Goal: Transaction & Acquisition: Purchase product/service

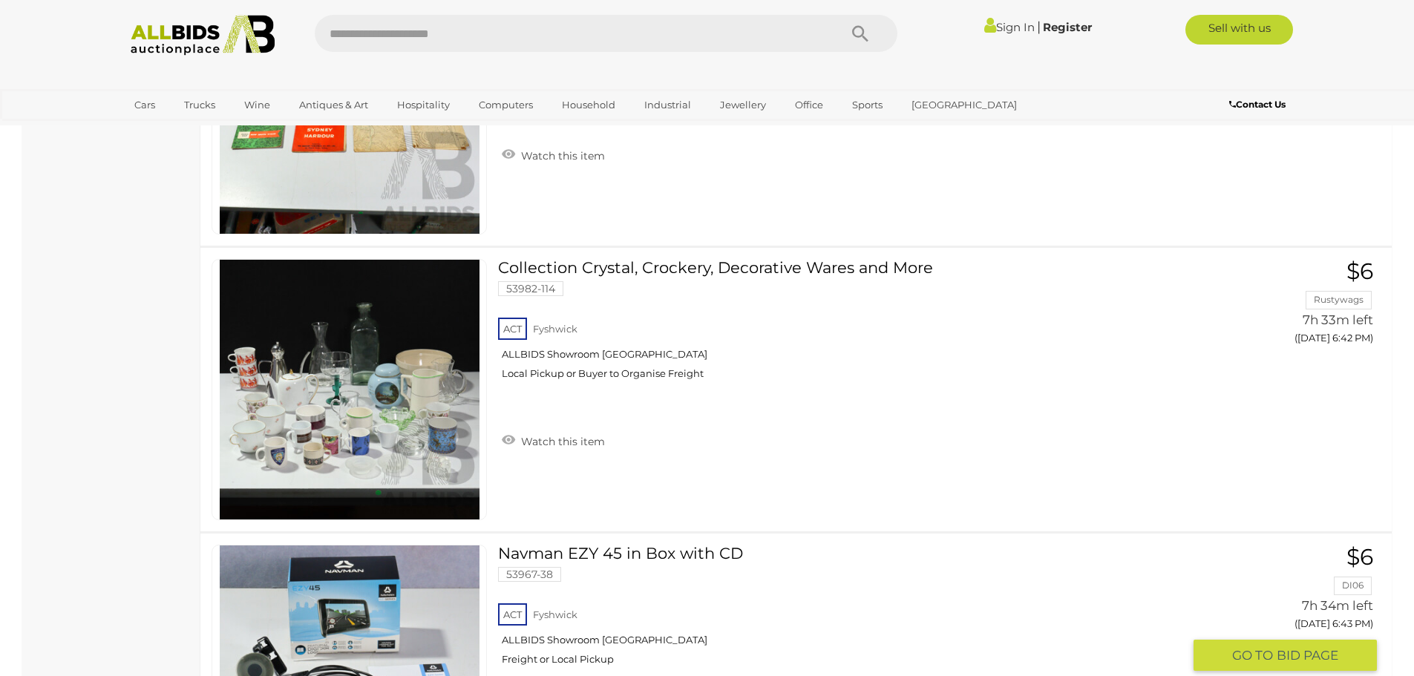
scroll to position [4528, 0]
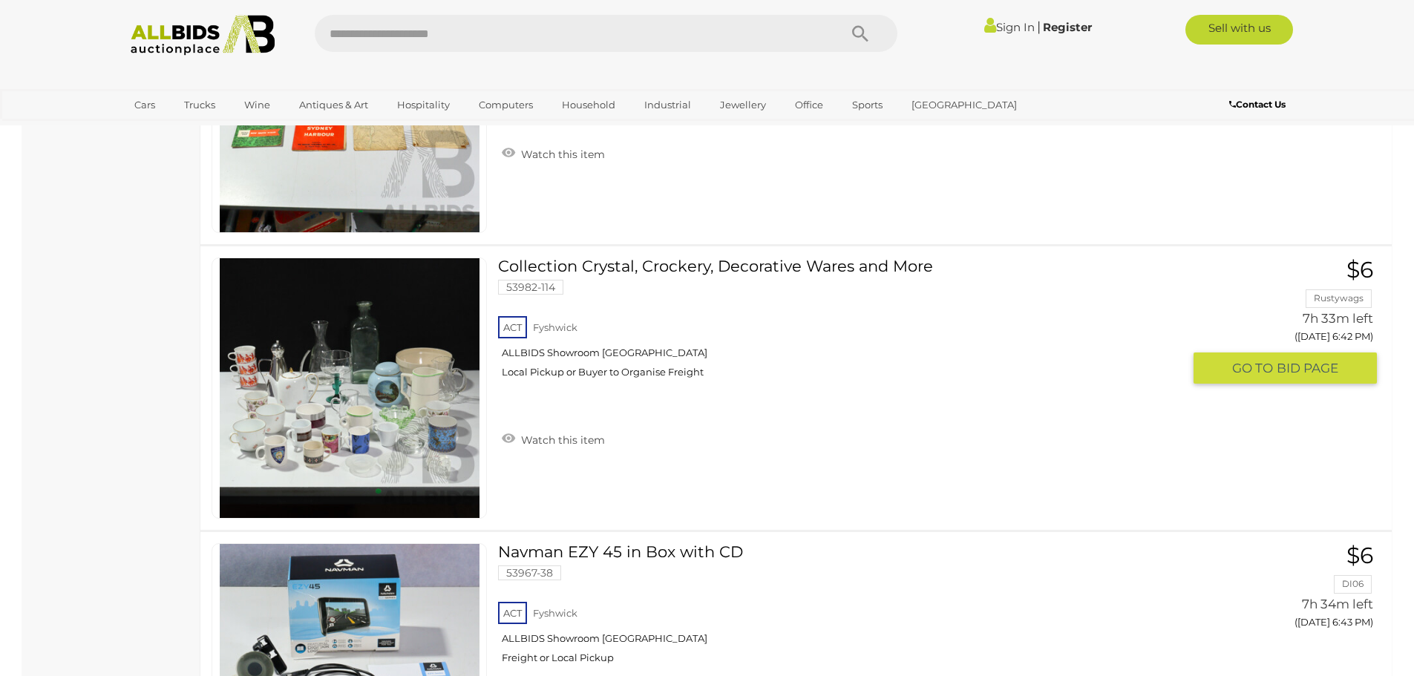
click at [1292, 367] on span "BID PAGE" at bounding box center [1308, 368] width 62 height 17
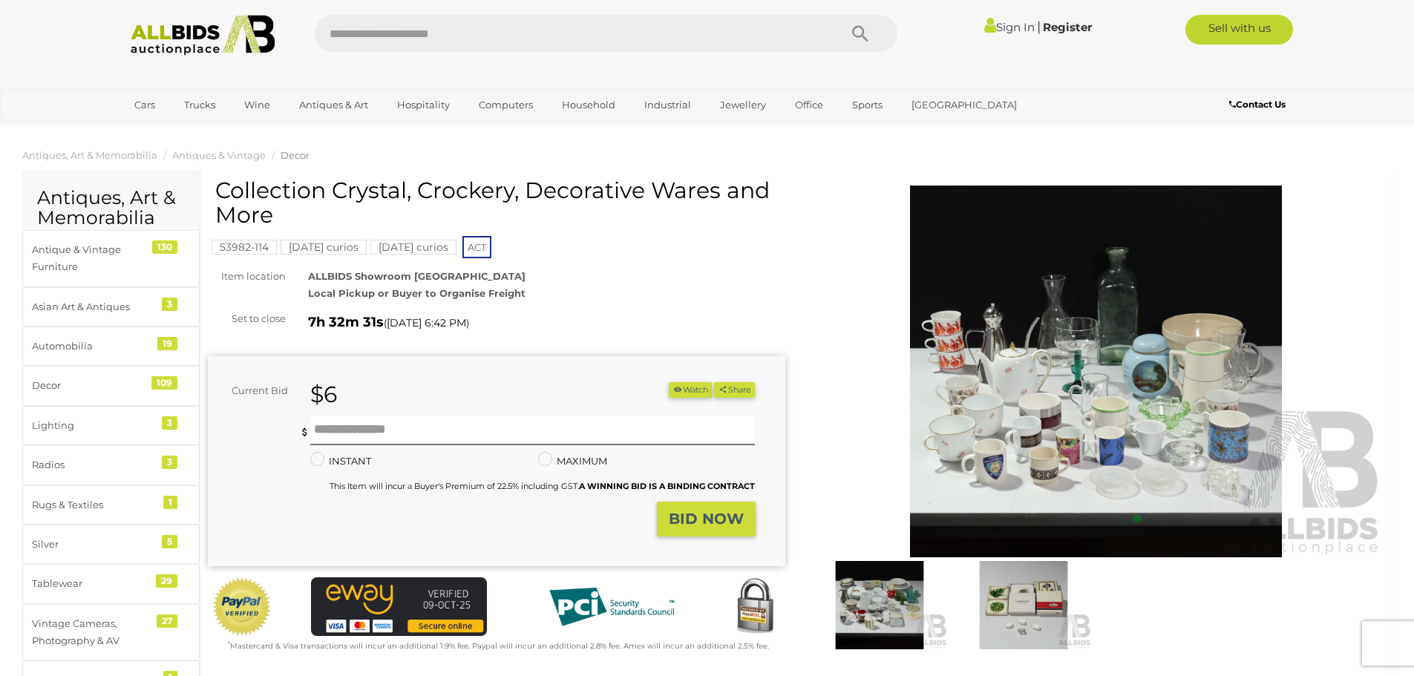
click at [871, 589] on img at bounding box center [879, 605] width 137 height 88
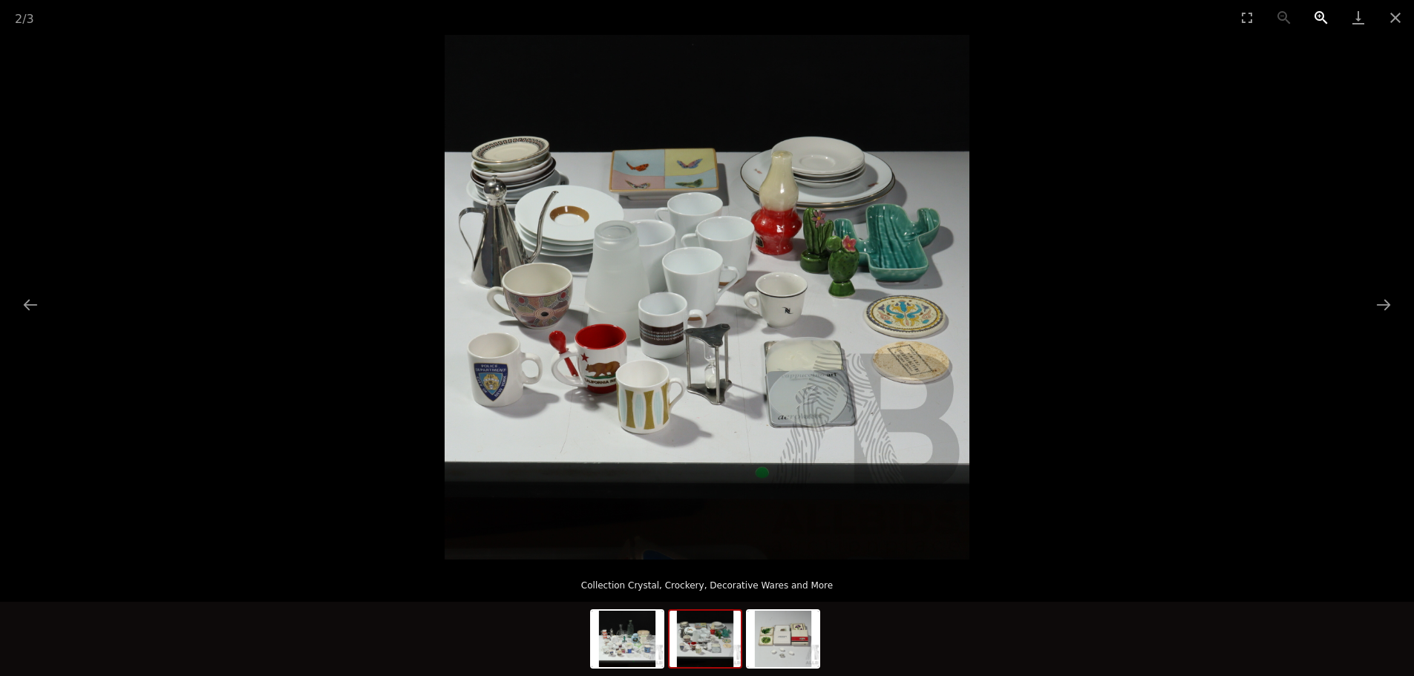
click at [1317, 16] on button "Zoom in" at bounding box center [1321, 17] width 37 height 35
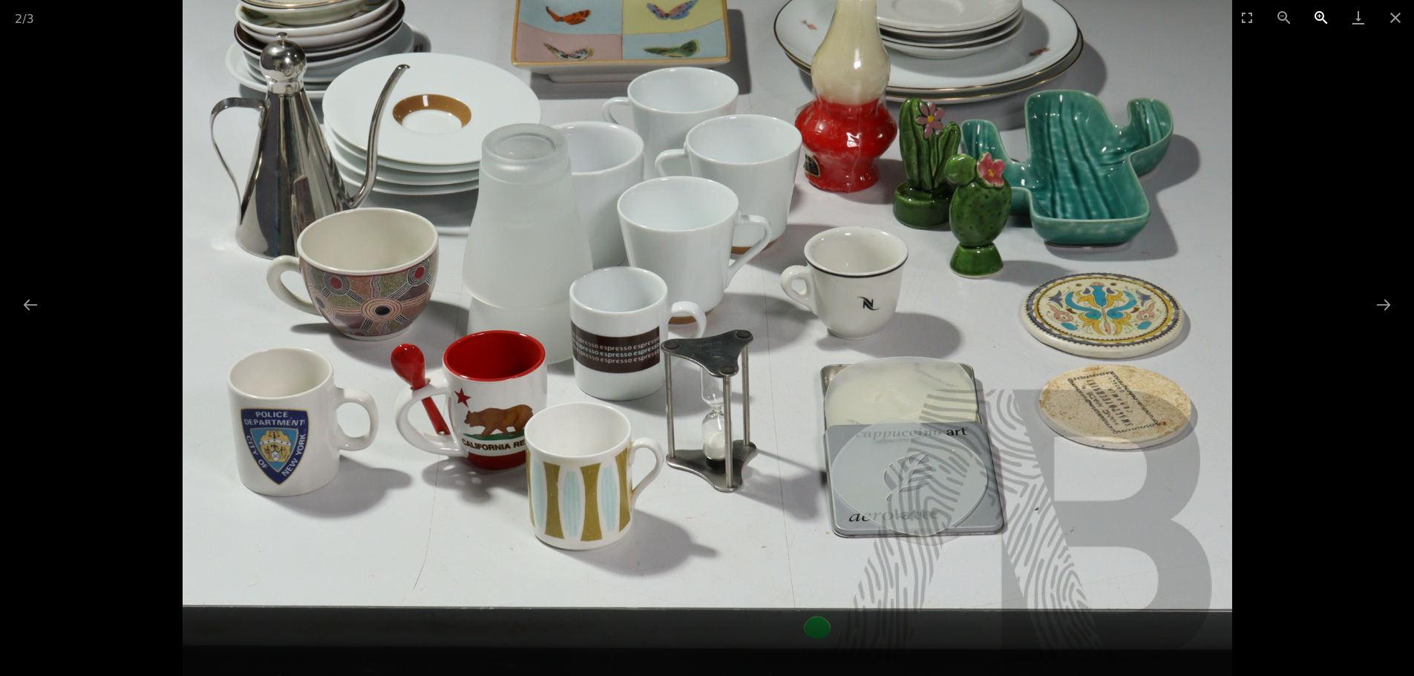
click at [1317, 16] on button "Zoom in" at bounding box center [1321, 17] width 37 height 35
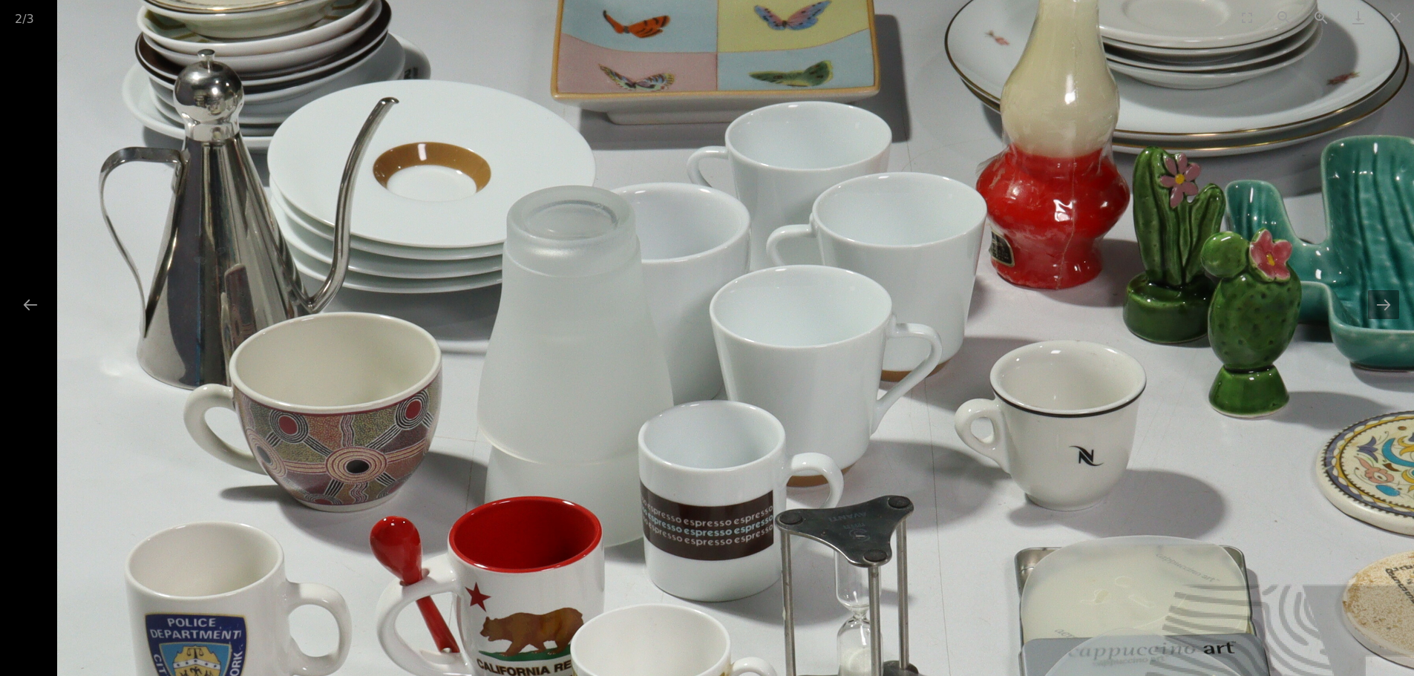
drag, startPoint x: 503, startPoint y: 326, endPoint x: 951, endPoint y: 558, distance: 504.3
click at [950, 557] on img at bounding box center [844, 416] width 1574 height 1574
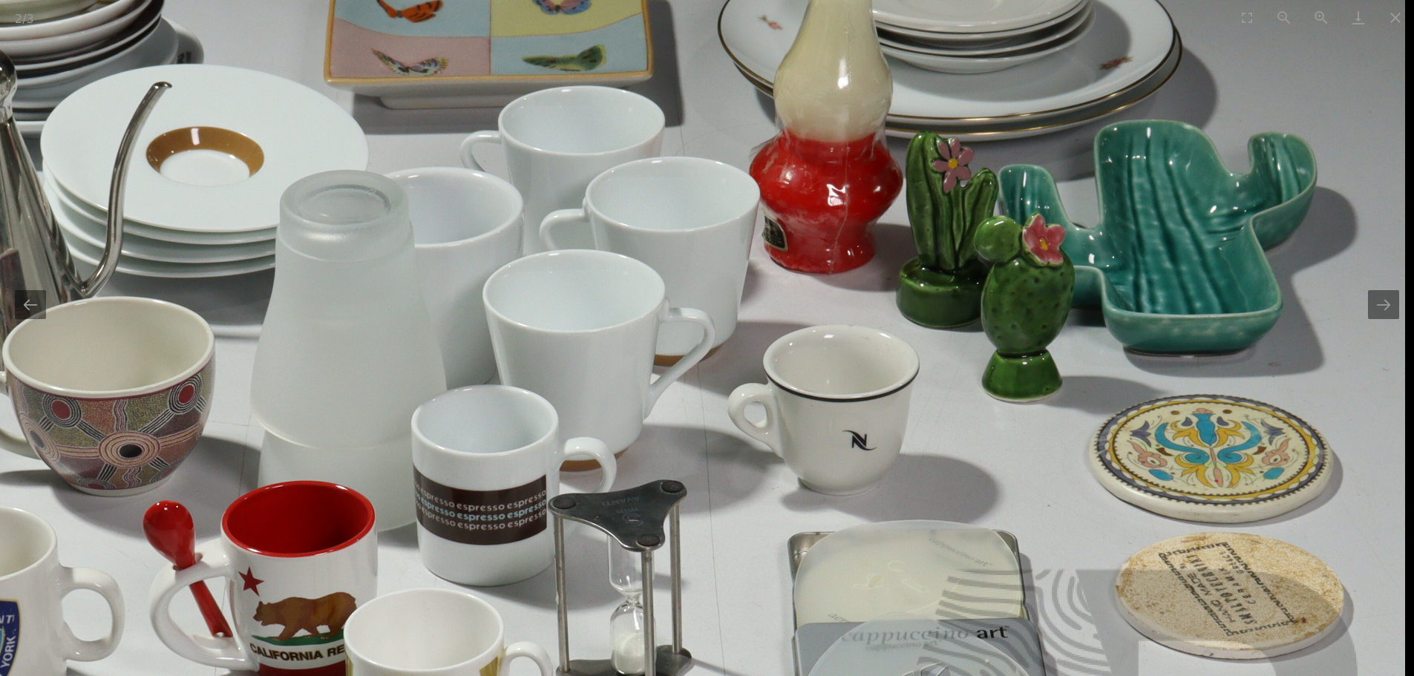
drag, startPoint x: 1328, startPoint y: 396, endPoint x: 1112, endPoint y: 272, distance: 248.7
click at [1112, 272] on img at bounding box center [618, 400] width 1574 height 1574
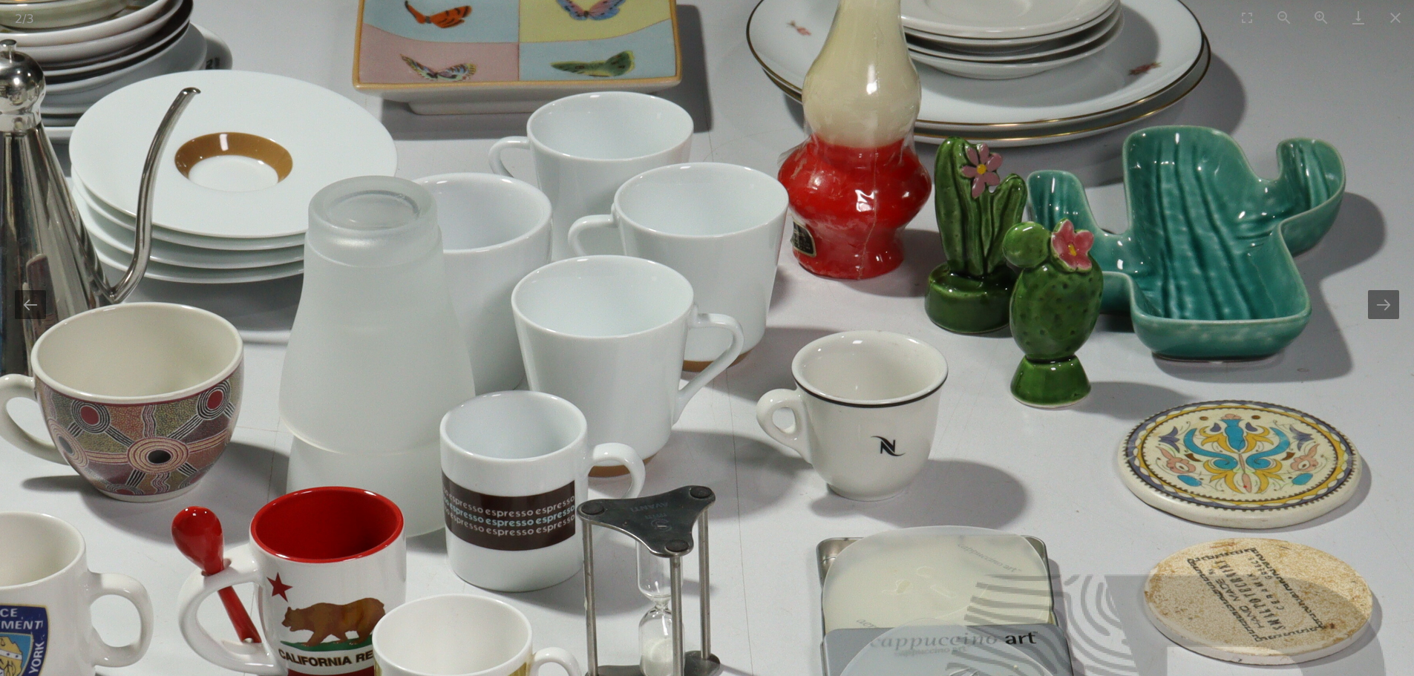
drag, startPoint x: 1114, startPoint y: 249, endPoint x: 990, endPoint y: 412, distance: 205.0
click at [1142, 265] on img at bounding box center [646, 406] width 1574 height 1574
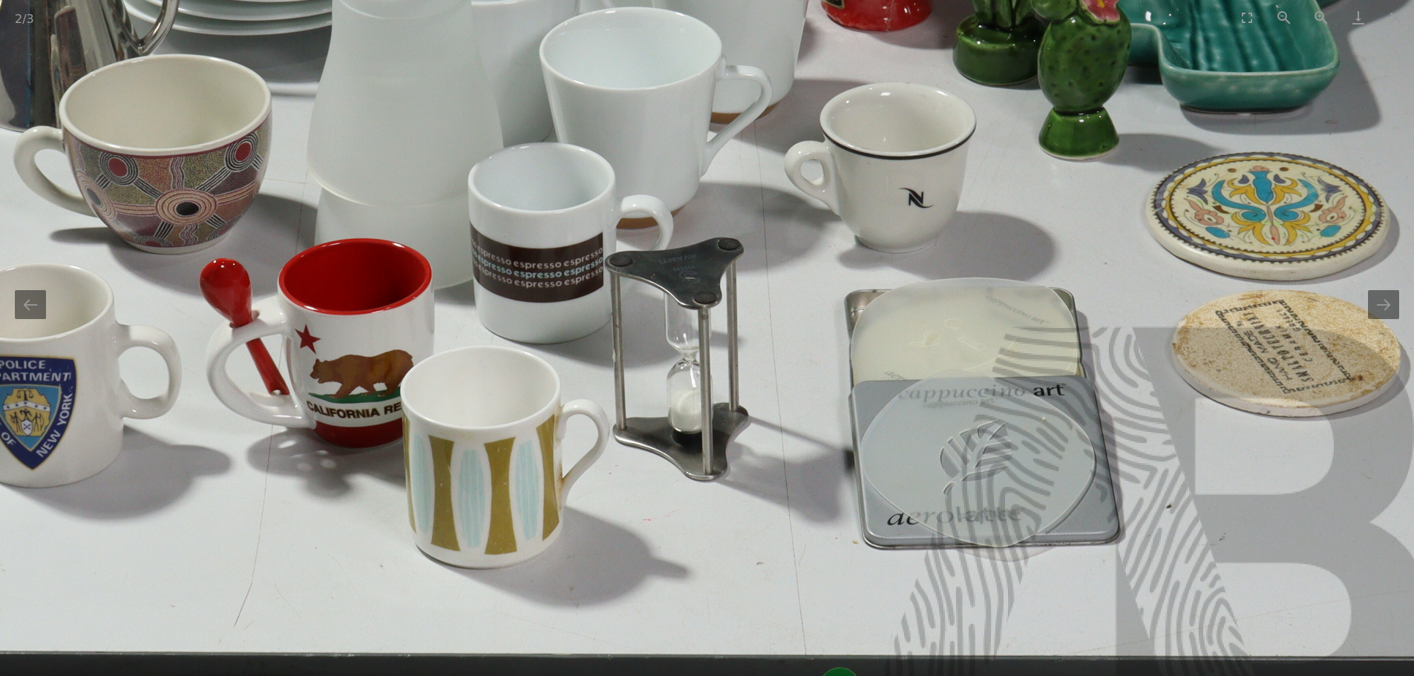
drag, startPoint x: 851, startPoint y: 558, endPoint x: 869, endPoint y: 304, distance: 255.2
click at [869, 304] on img at bounding box center [674, 158] width 1574 height 1574
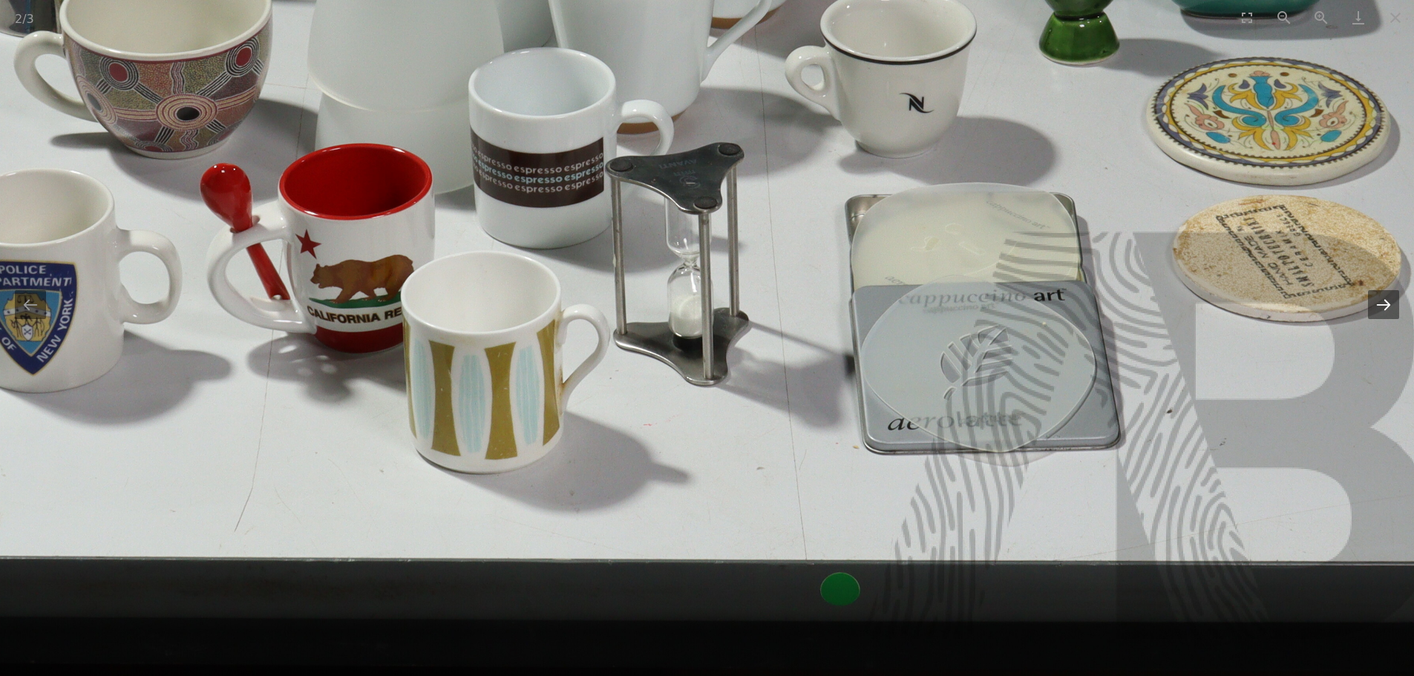
click at [1386, 304] on button "Next slide" at bounding box center [1383, 304] width 31 height 29
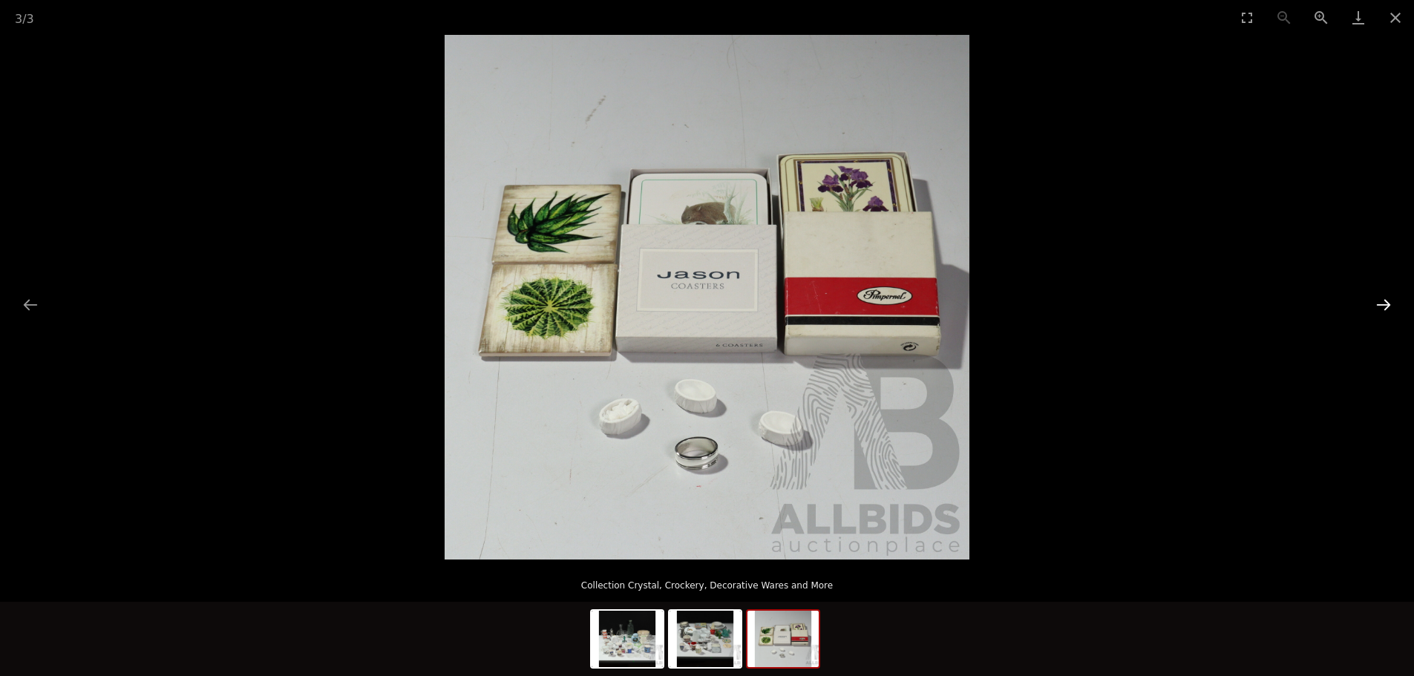
click at [1386, 304] on button "Next slide" at bounding box center [1383, 304] width 31 height 29
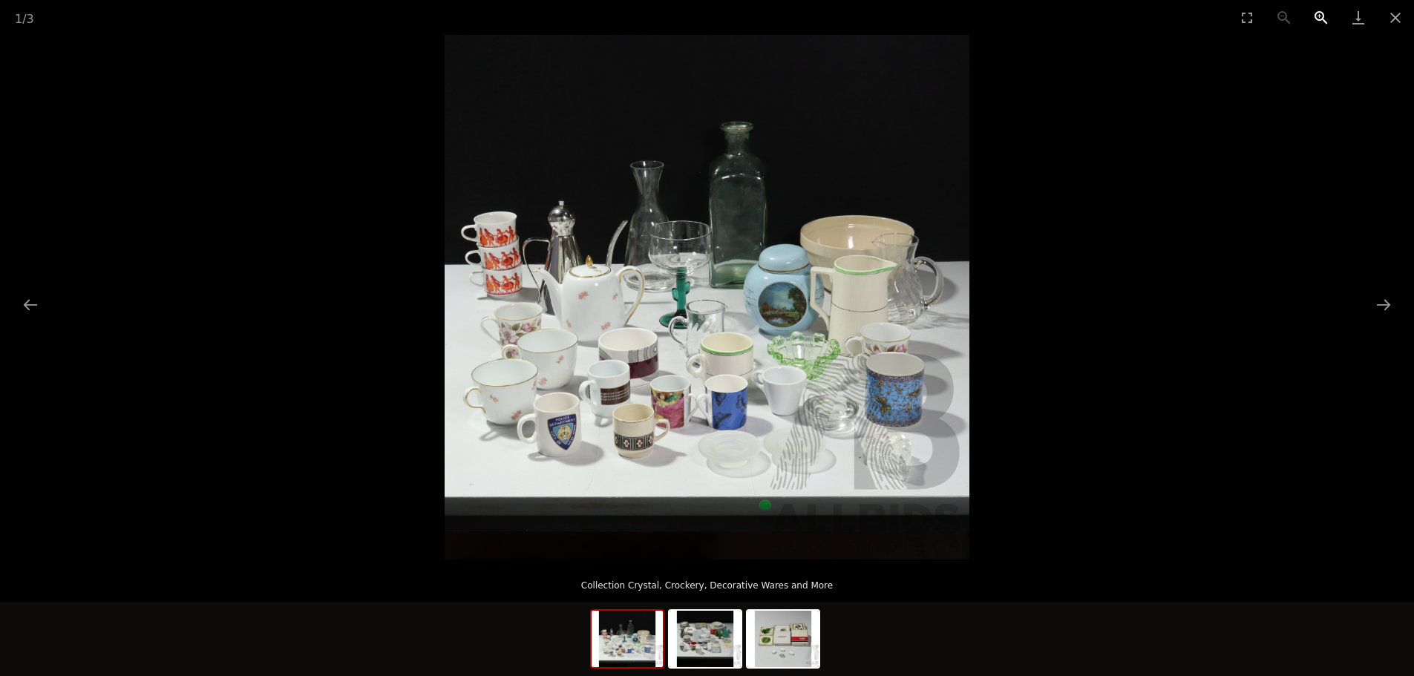
click at [1319, 11] on button "Zoom in" at bounding box center [1321, 17] width 37 height 35
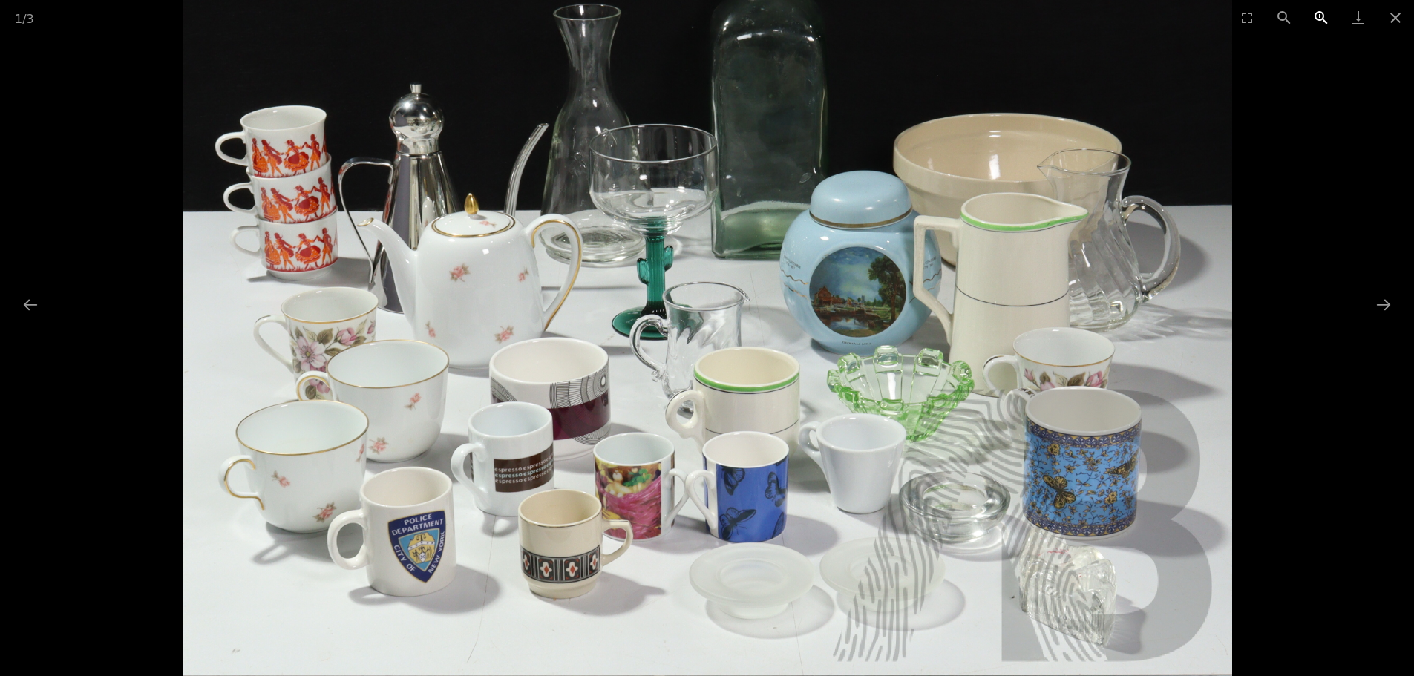
click at [1319, 11] on button "Zoom in" at bounding box center [1321, 17] width 37 height 35
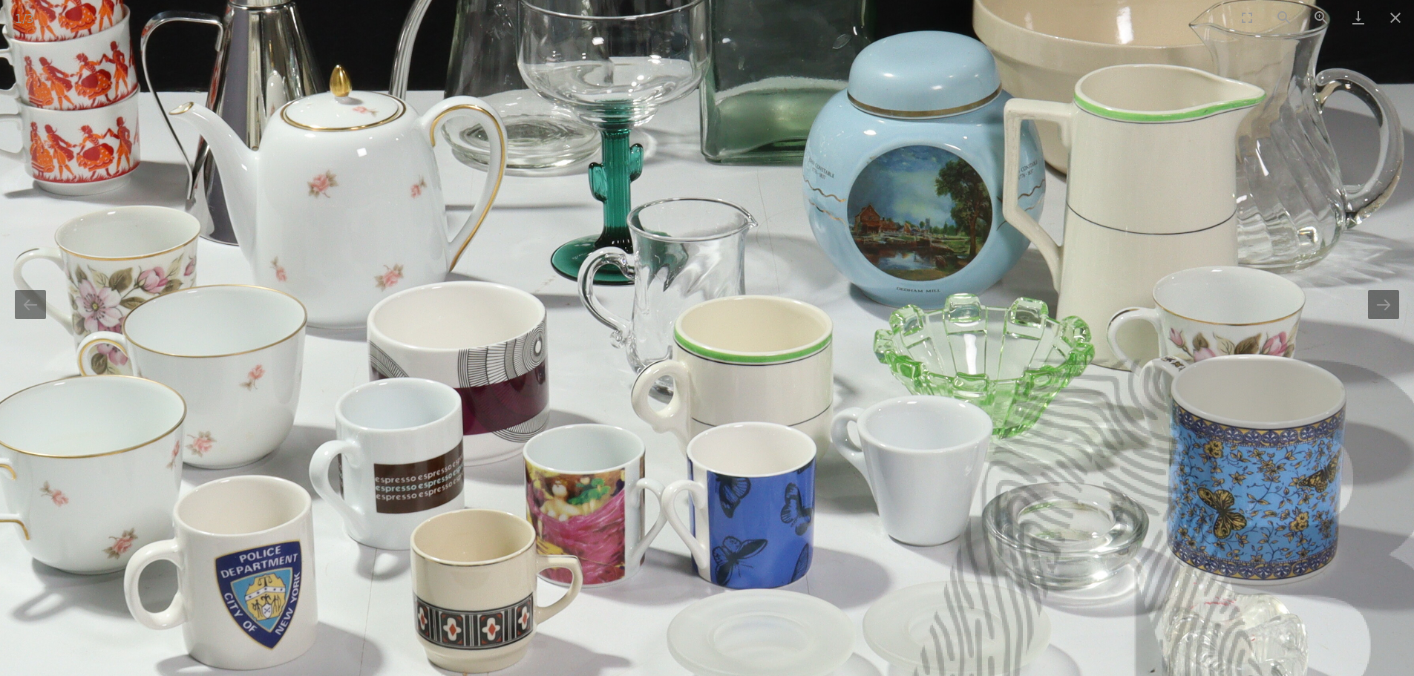
drag, startPoint x: 1142, startPoint y: 272, endPoint x: 1131, endPoint y: 216, distance: 57.4
click at [1131, 216] on img at bounding box center [693, 190] width 1574 height 1574
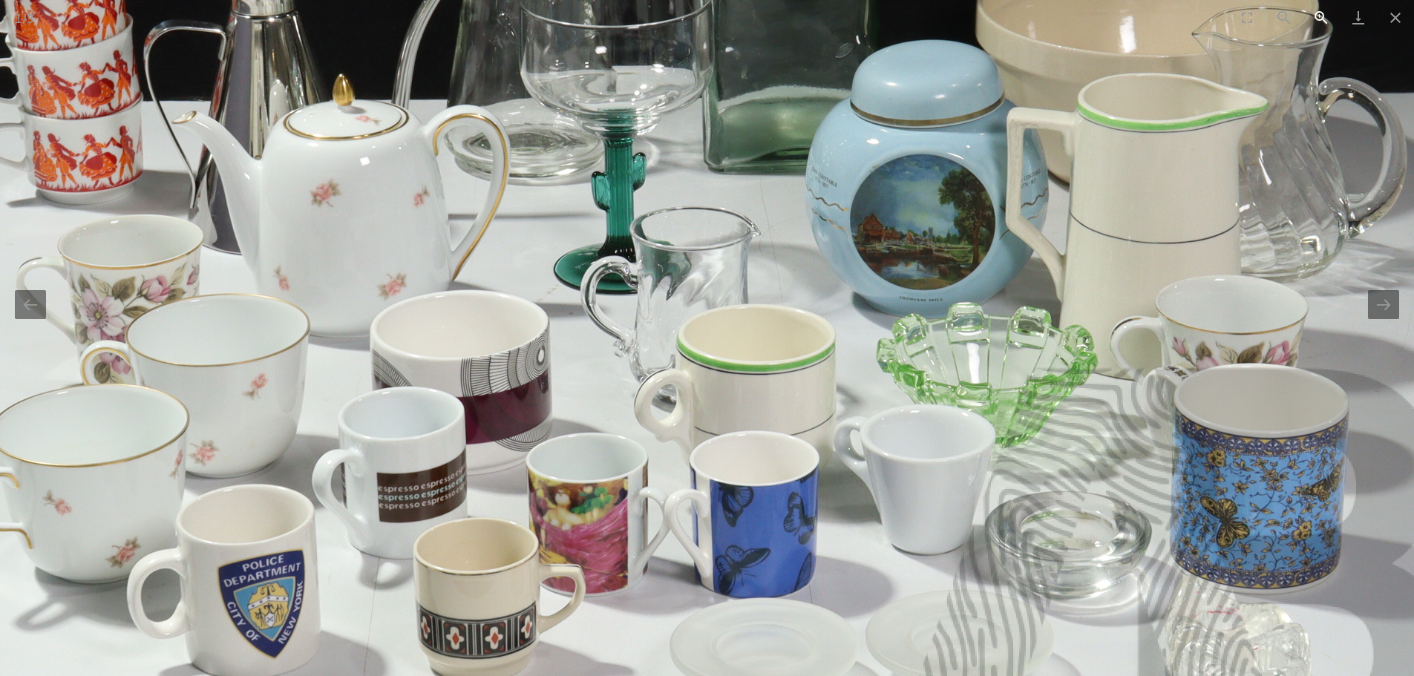
click at [1312, 14] on button "Zoom in" at bounding box center [1321, 17] width 37 height 35
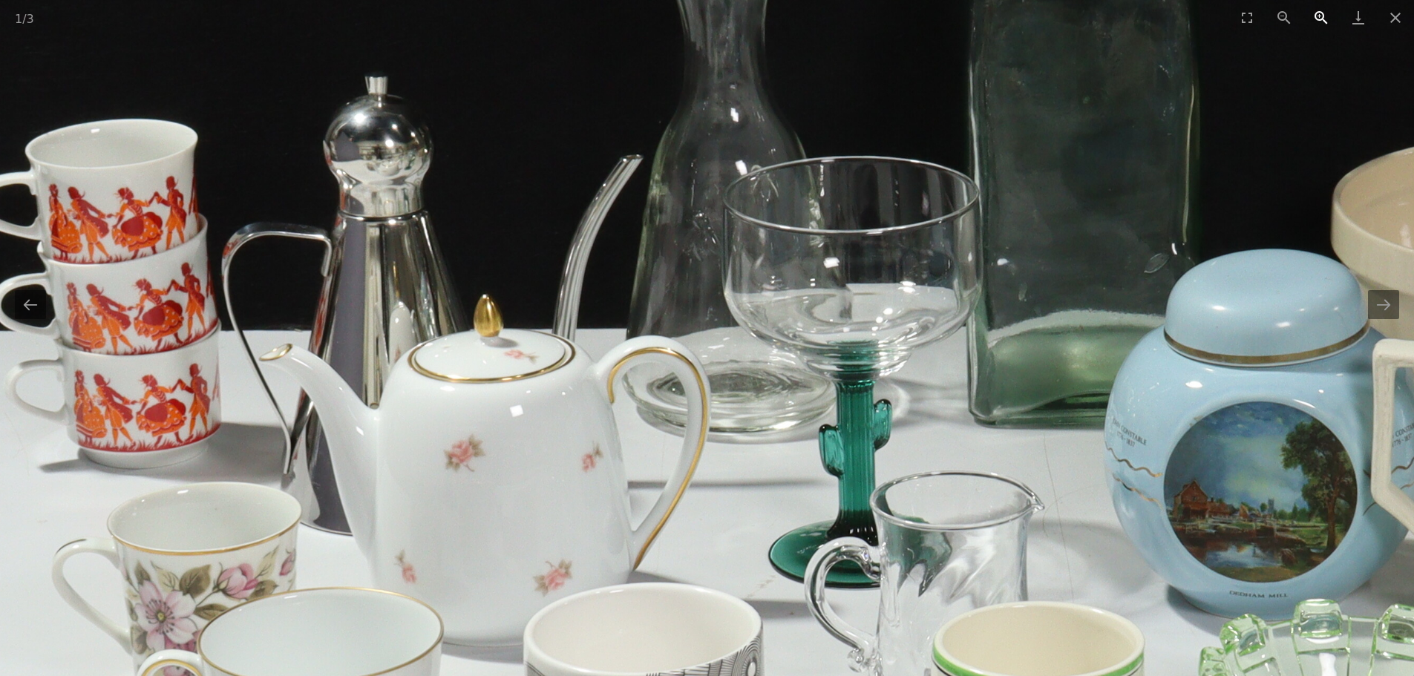
click at [1312, 14] on button "Zoom in" at bounding box center [1321, 17] width 37 height 35
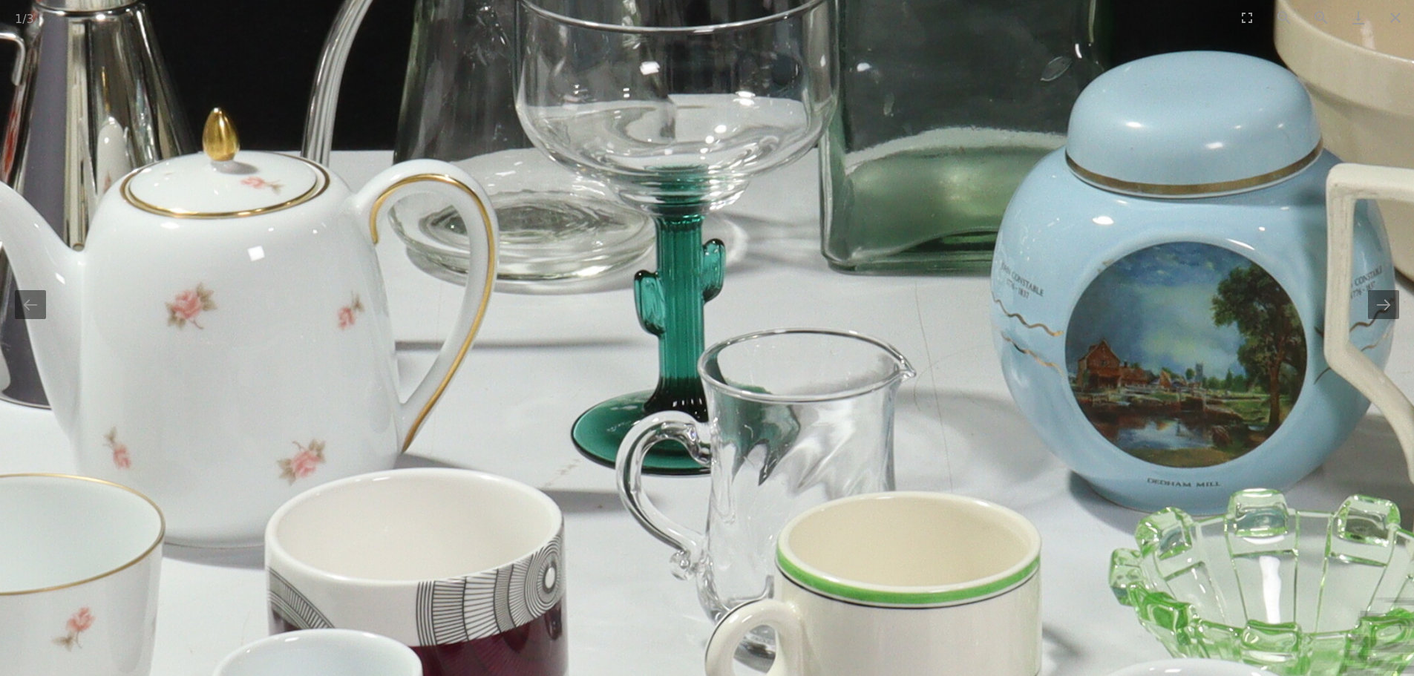
drag, startPoint x: 1214, startPoint y: 465, endPoint x: 986, endPoint y: 272, distance: 299.7
click at [986, 272] on img at bounding box center [809, 317] width 2624 height 2624
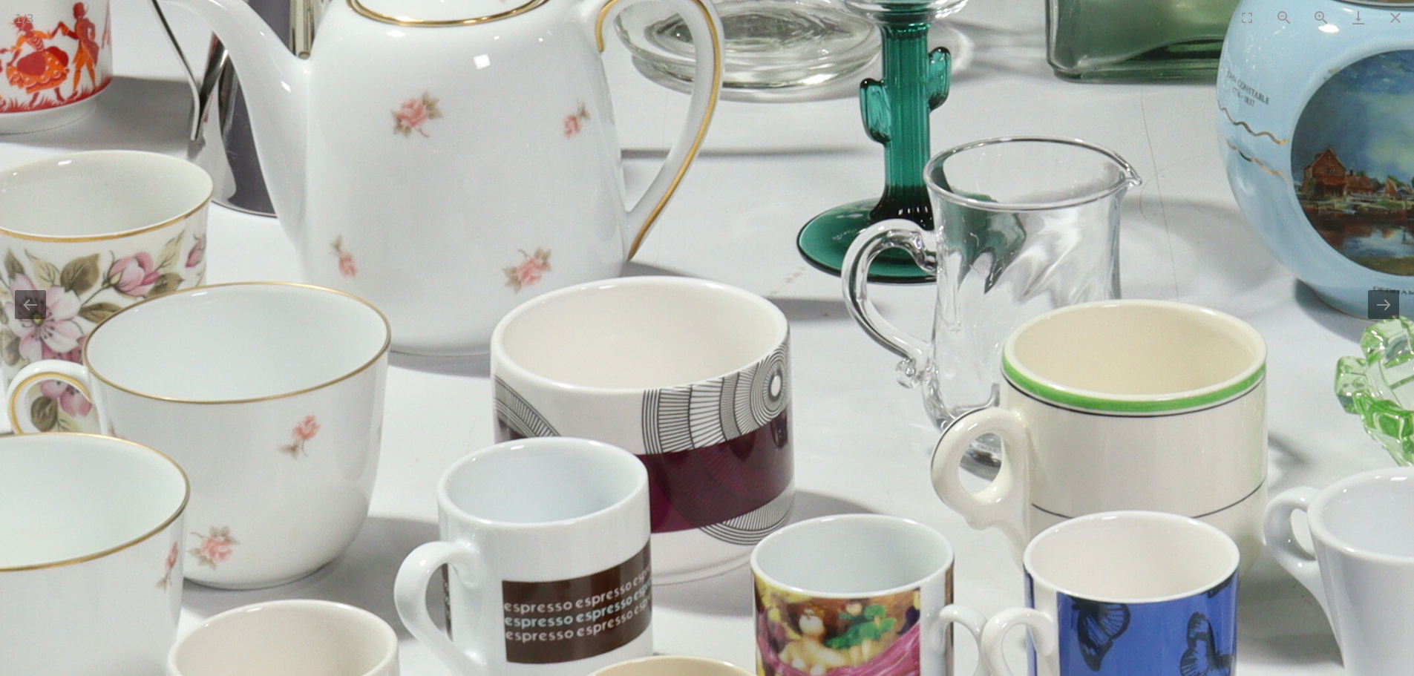
drag, startPoint x: 738, startPoint y: 222, endPoint x: 1104, endPoint y: 61, distance: 399.8
click at [1093, 62] on img at bounding box center [1035, 125] width 2624 height 2624
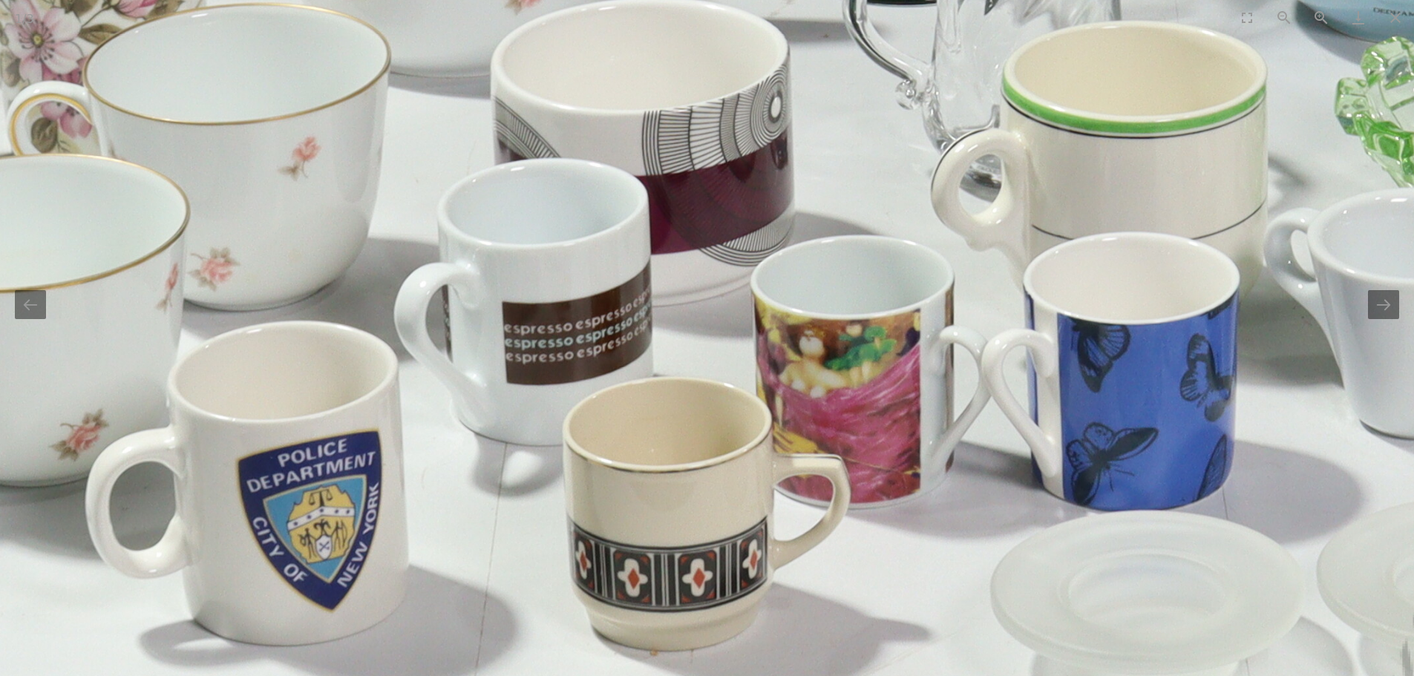
drag, startPoint x: 852, startPoint y: 452, endPoint x: 664, endPoint y: 174, distance: 335.2
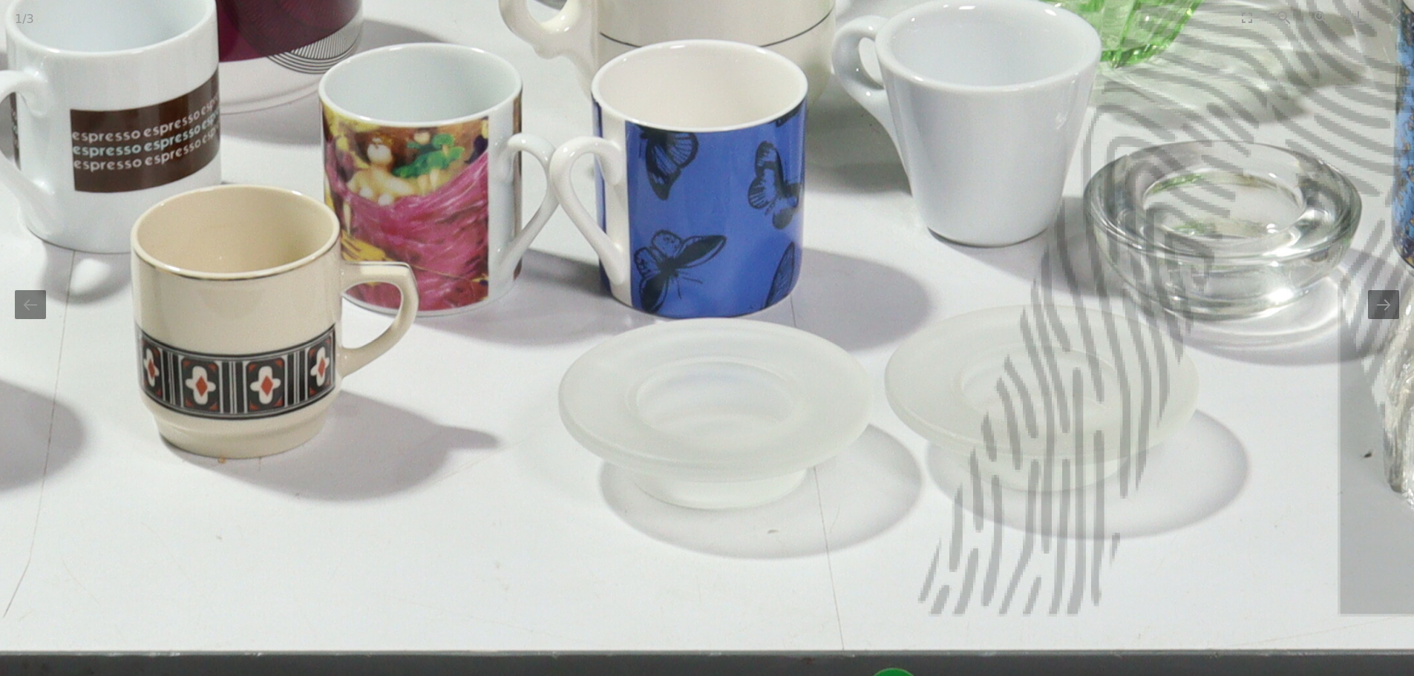
drag, startPoint x: 1041, startPoint y: 347, endPoint x: 693, endPoint y: 268, distance: 356.3
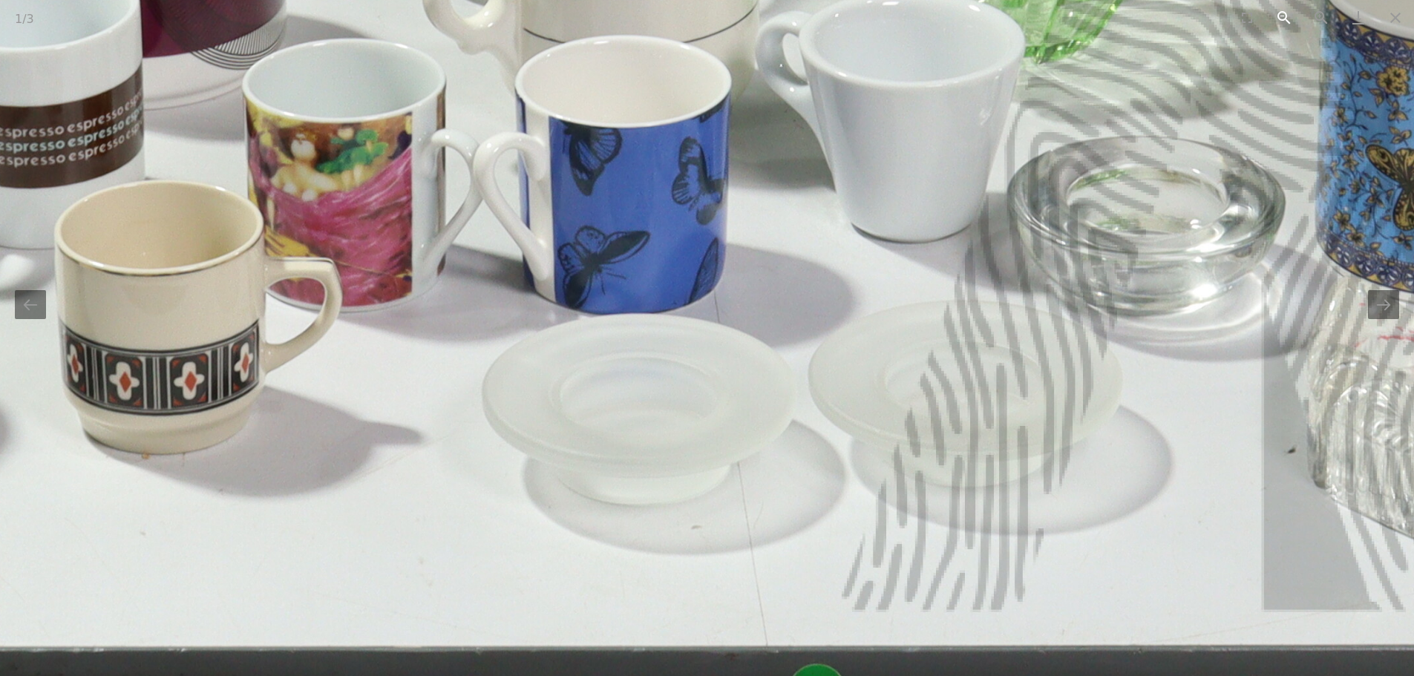
click at [1281, 15] on button "Zoom out" at bounding box center [1284, 17] width 37 height 35
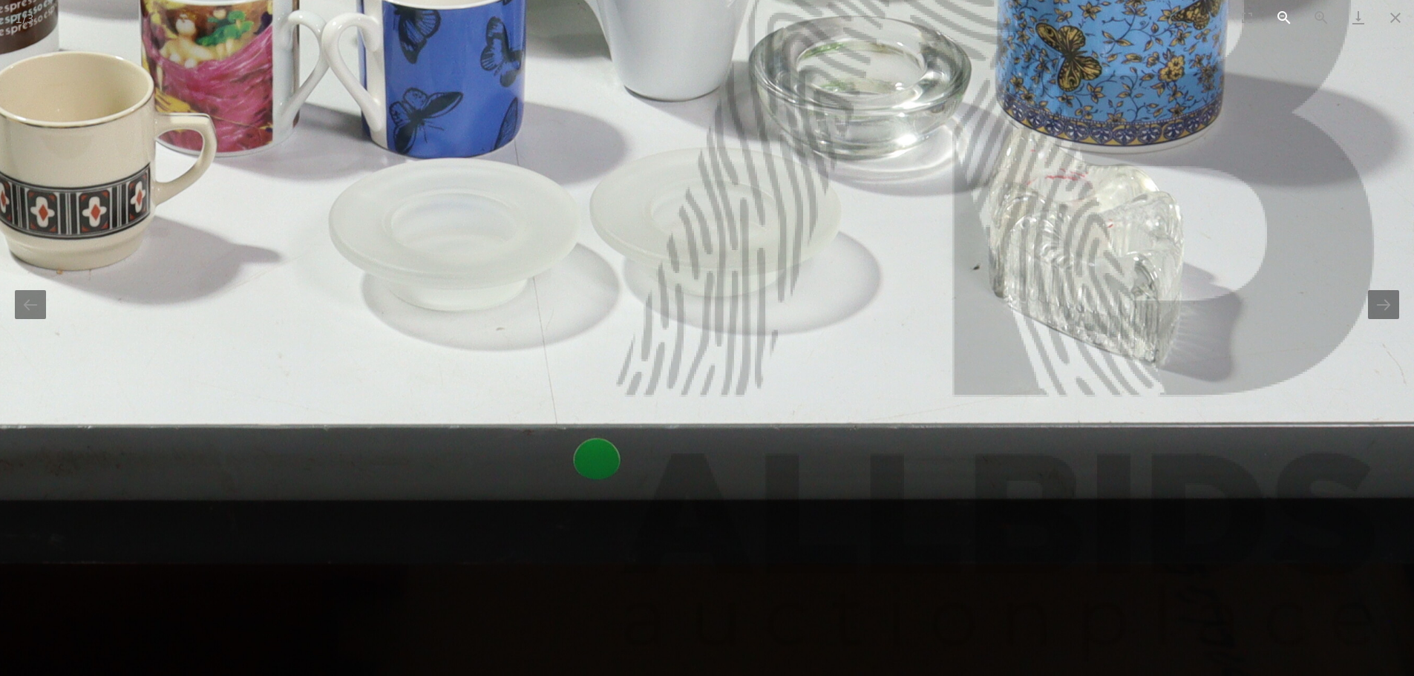
click at [1281, 15] on button "Zoom out" at bounding box center [1284, 17] width 37 height 35
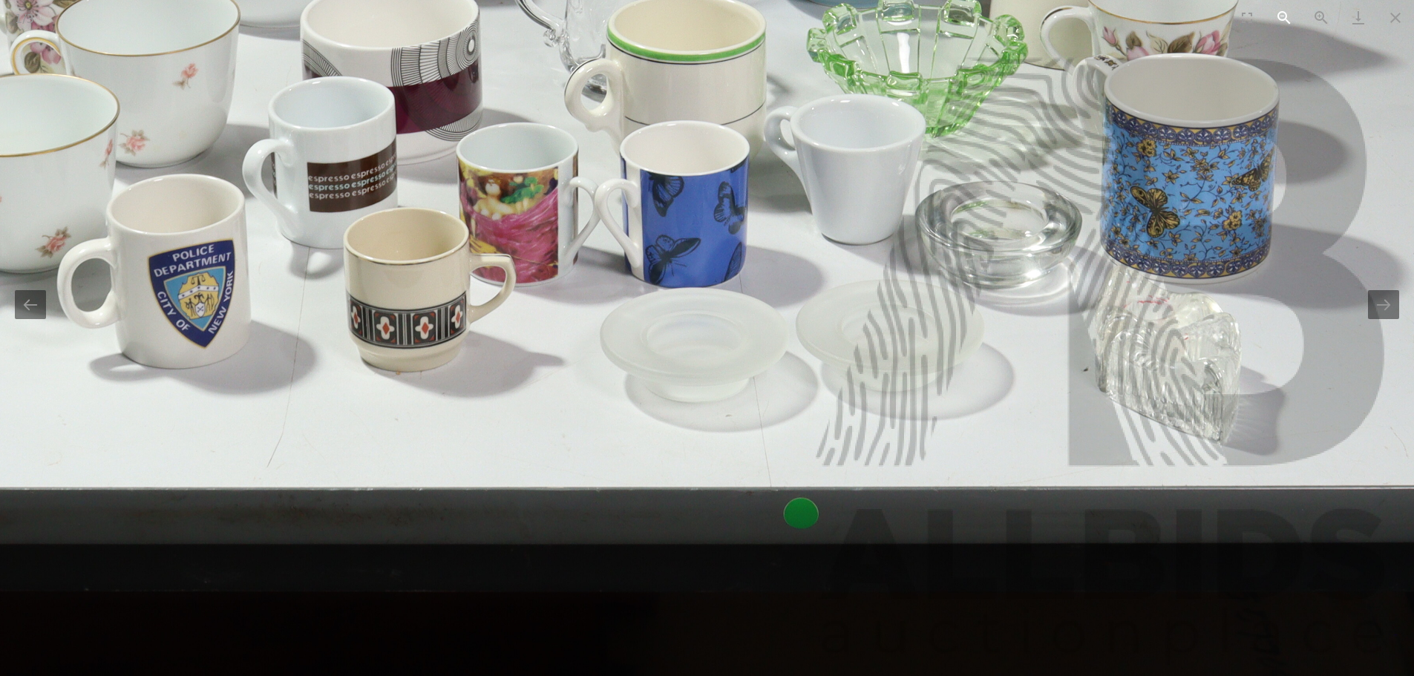
click at [1281, 15] on button "Zoom out" at bounding box center [1284, 17] width 37 height 35
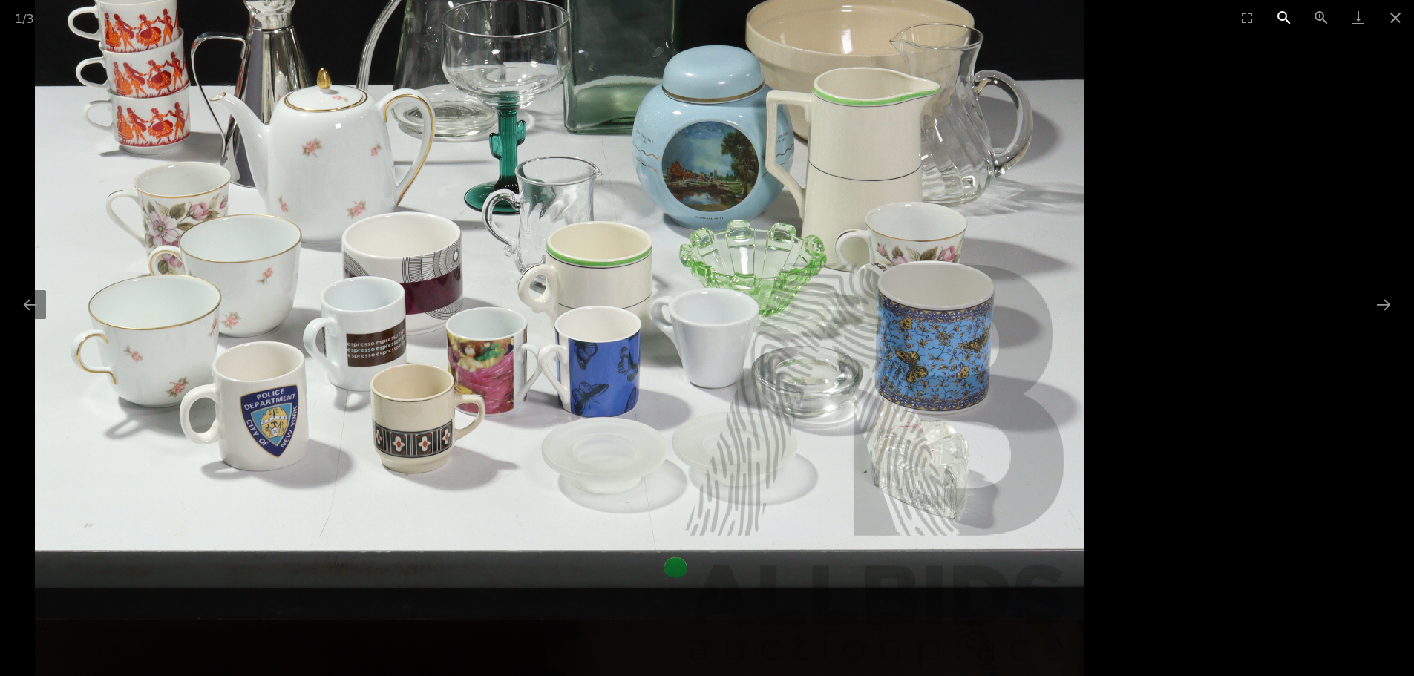
click at [1281, 15] on button "Zoom out" at bounding box center [1284, 17] width 37 height 35
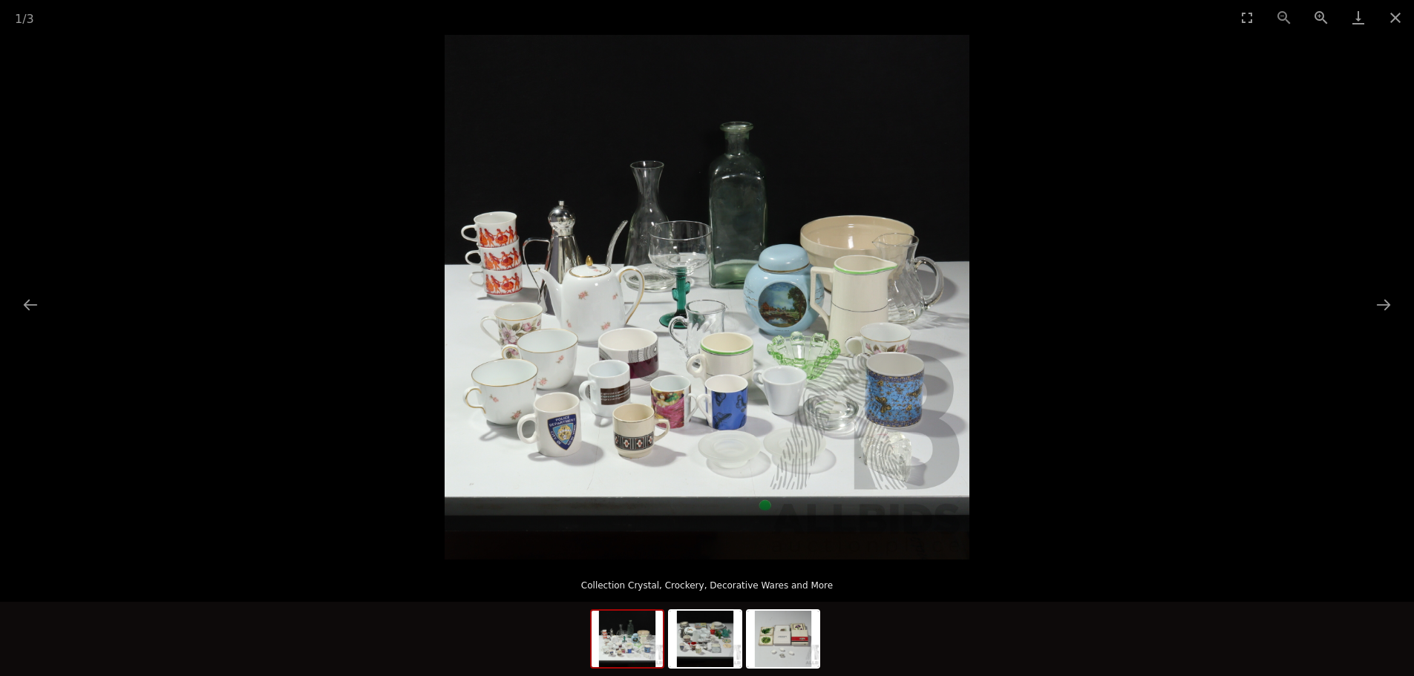
click at [1281, 15] on div "1 / 3" at bounding box center [707, 17] width 1414 height 35
click at [1390, 14] on button "Close gallery" at bounding box center [1395, 17] width 37 height 35
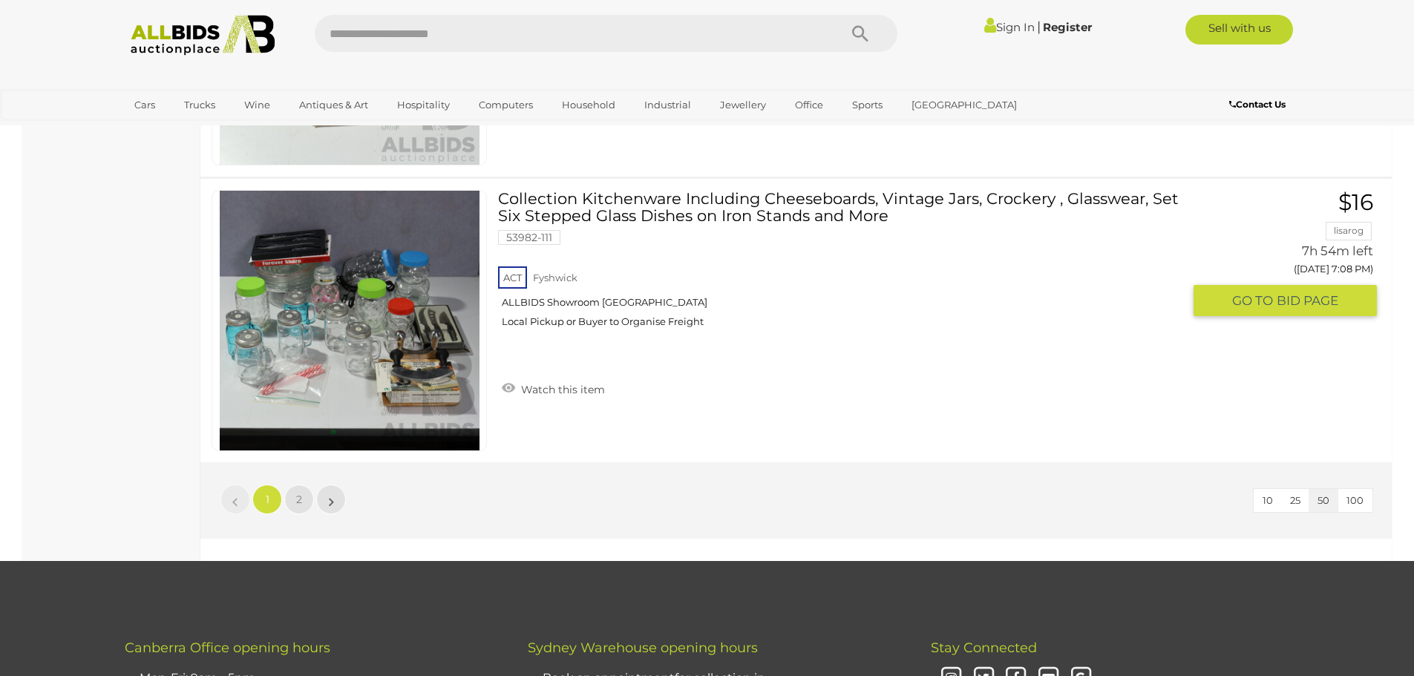
scroll to position [14049, 0]
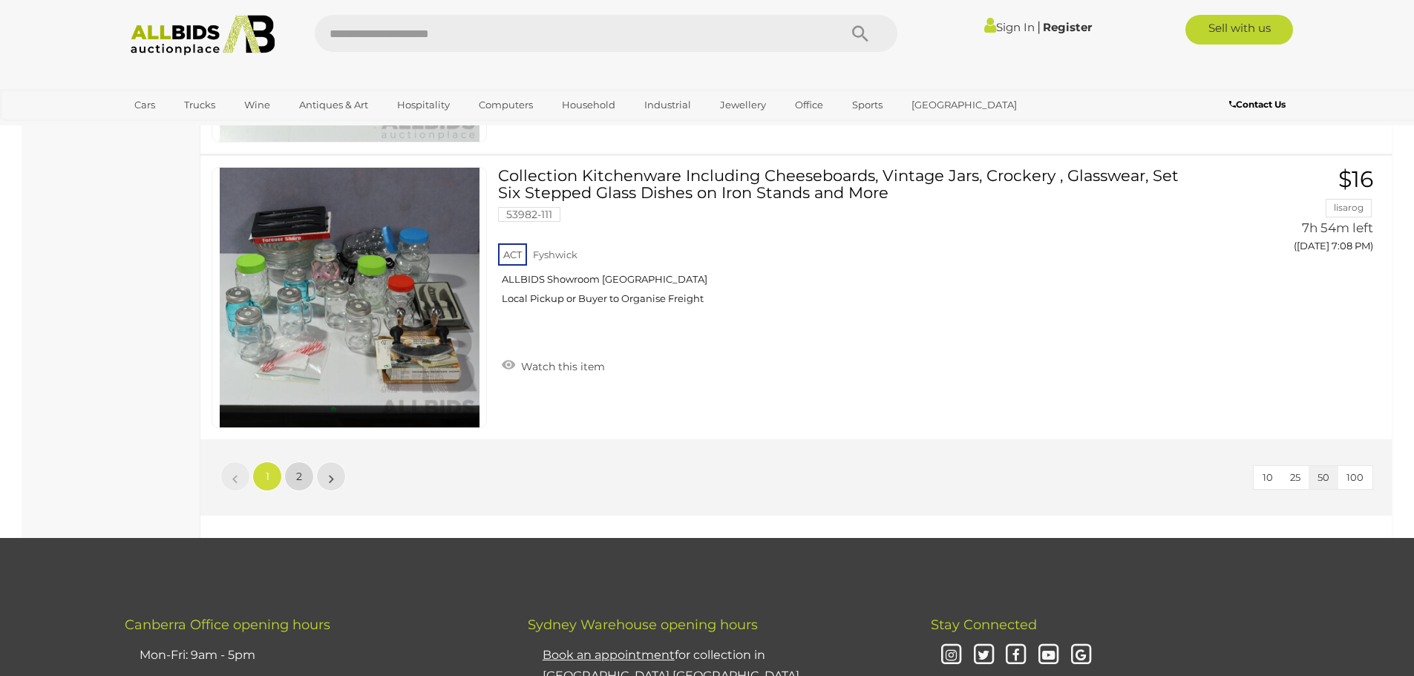
click at [295, 470] on link "2" at bounding box center [299, 477] width 30 height 30
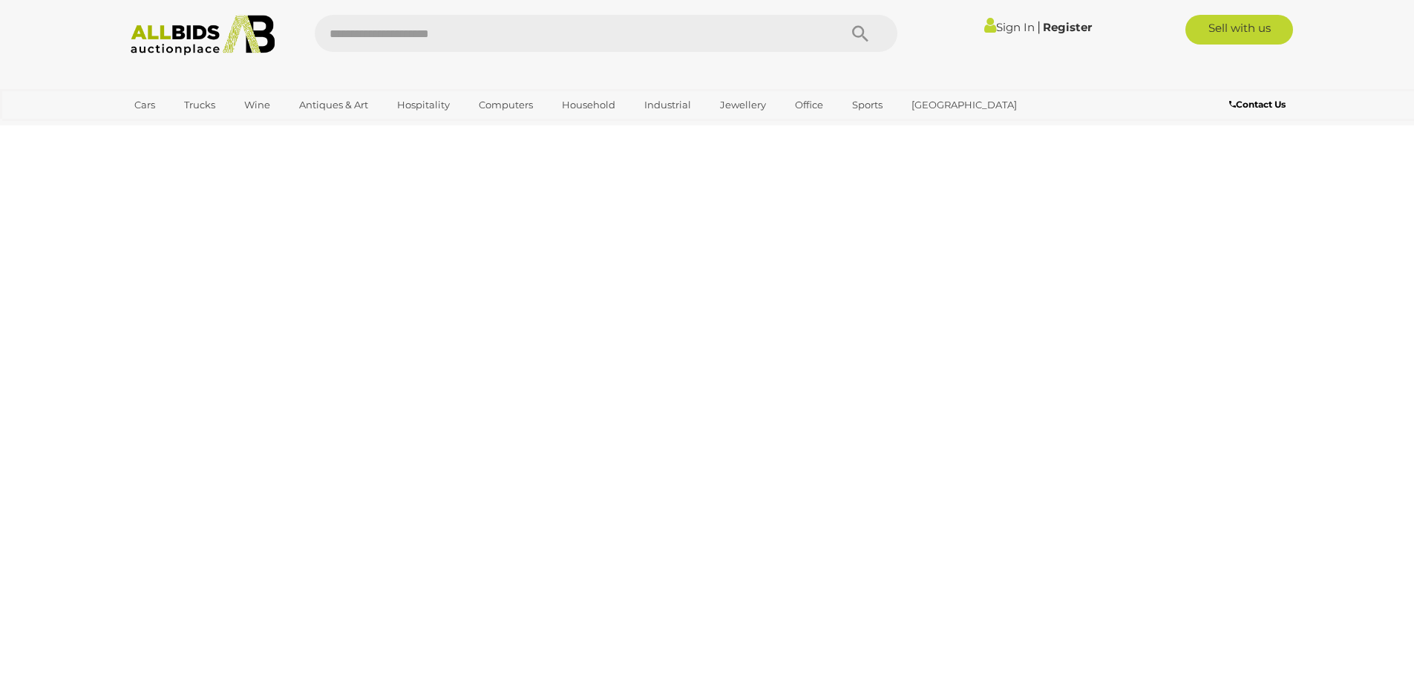
scroll to position [51, 0]
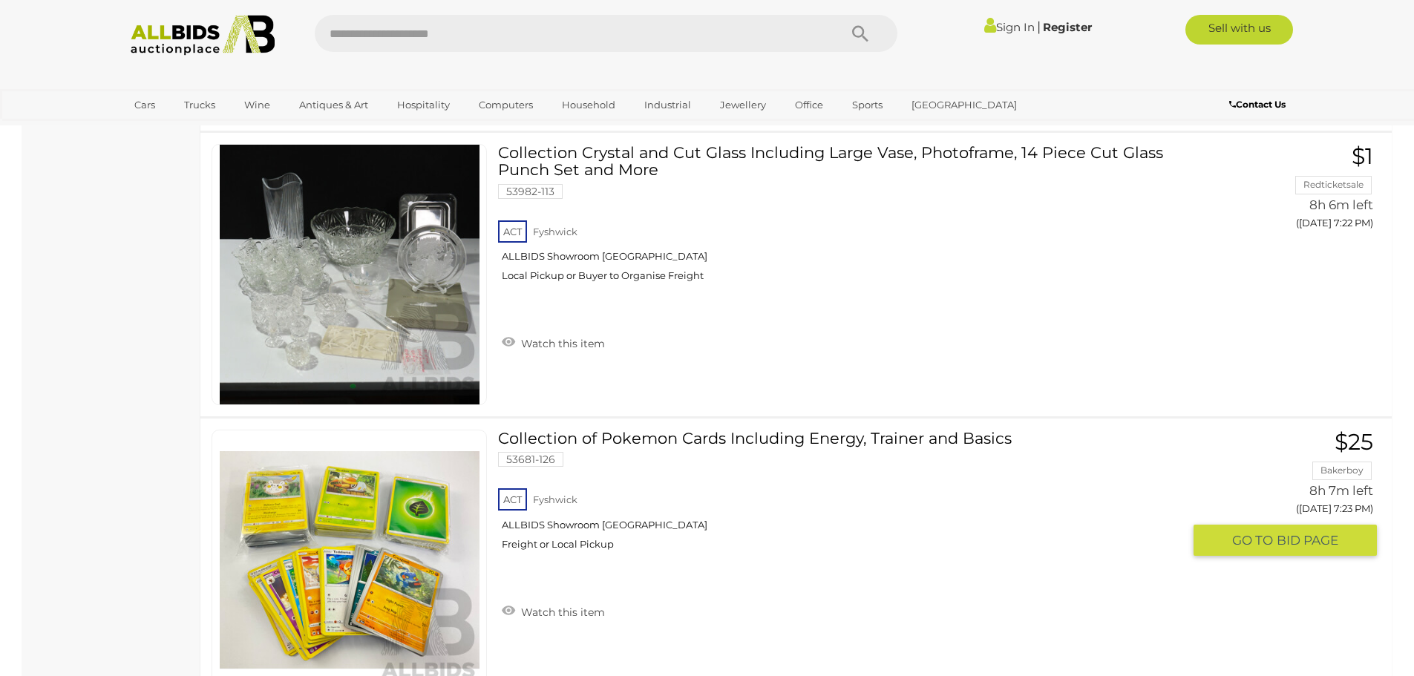
scroll to position [4653, 0]
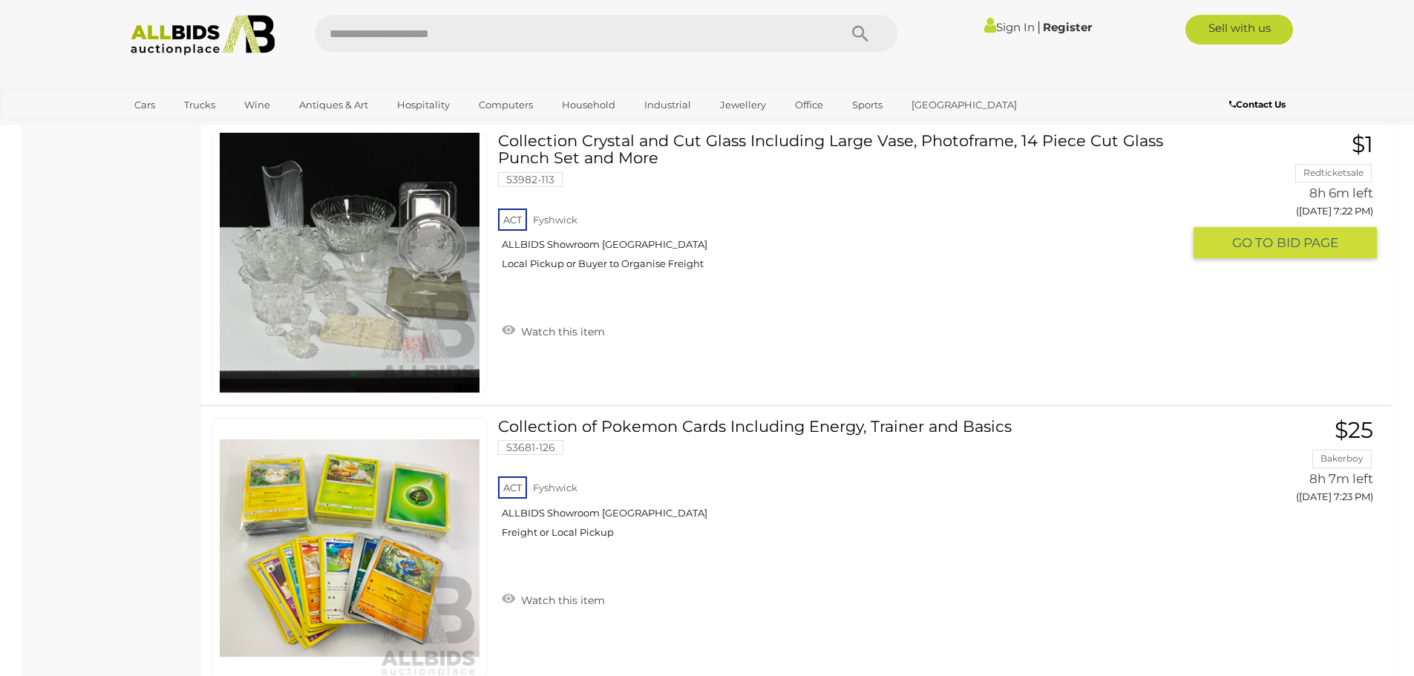
click at [1259, 248] on span "GO TO" at bounding box center [1254, 243] width 45 height 17
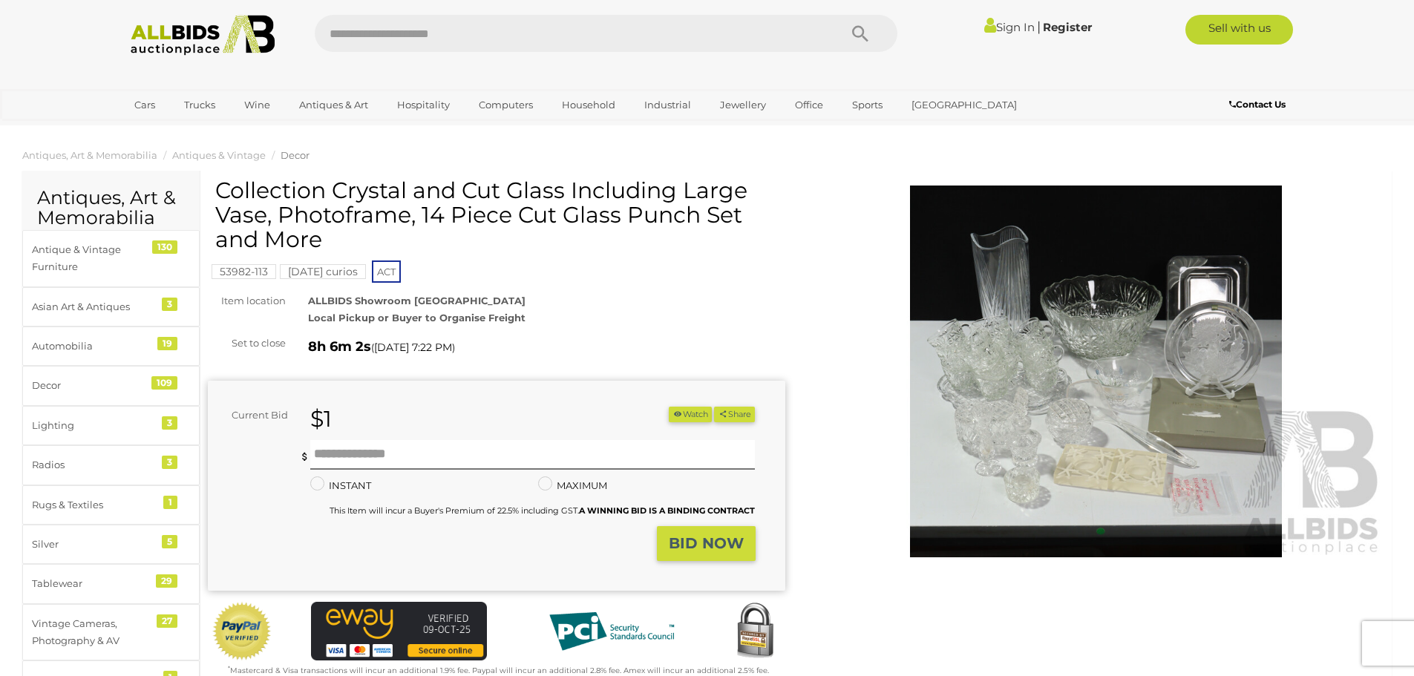
click at [1056, 386] on img at bounding box center [1096, 372] width 577 height 372
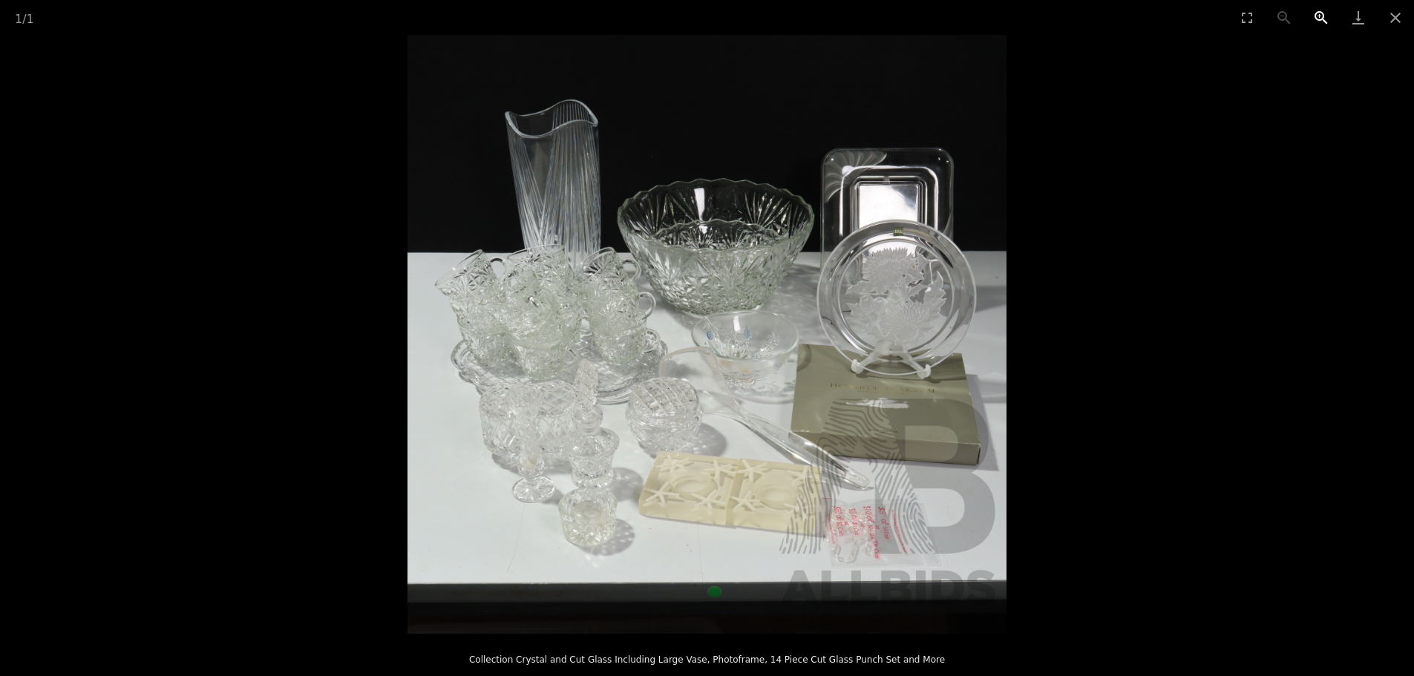
click at [1323, 13] on button "Zoom in" at bounding box center [1321, 17] width 37 height 35
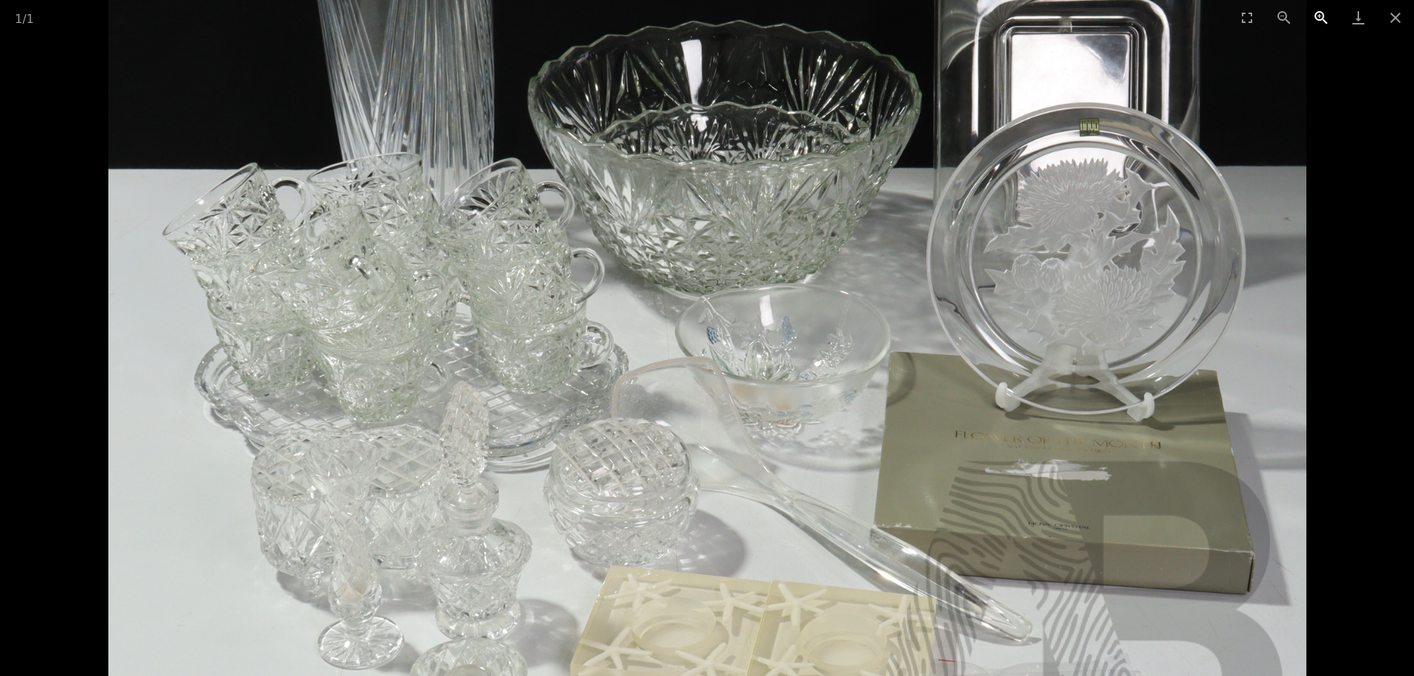
click at [1323, 13] on button "Zoom in" at bounding box center [1321, 17] width 37 height 35
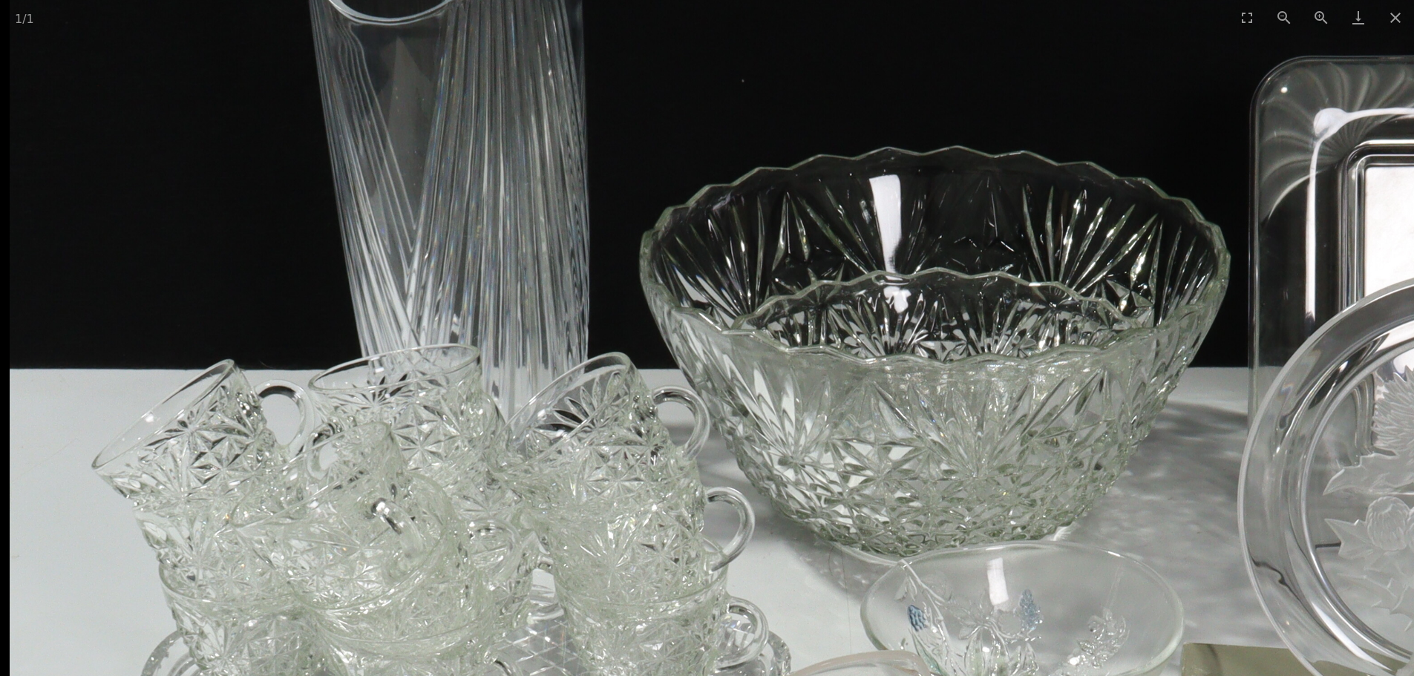
drag, startPoint x: 710, startPoint y: 111, endPoint x: 946, endPoint y: 346, distance: 333.3
click at [949, 361] on img at bounding box center [908, 614] width 1797 height 1797
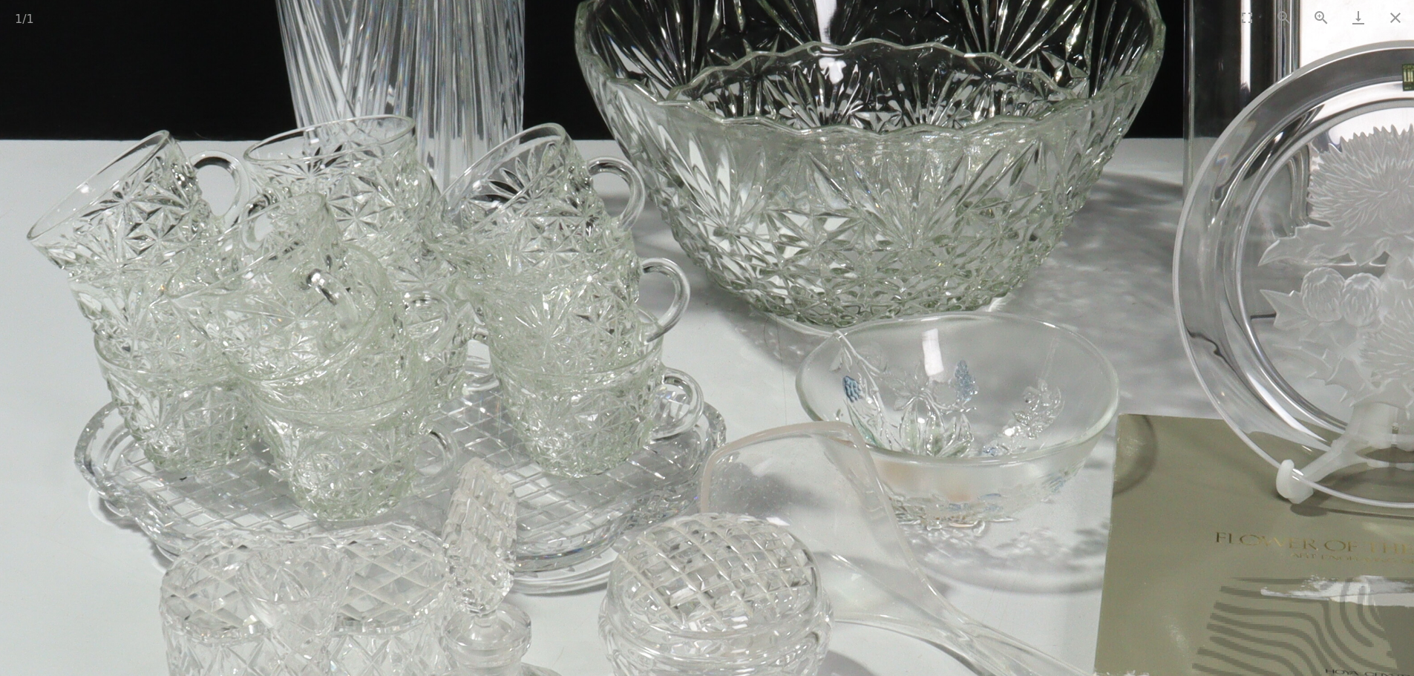
drag, startPoint x: 1032, startPoint y: 464, endPoint x: 978, endPoint y: 232, distance: 238.7
click at [978, 232] on img at bounding box center [843, 384] width 1797 height 1797
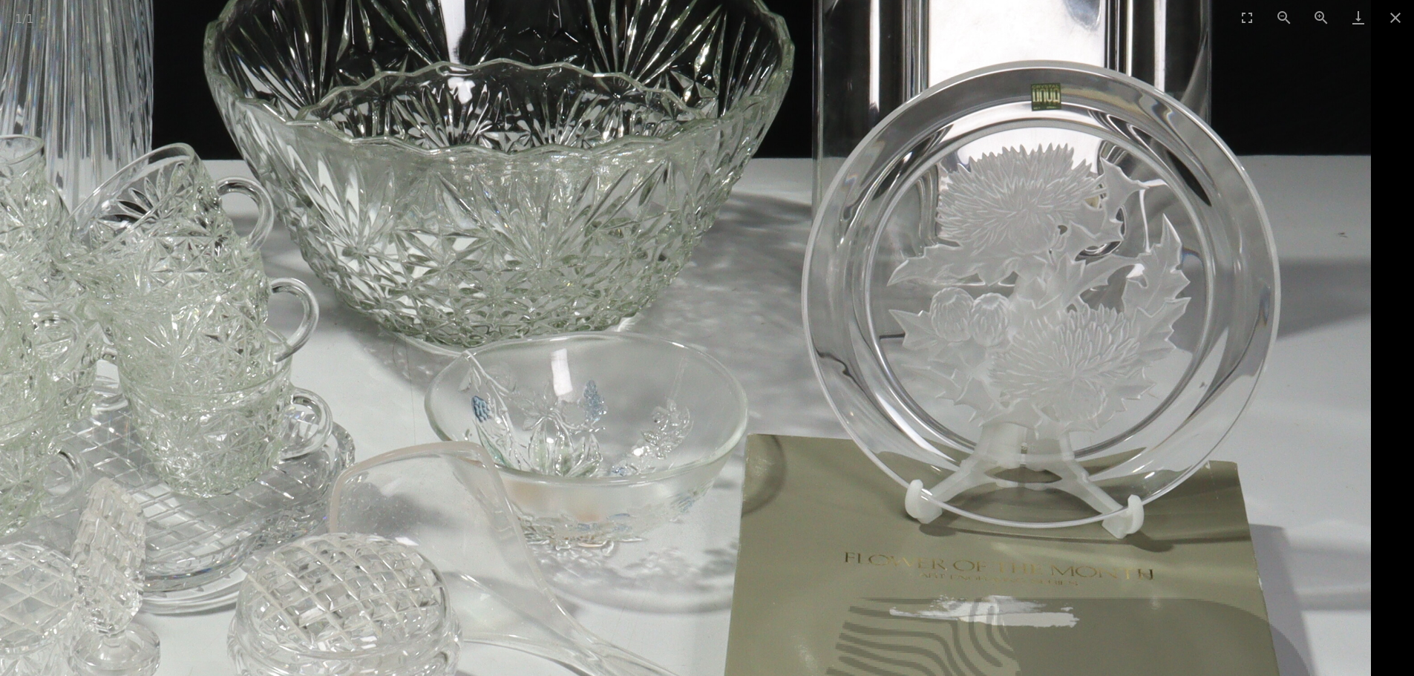
drag, startPoint x: 1094, startPoint y: 511, endPoint x: 510, endPoint y: 571, distance: 587.2
click at [510, 571] on img at bounding box center [472, 404] width 1797 height 1797
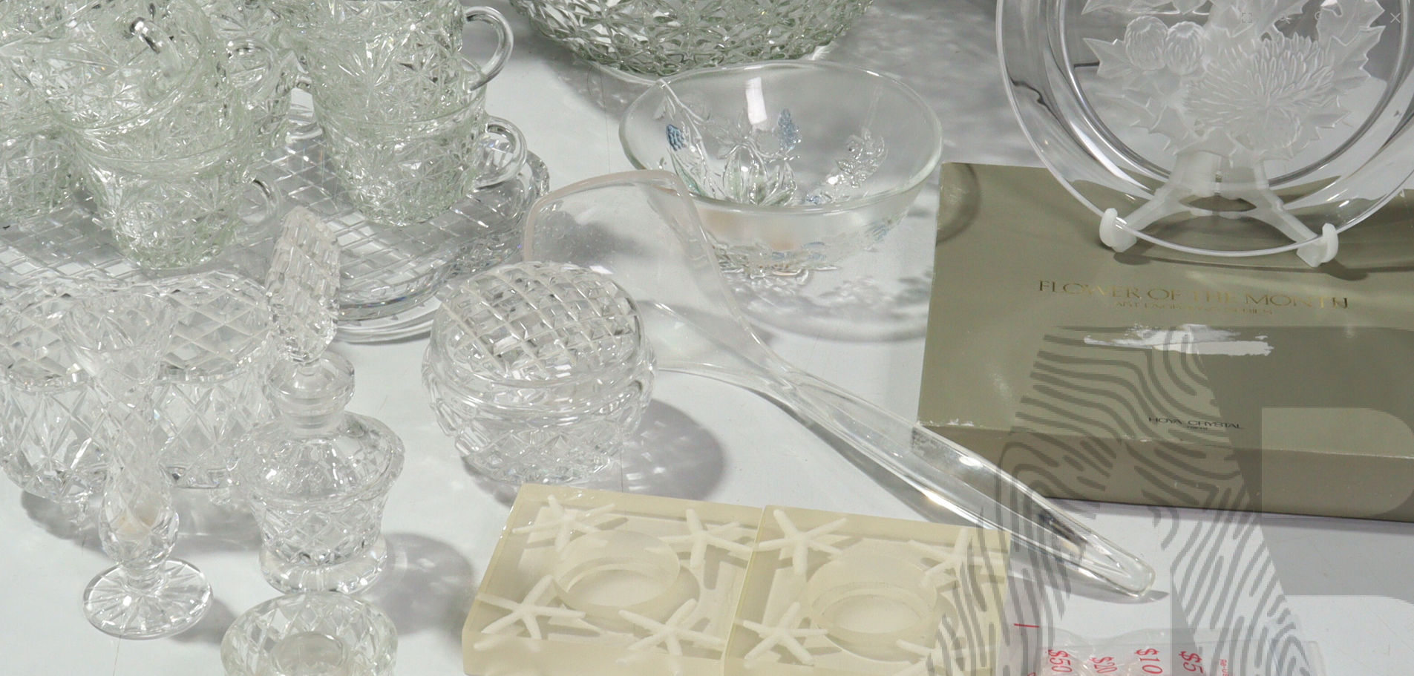
drag, startPoint x: 527, startPoint y: 546, endPoint x: 678, endPoint y: 274, distance: 311.7
click at [678, 274] on img at bounding box center [666, 133] width 1797 height 1797
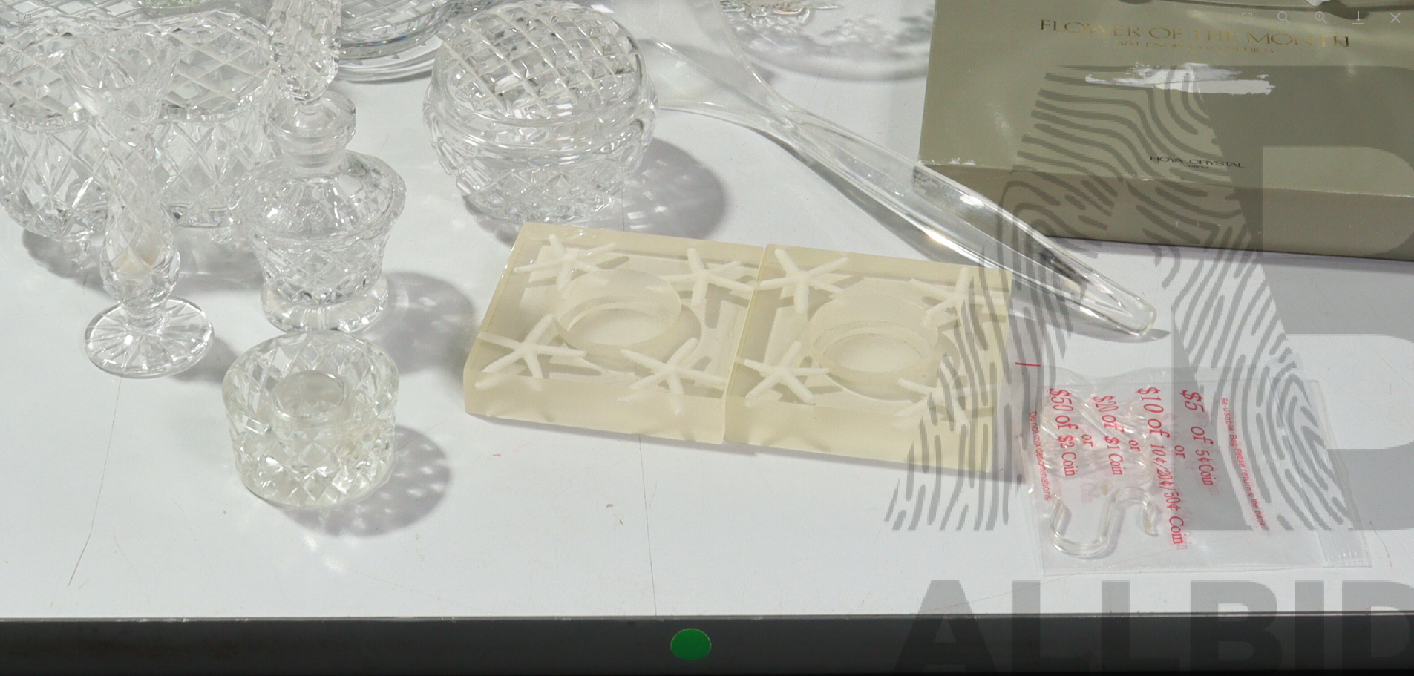
drag, startPoint x: 563, startPoint y: 451, endPoint x: 541, endPoint y: 244, distance: 208.2
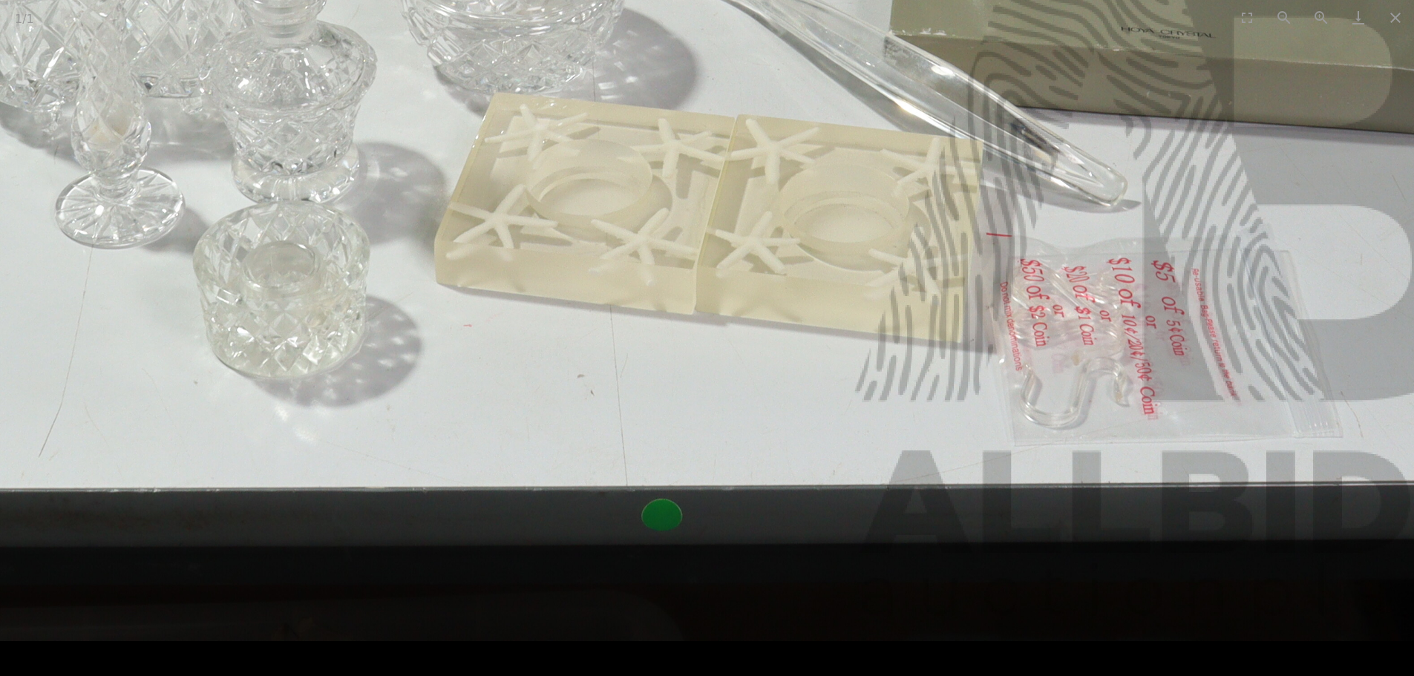
drag, startPoint x: 808, startPoint y: 595, endPoint x: 754, endPoint y: 711, distance: 127.8
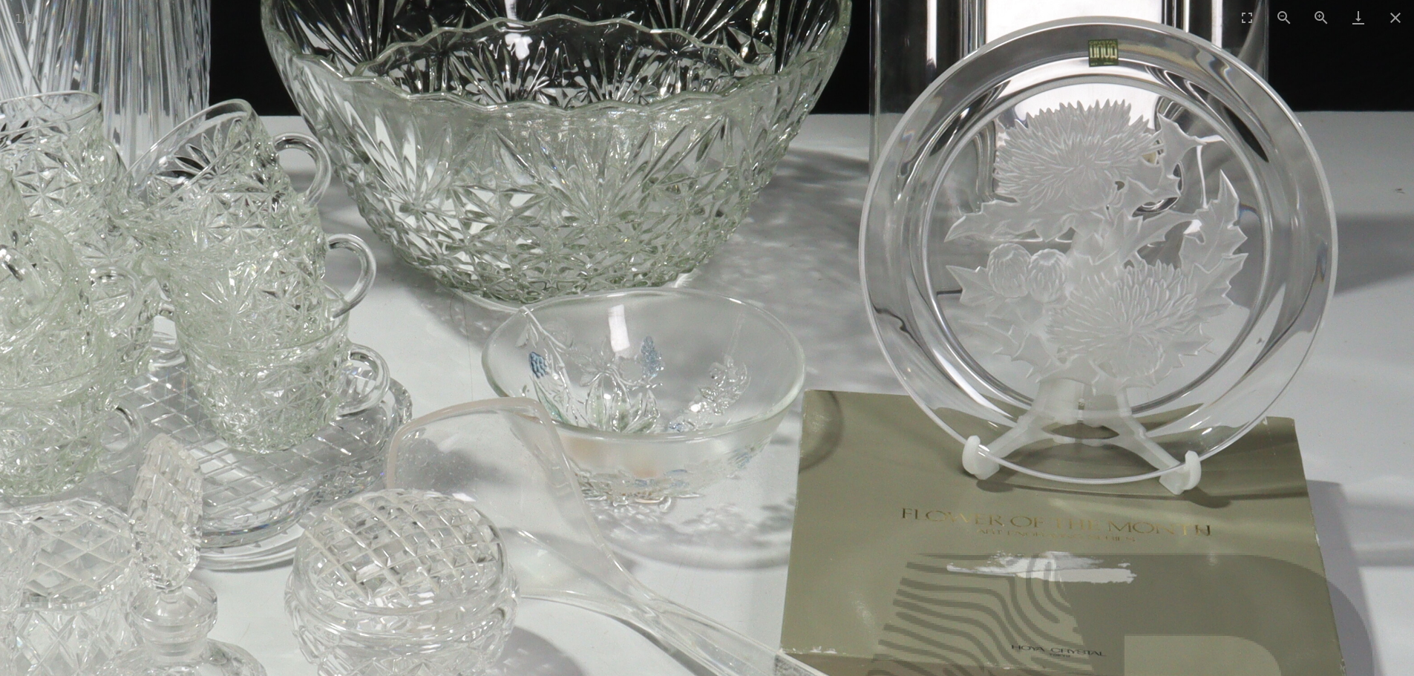
drag, startPoint x: 1246, startPoint y: 195, endPoint x: 1168, endPoint y: 558, distance: 371.2
click at [1168, 558] on img at bounding box center [529, 361] width 1797 height 1797
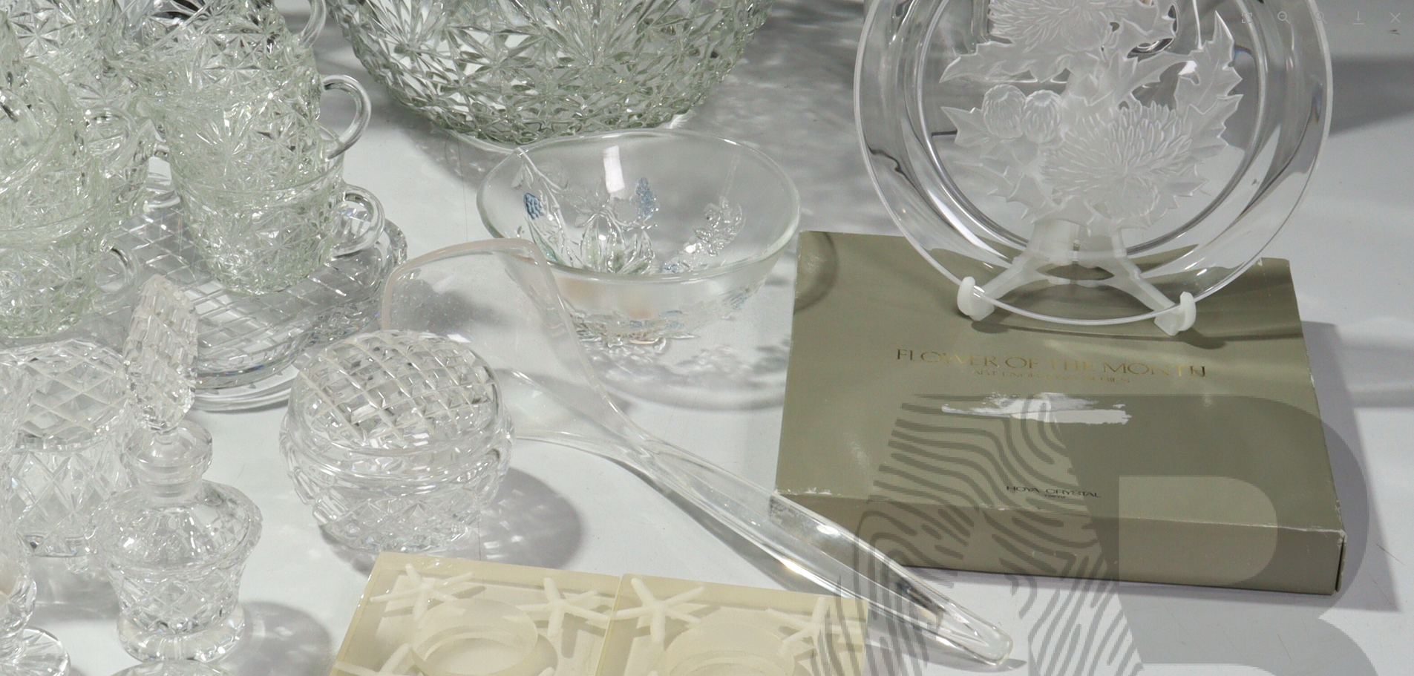
drag, startPoint x: 1061, startPoint y: 600, endPoint x: 1057, endPoint y: 412, distance: 188.6
click at [1057, 412] on img at bounding box center [524, 202] width 1797 height 1797
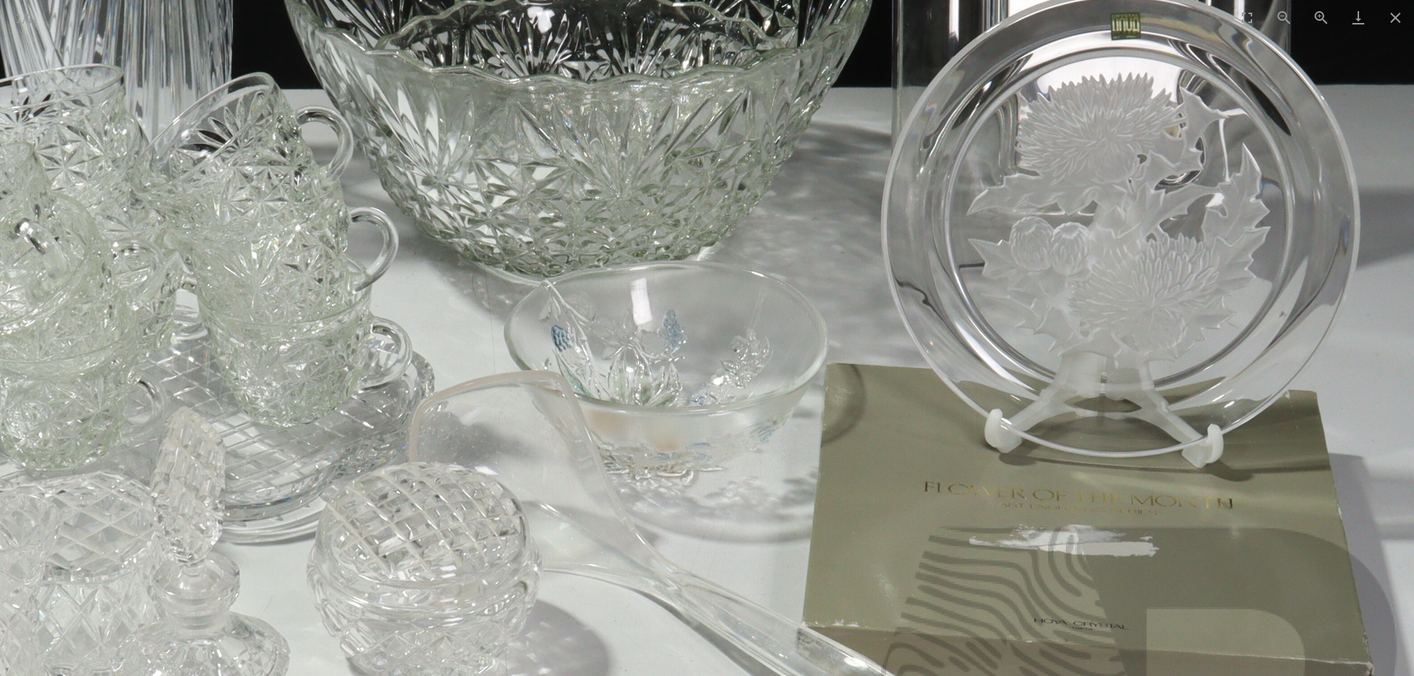
drag, startPoint x: 1168, startPoint y: 459, endPoint x: 1193, endPoint y: 621, distance: 163.8
click at [1193, 621] on img at bounding box center [551, 334] width 1797 height 1797
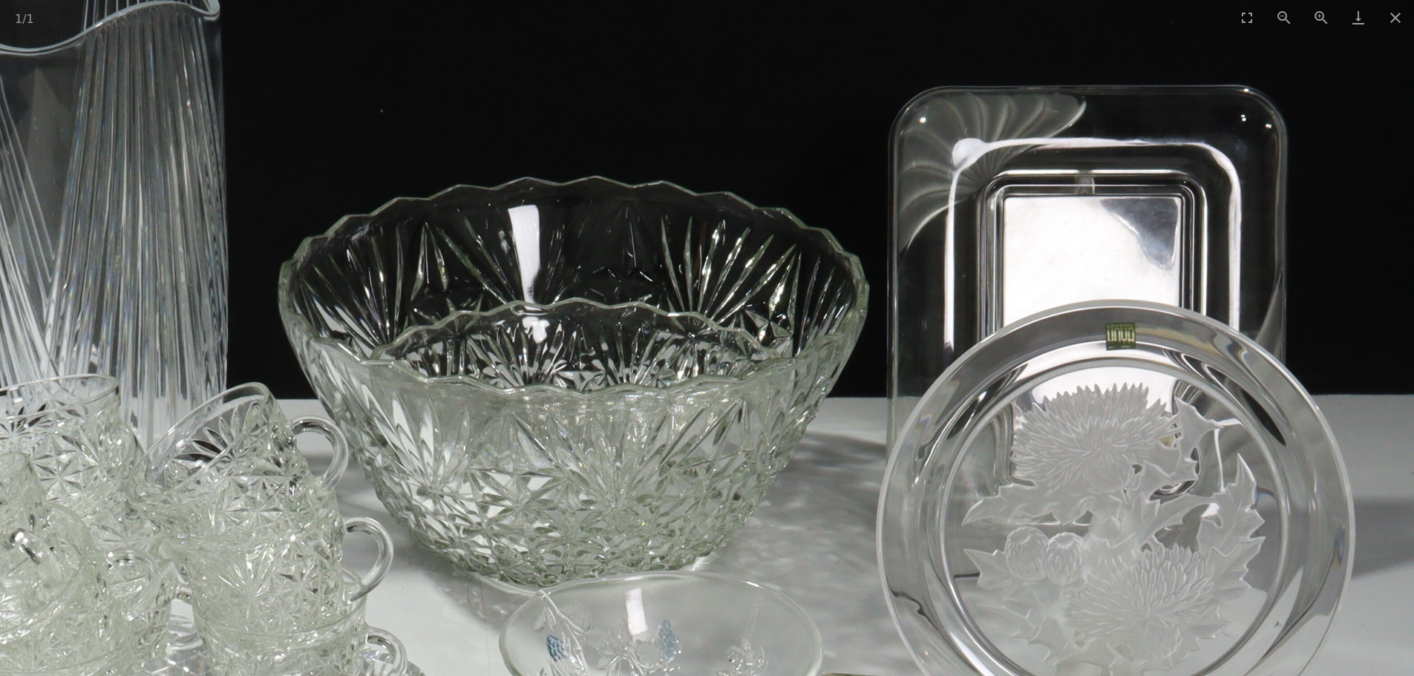
drag, startPoint x: 1166, startPoint y: 159, endPoint x: 1163, endPoint y: 448, distance: 288.7
click at [1163, 448] on img at bounding box center [547, 644] width 1797 height 1797
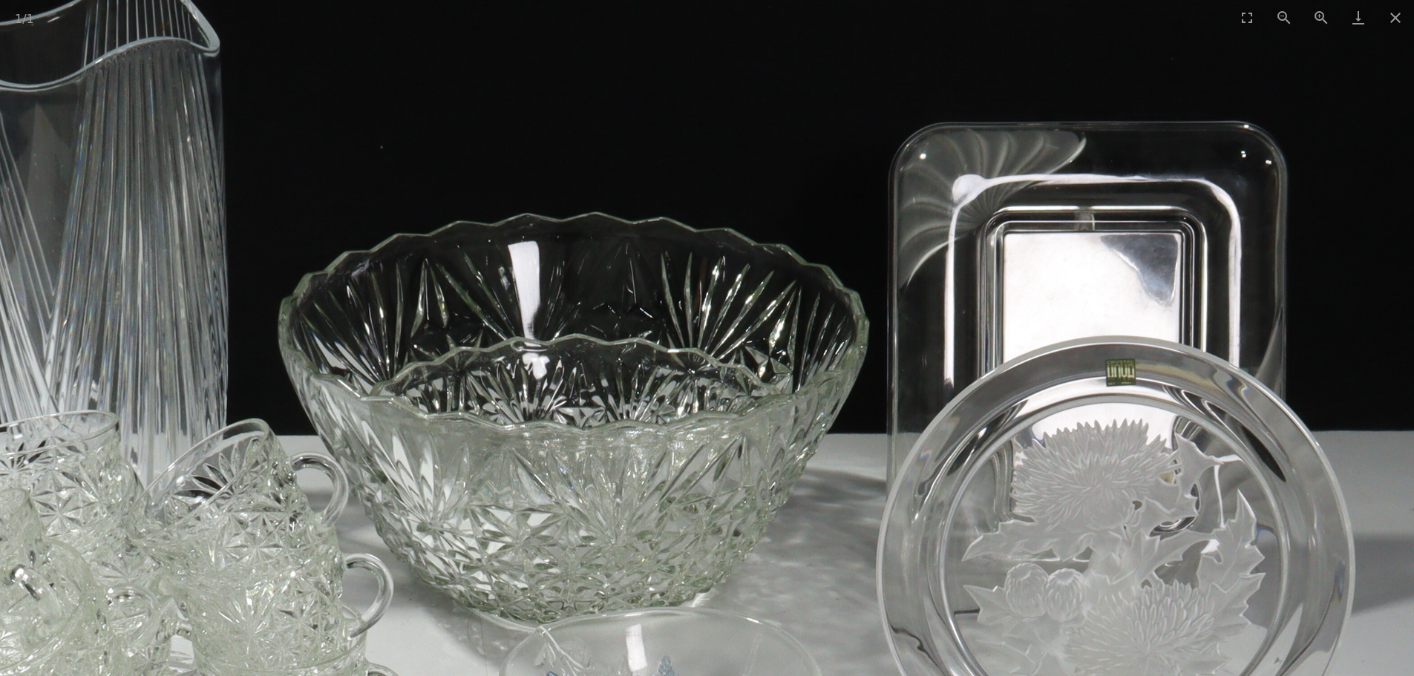
drag, startPoint x: 1127, startPoint y: 224, endPoint x: 1132, endPoint y: 209, distance: 16.4
click at [1128, 224] on img at bounding box center [547, 680] width 1797 height 1797
click at [1316, 18] on button "Zoom in" at bounding box center [1321, 17] width 37 height 35
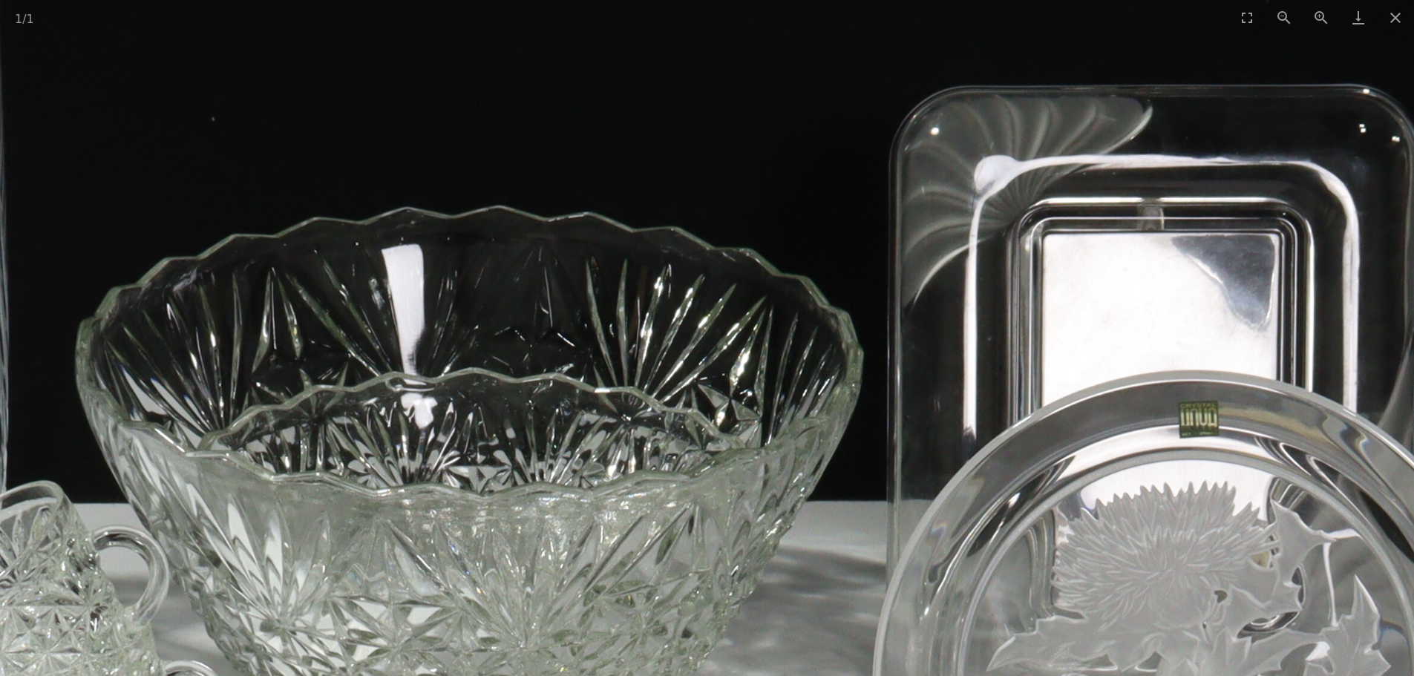
drag, startPoint x: 1199, startPoint y: 367, endPoint x: 776, endPoint y: 217, distance: 448.9
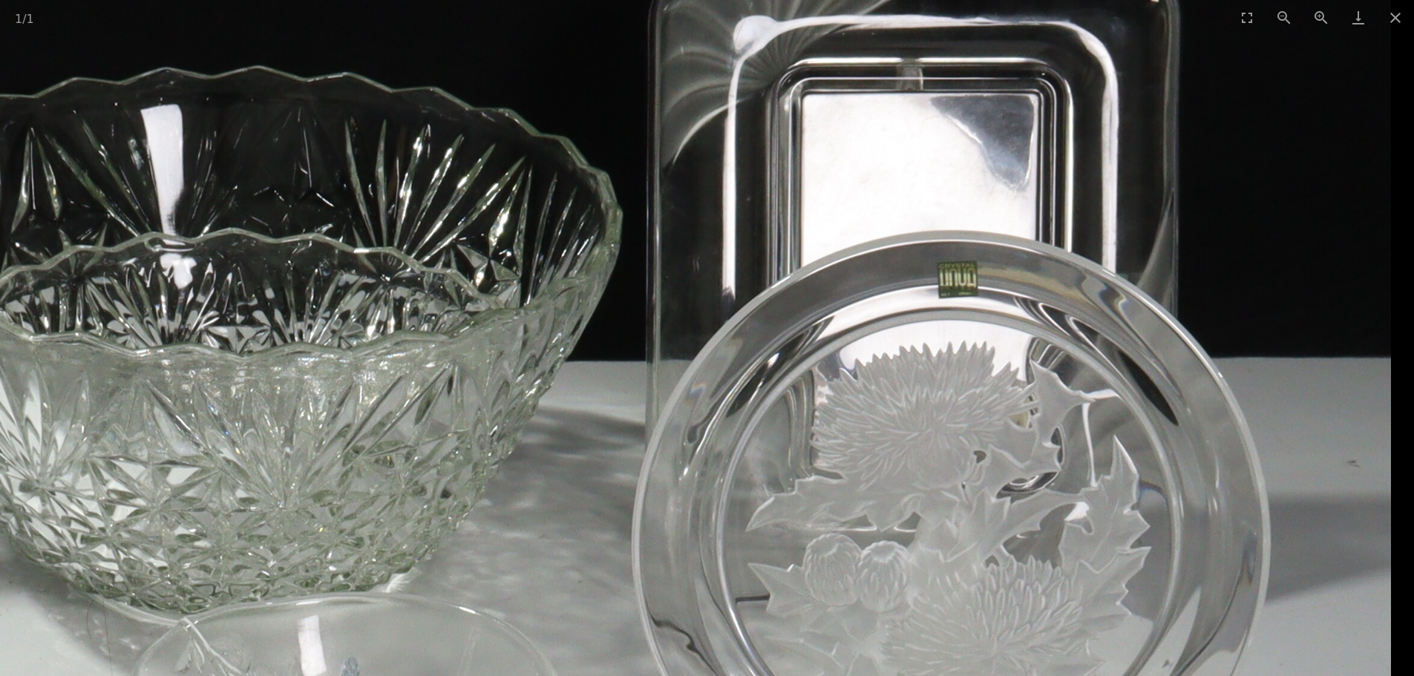
drag, startPoint x: 973, startPoint y: 232, endPoint x: 835, endPoint y: 122, distance: 176.9
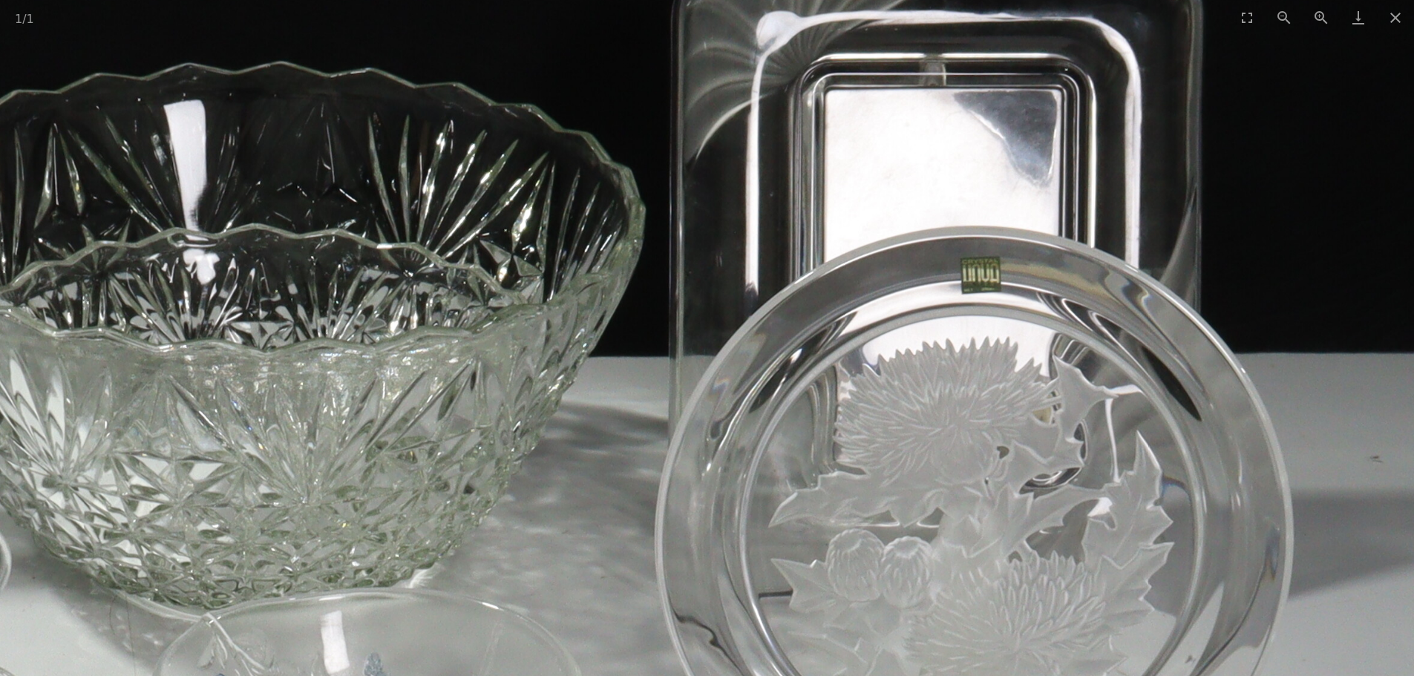
click at [1041, 414] on img at bounding box center [216, 686] width 2396 height 2396
click at [1318, 11] on button "Zoom in" at bounding box center [1321, 17] width 37 height 35
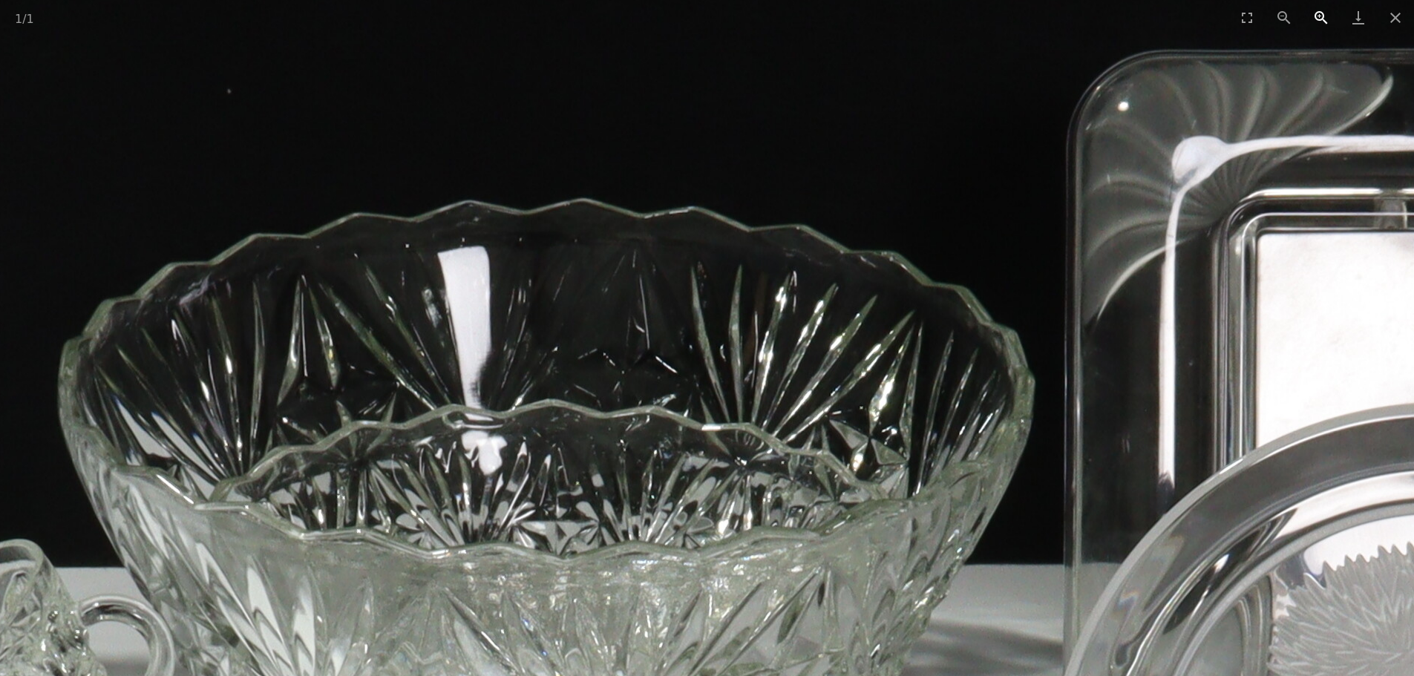
click at [1318, 11] on button "Zoom in" at bounding box center [1321, 17] width 37 height 35
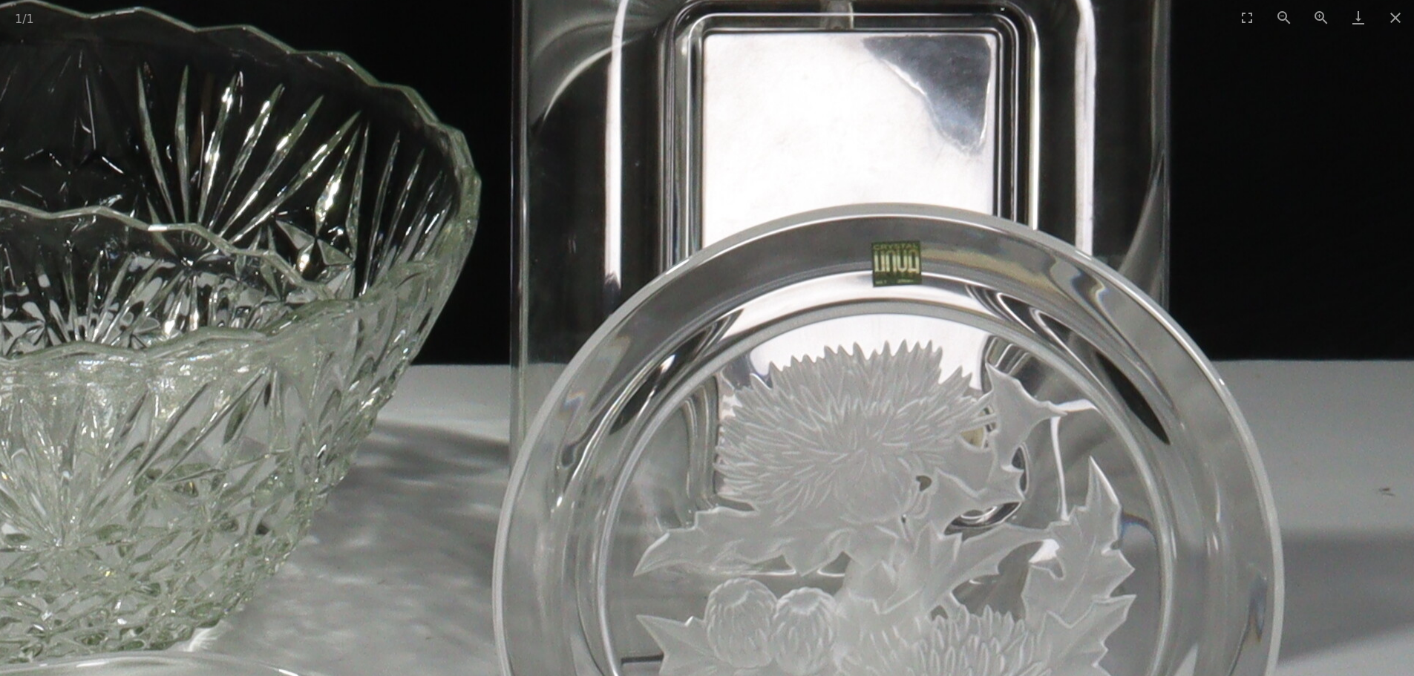
drag, startPoint x: 1279, startPoint y: 265, endPoint x: 671, endPoint y: -51, distance: 685.2
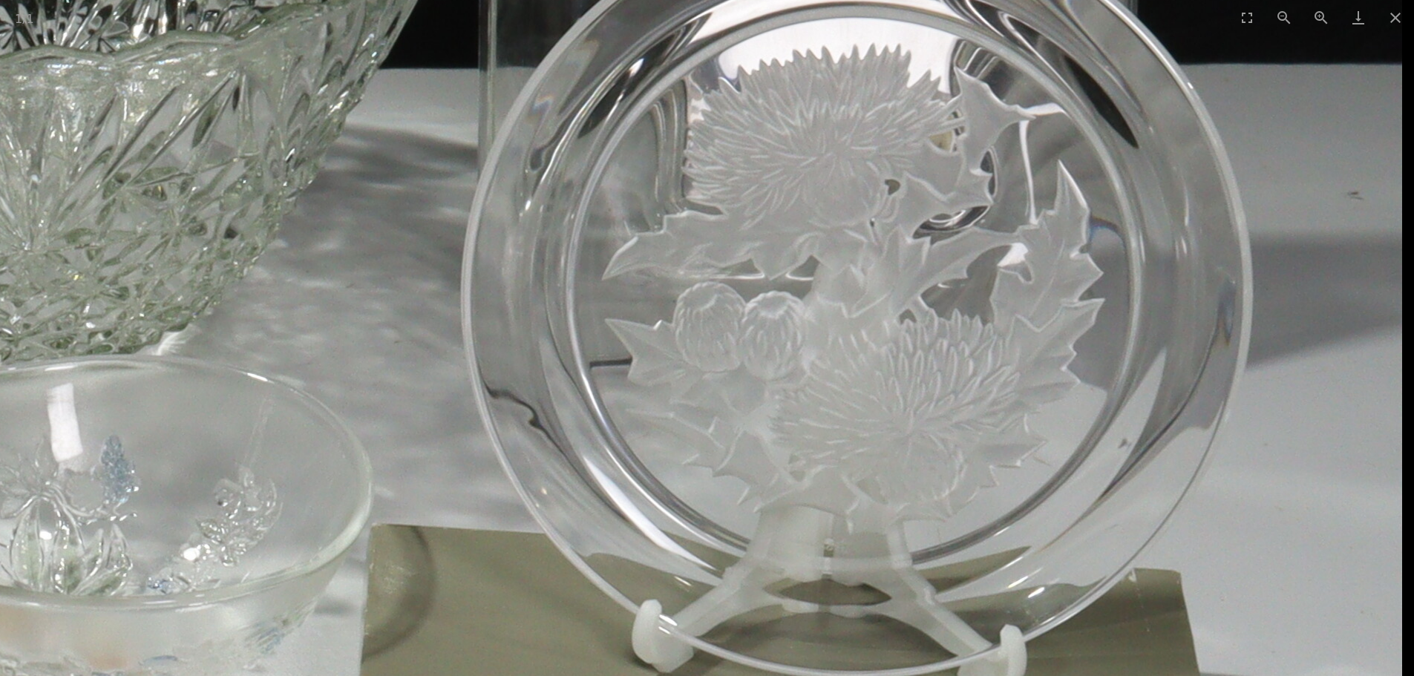
drag, startPoint x: 1005, startPoint y: 238, endPoint x: 926, endPoint y: 230, distance: 79.1
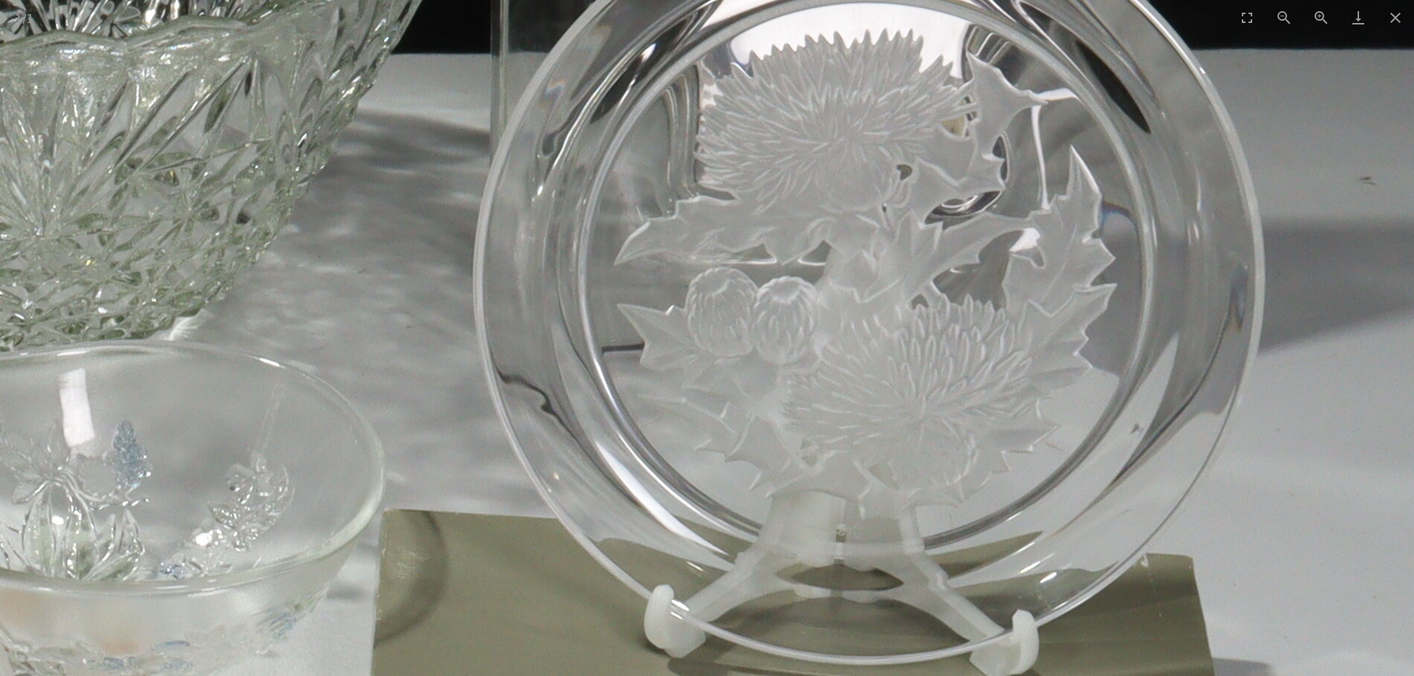
scroll to position [148, 0]
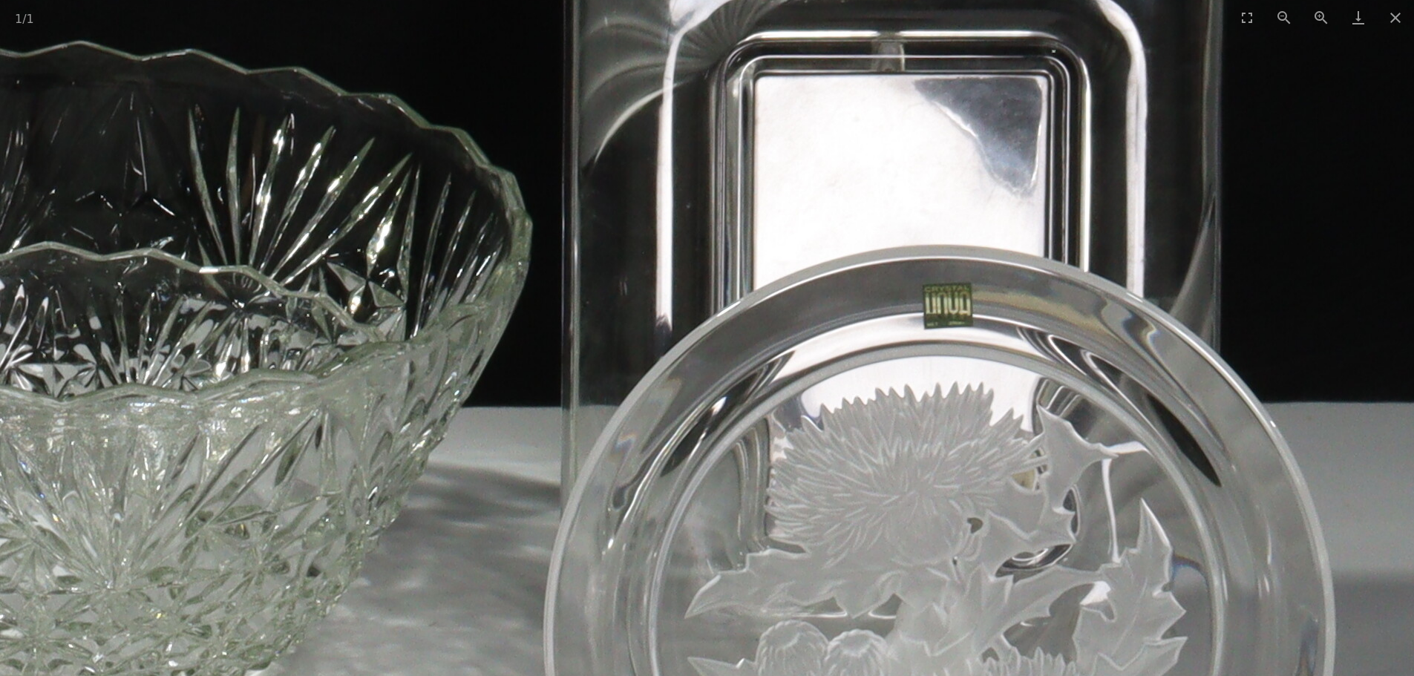
drag, startPoint x: 931, startPoint y: 87, endPoint x: 1001, endPoint y: 440, distance: 360.3
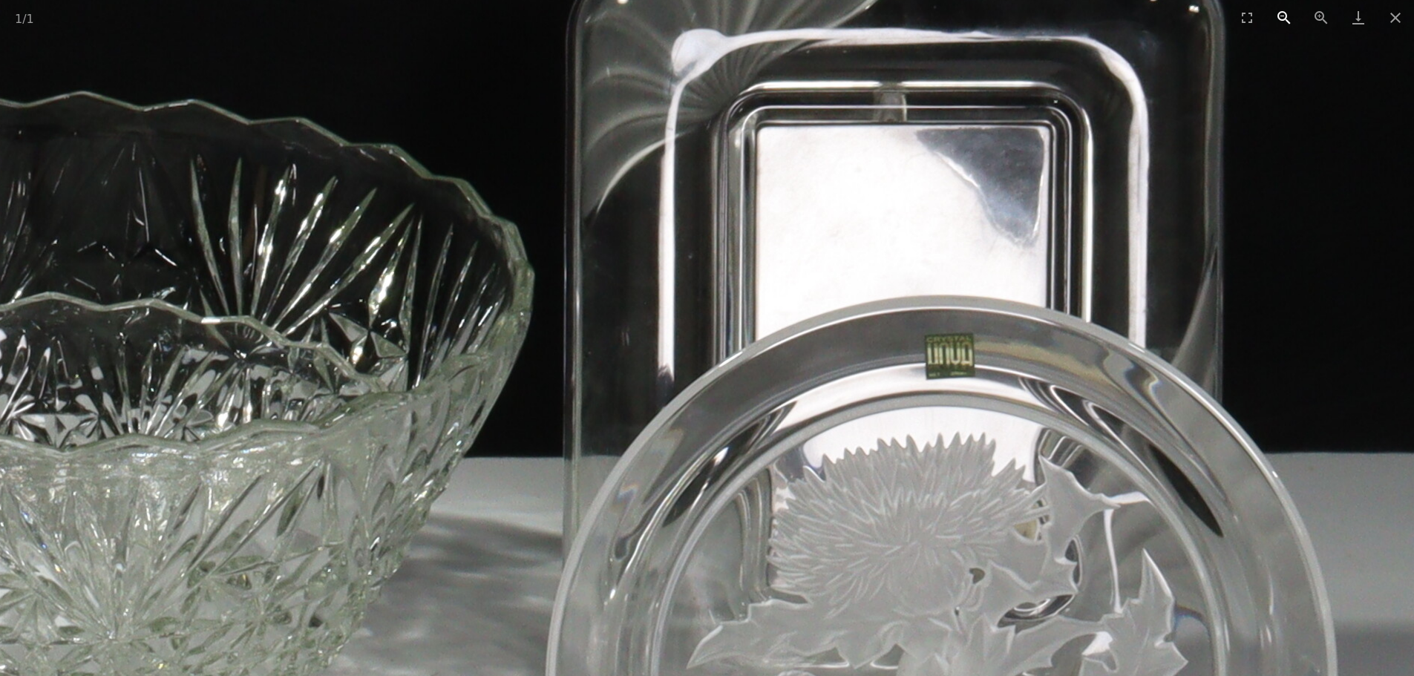
click at [1281, 16] on button "Zoom out" at bounding box center [1284, 17] width 37 height 35
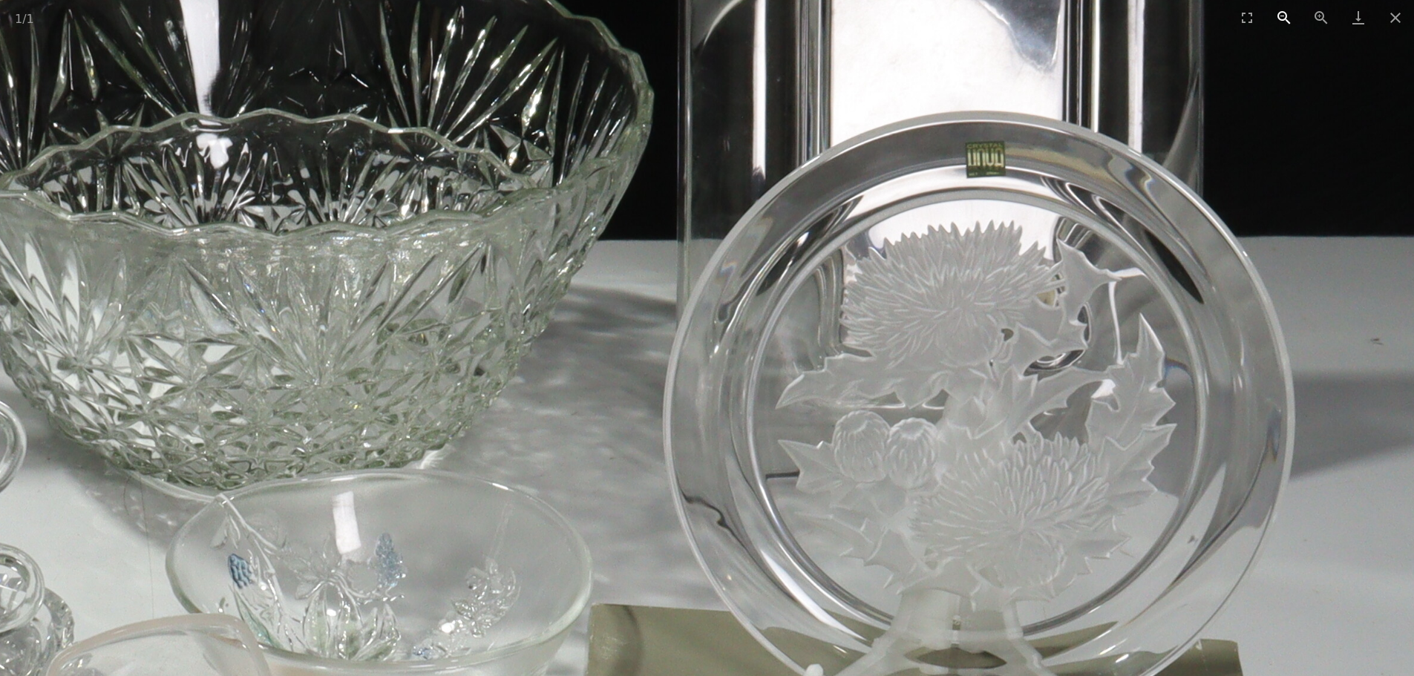
click at [1280, 16] on button "Zoom out" at bounding box center [1284, 17] width 37 height 35
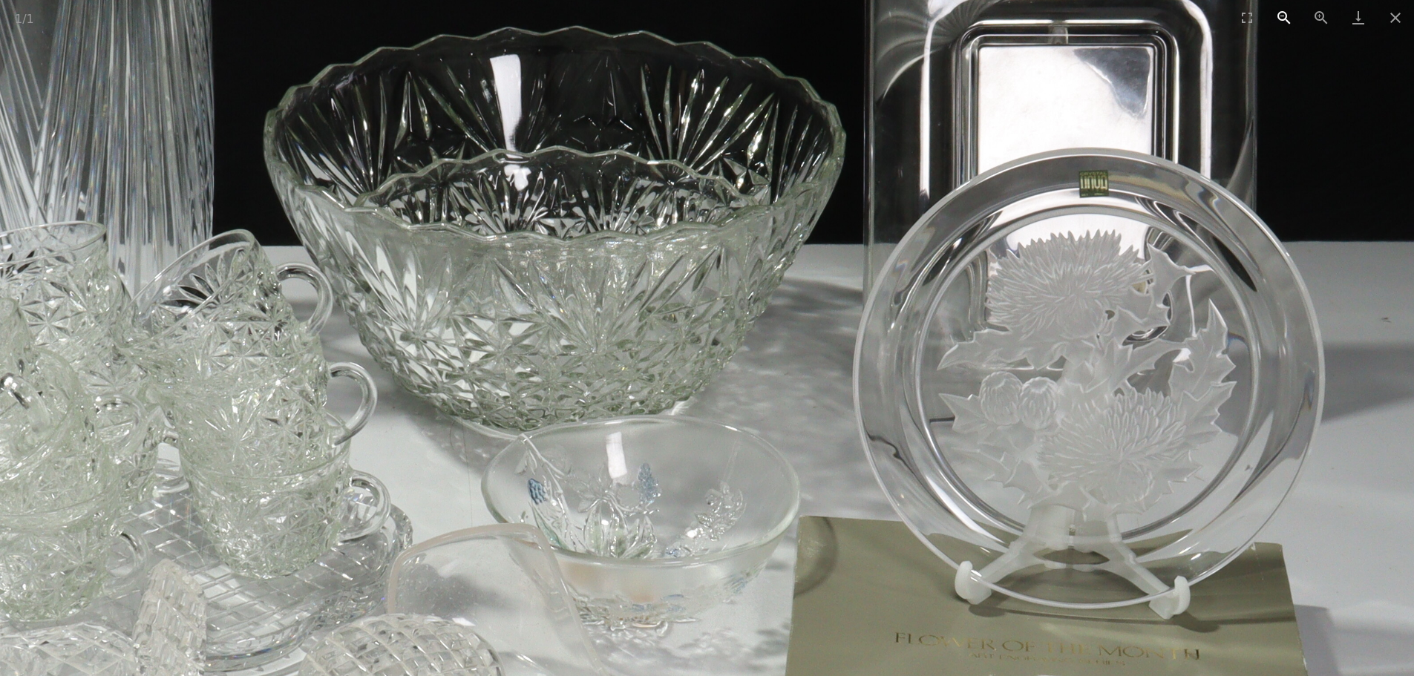
click at [1280, 16] on button "Zoom out" at bounding box center [1284, 17] width 37 height 35
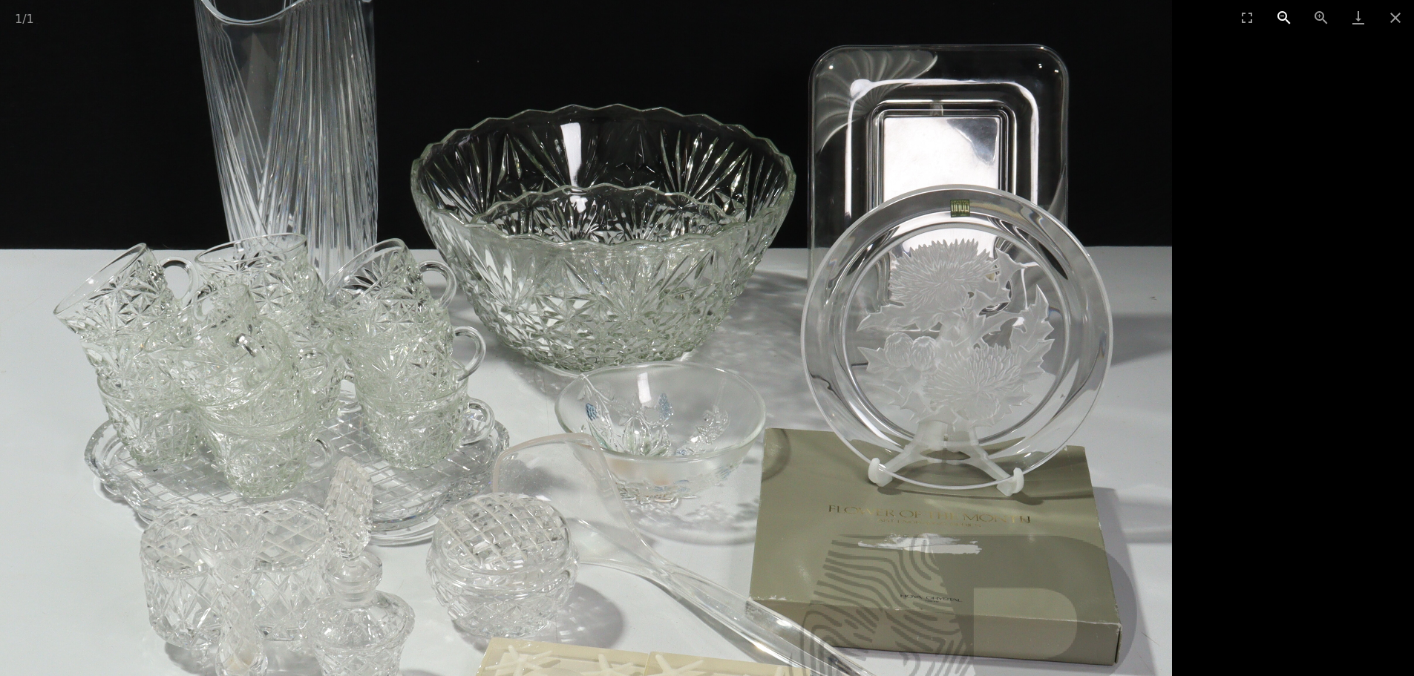
click at [1280, 16] on button "Zoom out" at bounding box center [1284, 17] width 37 height 35
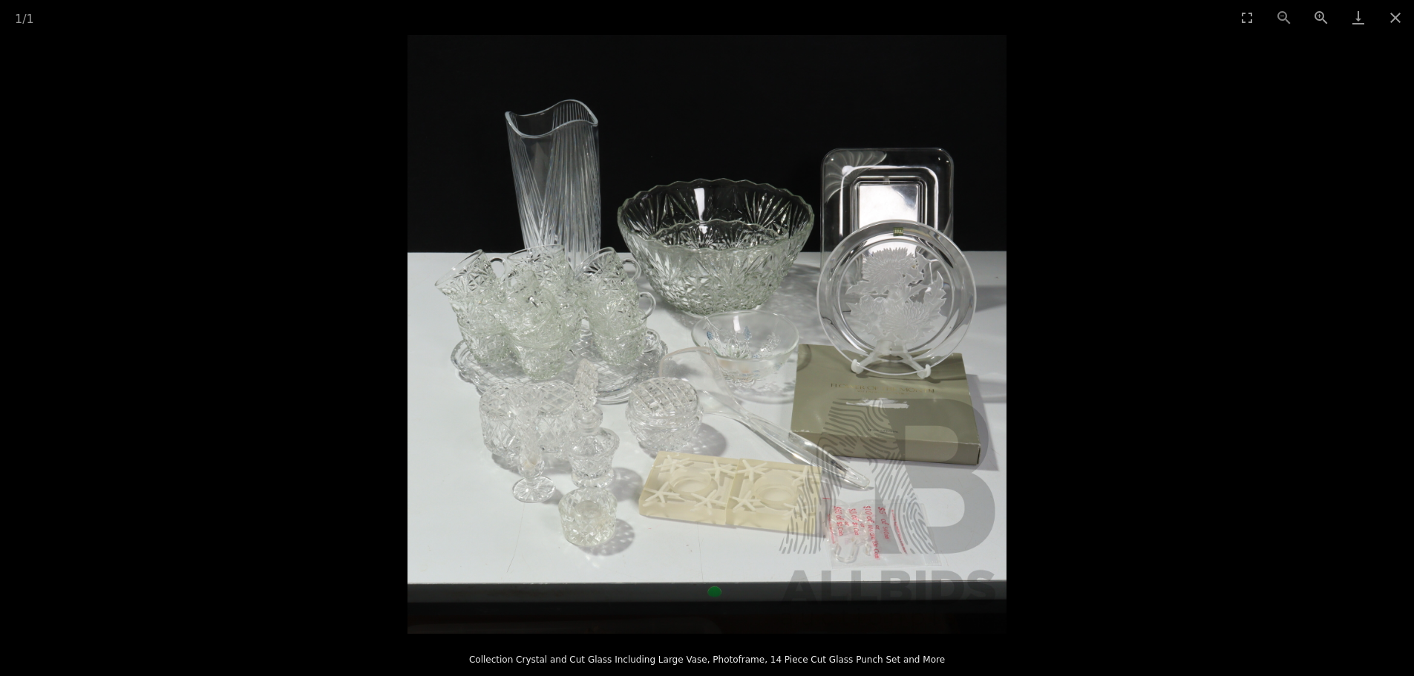
click at [1280, 16] on div "1 / 1" at bounding box center [707, 17] width 1414 height 35
click at [1392, 15] on button "Close gallery" at bounding box center [1395, 17] width 37 height 35
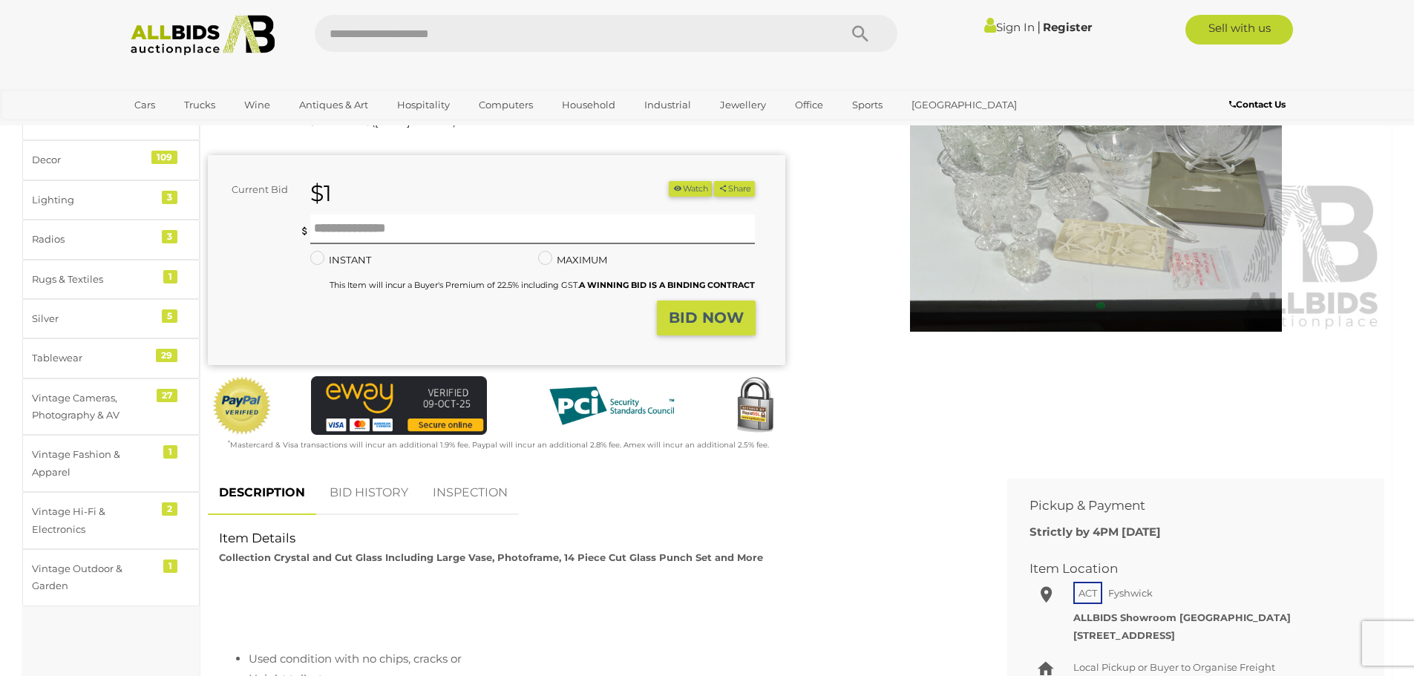
scroll to position [371, 0]
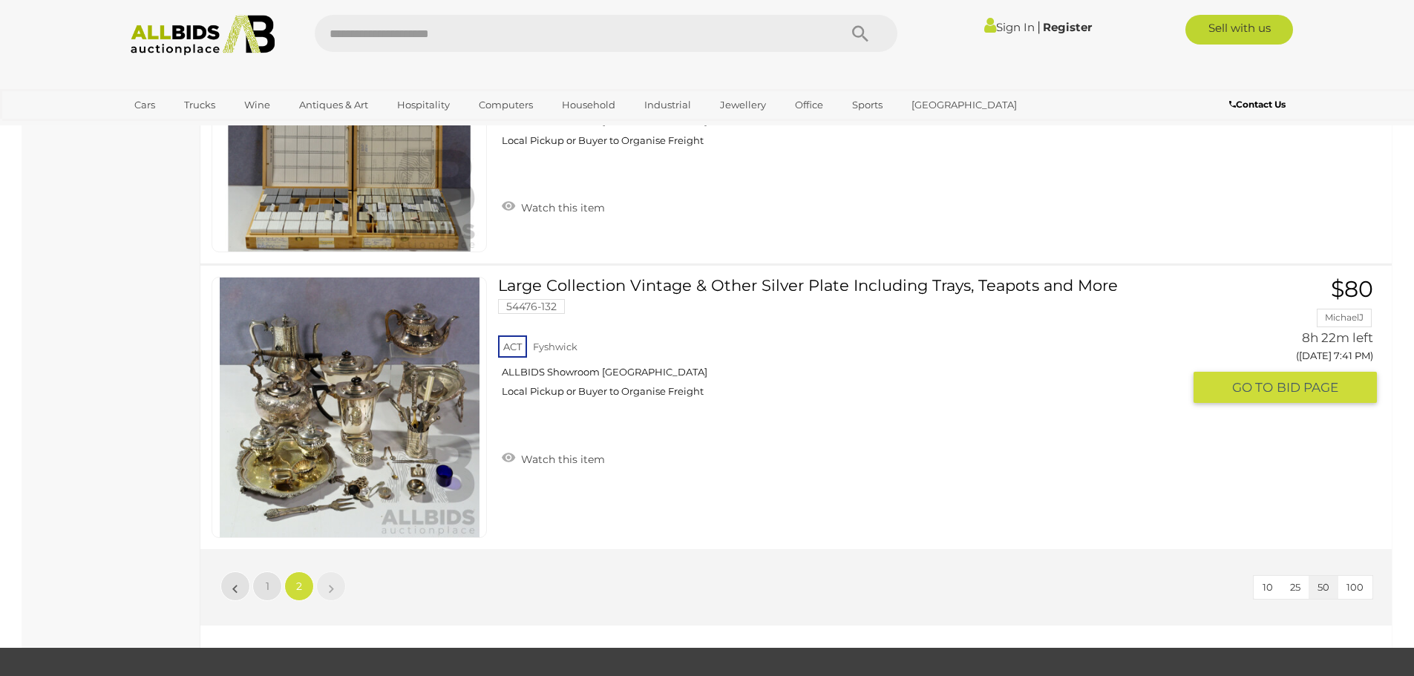
scroll to position [9669, 0]
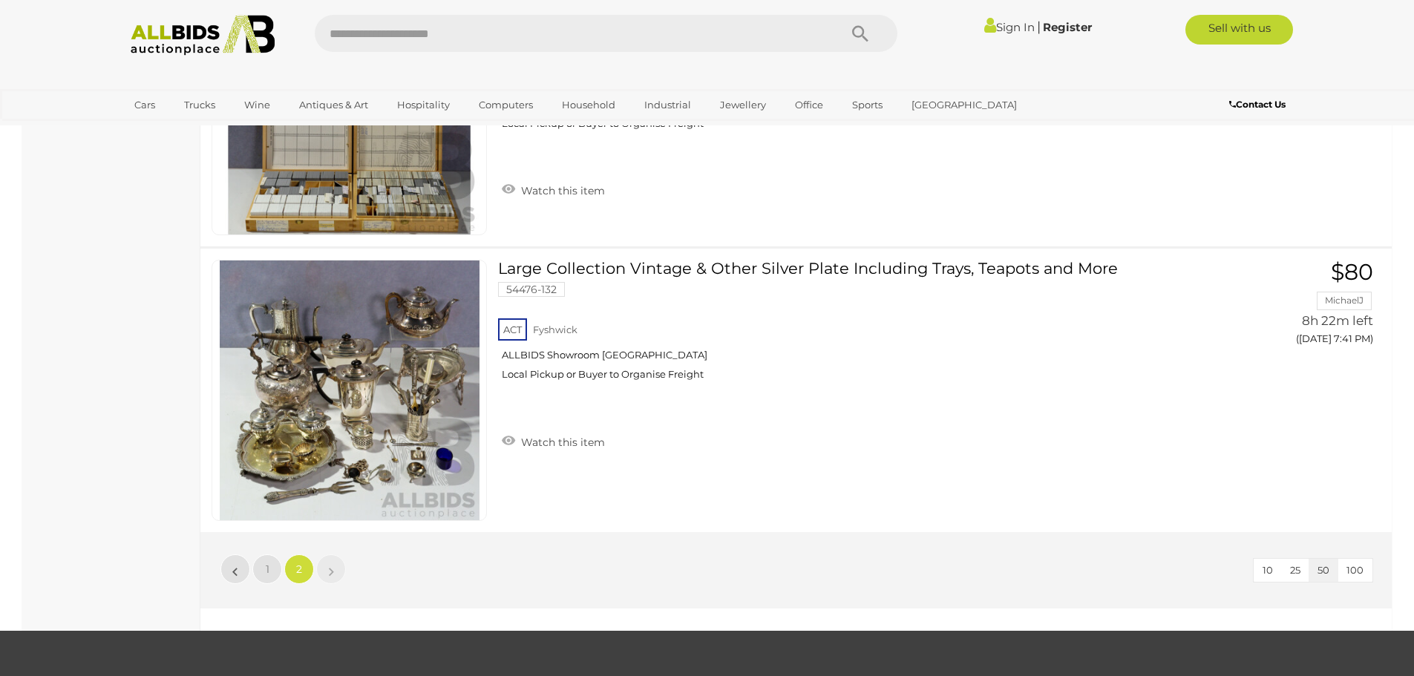
click at [302, 567] on link "2" at bounding box center [299, 569] width 30 height 30
click at [266, 566] on span "1" at bounding box center [268, 569] width 4 height 13
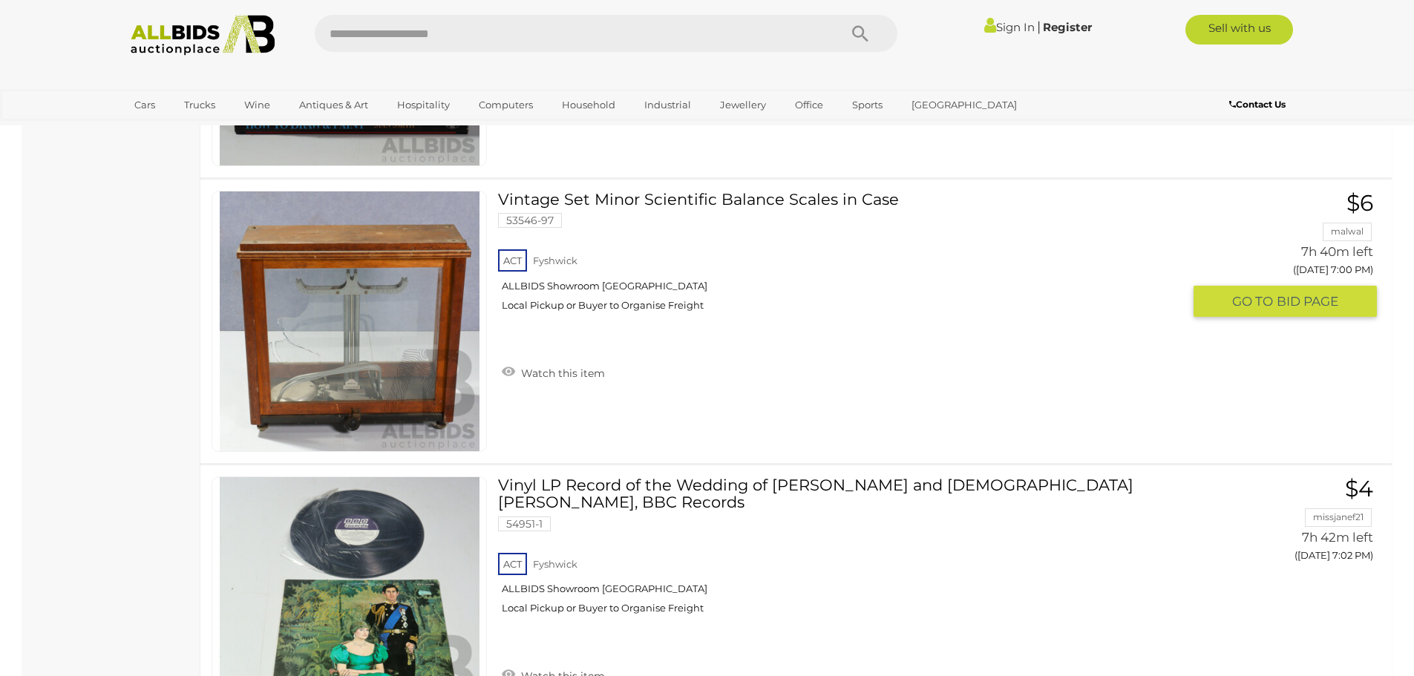
scroll to position [12224, 0]
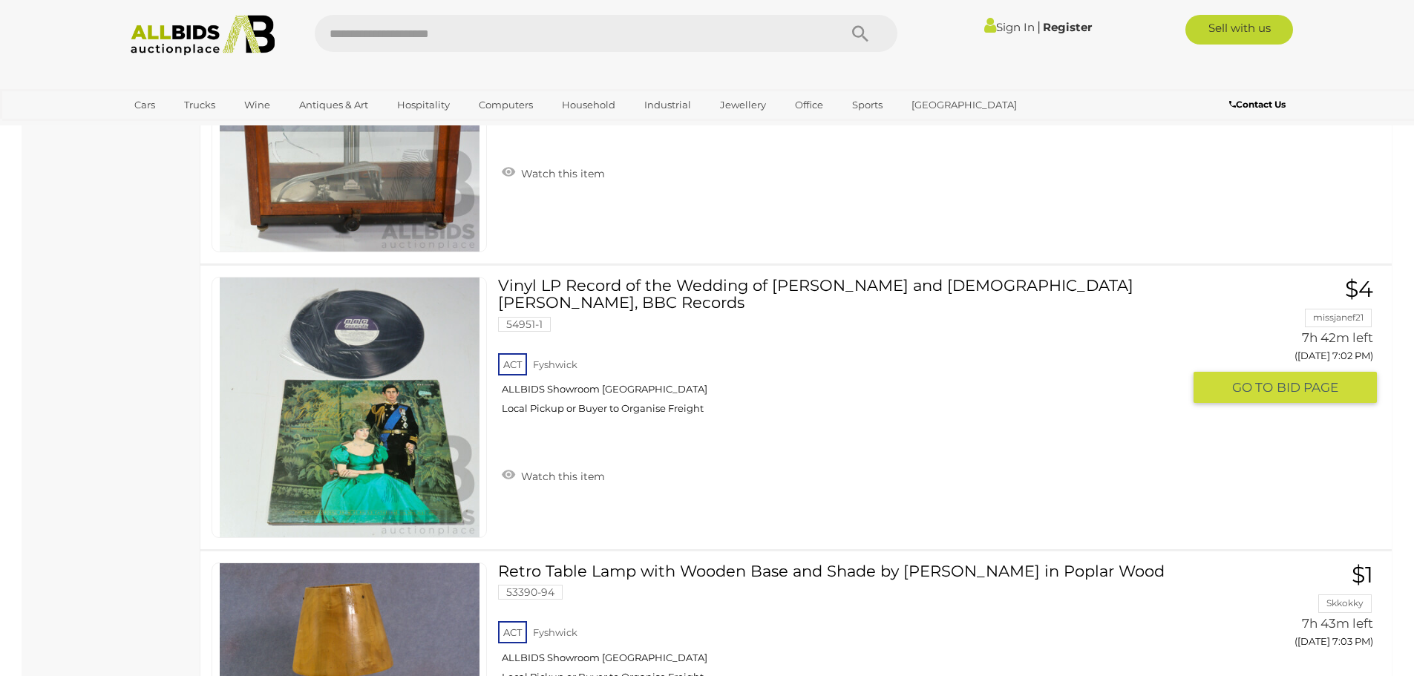
click at [1306, 398] on button "GO TO BID PAGE" at bounding box center [1285, 388] width 183 height 32
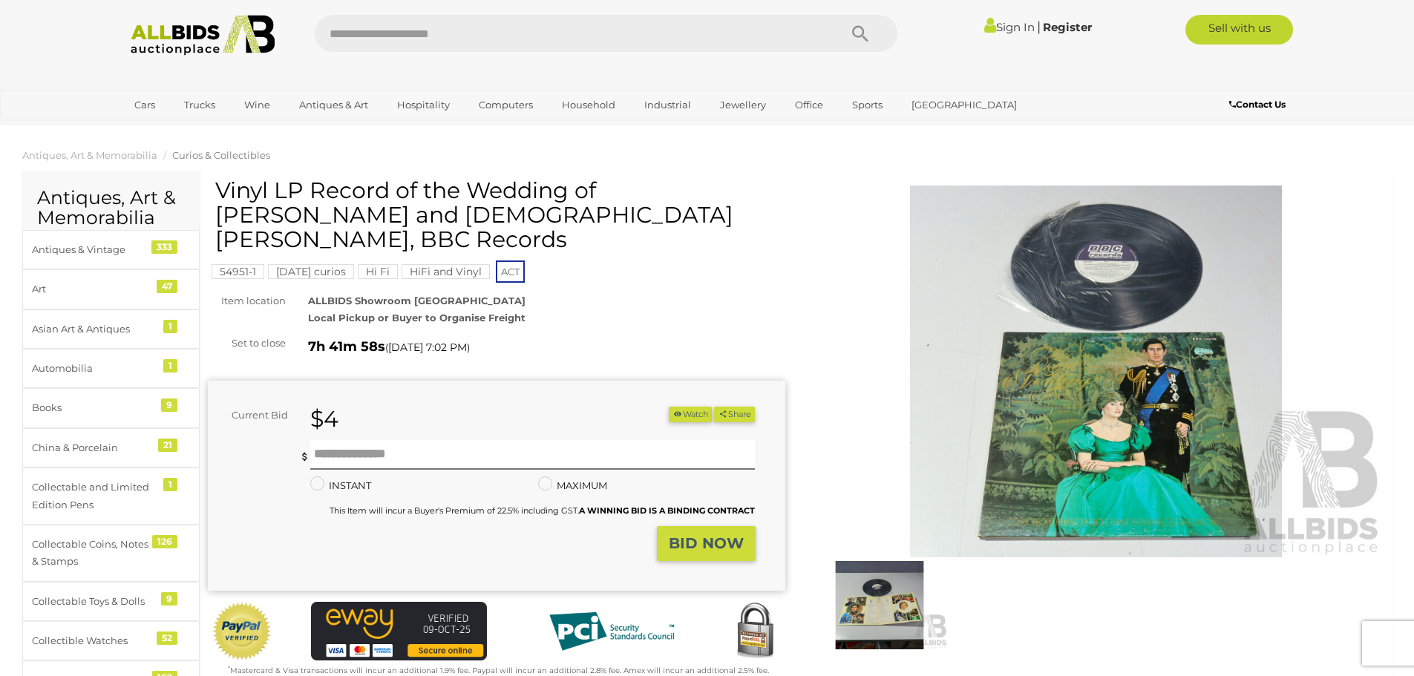
click at [869, 605] on img at bounding box center [879, 605] width 137 height 88
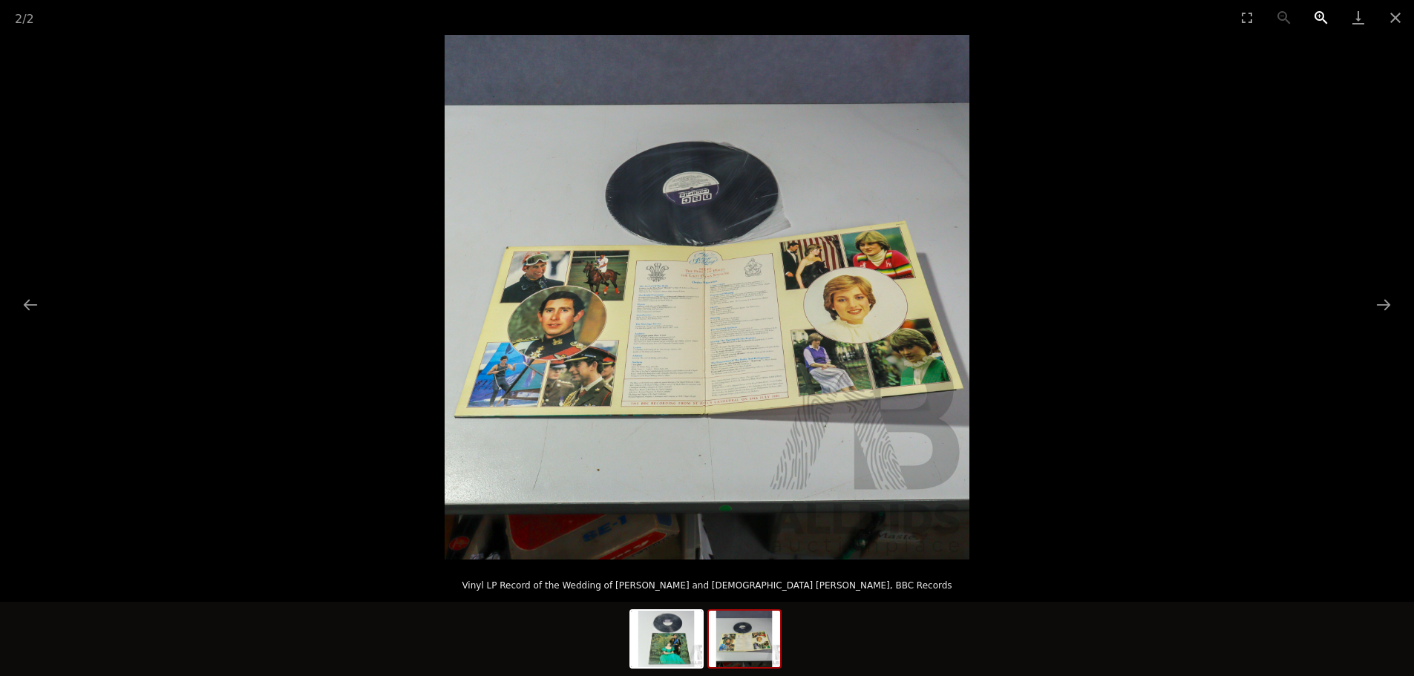
click at [1320, 14] on button "Zoom in" at bounding box center [1321, 17] width 37 height 35
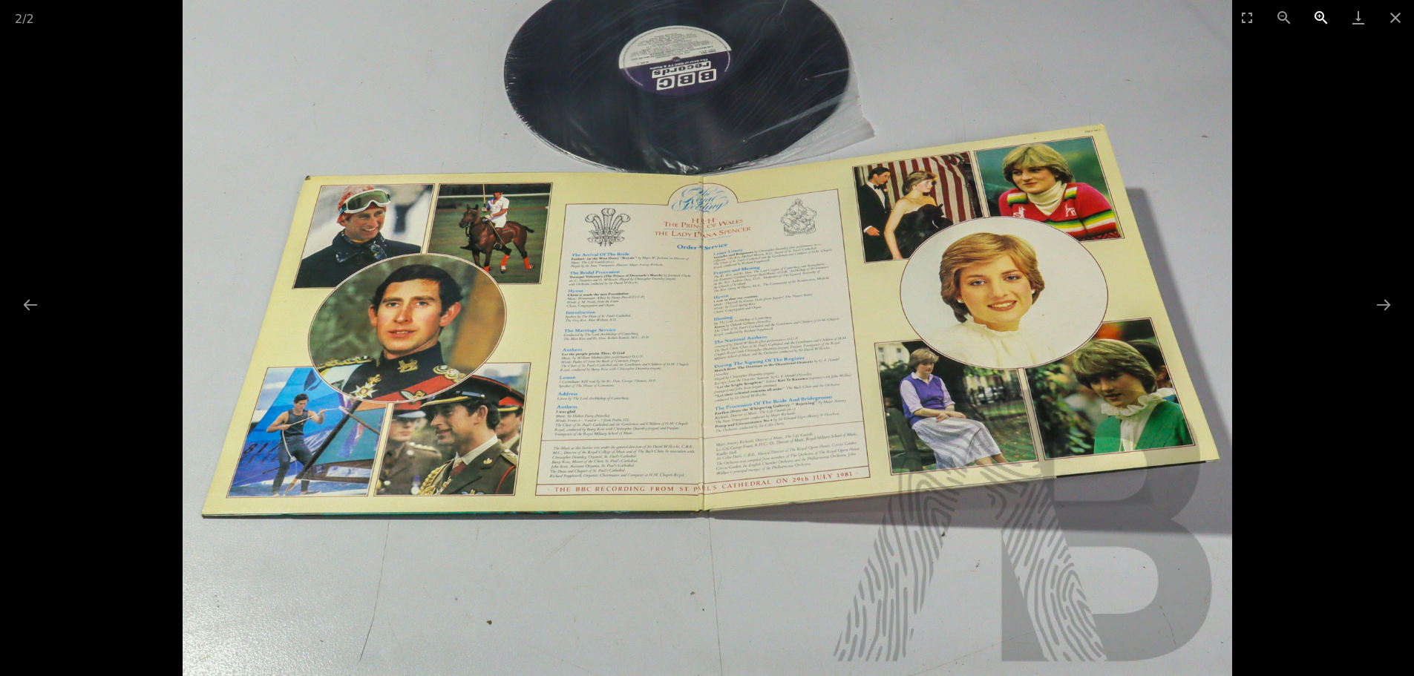
click at [1320, 14] on button "Zoom in" at bounding box center [1321, 17] width 37 height 35
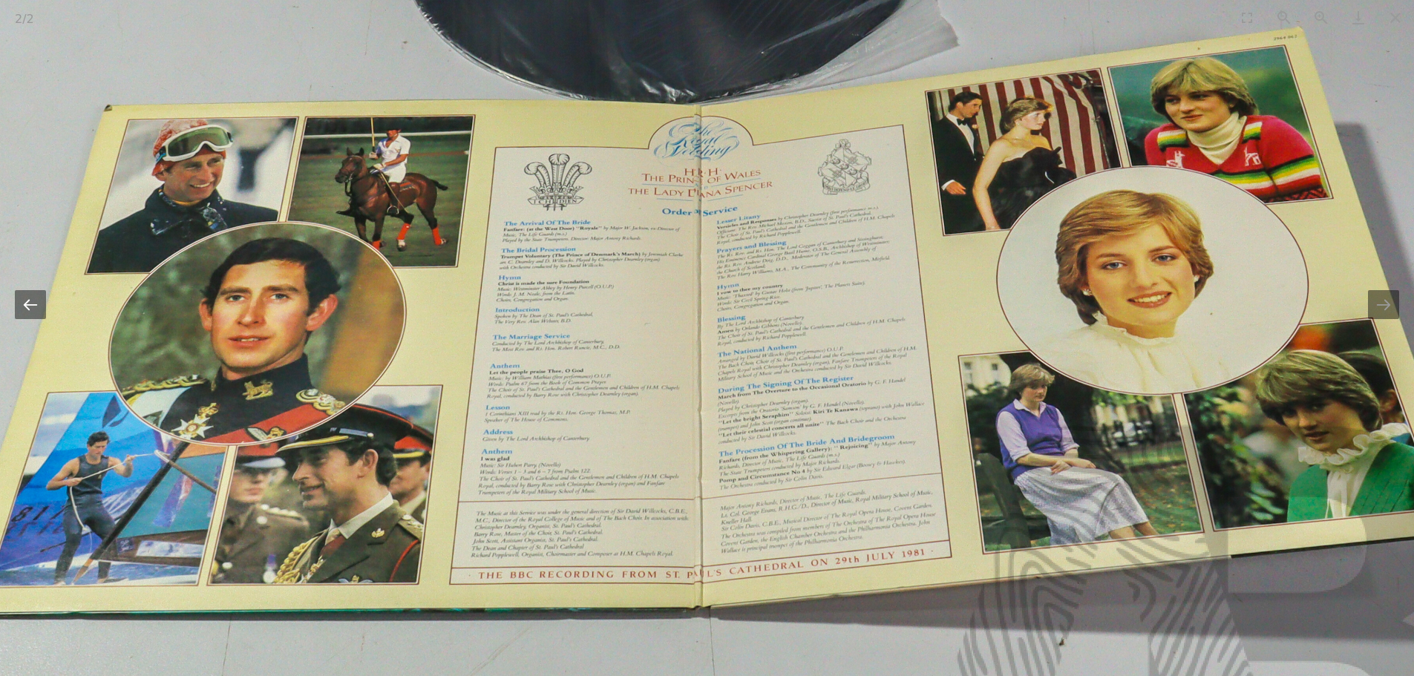
click at [30, 301] on button "Previous slide" at bounding box center [30, 304] width 31 height 29
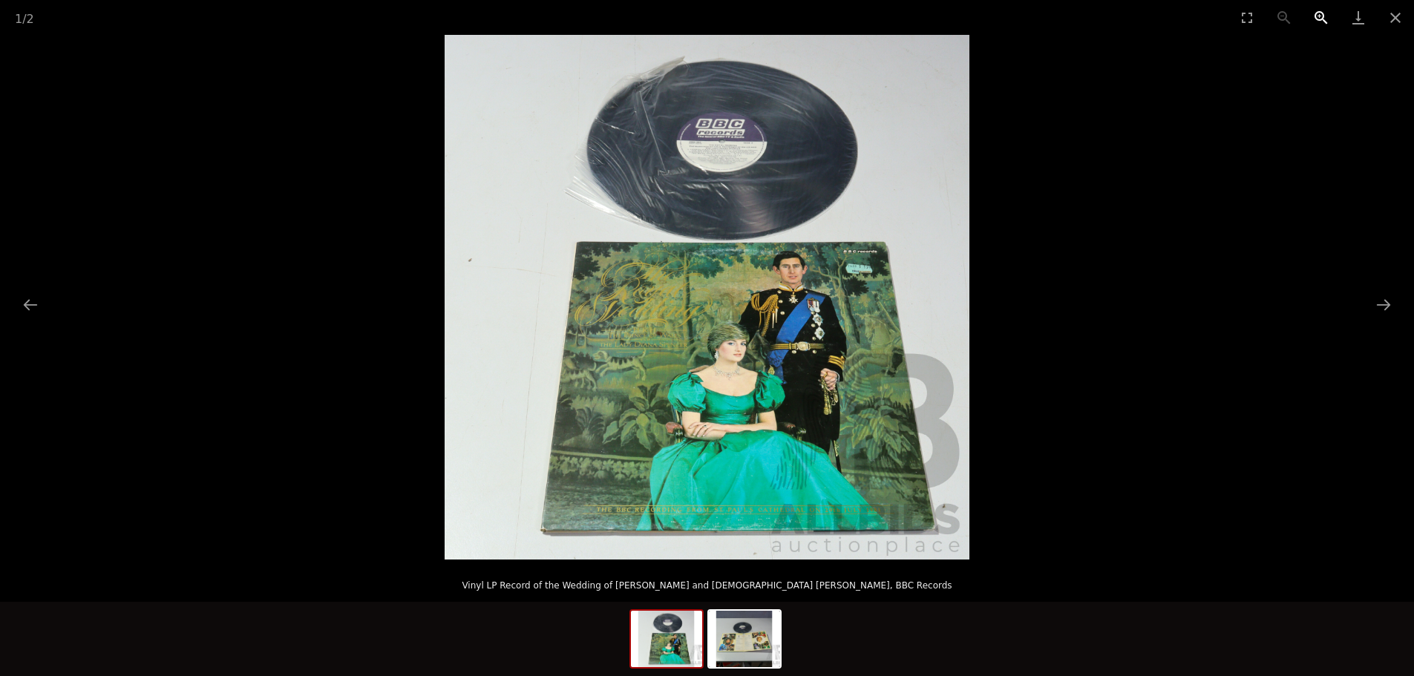
click at [1317, 17] on button "Zoom in" at bounding box center [1321, 17] width 37 height 35
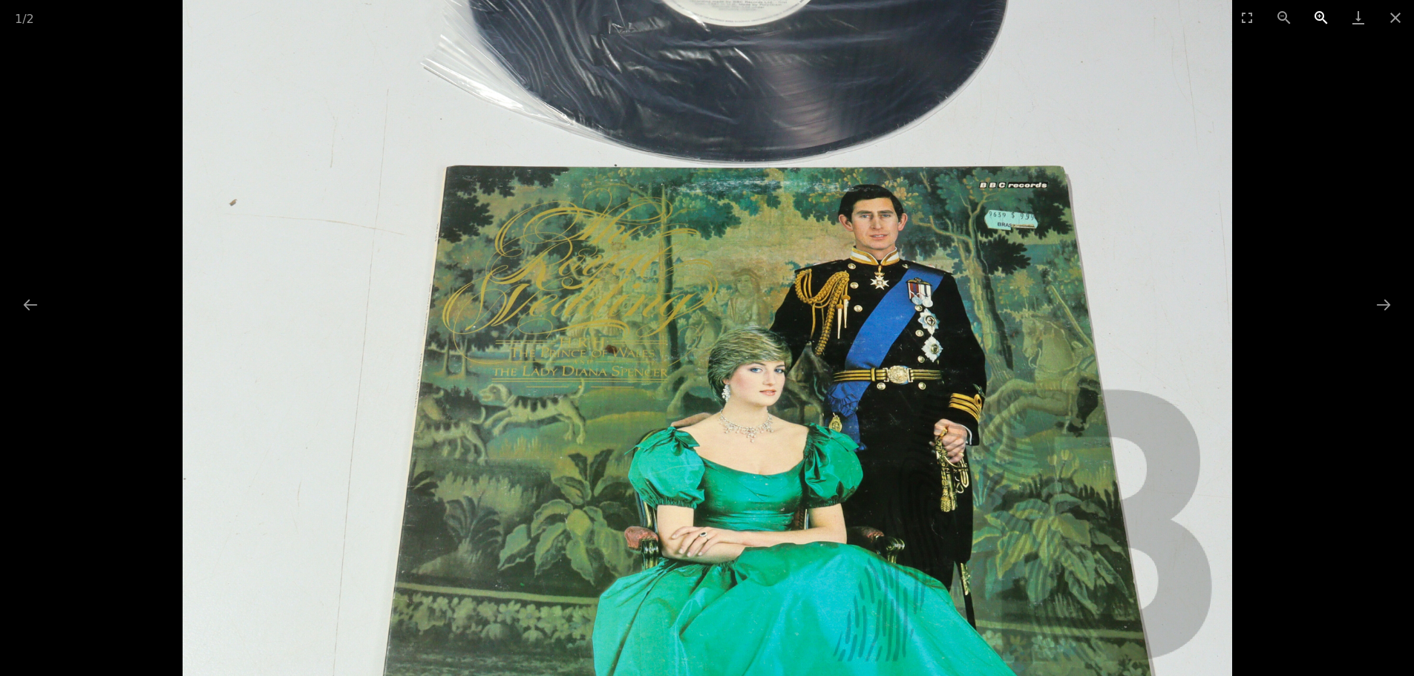
click at [1317, 17] on button "Zoom in" at bounding box center [1321, 17] width 37 height 35
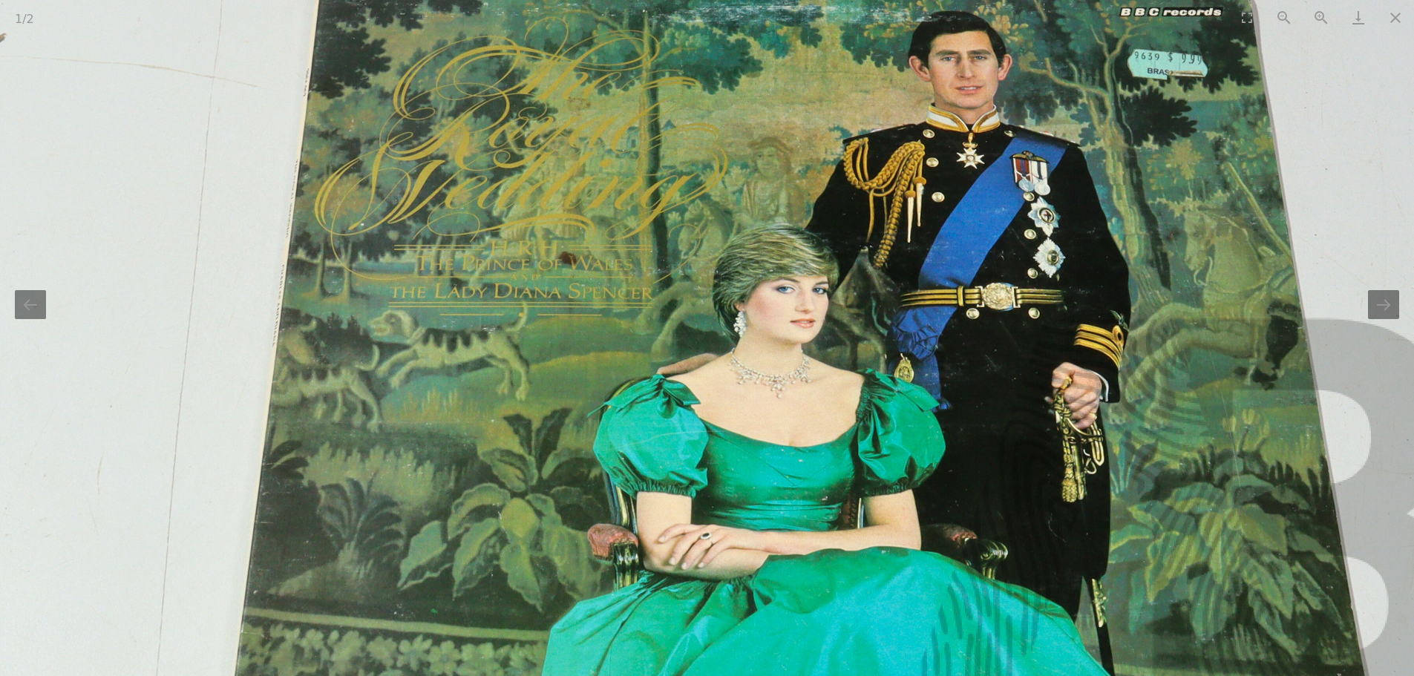
drag, startPoint x: 957, startPoint y: 428, endPoint x: 961, endPoint y: 321, distance: 107.0
click at [961, 321] on img at bounding box center [711, 149] width 1574 height 1574
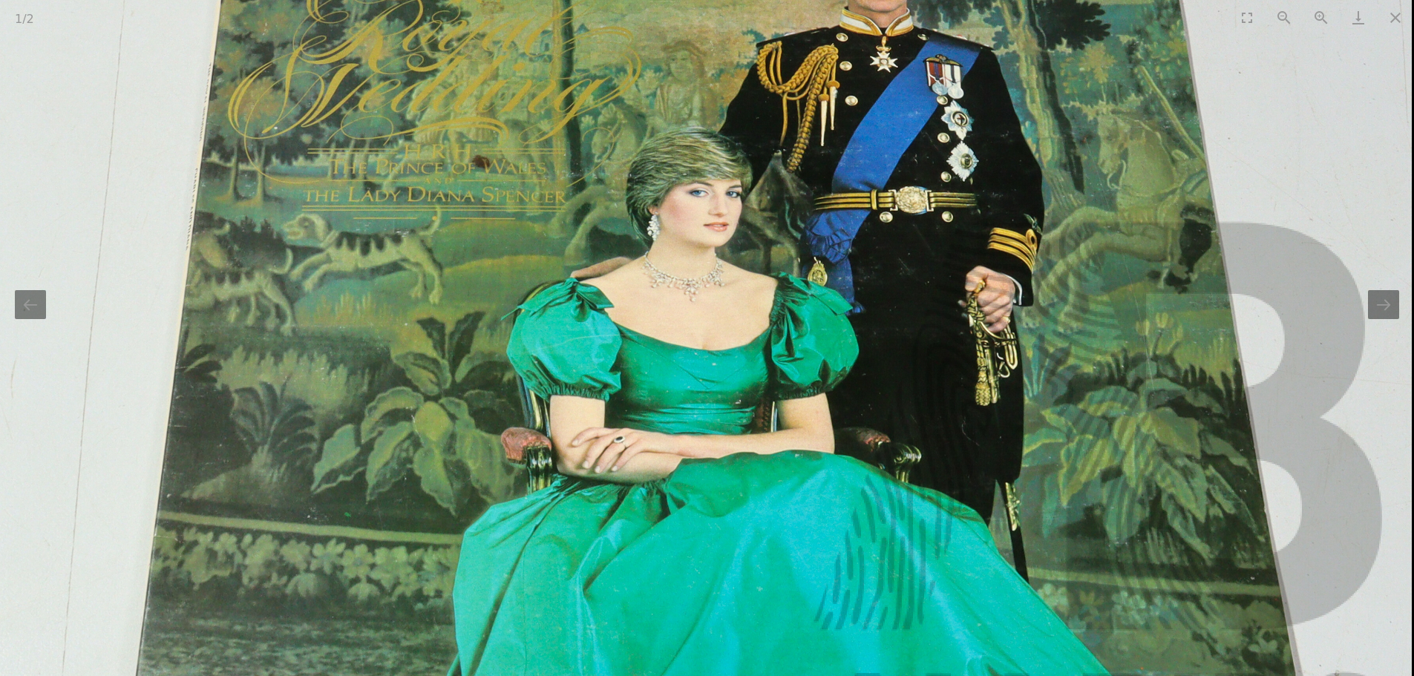
drag, startPoint x: 1107, startPoint y: 436, endPoint x: 996, endPoint y: 292, distance: 181.0
click at [998, 298] on img at bounding box center [624, 53] width 1574 height 1574
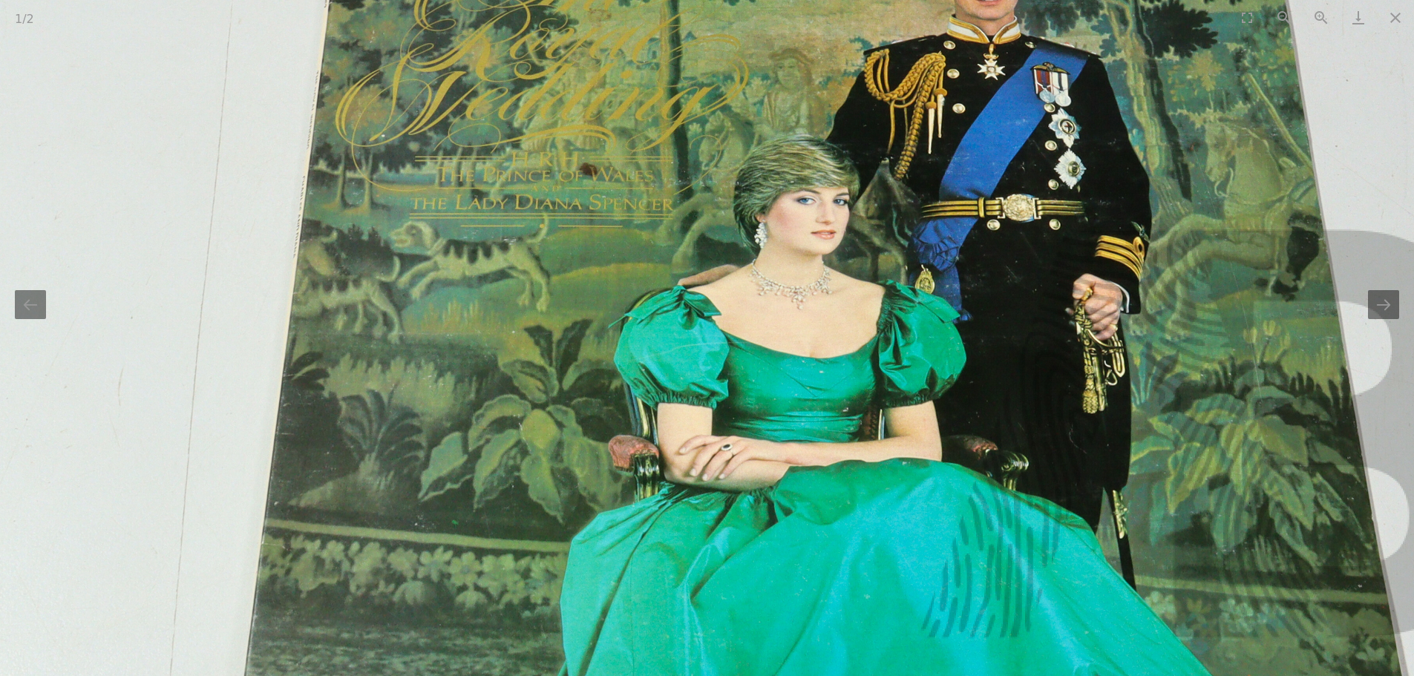
drag, startPoint x: 816, startPoint y: 439, endPoint x: 951, endPoint y: 533, distance: 164.7
click at [951, 533] on img at bounding box center [732, 60] width 1574 height 1574
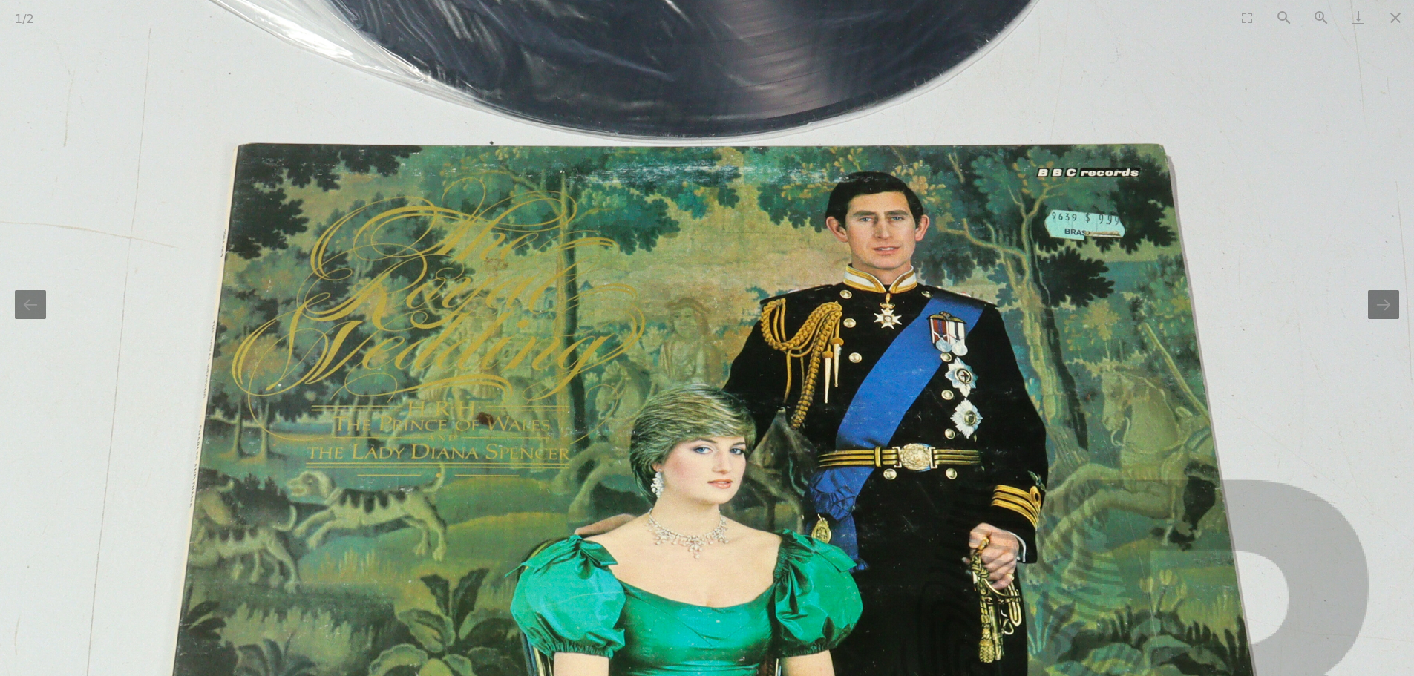
drag, startPoint x: 1165, startPoint y: 314, endPoint x: 1020, endPoint y: 556, distance: 282.3
click at [1019, 552] on img at bounding box center [629, 310] width 1574 height 1574
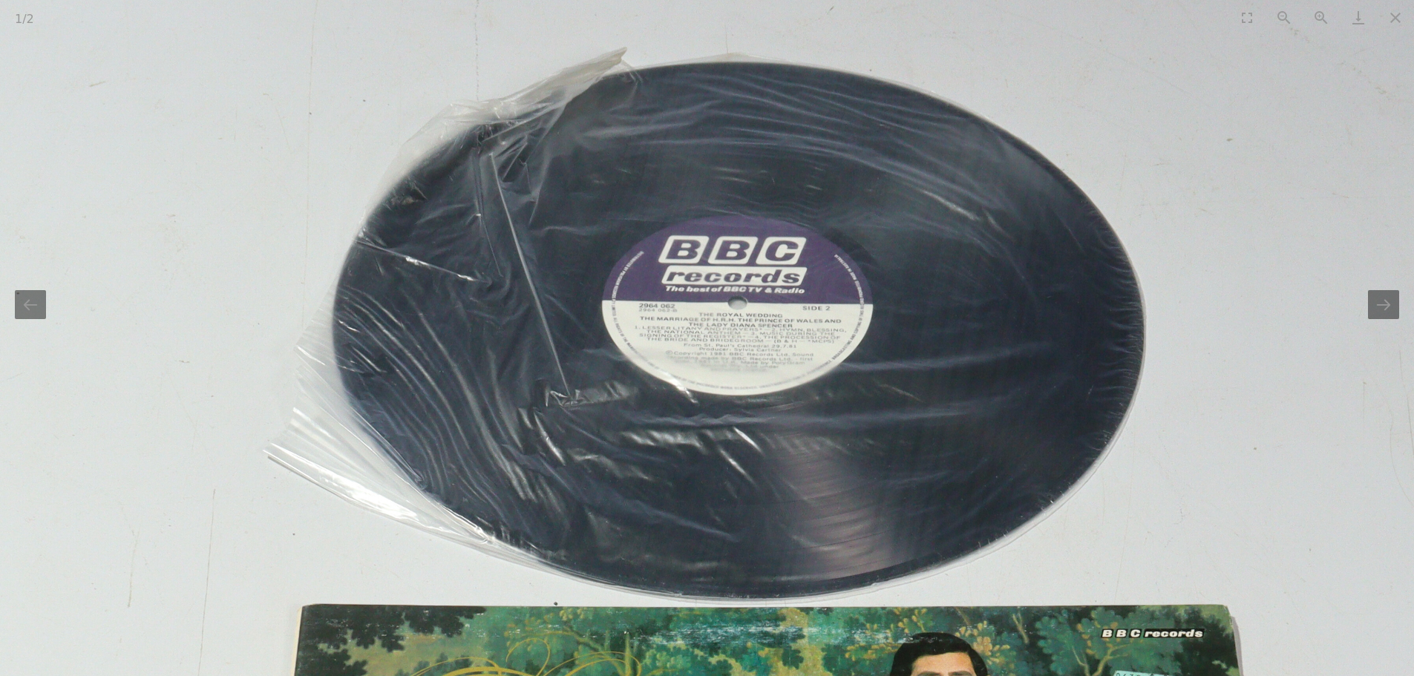
drag, startPoint x: 1237, startPoint y: 305, endPoint x: 1297, endPoint y: 549, distance: 251.0
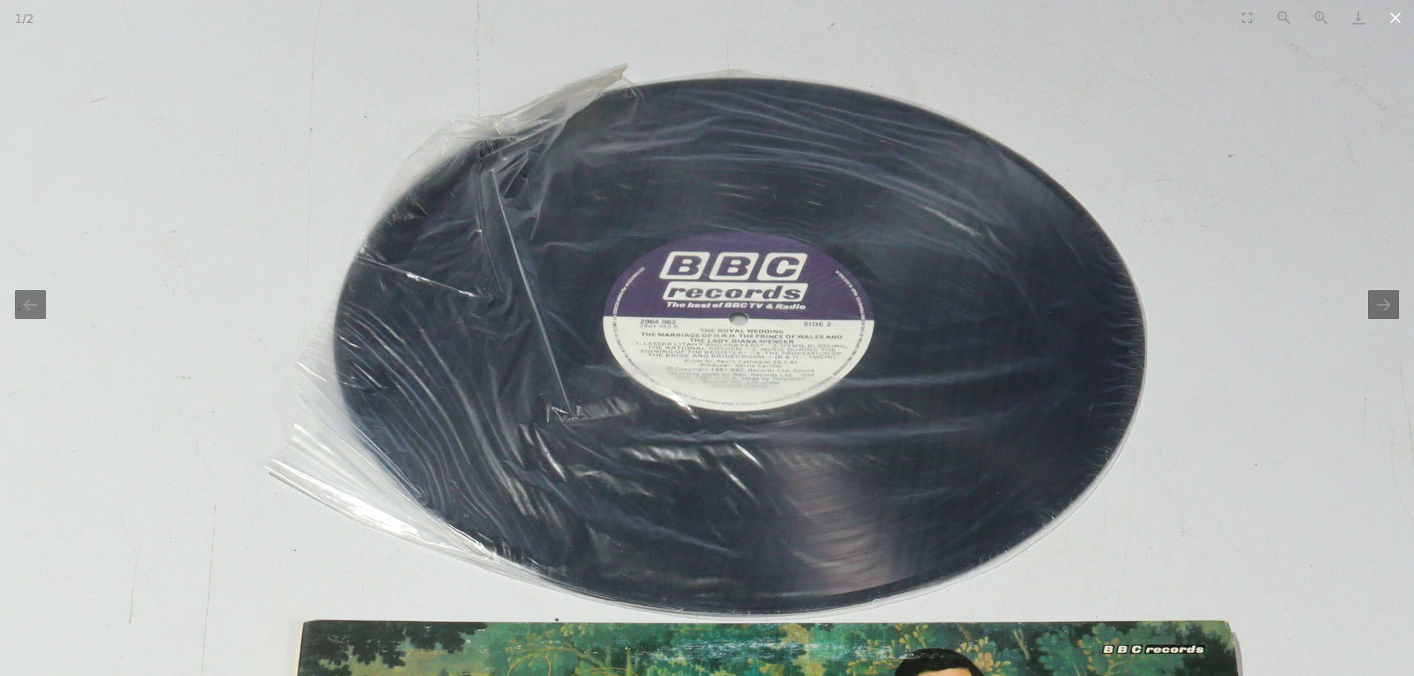
click at [1395, 20] on button "Close gallery" at bounding box center [1395, 17] width 37 height 35
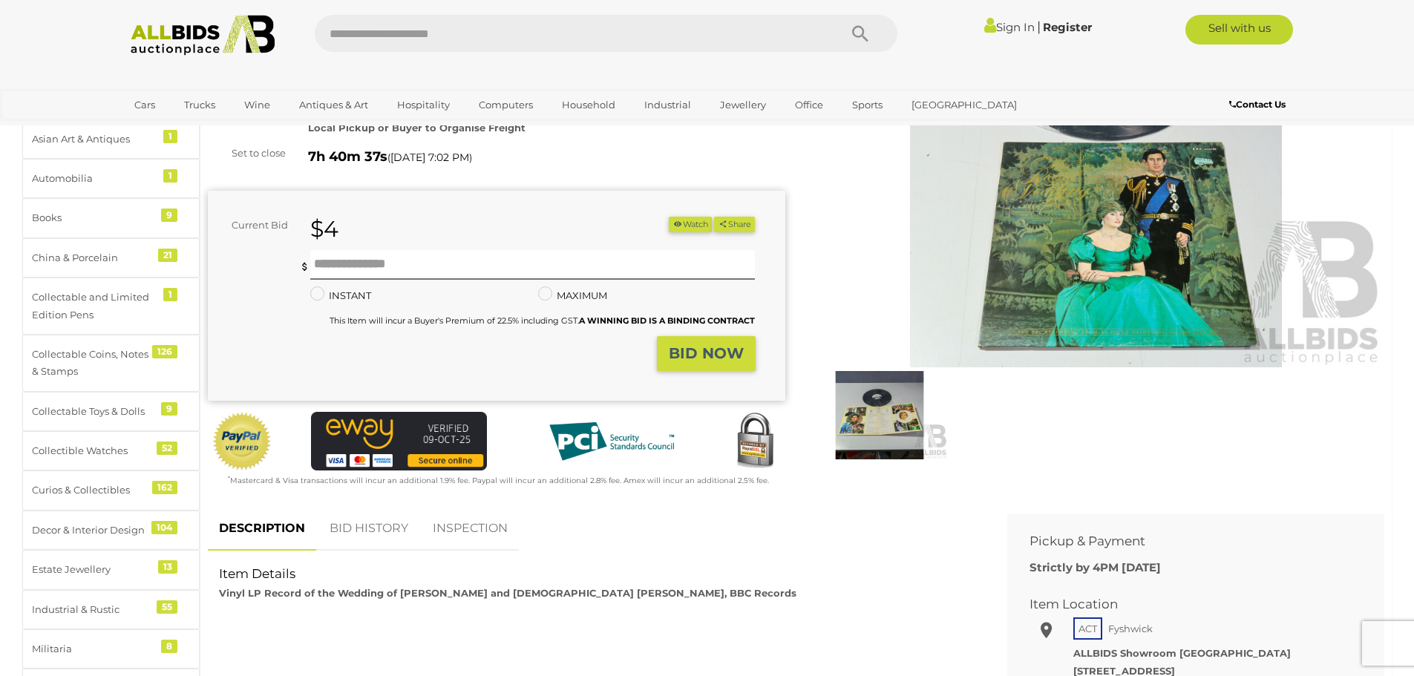
scroll to position [223, 0]
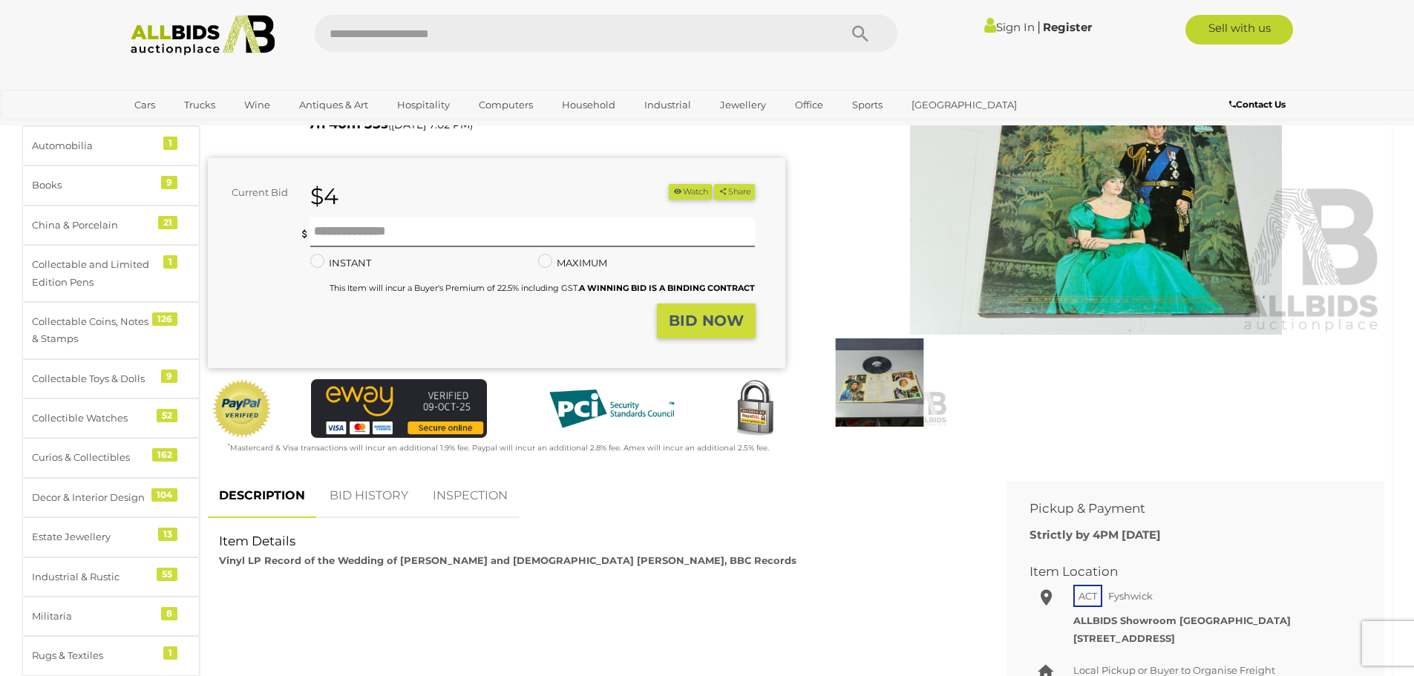
click at [386, 474] on link "BID HISTORY" at bounding box center [368, 496] width 101 height 44
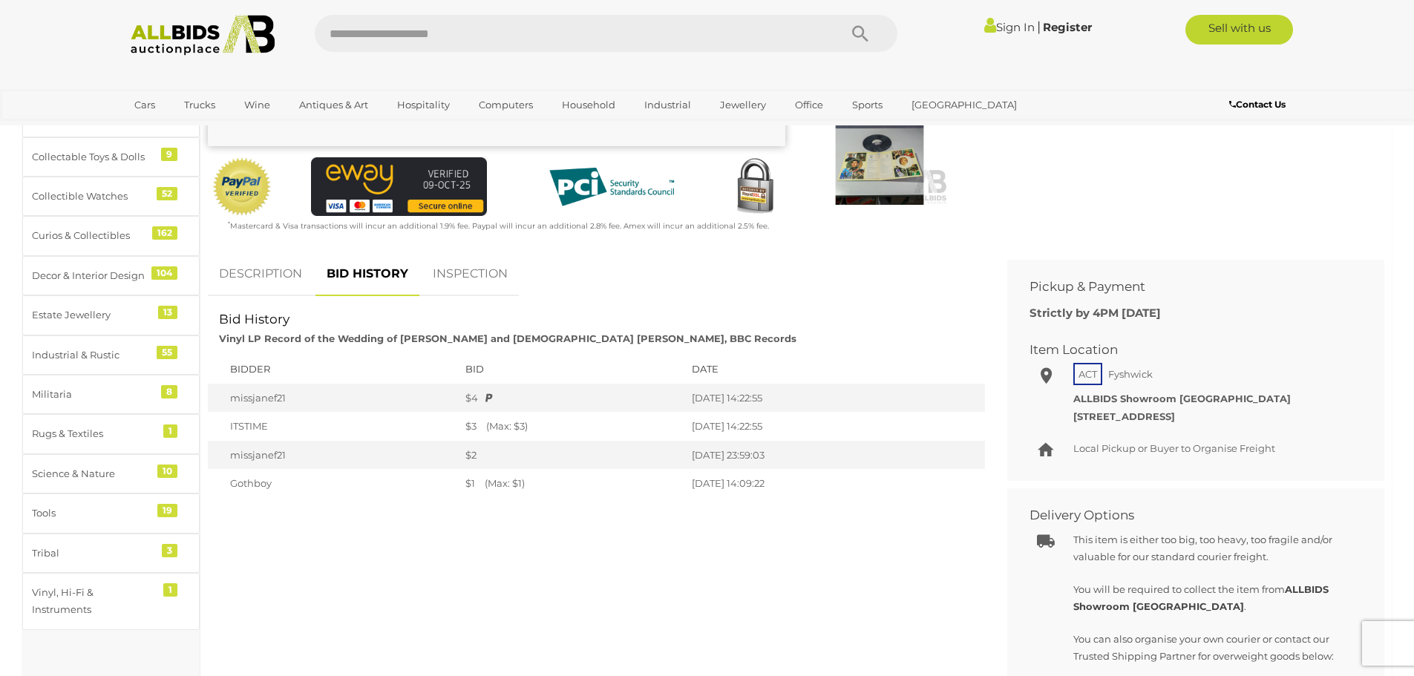
scroll to position [445, 0]
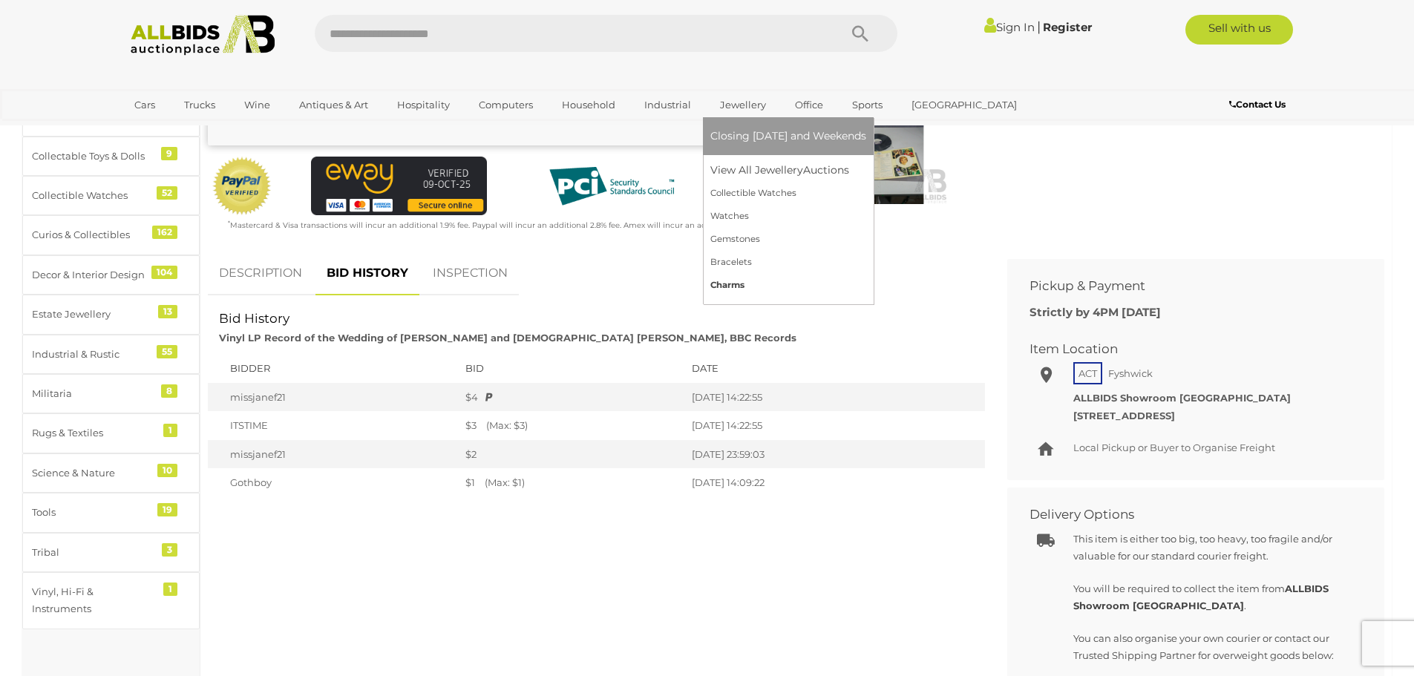
click at [730, 289] on link "Charms" at bounding box center [788, 285] width 156 height 23
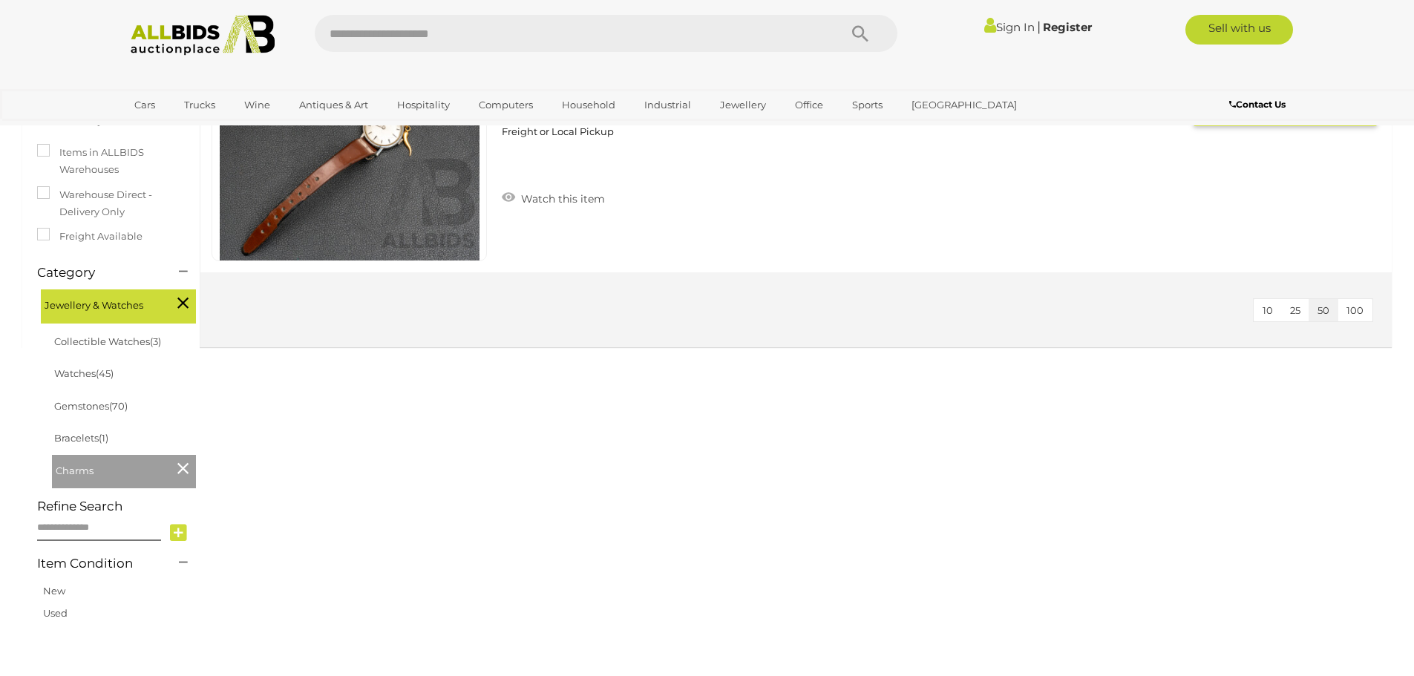
scroll to position [297, 0]
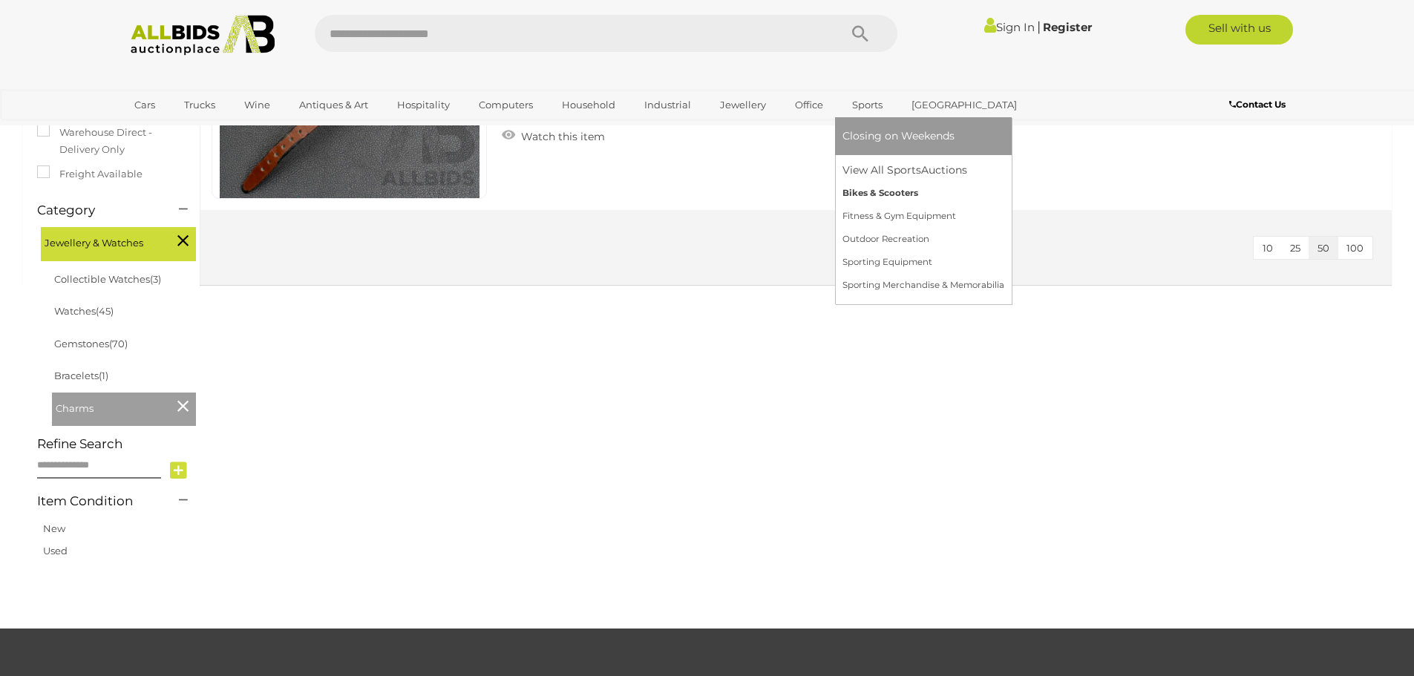
click at [868, 191] on link "Bikes & Scooters" at bounding box center [923, 193] width 162 height 23
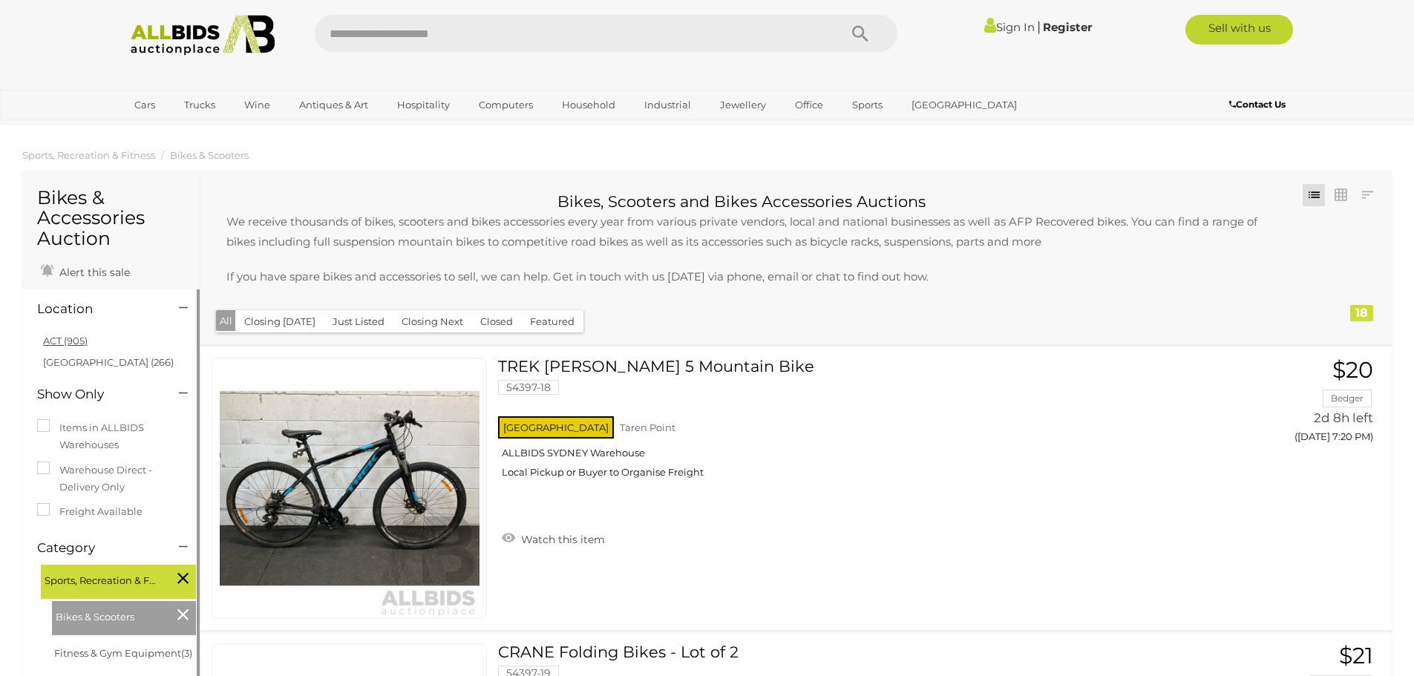
click at [57, 338] on link "ACT (905)" at bounding box center [65, 341] width 45 height 12
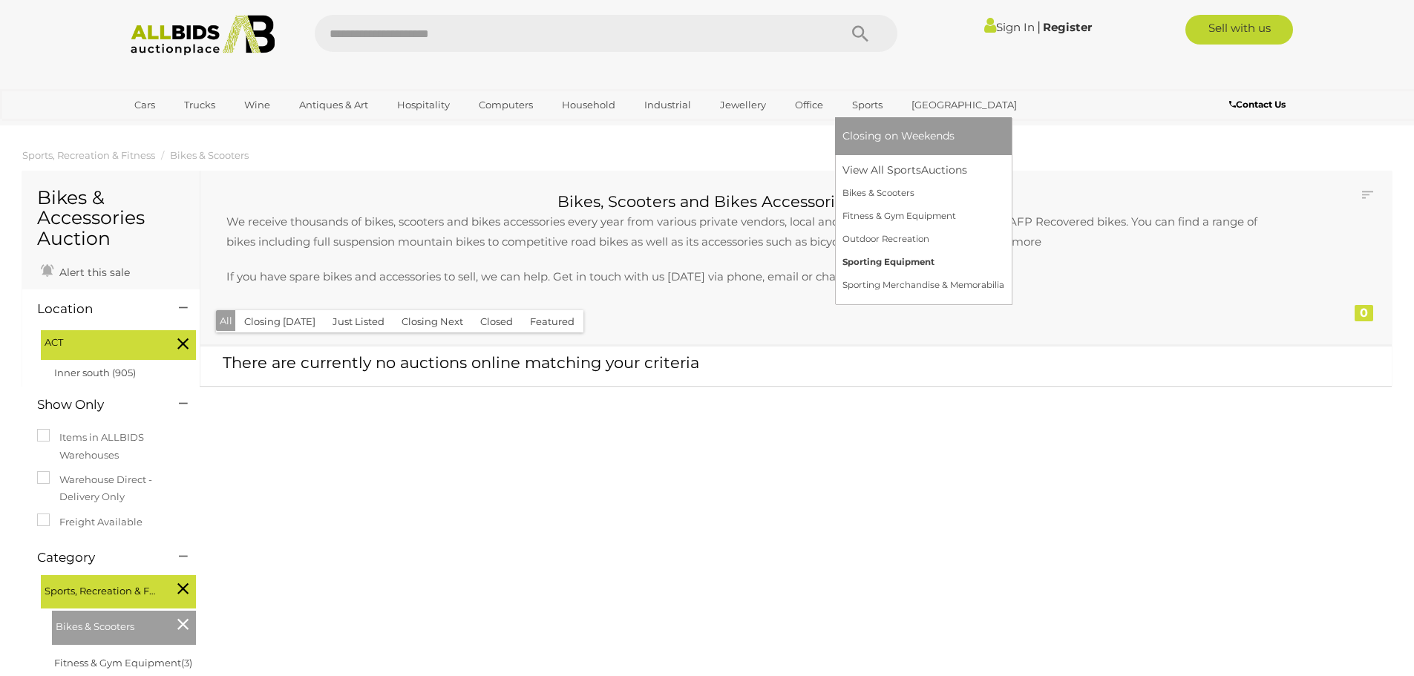
click at [867, 259] on link "Sporting Equipment" at bounding box center [923, 262] width 162 height 23
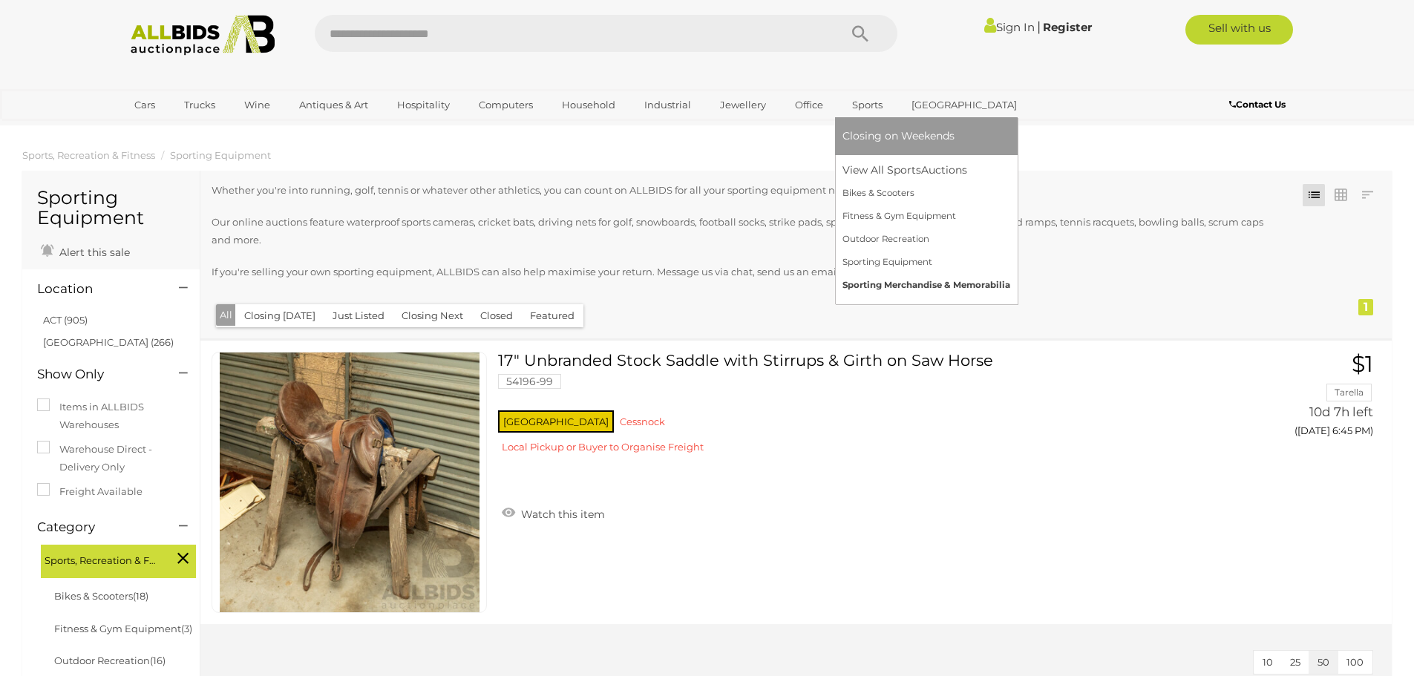
click at [883, 277] on link "Sporting Merchandise & Memorabilia" at bounding box center [926, 285] width 168 height 23
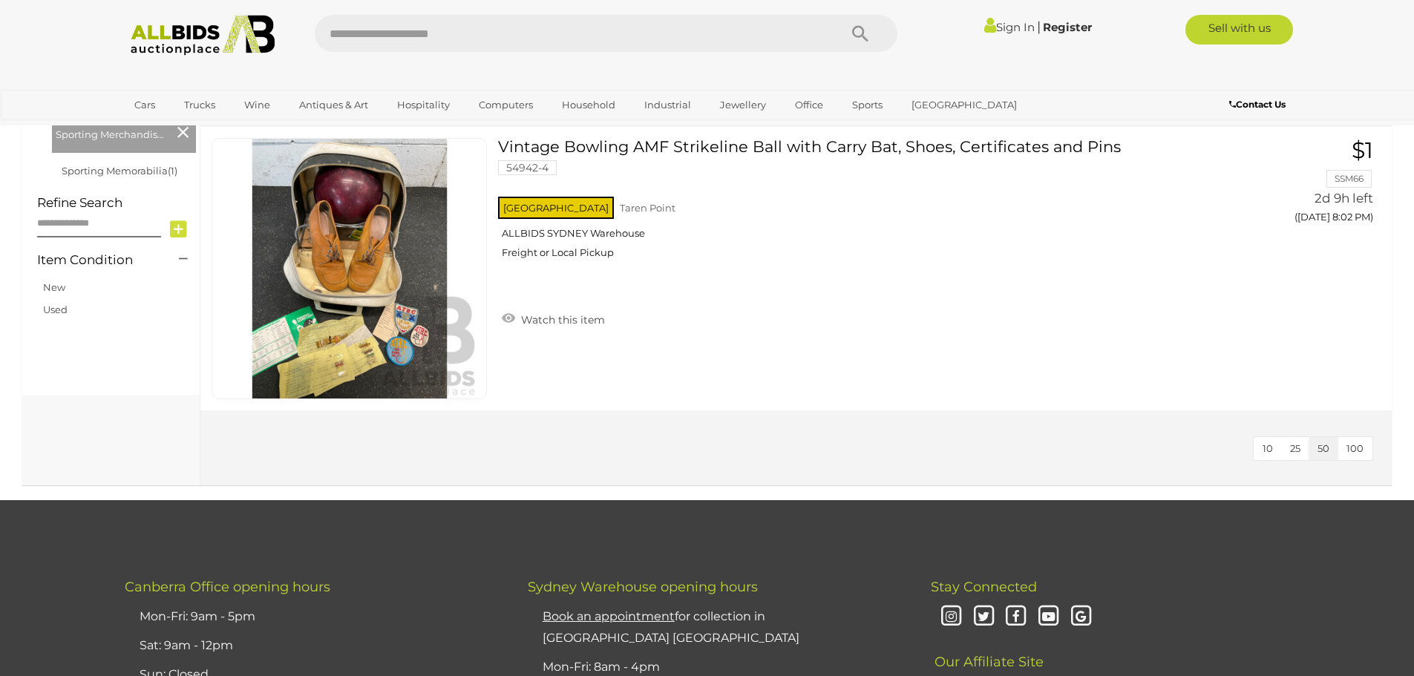
scroll to position [148, 0]
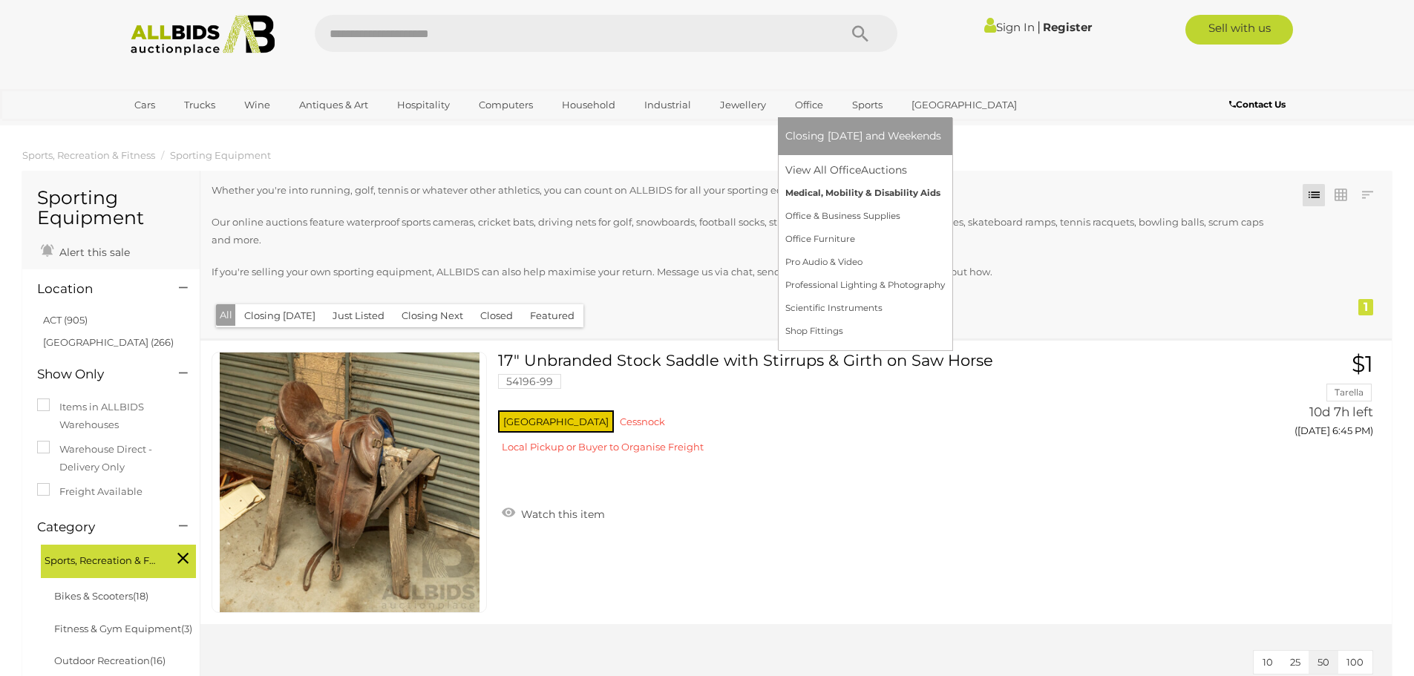
click at [825, 189] on link "Medical, Mobility & Disability Aids" at bounding box center [865, 193] width 160 height 23
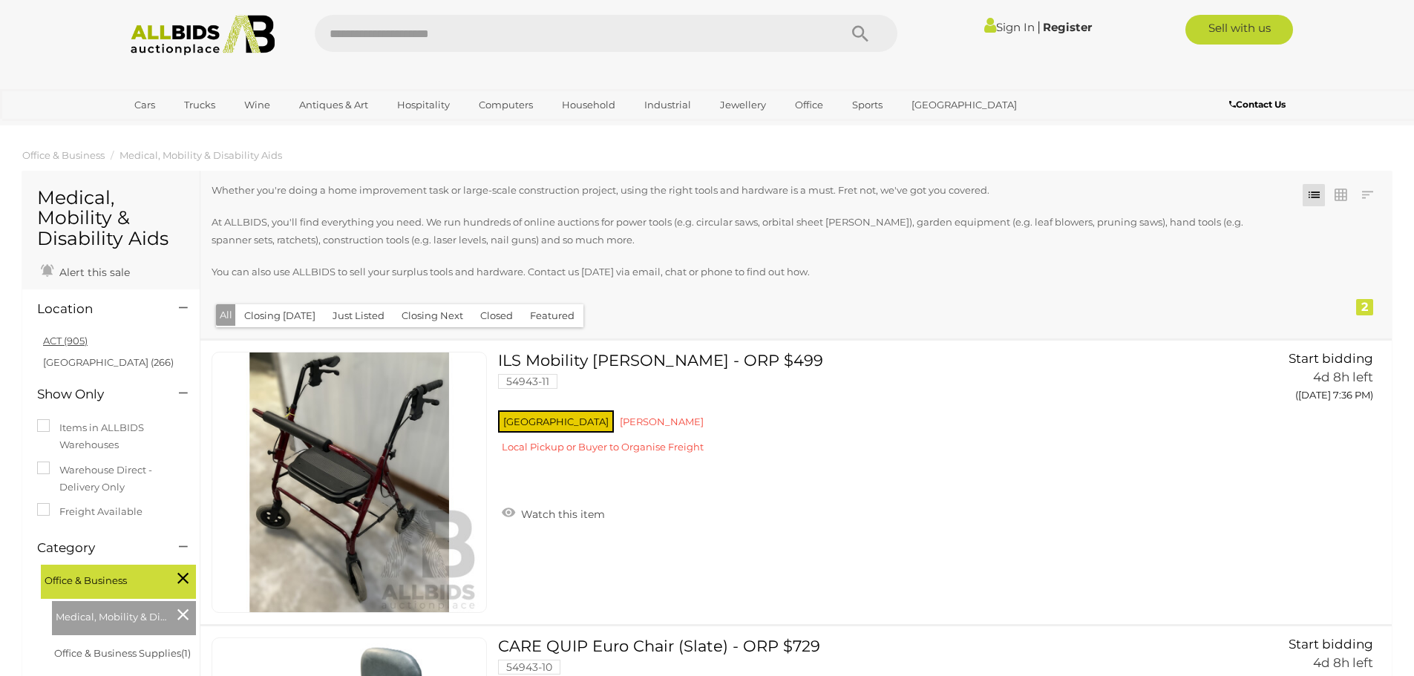
click at [52, 337] on link "ACT (905)" at bounding box center [65, 341] width 45 height 12
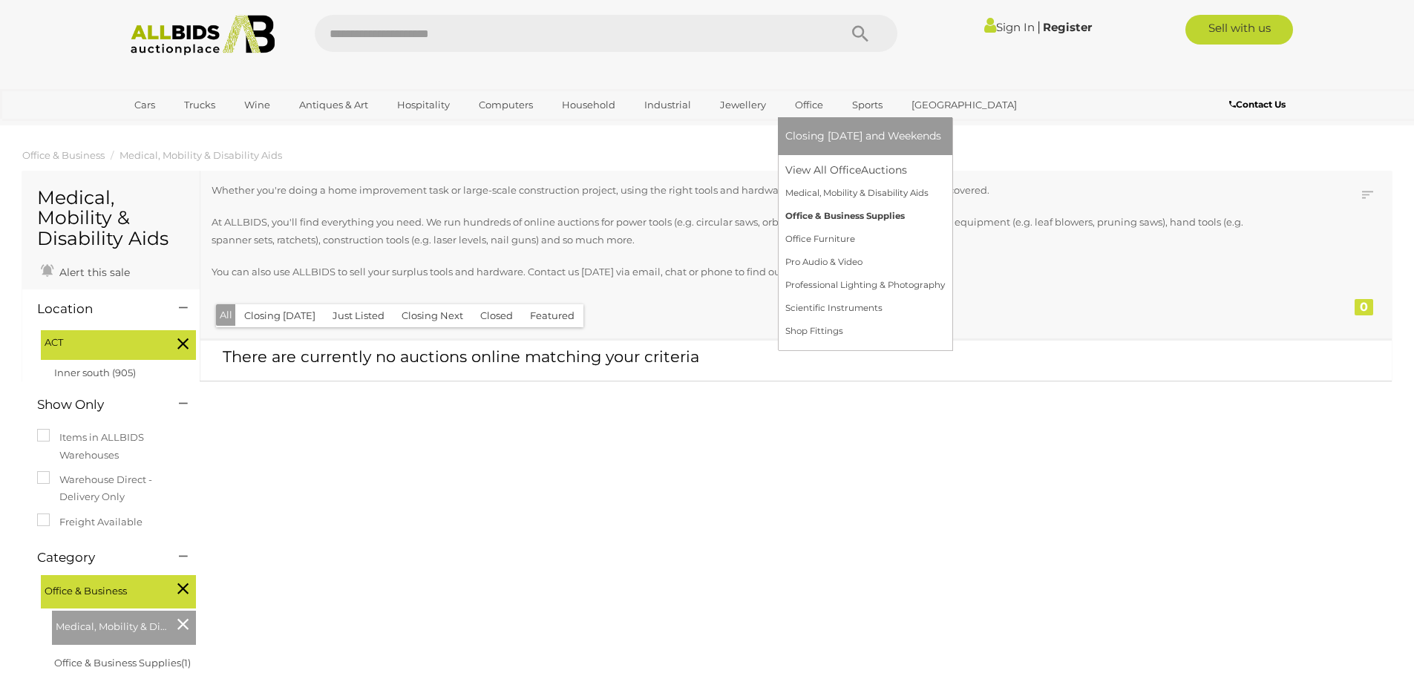
click at [798, 215] on link "Office & Business Supplies" at bounding box center [865, 216] width 160 height 23
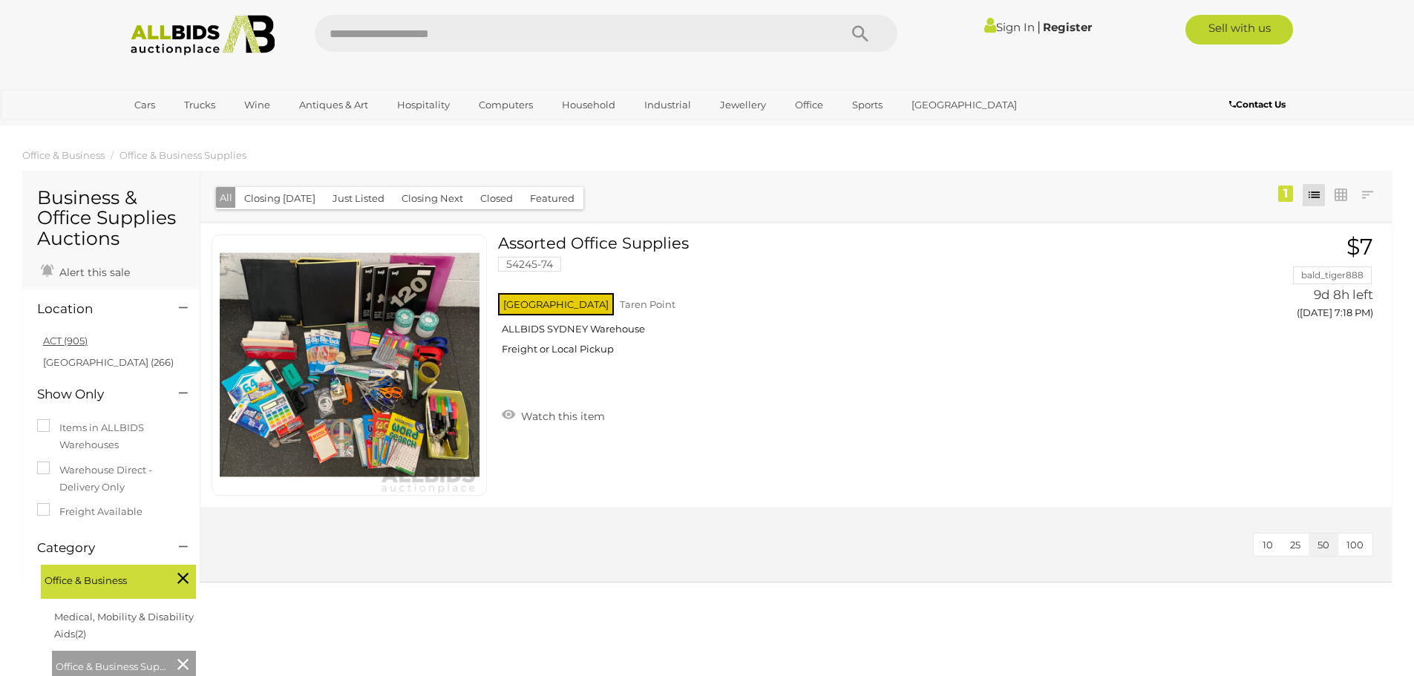
click at [56, 341] on link "ACT (905)" at bounding box center [65, 341] width 45 height 12
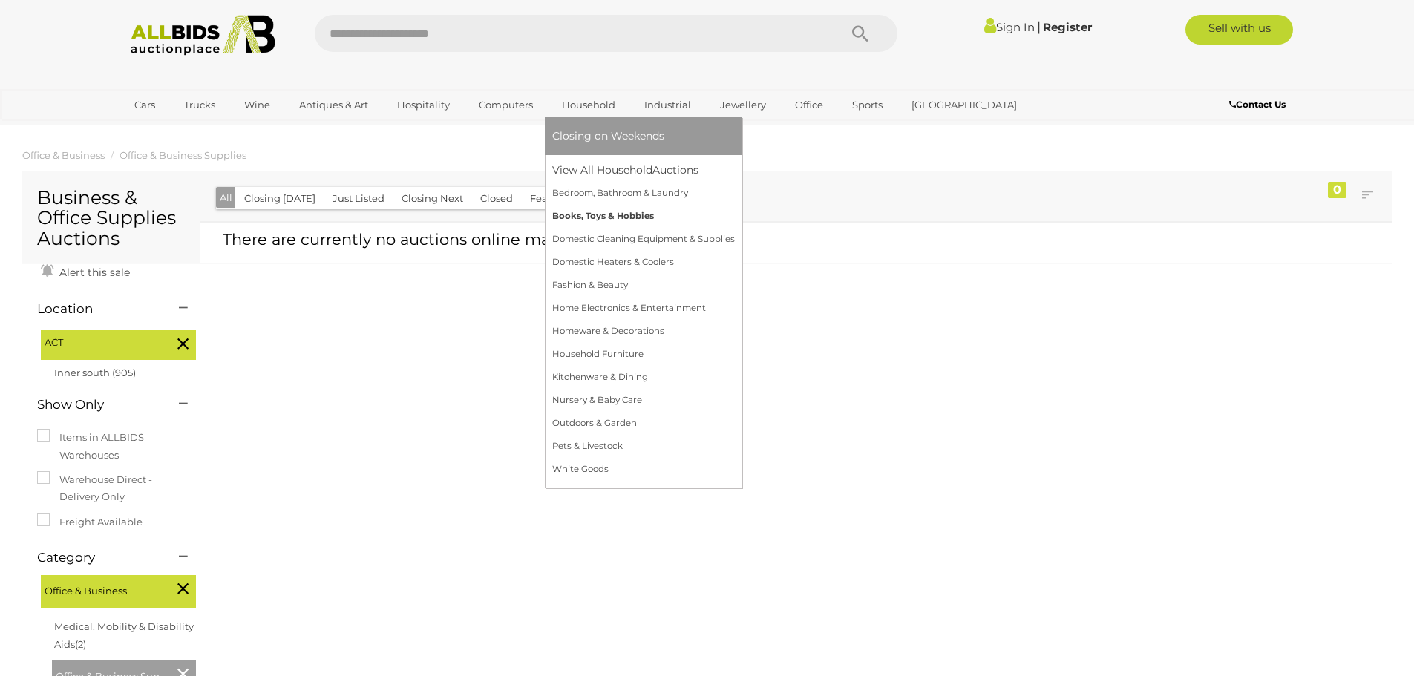
click at [580, 218] on link "Books, Toys & Hobbies" at bounding box center [643, 216] width 183 height 23
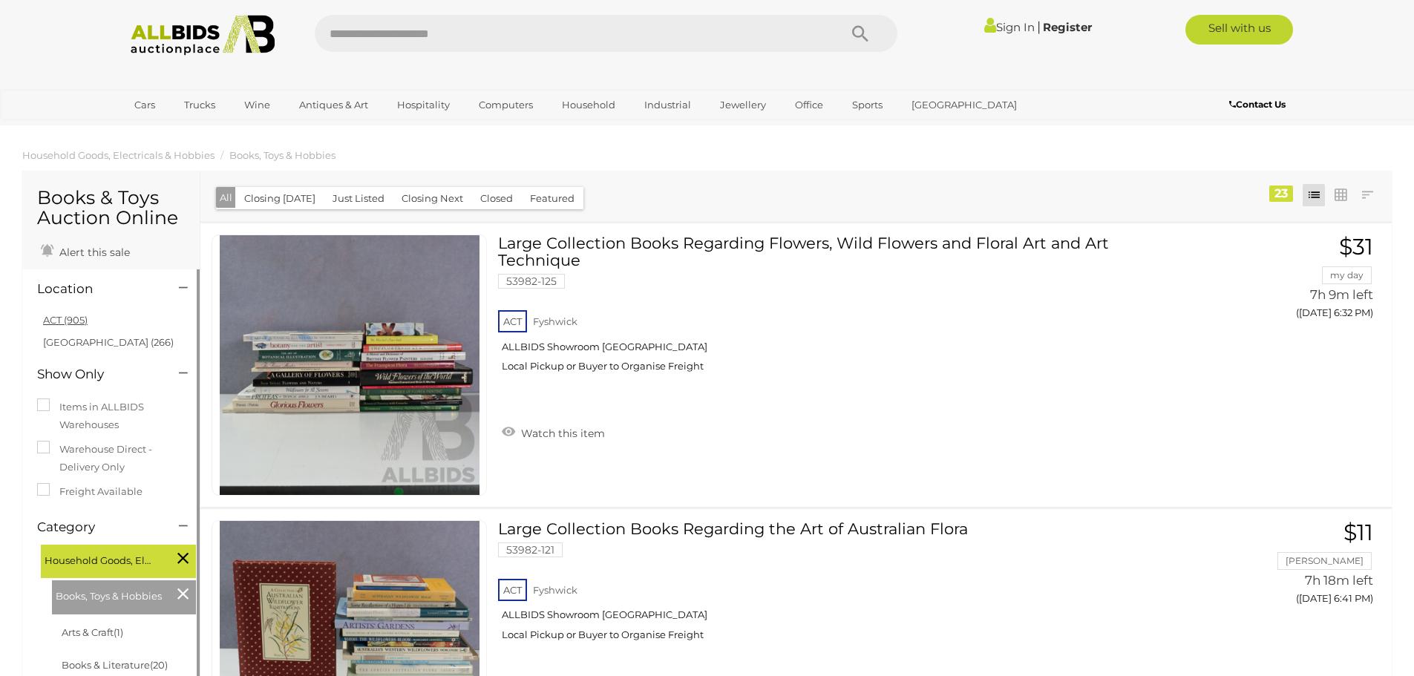
click at [51, 318] on link "ACT (905)" at bounding box center [65, 320] width 45 height 12
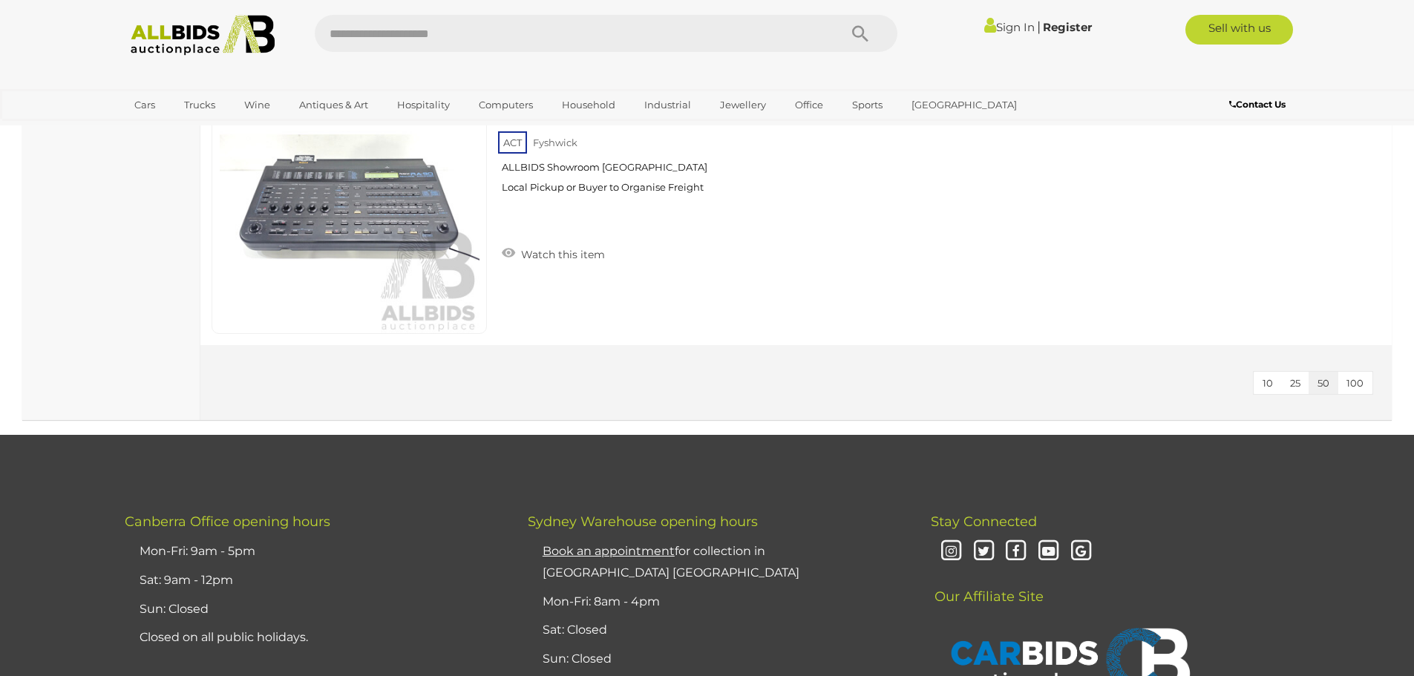
scroll to position [6458, 0]
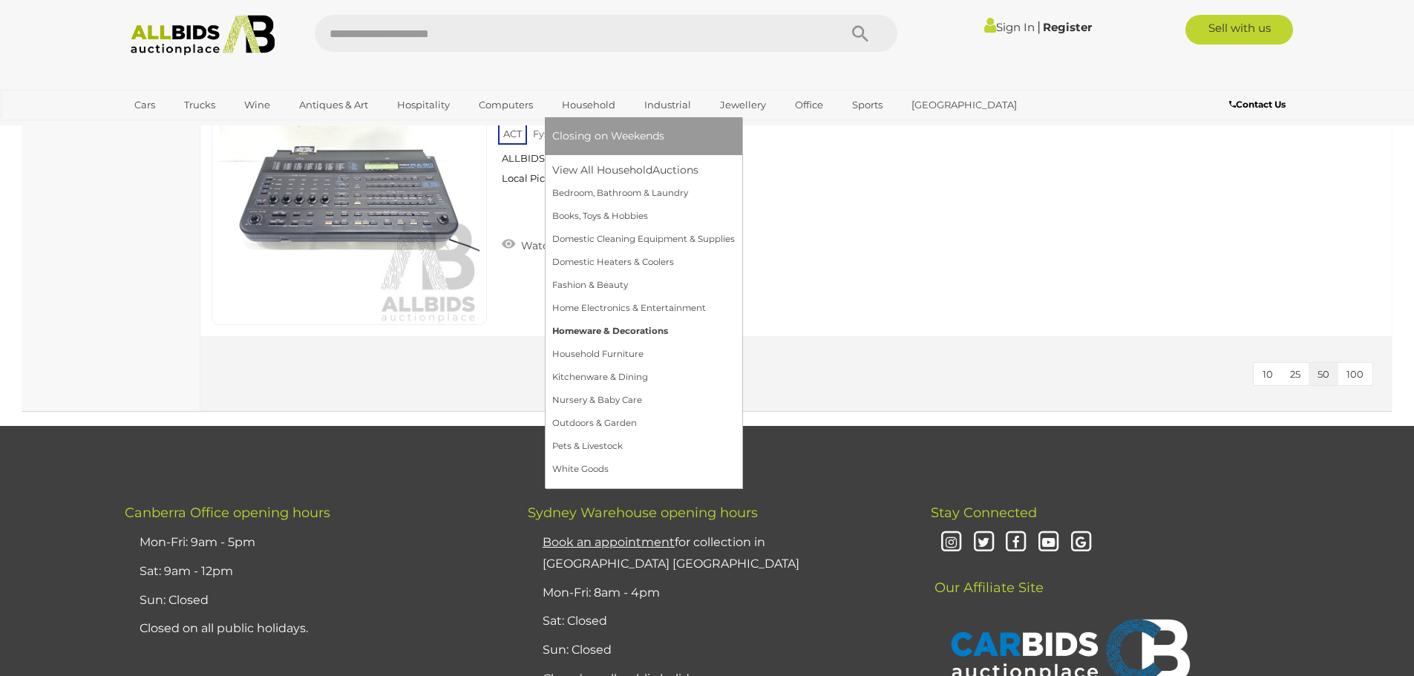
click at [595, 328] on link "Homeware & Decorations" at bounding box center [643, 331] width 183 height 23
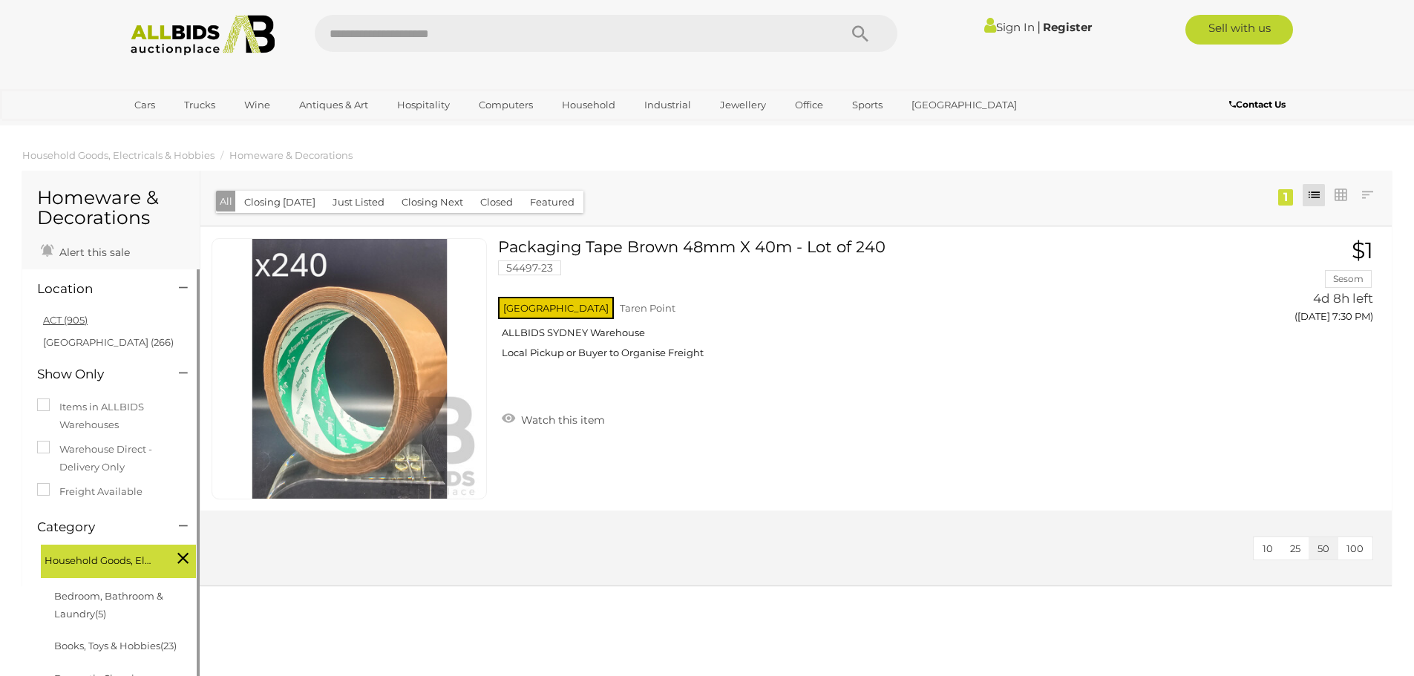
click at [56, 319] on link "ACT (905)" at bounding box center [65, 320] width 45 height 12
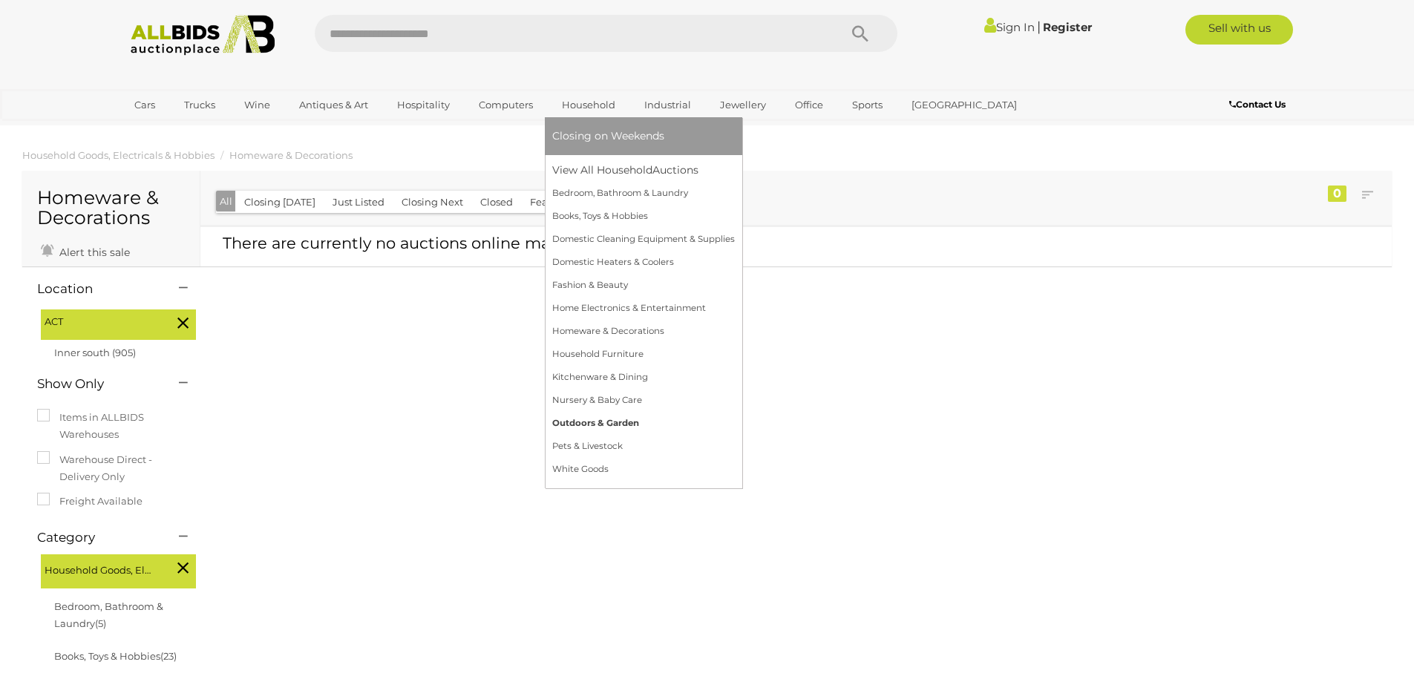
click at [578, 424] on link "Outdoors & Garden" at bounding box center [643, 423] width 183 height 23
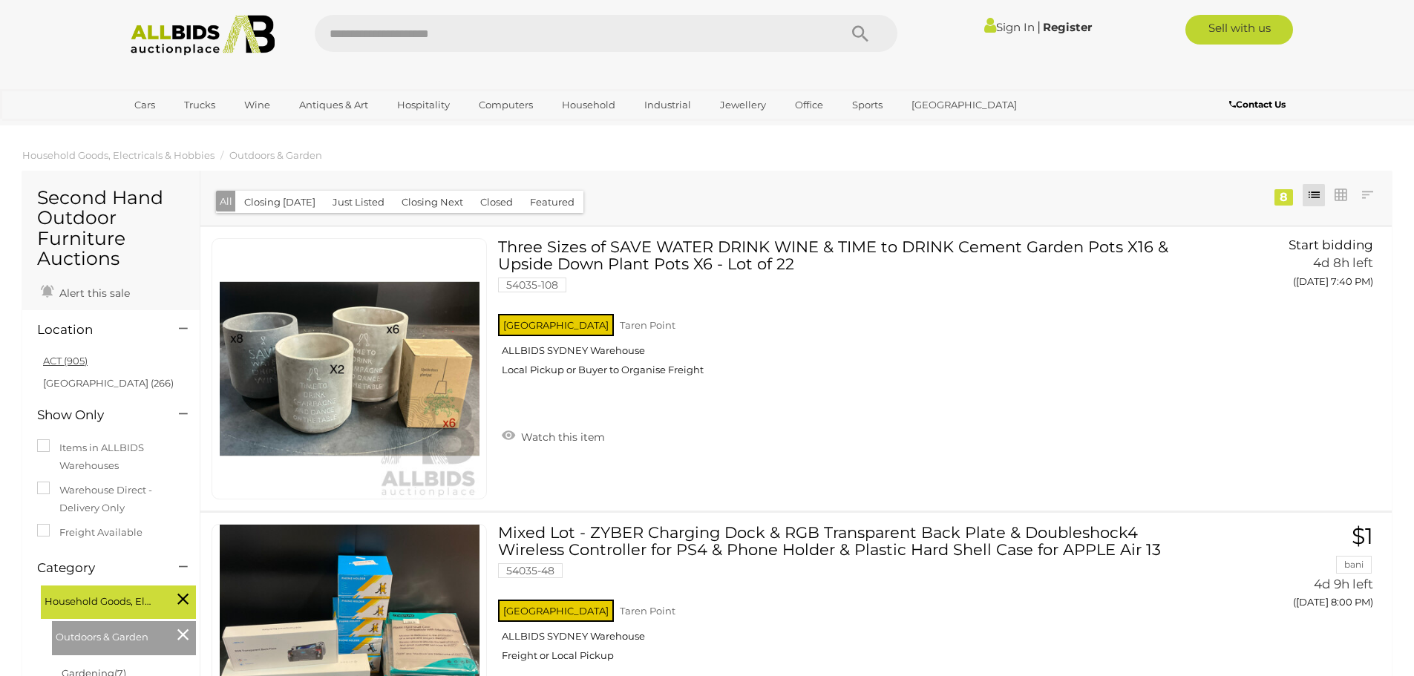
click at [52, 361] on link "ACT (905)" at bounding box center [65, 361] width 45 height 12
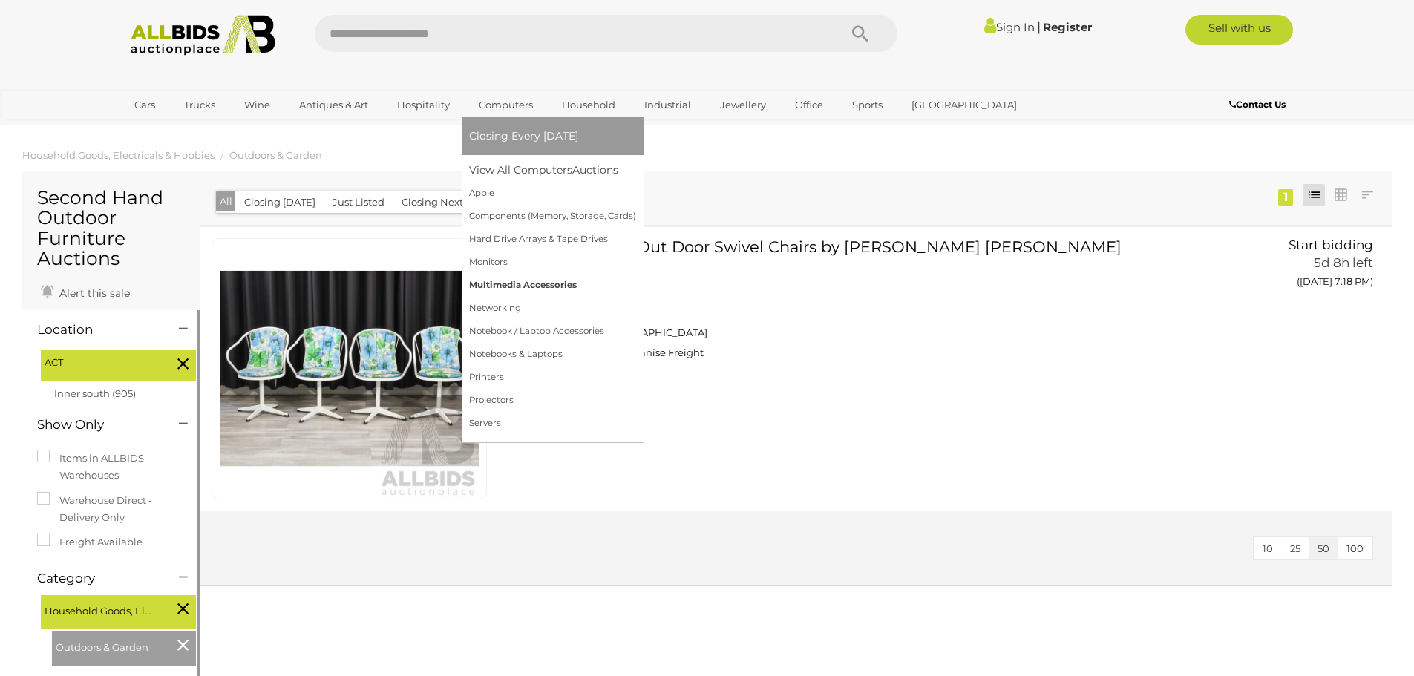
click at [521, 284] on link "Multimedia Accessories" at bounding box center [552, 285] width 167 height 23
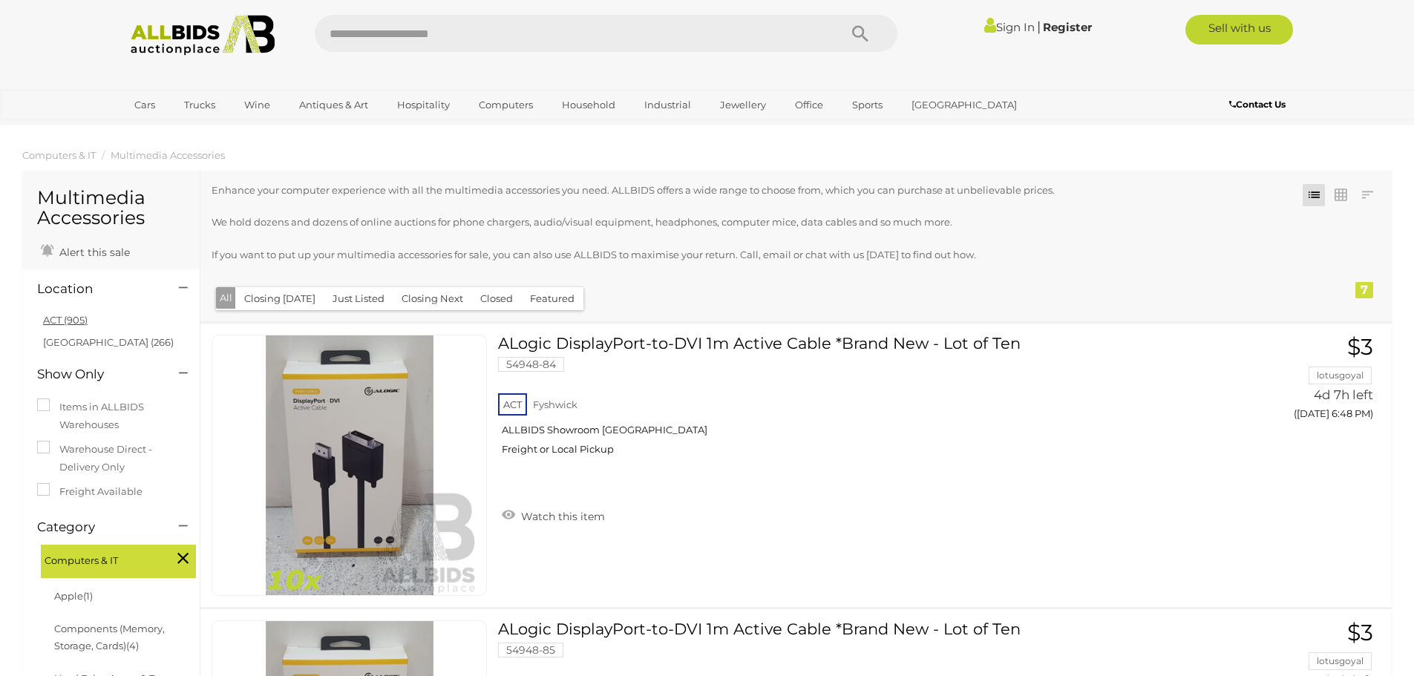
click at [51, 316] on link "ACT (905)" at bounding box center [65, 320] width 45 height 12
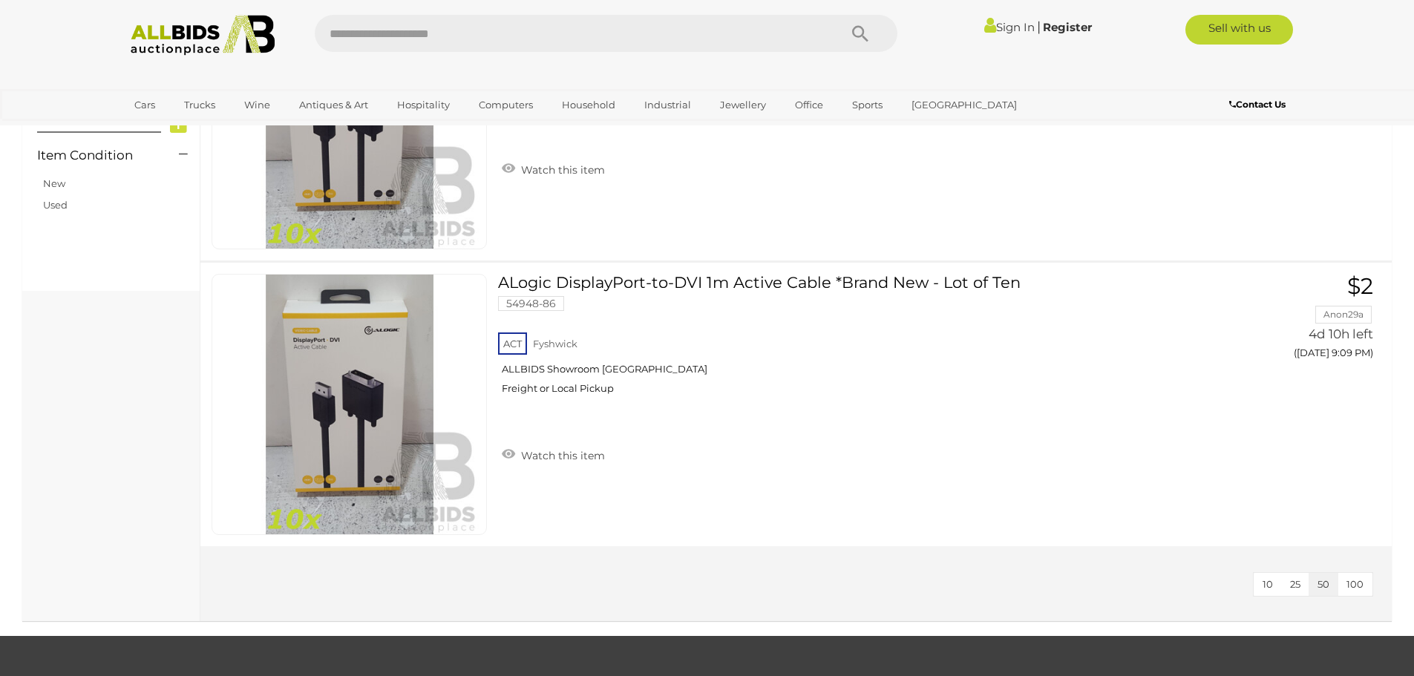
scroll to position [1188, 0]
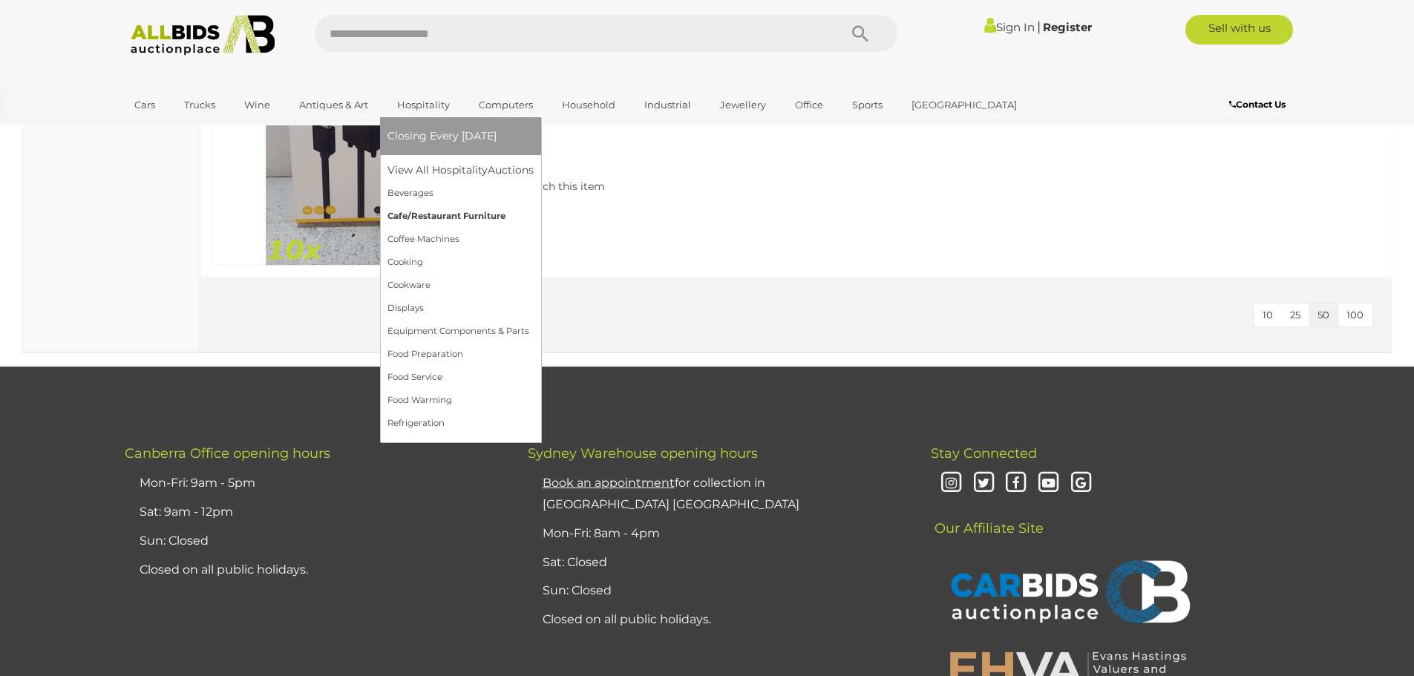
click at [424, 216] on link "Cafe/Restaurant Furniture" at bounding box center [460, 216] width 146 height 23
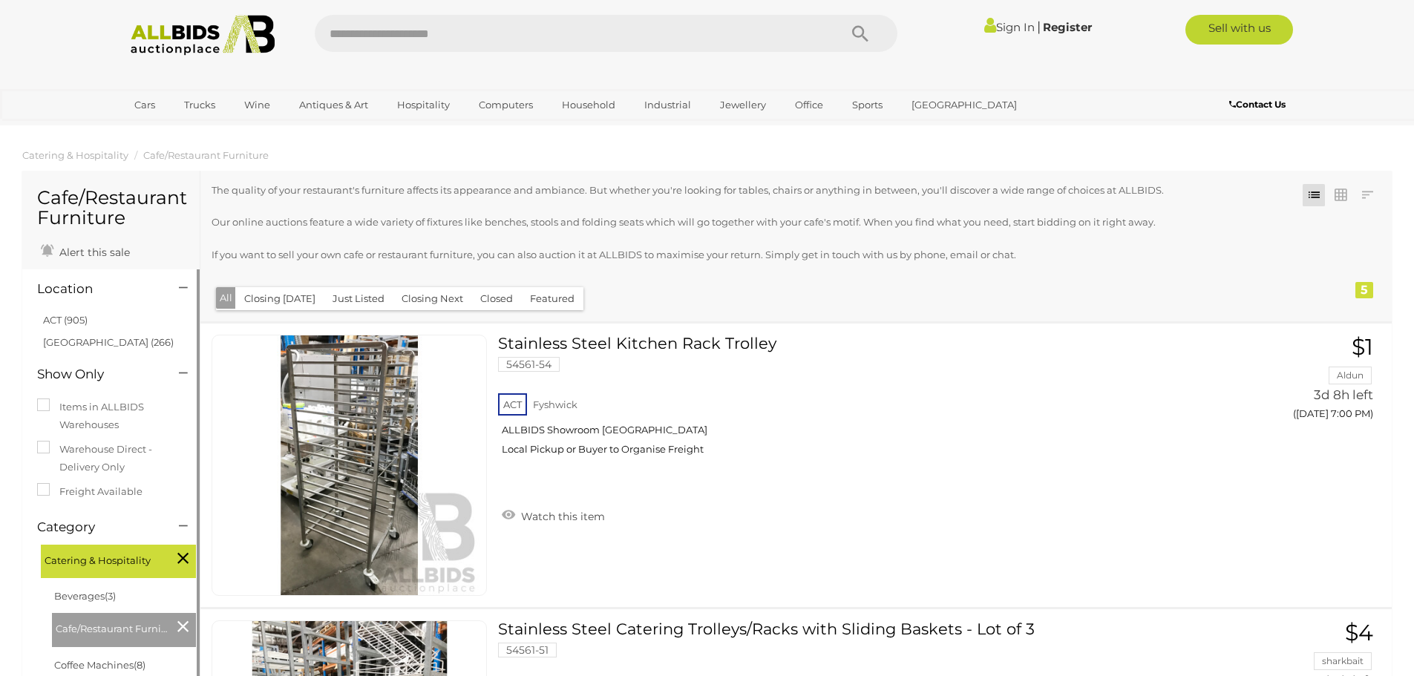
drag, startPoint x: 55, startPoint y: 319, endPoint x: 64, endPoint y: 321, distance: 9.2
click at [56, 319] on link "ACT (905)" at bounding box center [65, 320] width 45 height 12
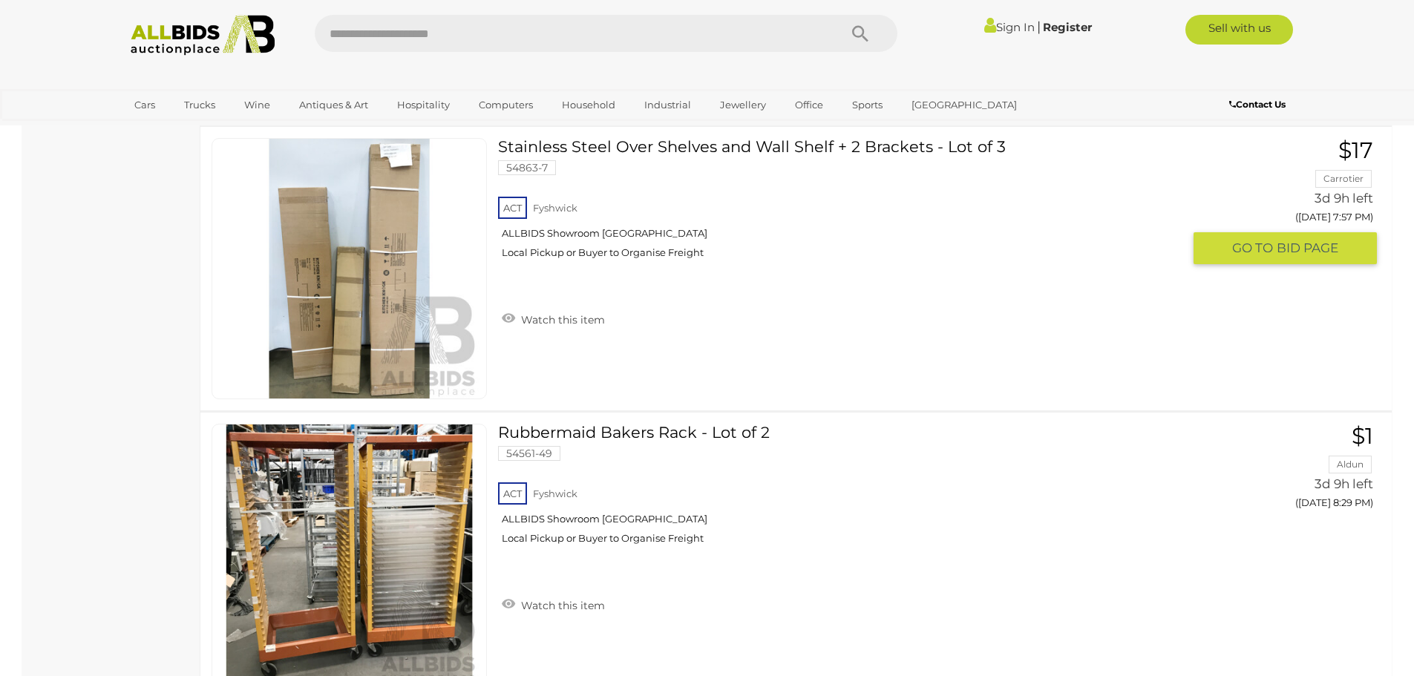
scroll to position [1188, 0]
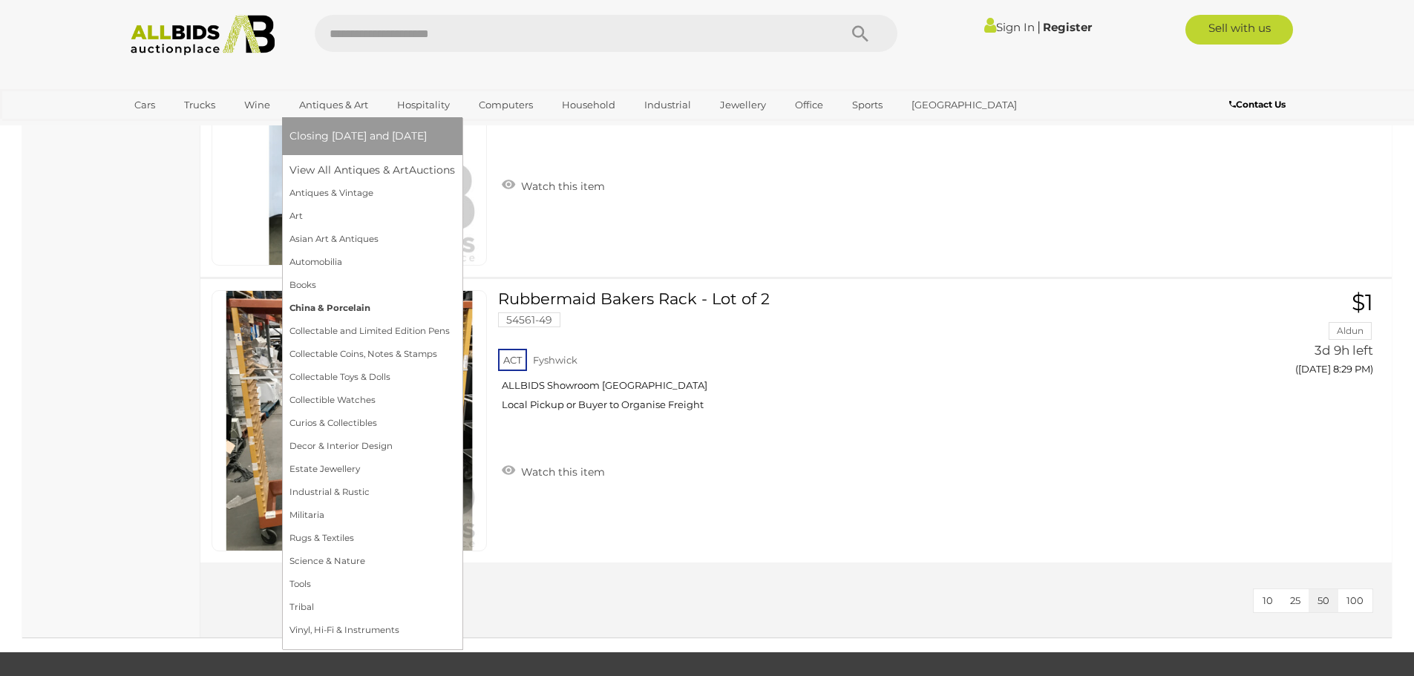
click at [334, 307] on link "China & Porcelain" at bounding box center [372, 308] width 166 height 23
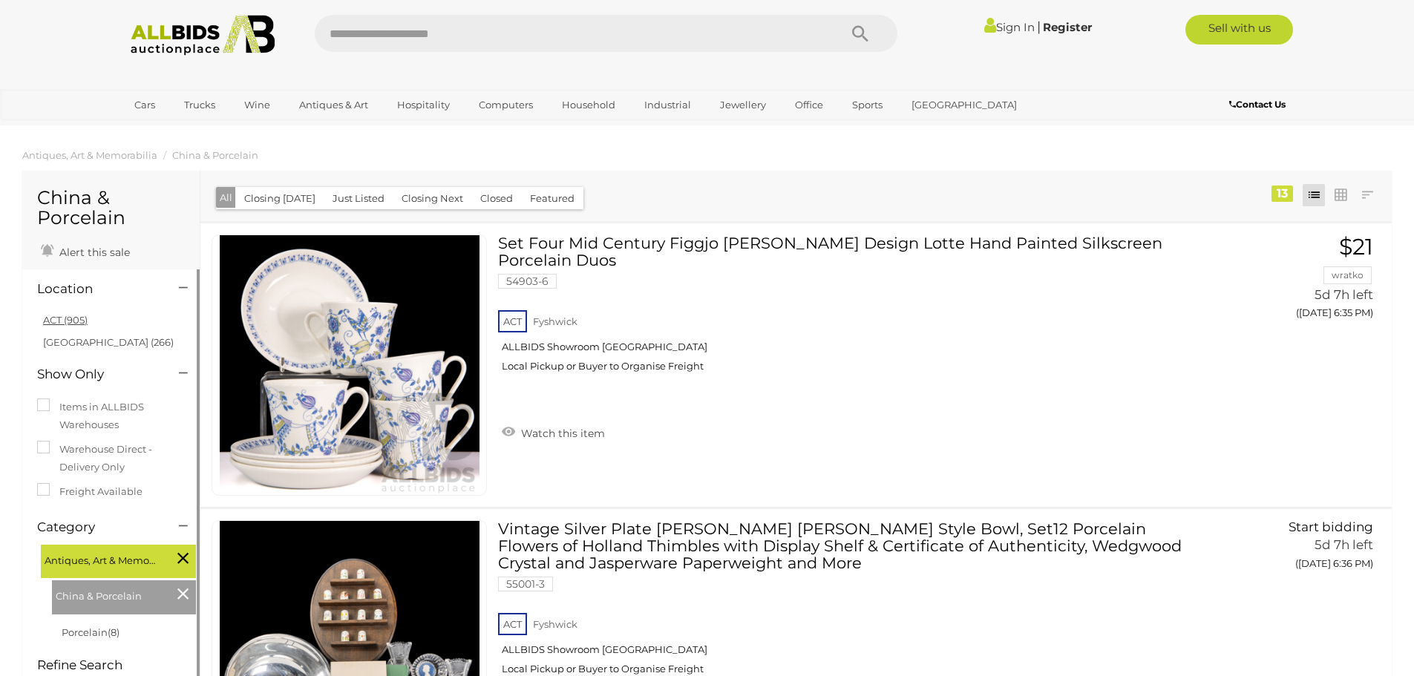
click at [50, 315] on link "ACT (905)" at bounding box center [65, 320] width 45 height 12
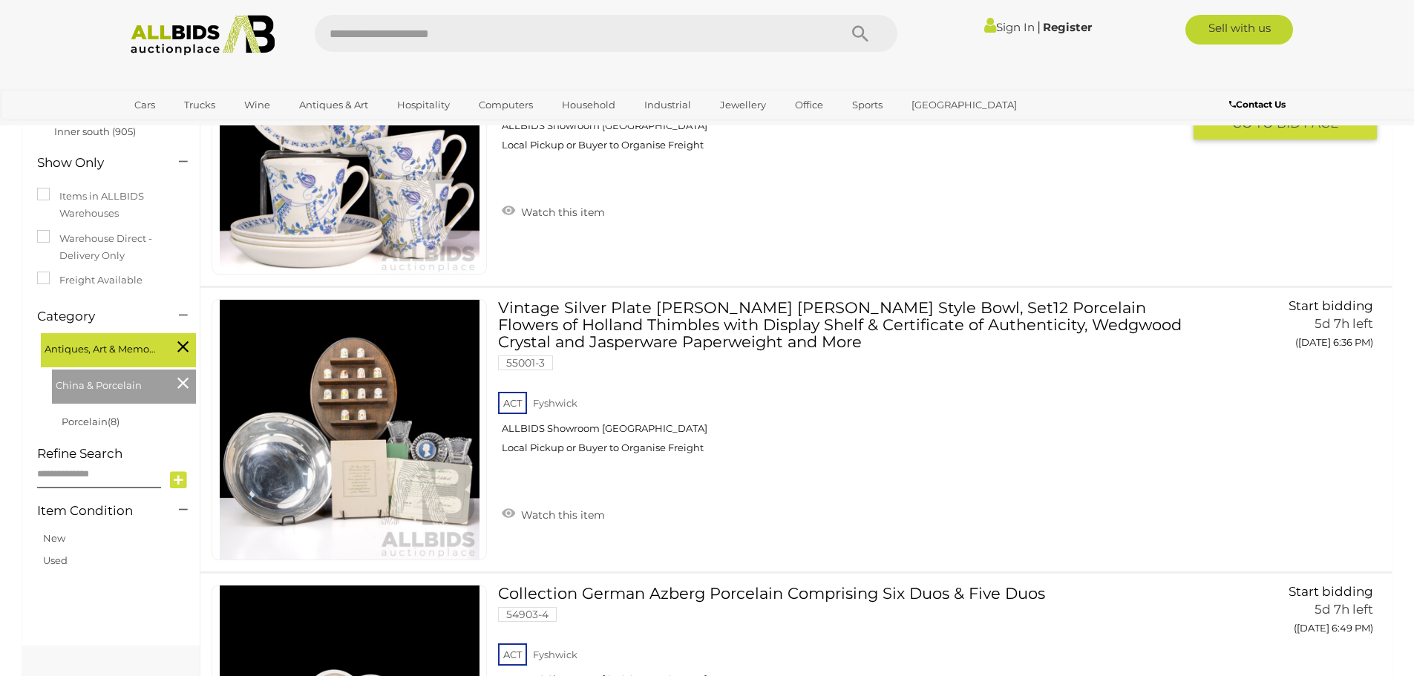
scroll to position [223, 0]
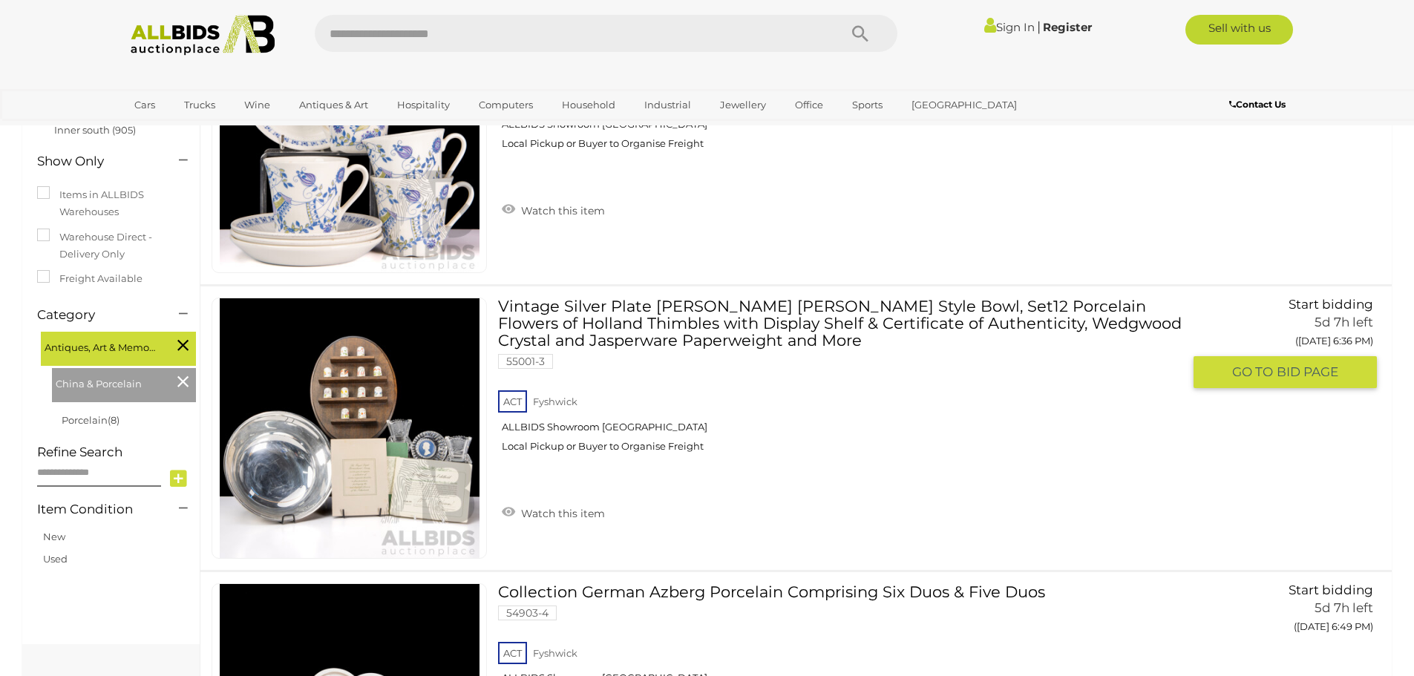
click at [1256, 370] on span "GO TO" at bounding box center [1254, 372] width 45 height 17
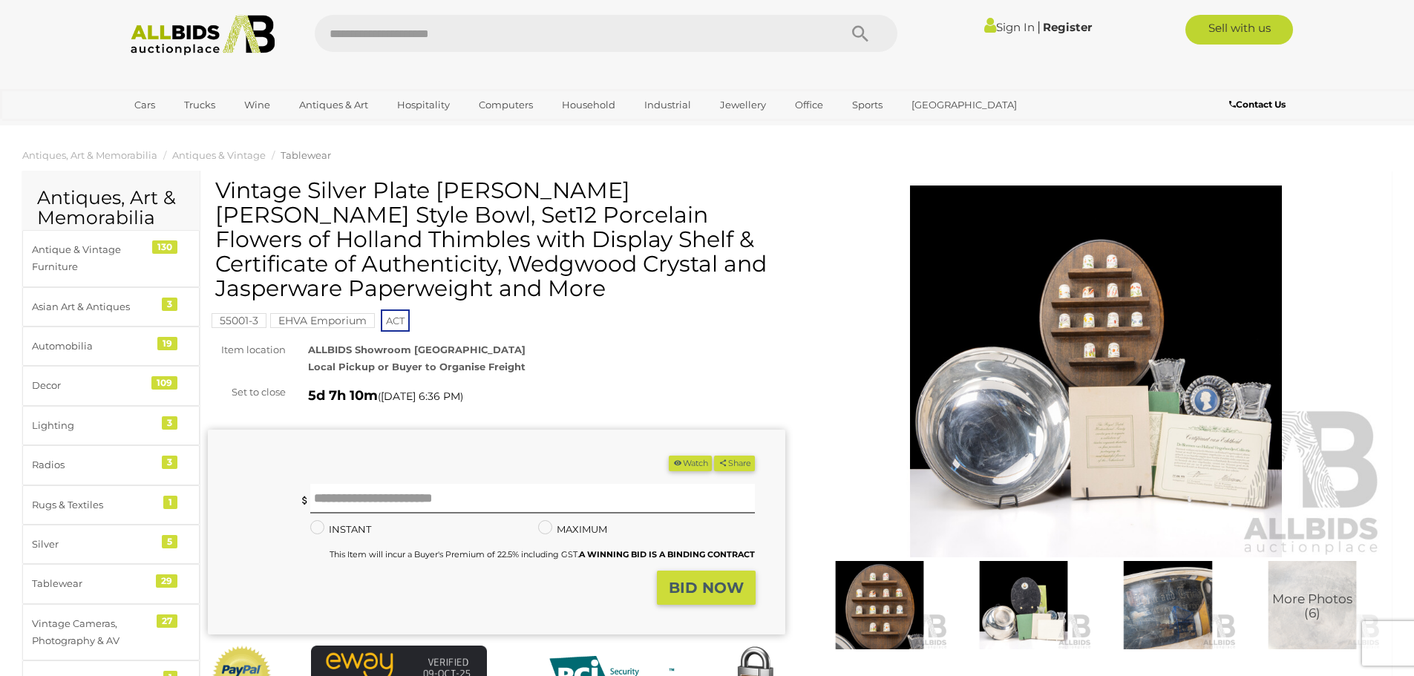
click at [1156, 364] on img at bounding box center [1096, 372] width 577 height 372
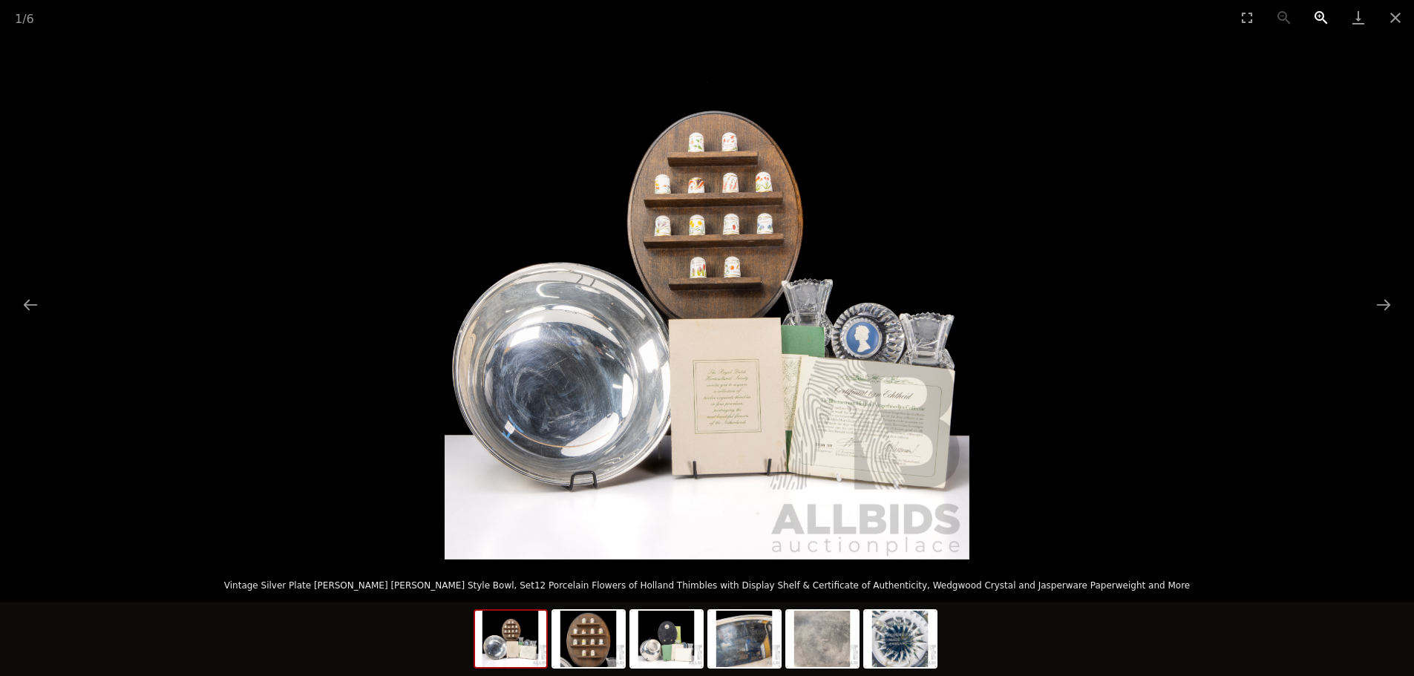
click at [1318, 13] on button "Zoom in" at bounding box center [1321, 17] width 37 height 35
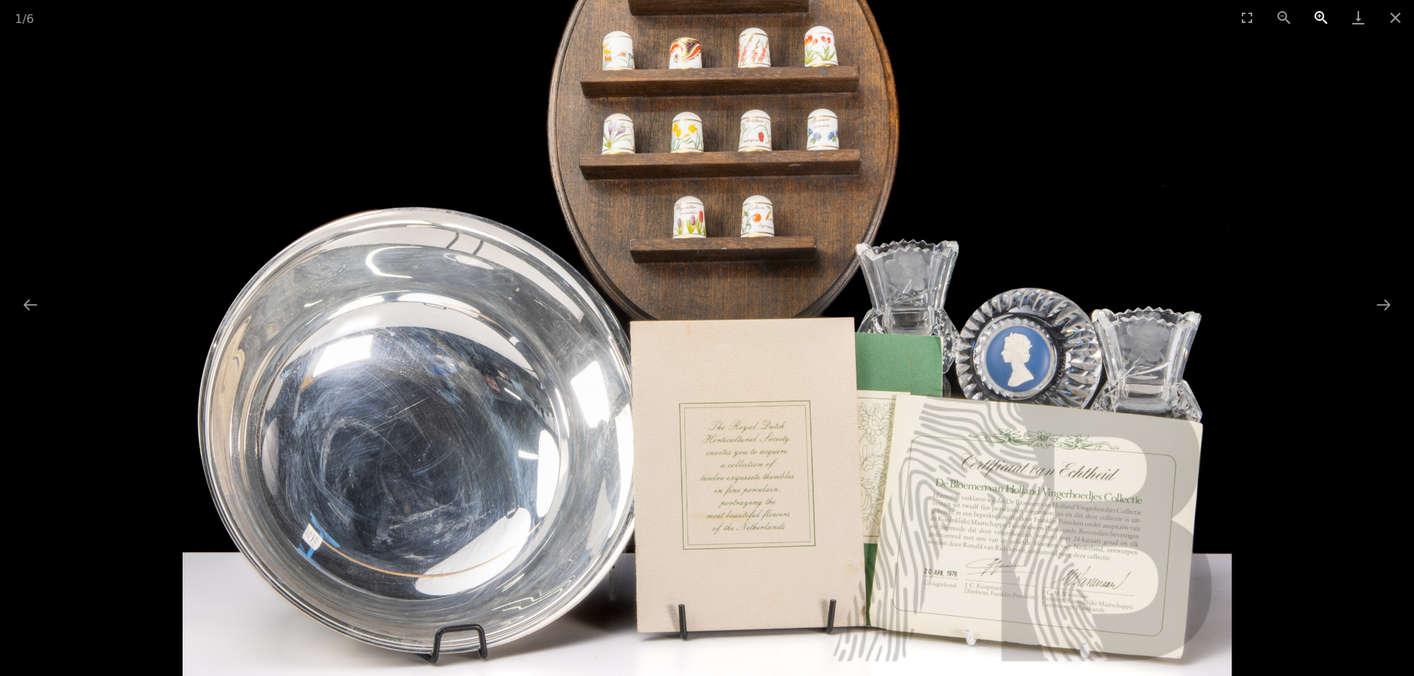
click at [1318, 13] on button "Zoom in" at bounding box center [1321, 17] width 37 height 35
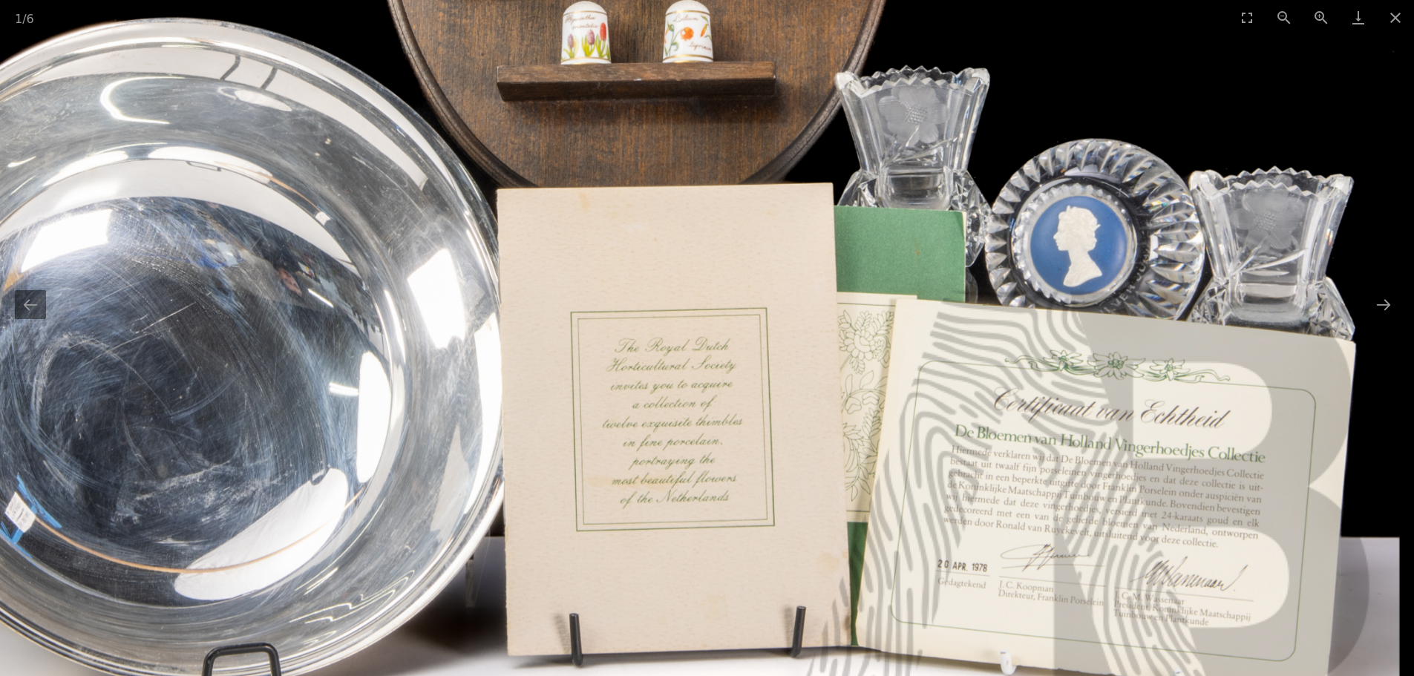
drag, startPoint x: 888, startPoint y: 313, endPoint x: 711, endPoint y: 174, distance: 224.7
click at [713, 177] on img at bounding box center [612, 122] width 1574 height 1574
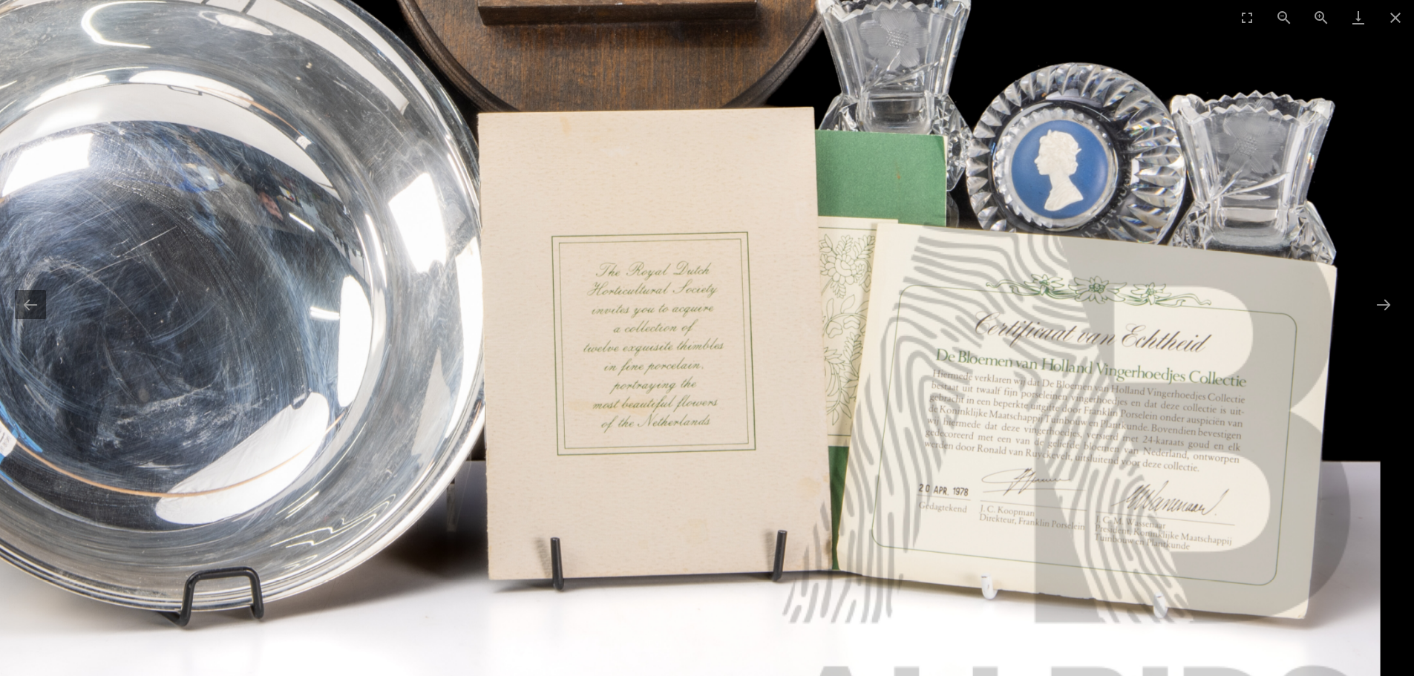
drag, startPoint x: 1306, startPoint y: 385, endPoint x: 1104, endPoint y: 318, distance: 212.7
click at [1104, 318] on img at bounding box center [593, 46] width 1574 height 1574
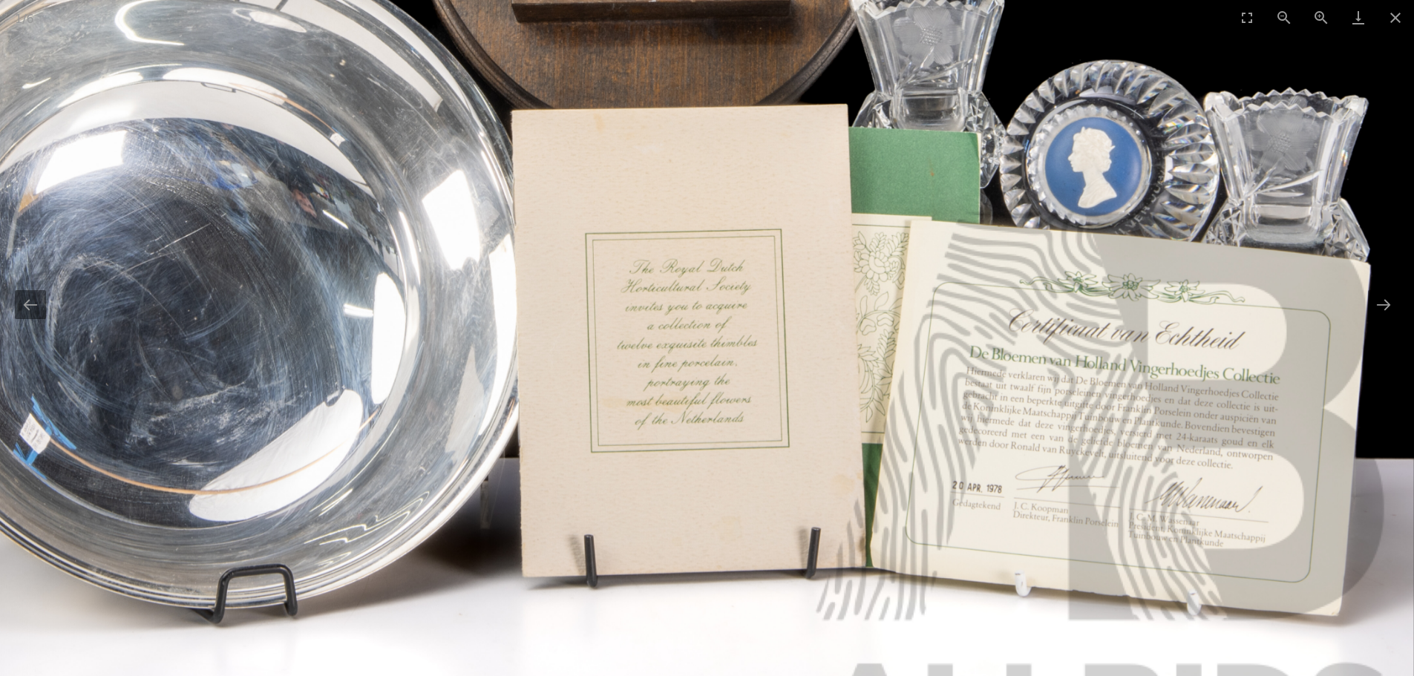
click at [1117, 149] on img at bounding box center [627, 43] width 1574 height 1574
click at [1387, 302] on button "Next slide" at bounding box center [1383, 304] width 31 height 29
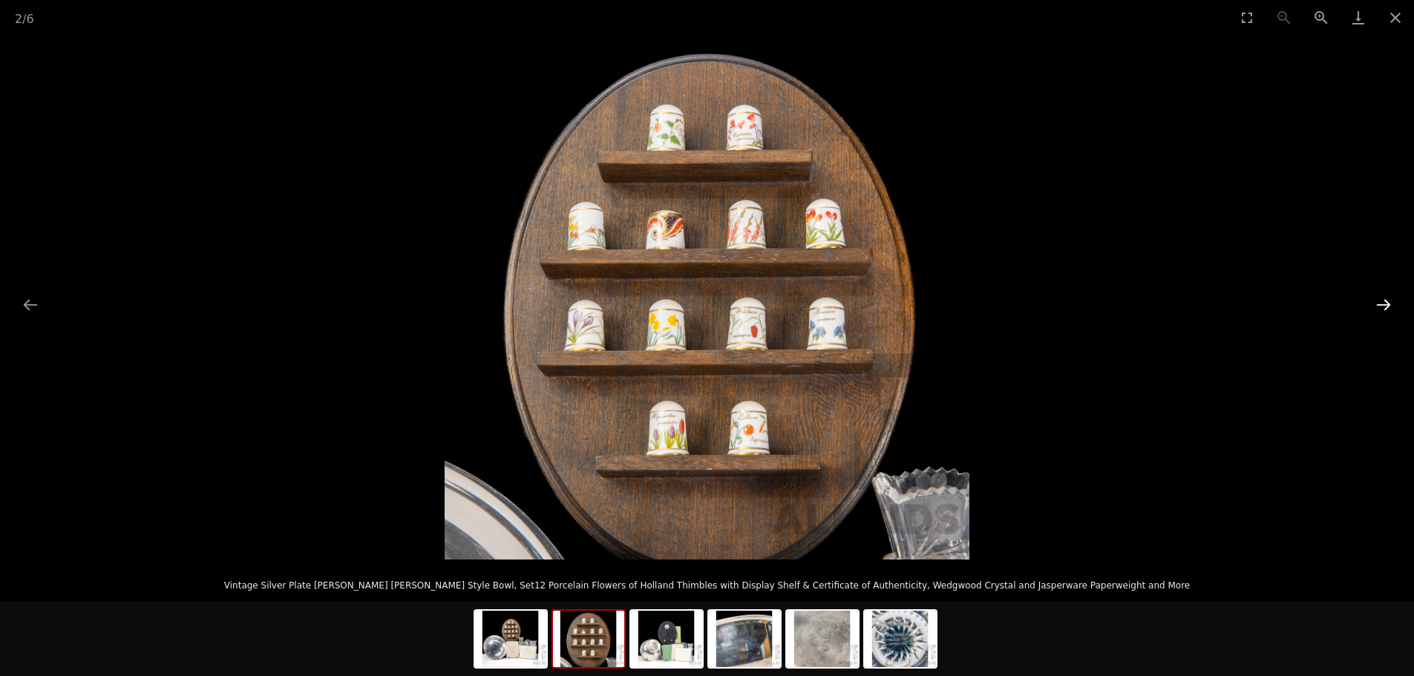
click at [1387, 302] on button "Next slide" at bounding box center [1383, 304] width 31 height 29
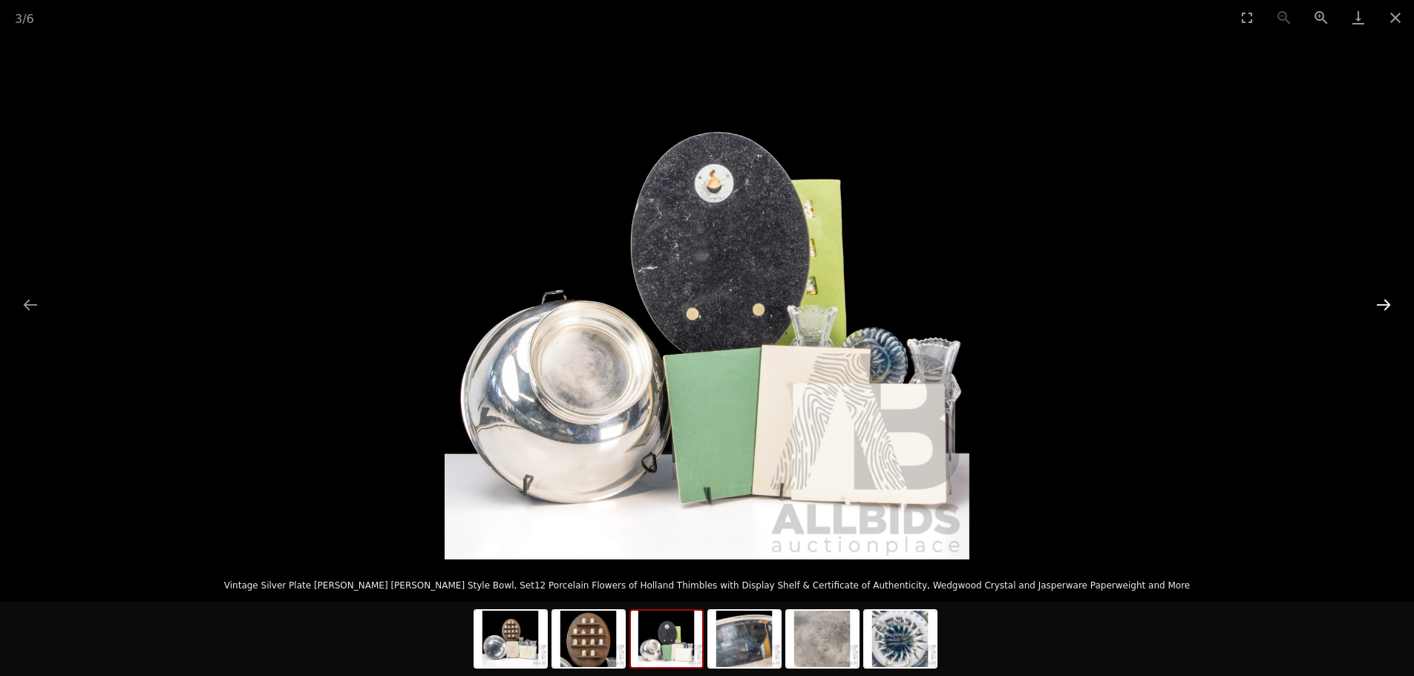
click at [1387, 302] on button "Next slide" at bounding box center [1383, 304] width 31 height 29
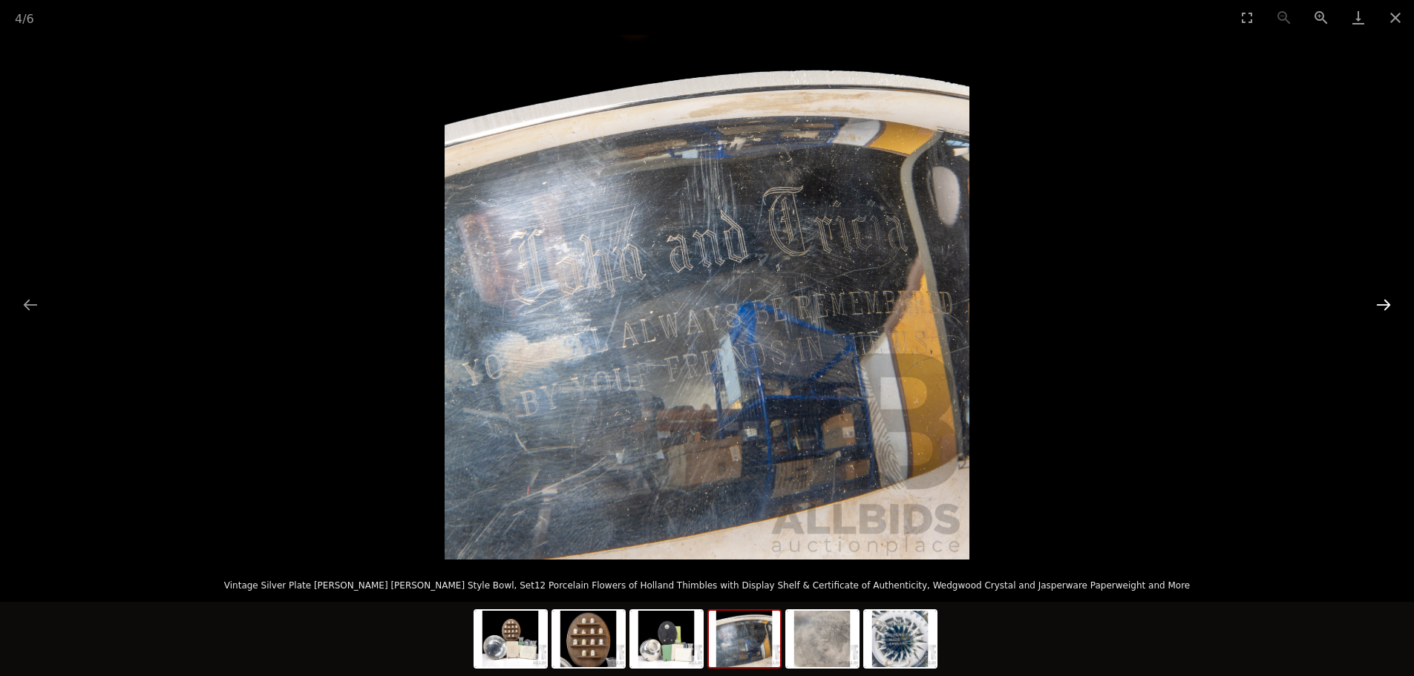
click at [1387, 302] on button "Next slide" at bounding box center [1383, 304] width 31 height 29
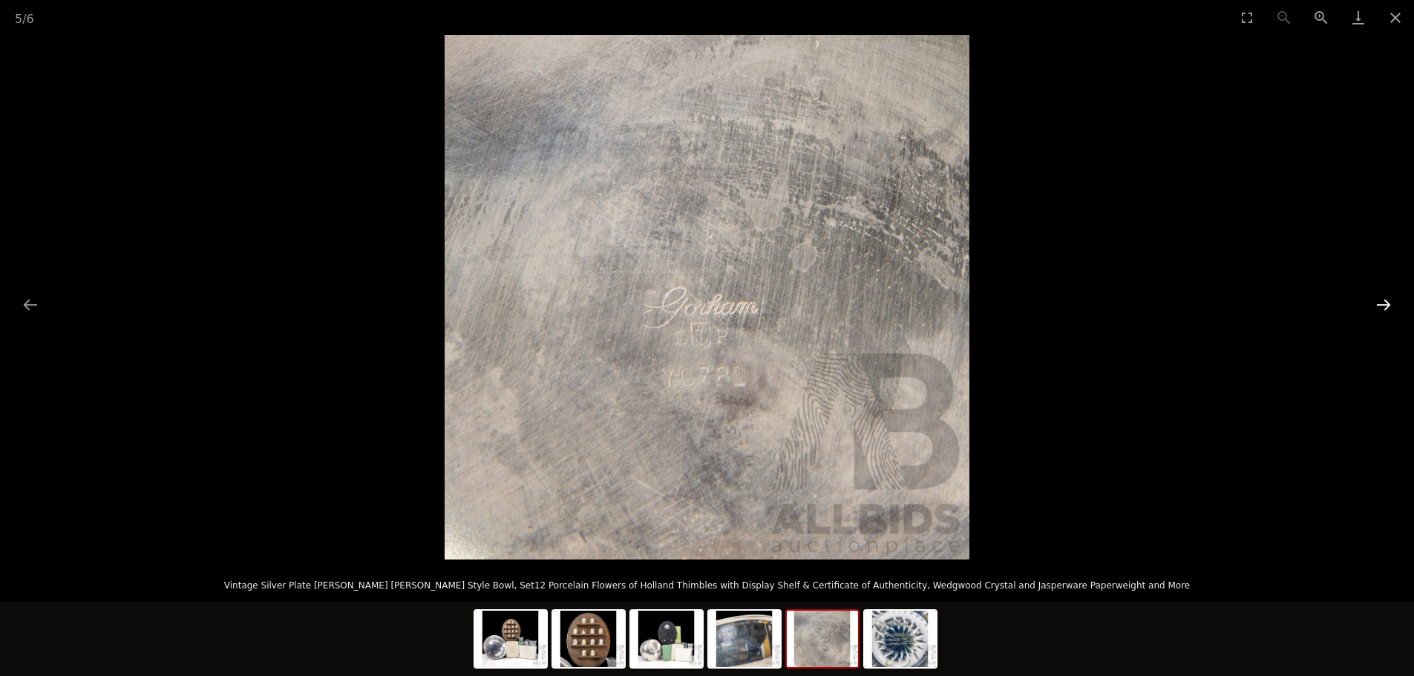
click at [1387, 302] on button "Next slide" at bounding box center [1383, 304] width 31 height 29
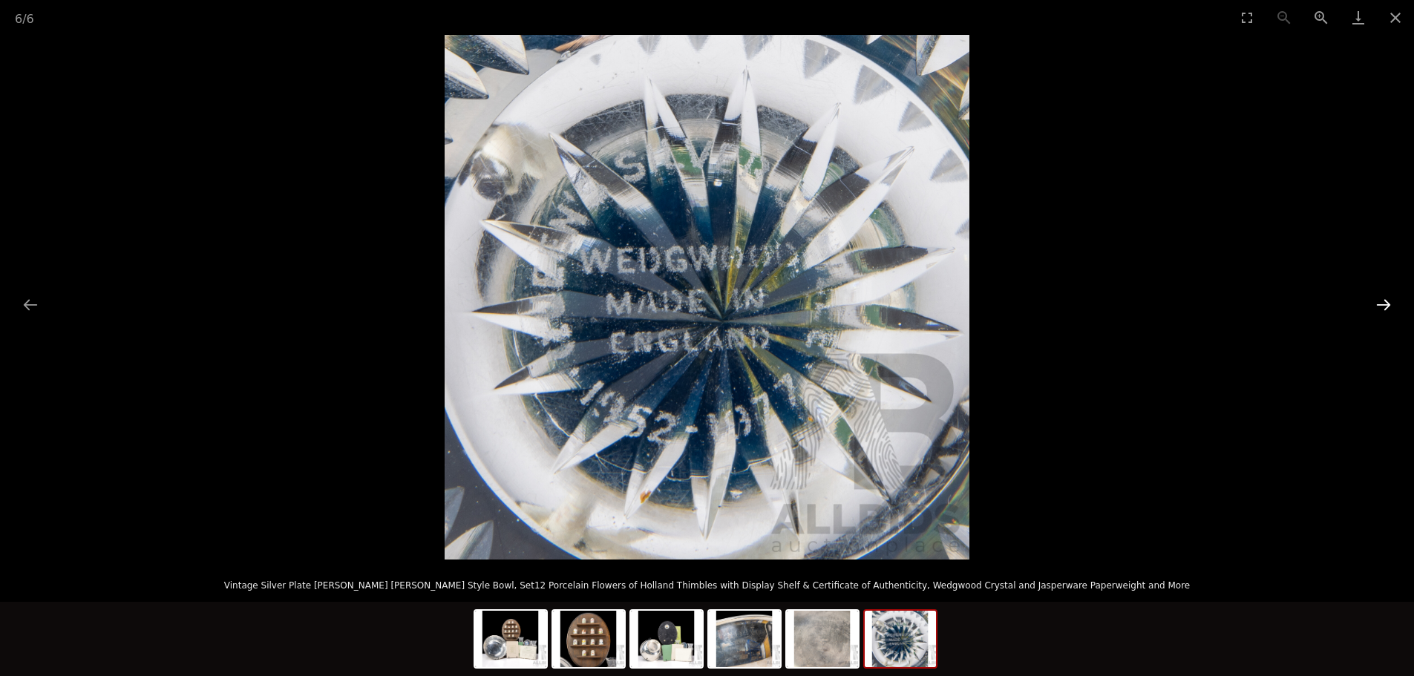
click at [1387, 302] on button "Next slide" at bounding box center [1383, 304] width 31 height 29
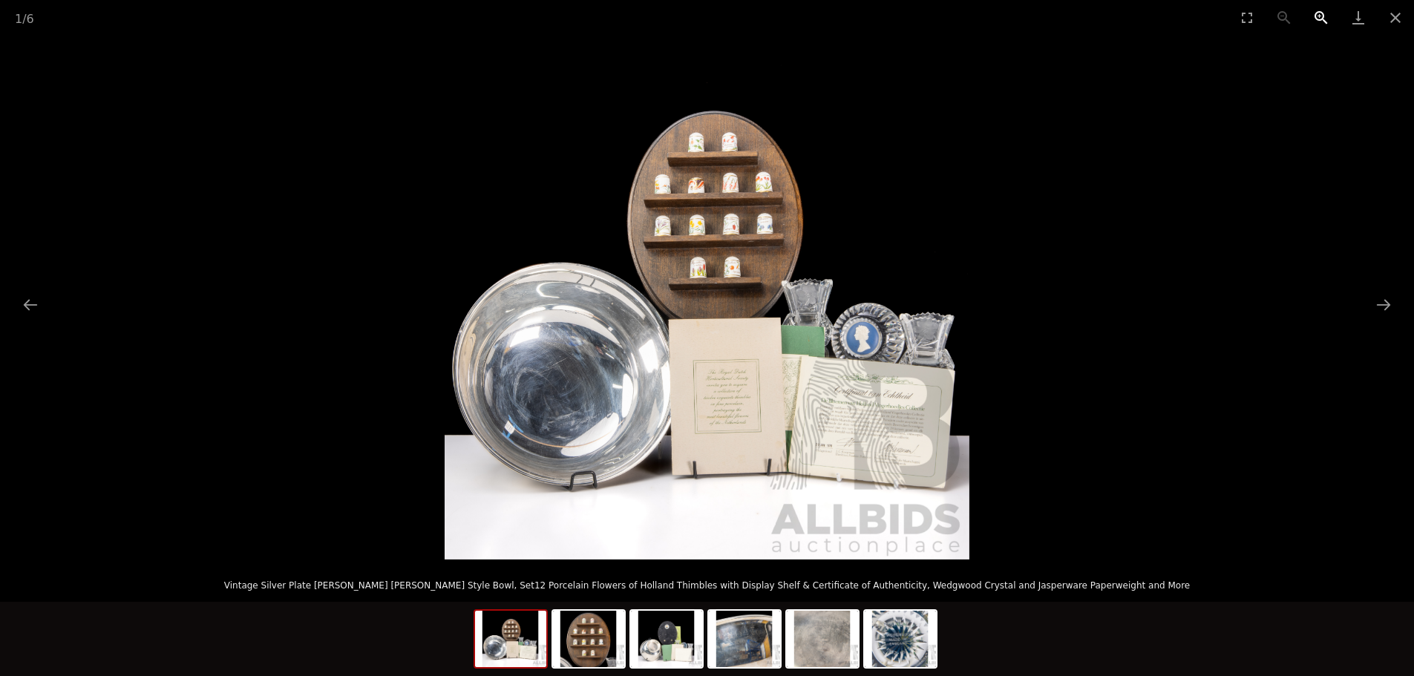
click at [1319, 14] on button "Zoom in" at bounding box center [1321, 17] width 37 height 35
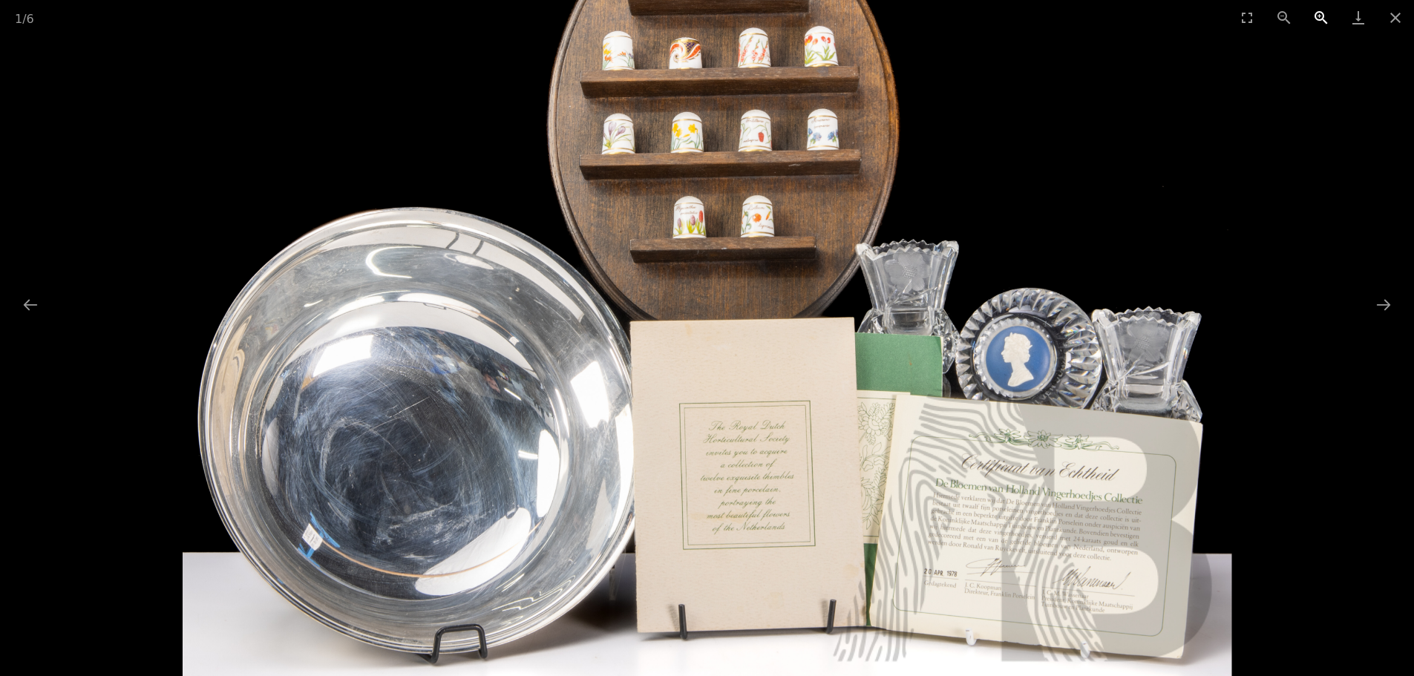
click at [1319, 14] on button "Zoom in" at bounding box center [1321, 17] width 37 height 35
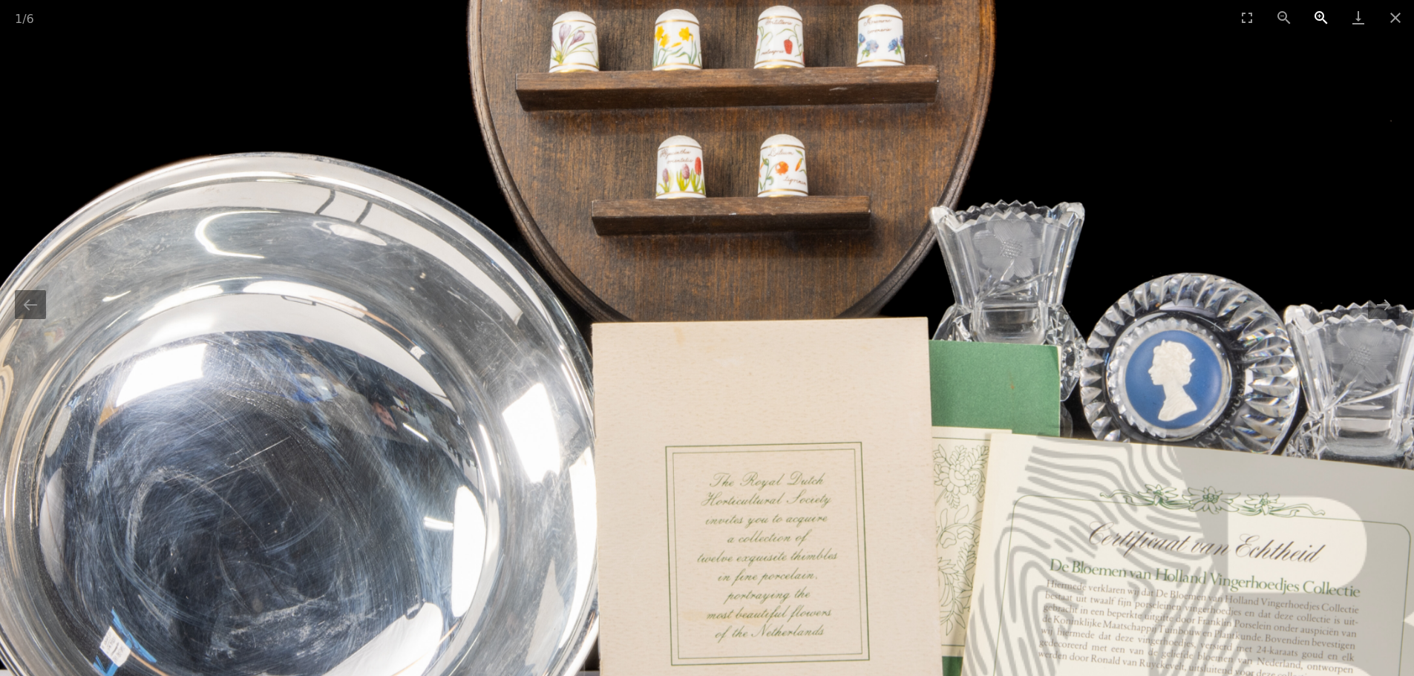
click at [1319, 14] on button "Zoom in" at bounding box center [1321, 17] width 37 height 35
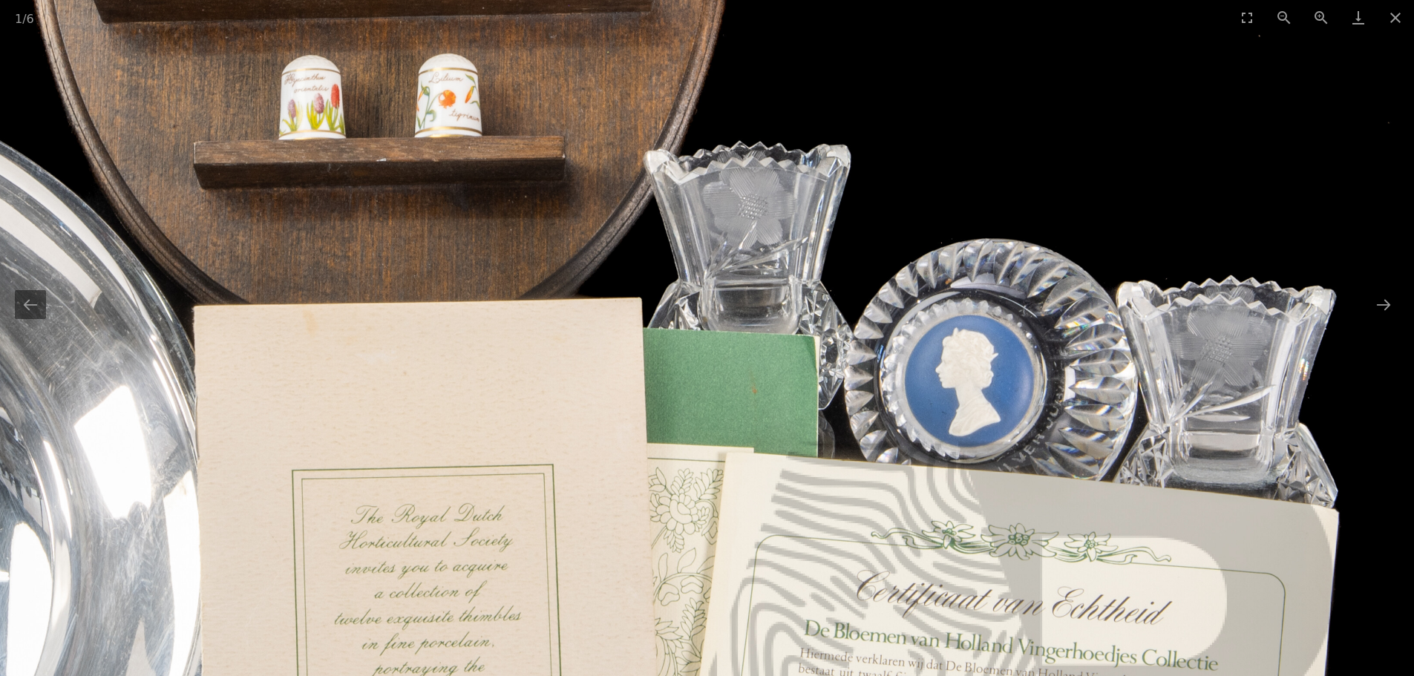
drag, startPoint x: 1340, startPoint y: 345, endPoint x: 894, endPoint y: 326, distance: 445.8
click at [894, 326] on img at bounding box center [347, 216] width 2099 height 2099
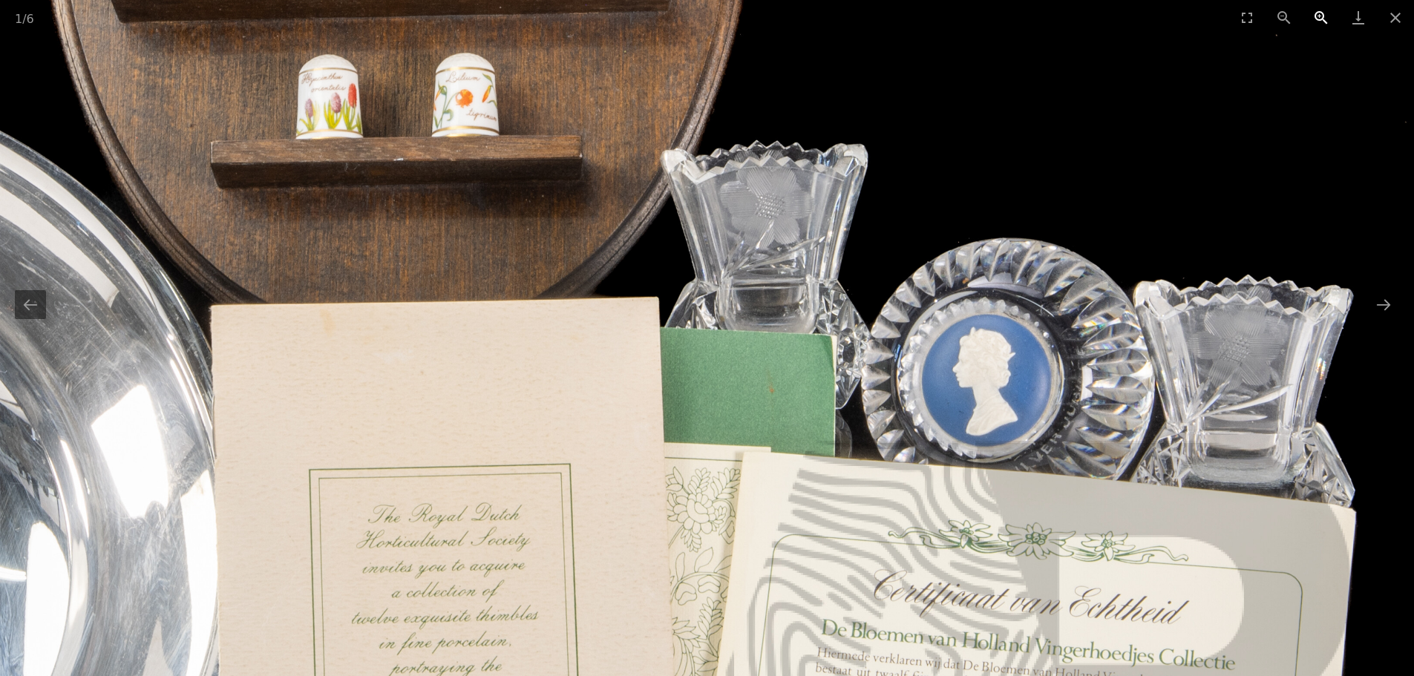
click at [1316, 16] on button "Zoom in" at bounding box center [1321, 17] width 37 height 35
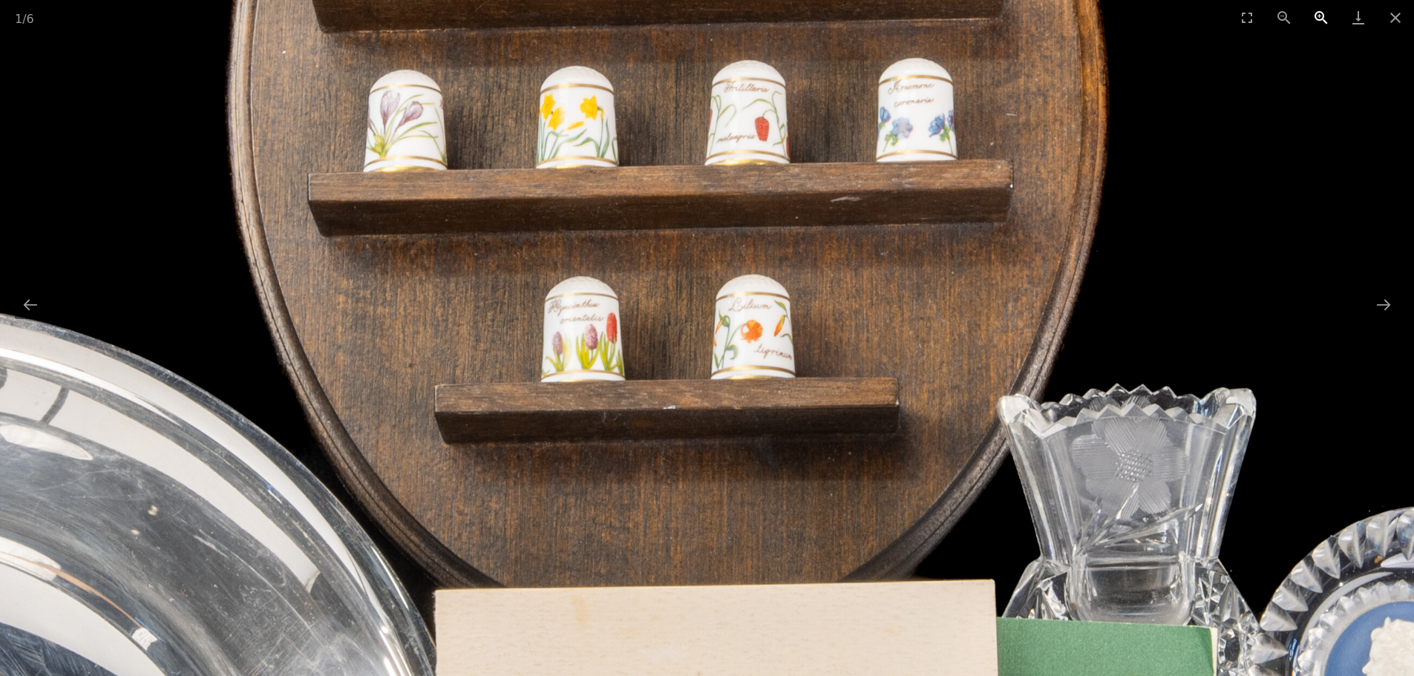
click at [1316, 16] on button "Zoom in" at bounding box center [1321, 17] width 37 height 35
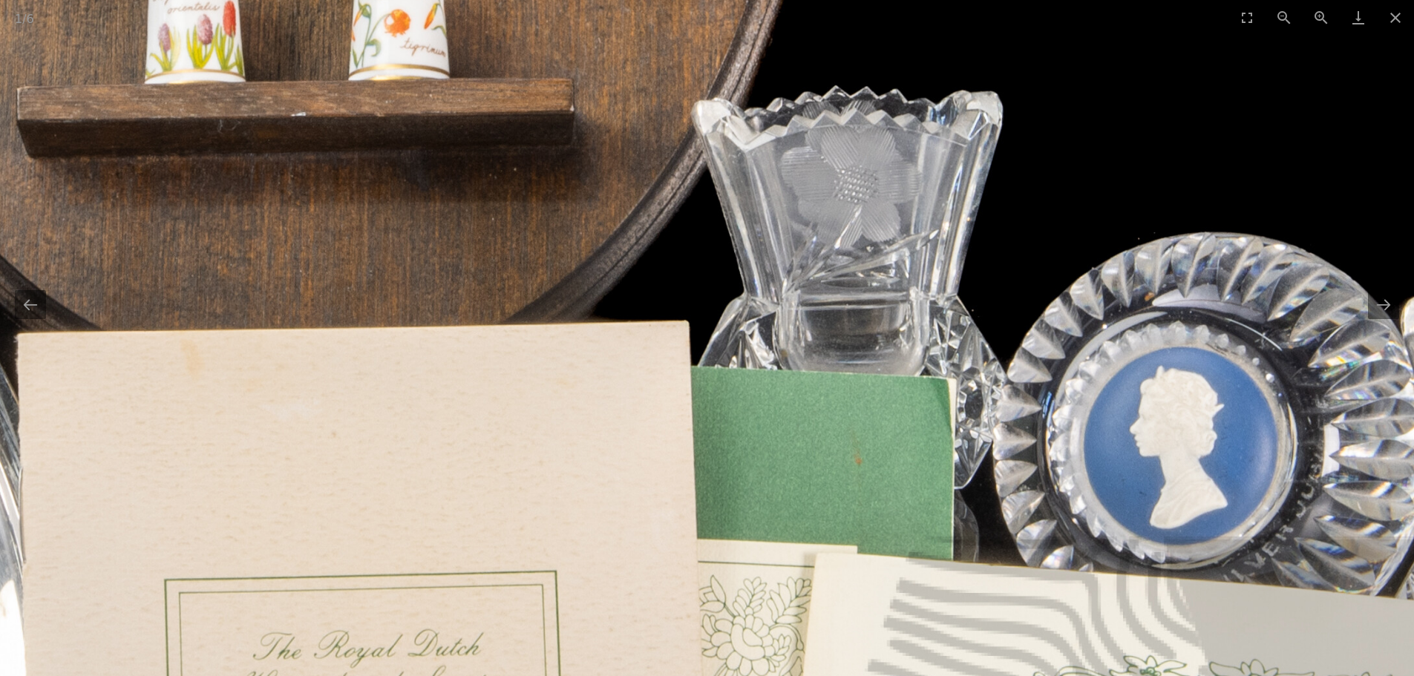
drag, startPoint x: 1299, startPoint y: 438, endPoint x: 902, endPoint y: 96, distance: 523.7
click at [915, 102] on img at bounding box center [248, 199] width 3149 height 3149
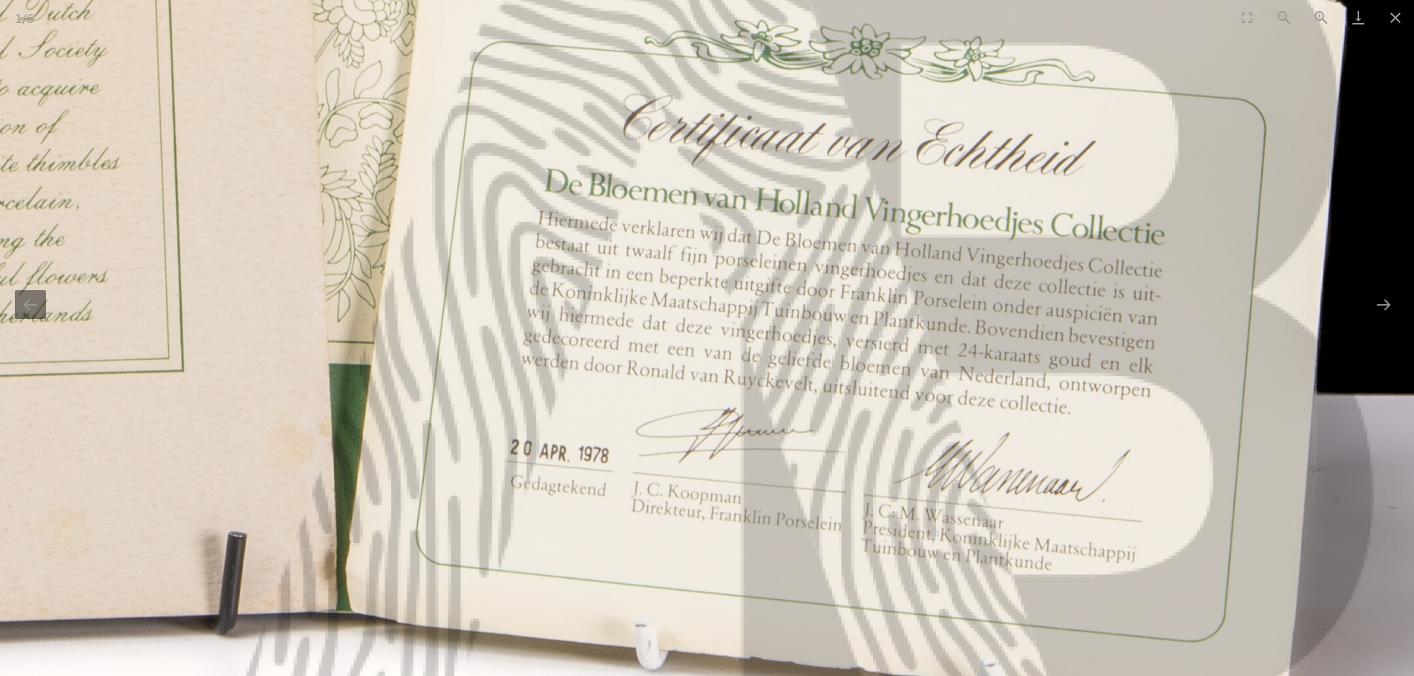
drag, startPoint x: 1170, startPoint y: 260, endPoint x: 1218, endPoint y: 470, distance: 215.5
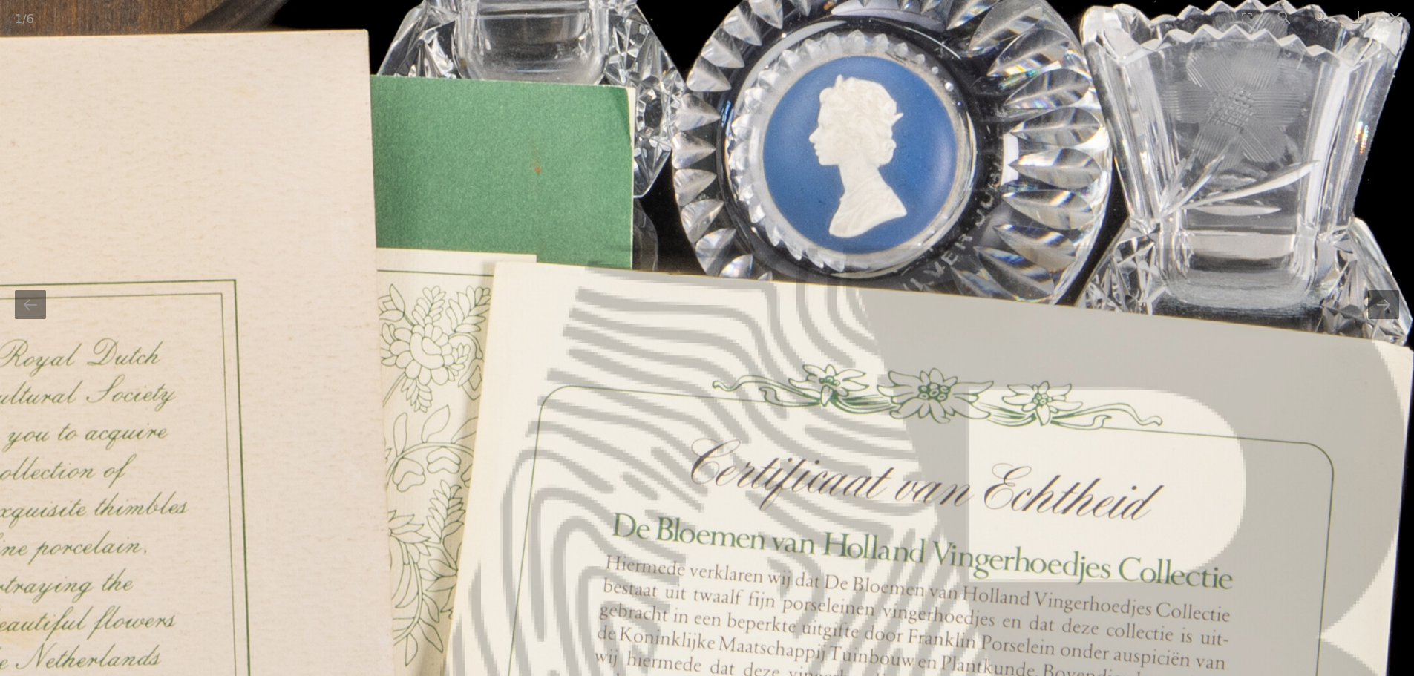
drag, startPoint x: 1058, startPoint y: 182, endPoint x: 1125, endPoint y: 261, distance: 103.7
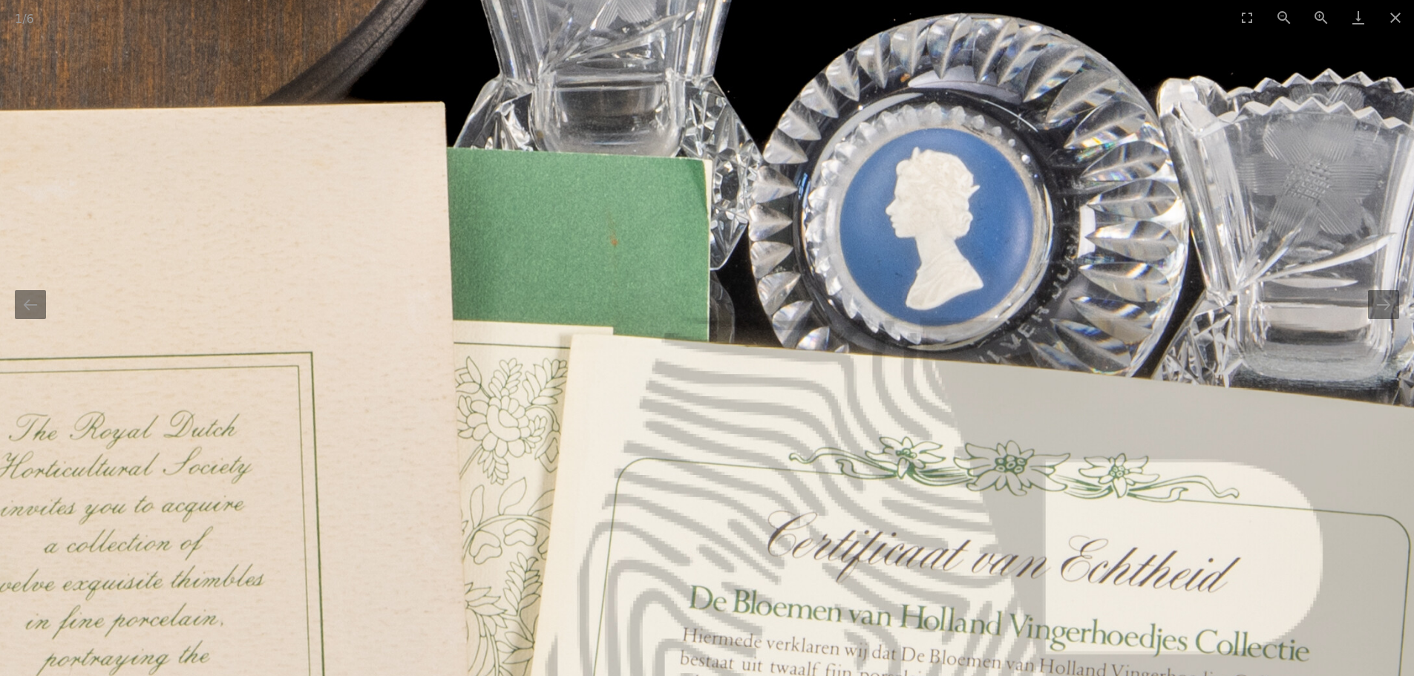
drag, startPoint x: 1011, startPoint y: 240, endPoint x: 1032, endPoint y: 249, distance: 23.3
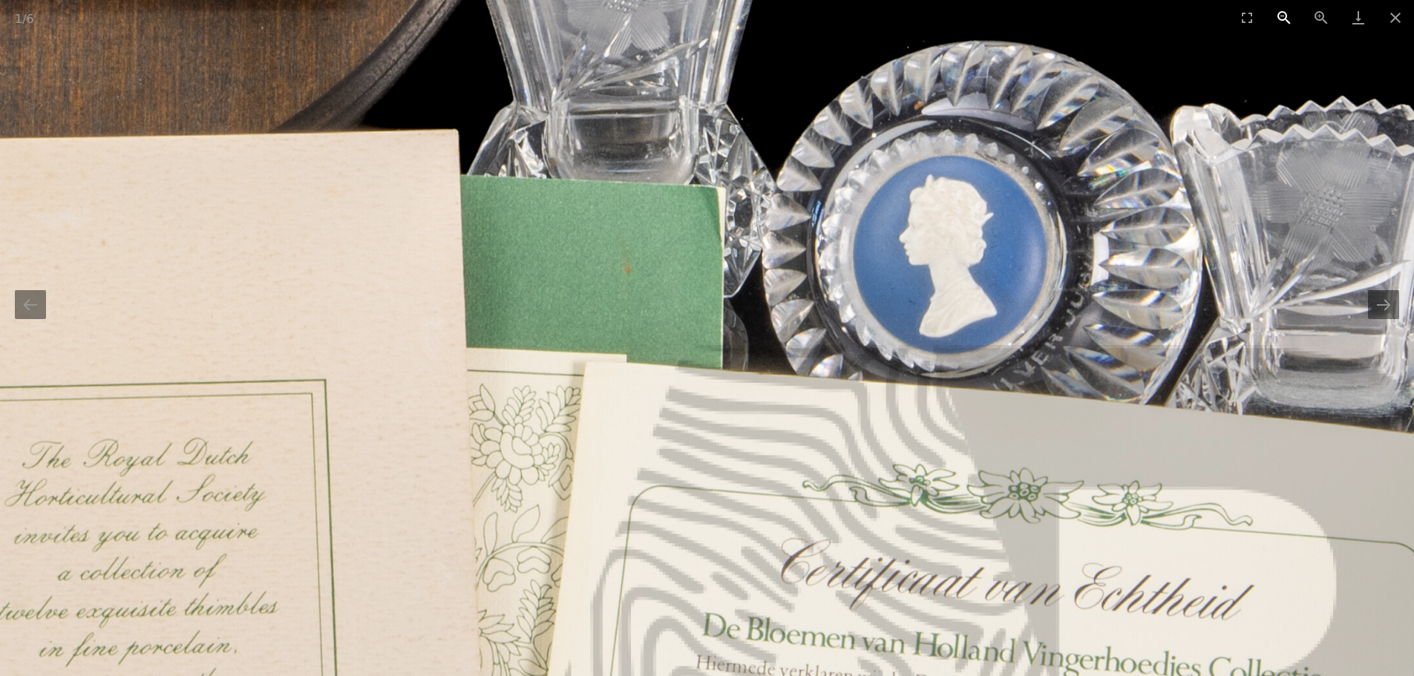
click at [1282, 16] on button "Zoom out" at bounding box center [1284, 17] width 37 height 35
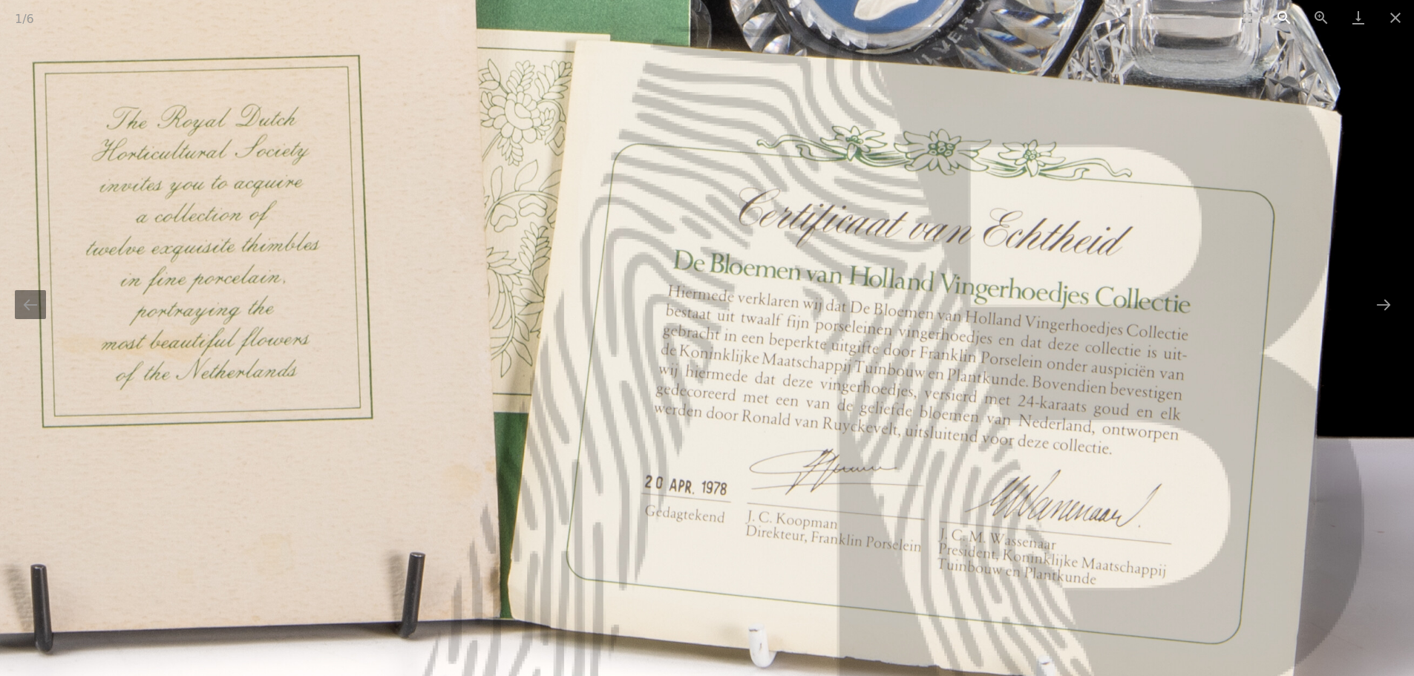
click at [1282, 16] on button "Zoom out" at bounding box center [1284, 17] width 37 height 35
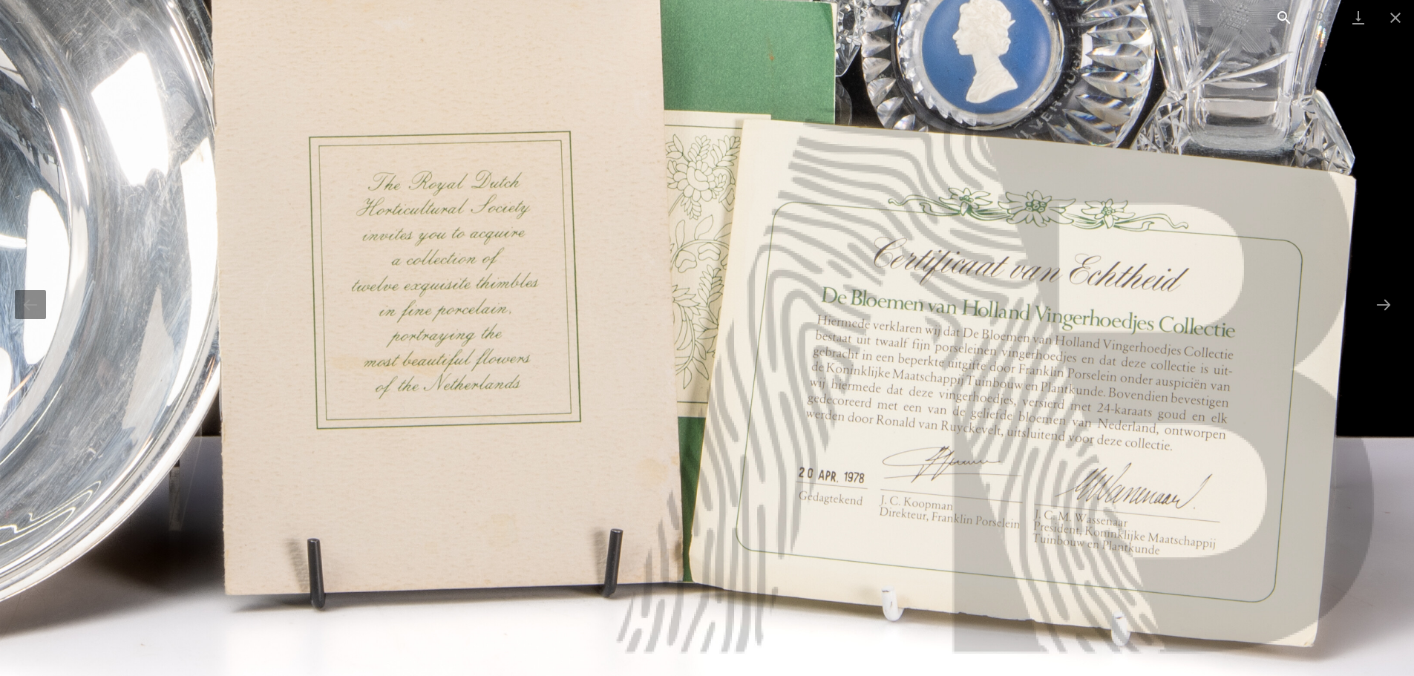
click at [1282, 16] on button "Zoom out" at bounding box center [1284, 17] width 37 height 35
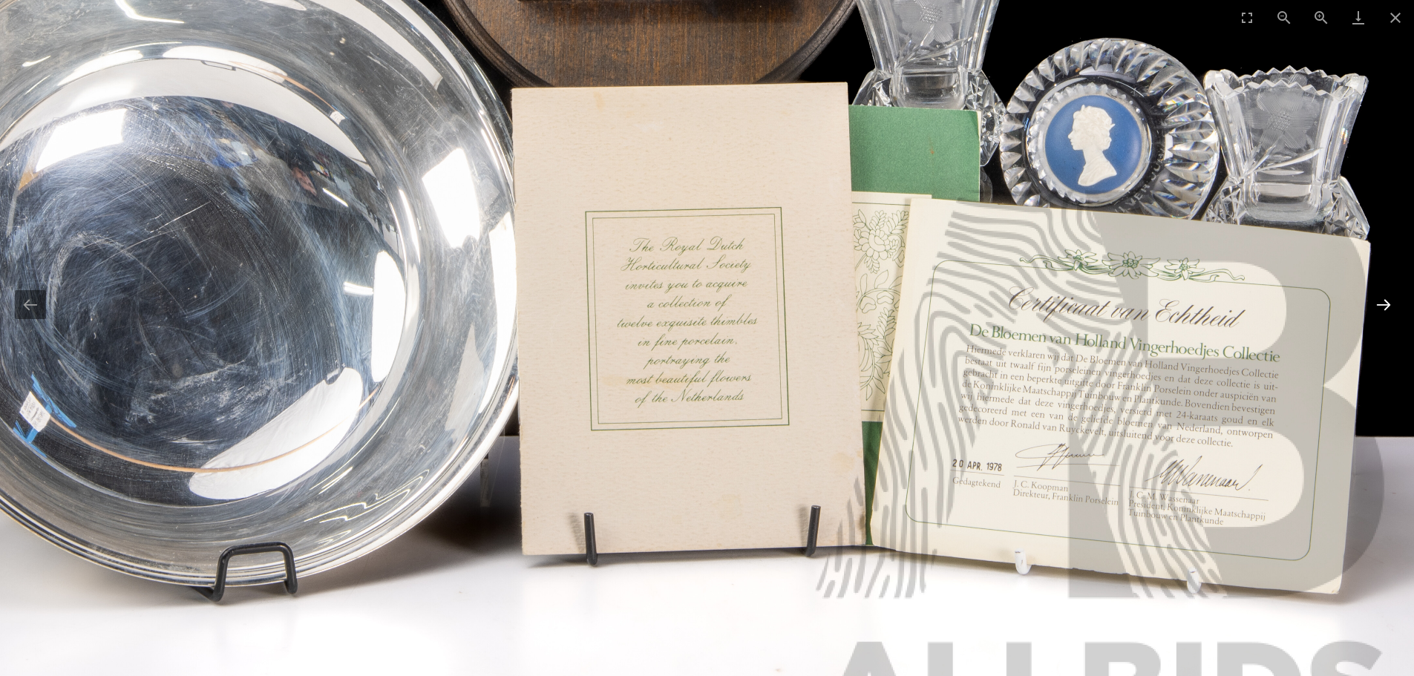
click at [1386, 298] on button "Next slide" at bounding box center [1383, 304] width 31 height 29
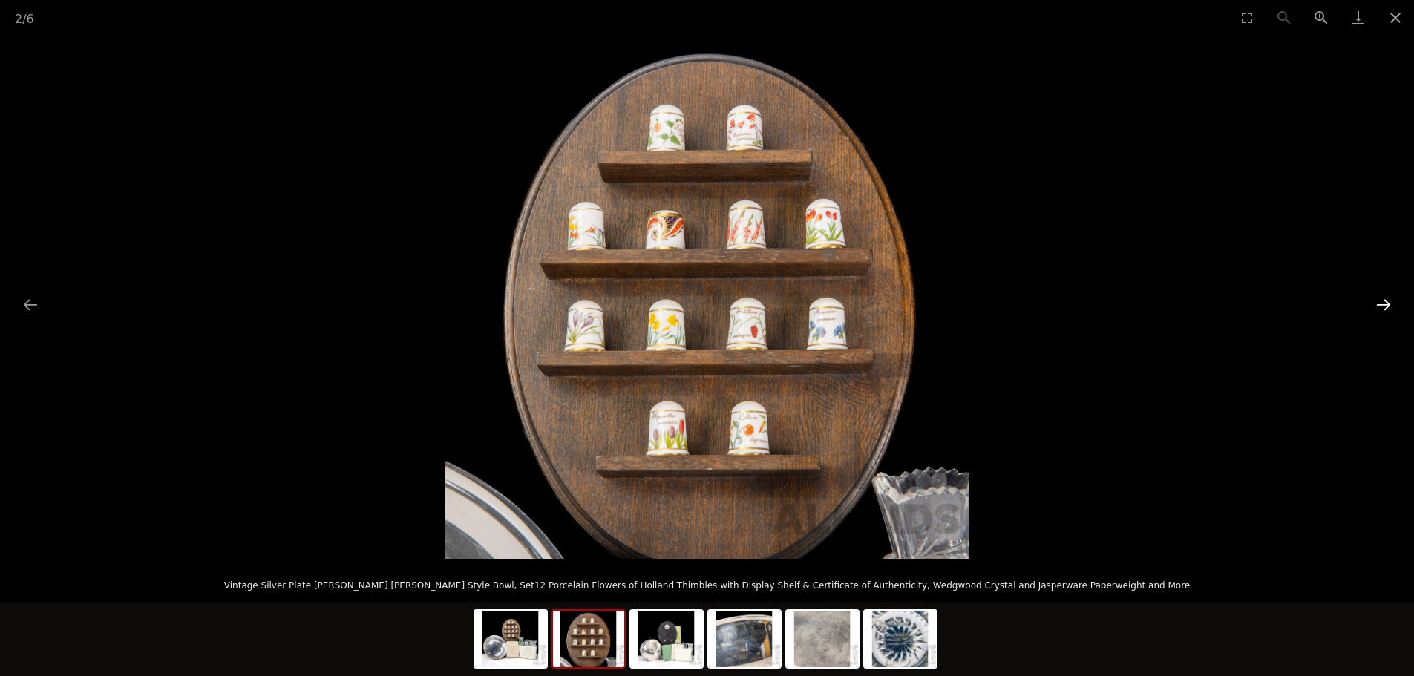
click at [1382, 301] on button "Next slide" at bounding box center [1383, 304] width 31 height 29
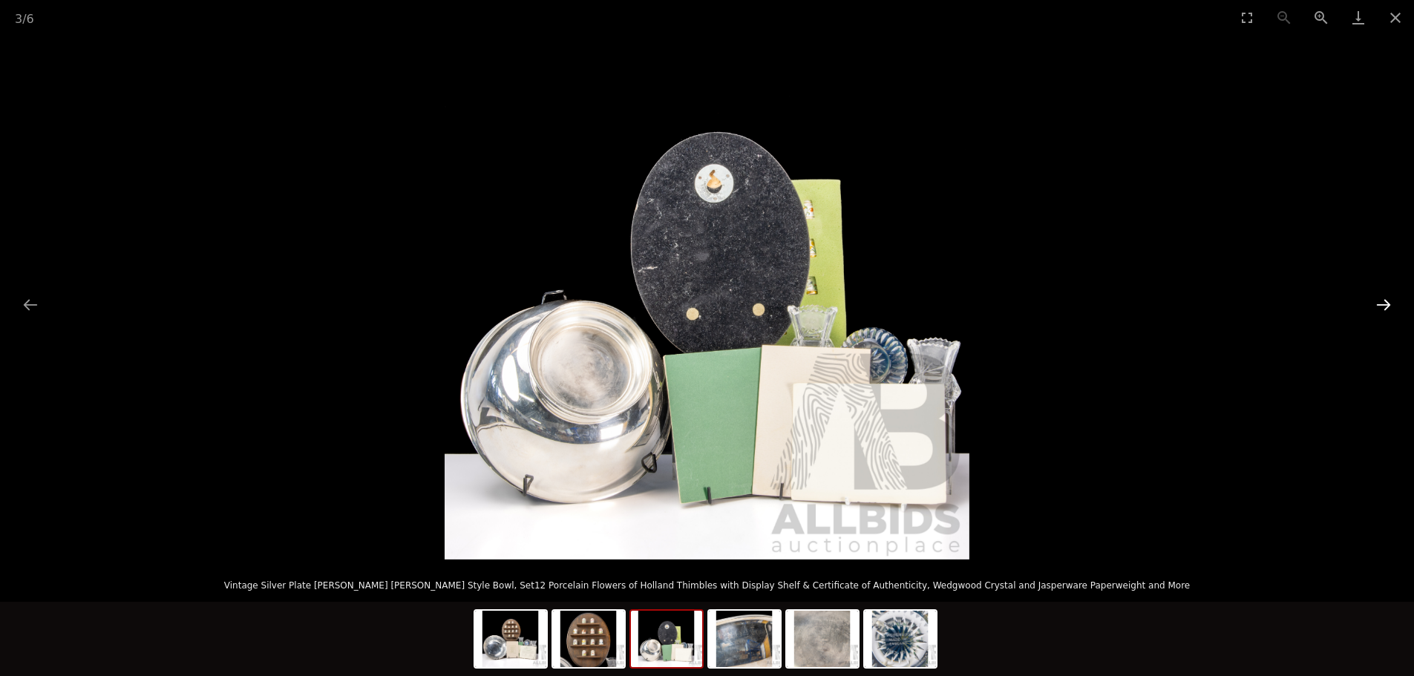
click at [1383, 307] on button "Next slide" at bounding box center [1383, 304] width 31 height 29
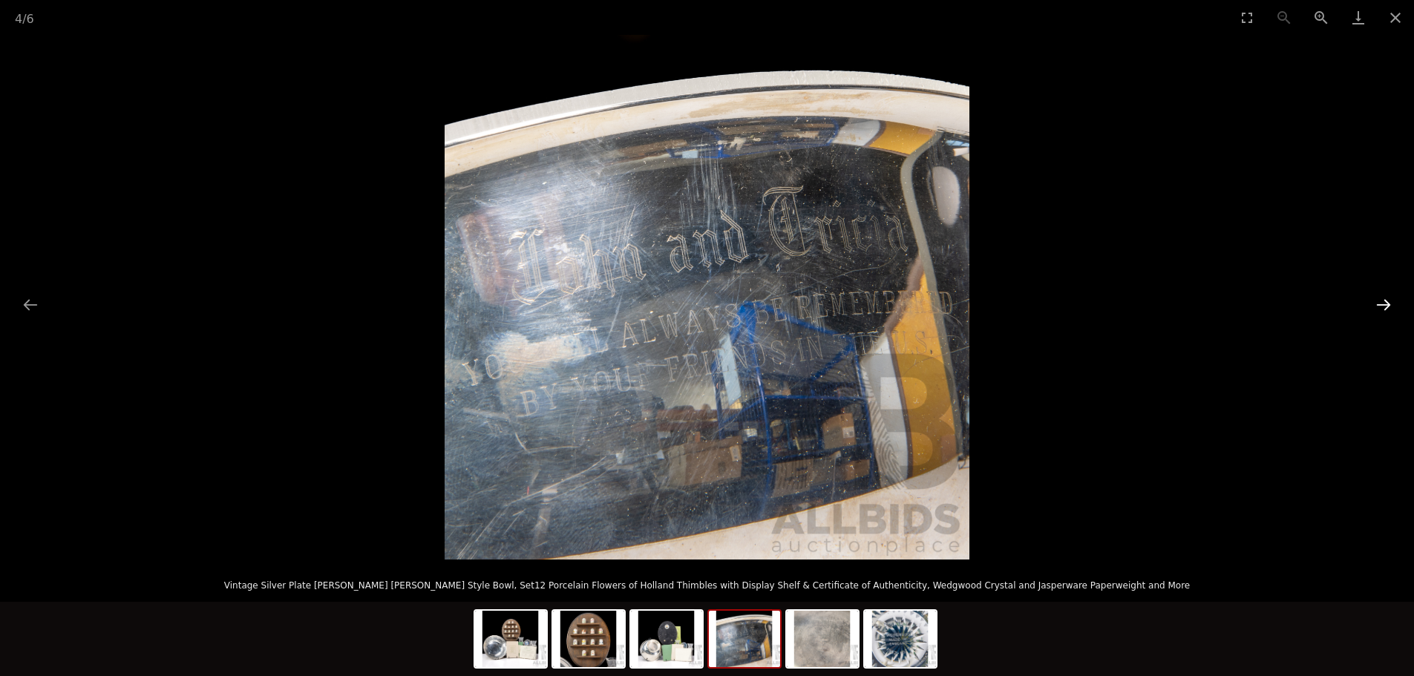
click at [1384, 304] on button "Next slide" at bounding box center [1383, 304] width 31 height 29
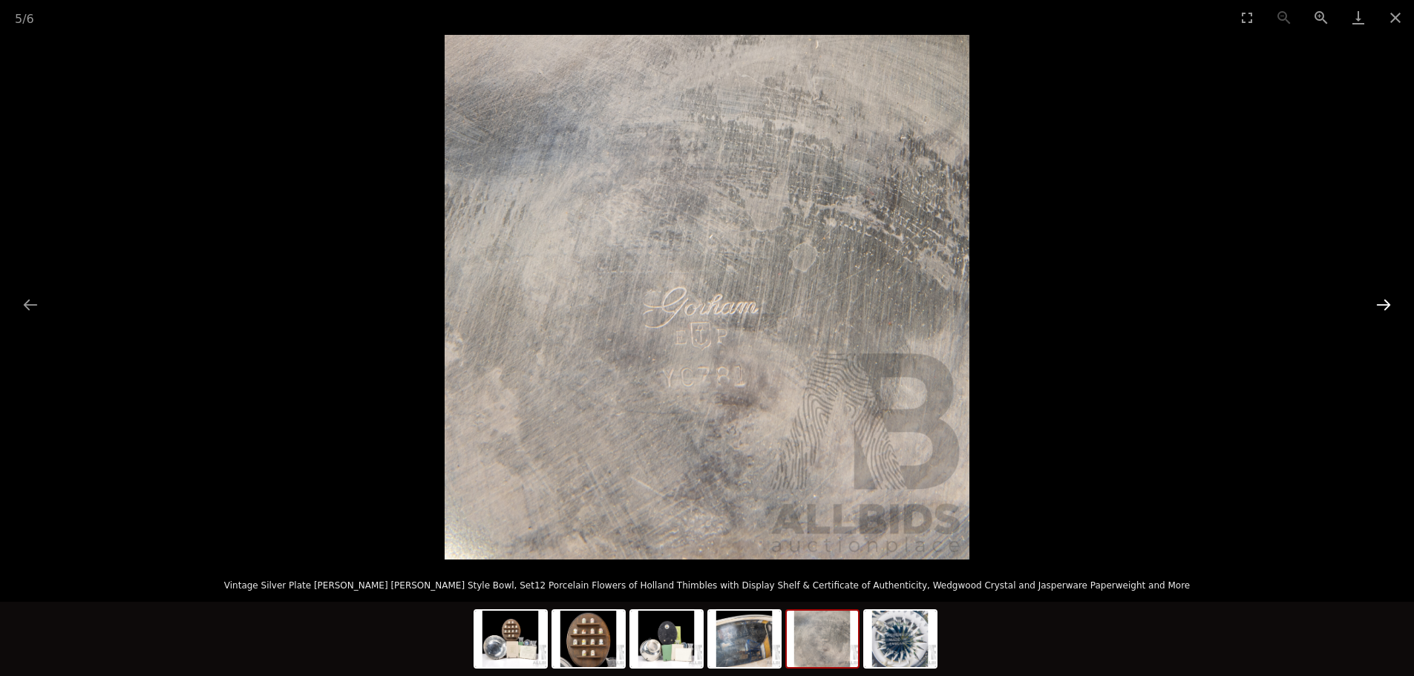
click at [1384, 304] on button "Next slide" at bounding box center [1383, 304] width 31 height 29
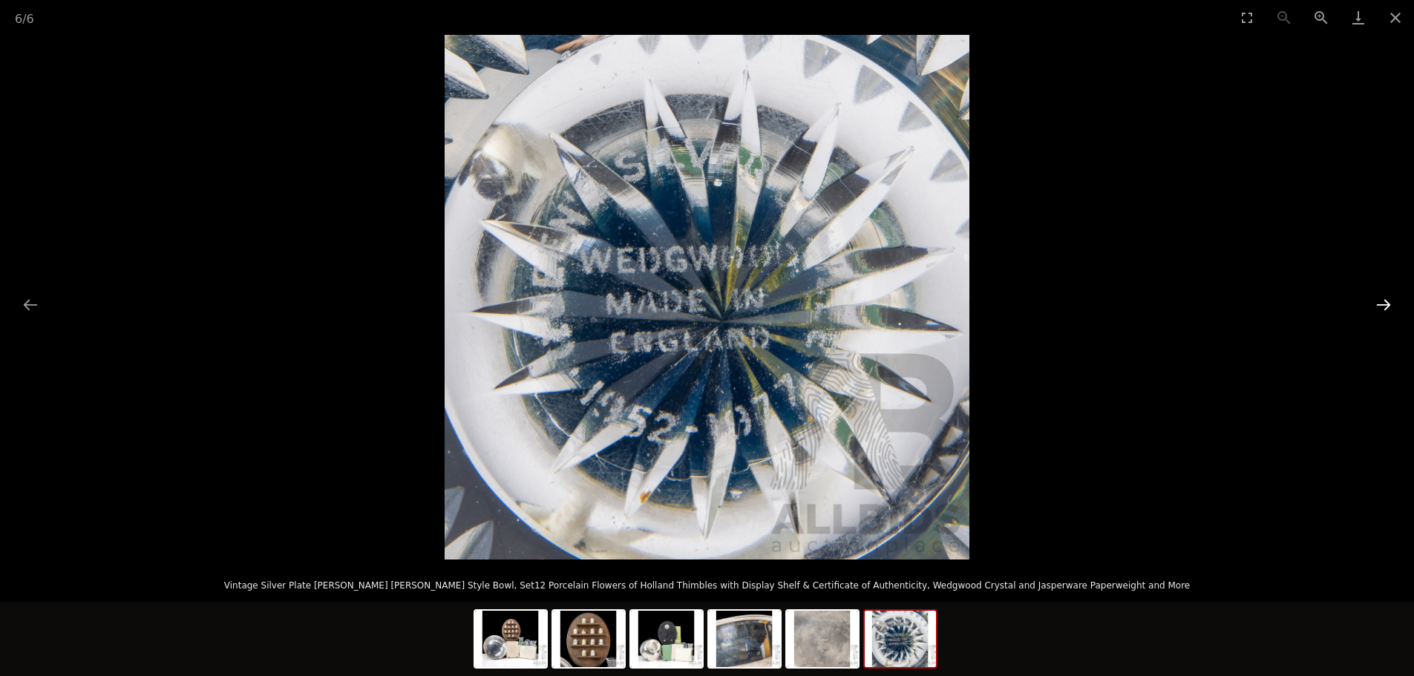
click at [1384, 304] on button "Next slide" at bounding box center [1383, 304] width 31 height 29
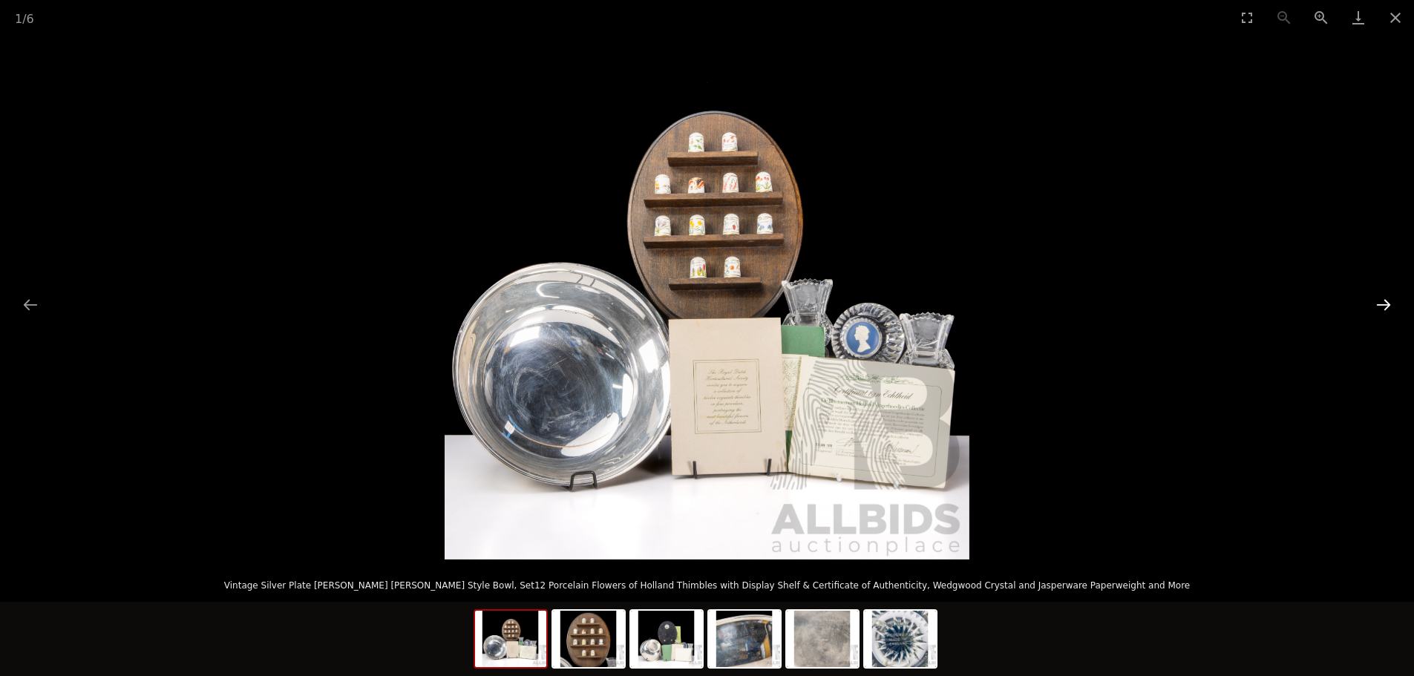
click at [1384, 304] on button "Next slide" at bounding box center [1383, 304] width 31 height 29
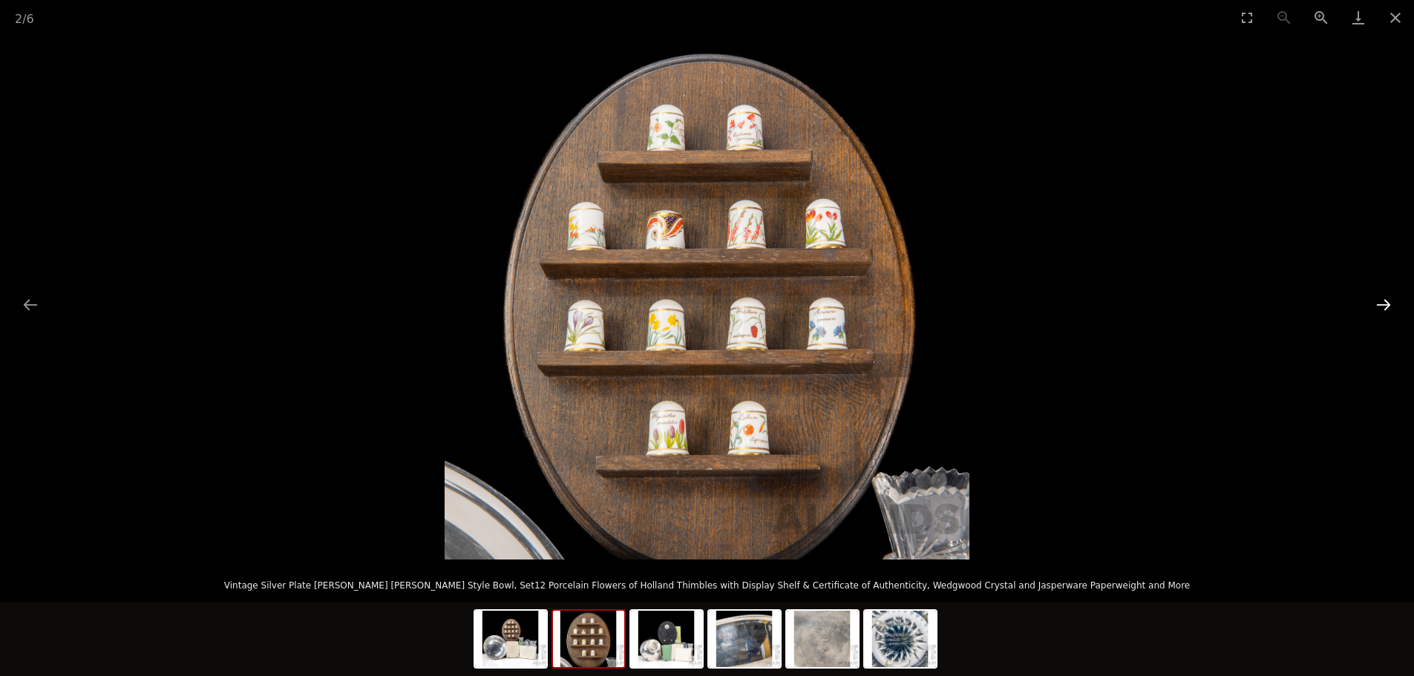
click at [1384, 304] on button "Next slide" at bounding box center [1383, 304] width 31 height 29
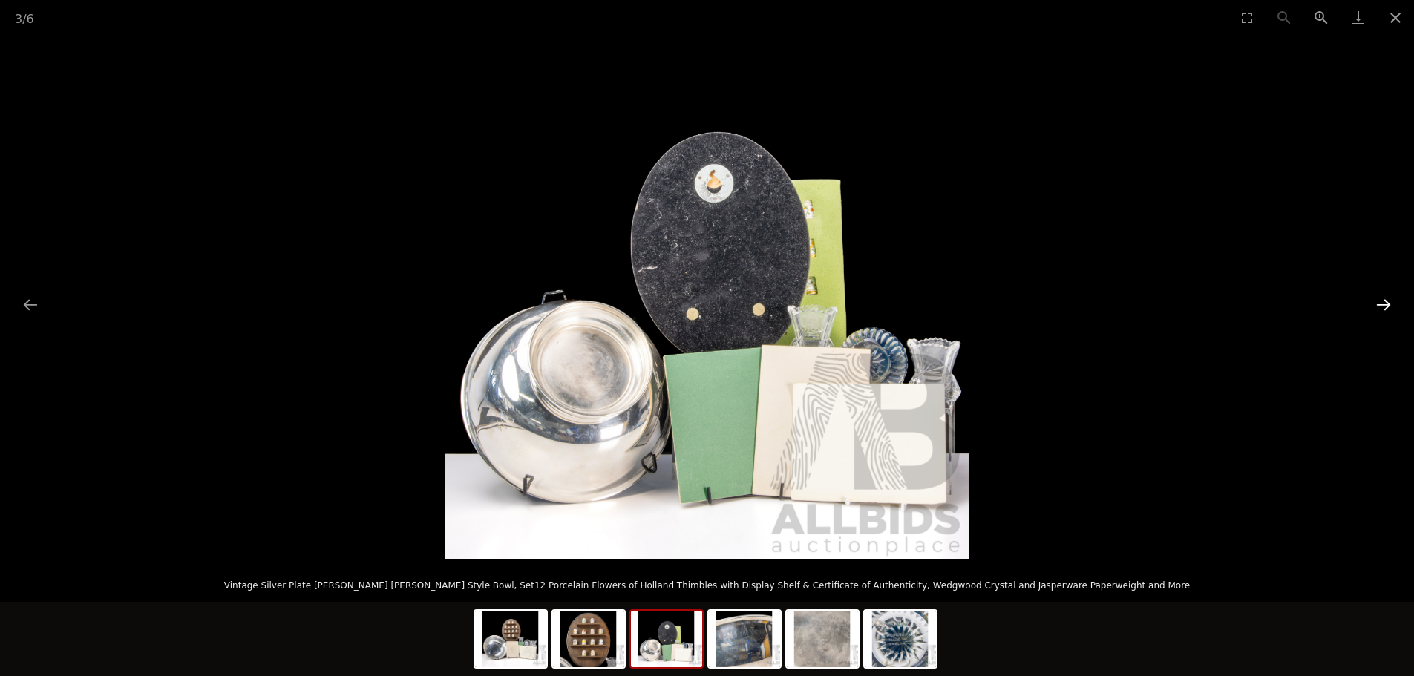
click at [1384, 304] on button "Next slide" at bounding box center [1383, 304] width 31 height 29
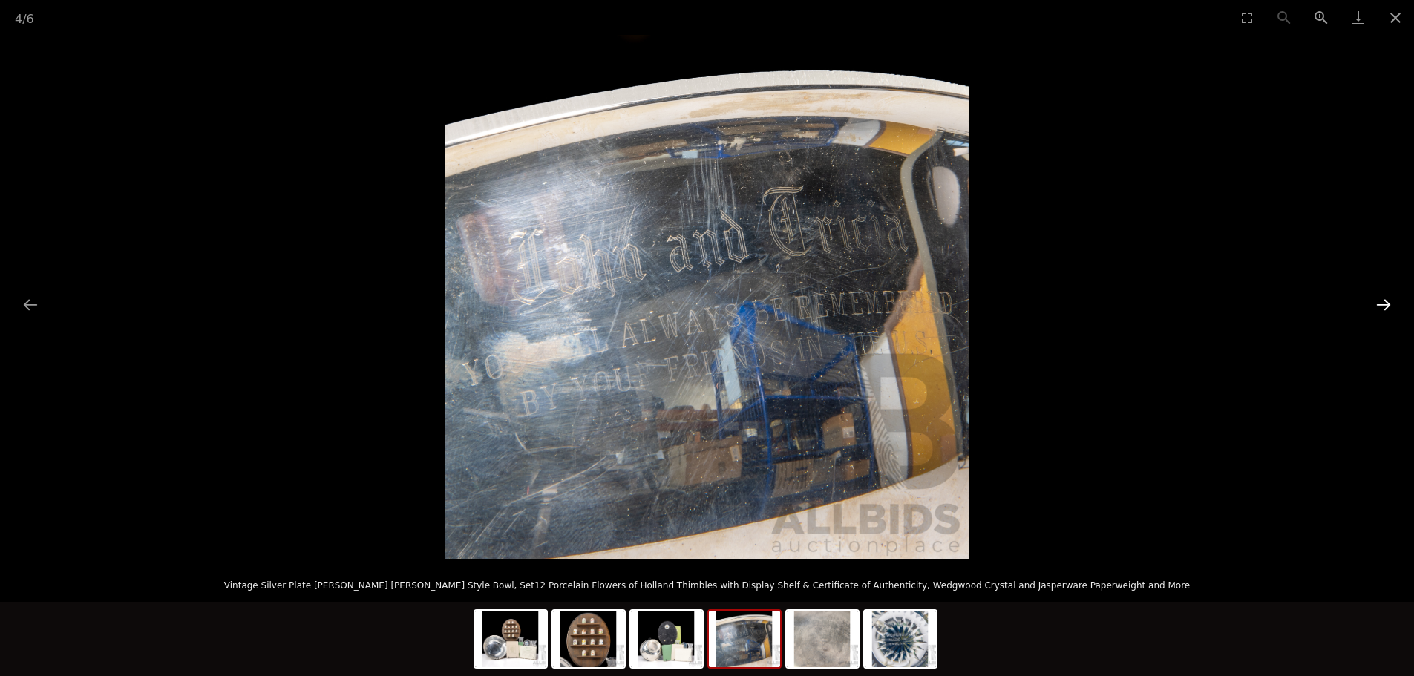
click at [1384, 304] on button "Next slide" at bounding box center [1383, 304] width 31 height 29
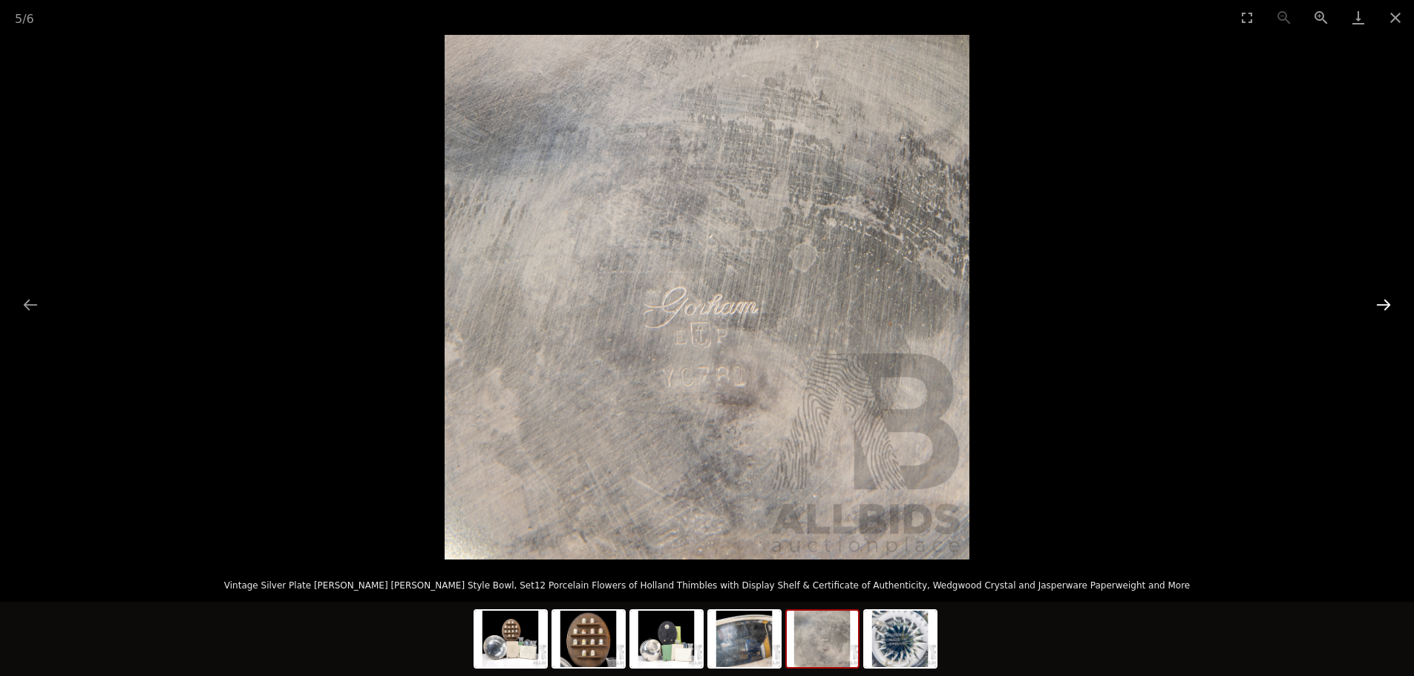
click at [1384, 304] on button "Next slide" at bounding box center [1383, 304] width 31 height 29
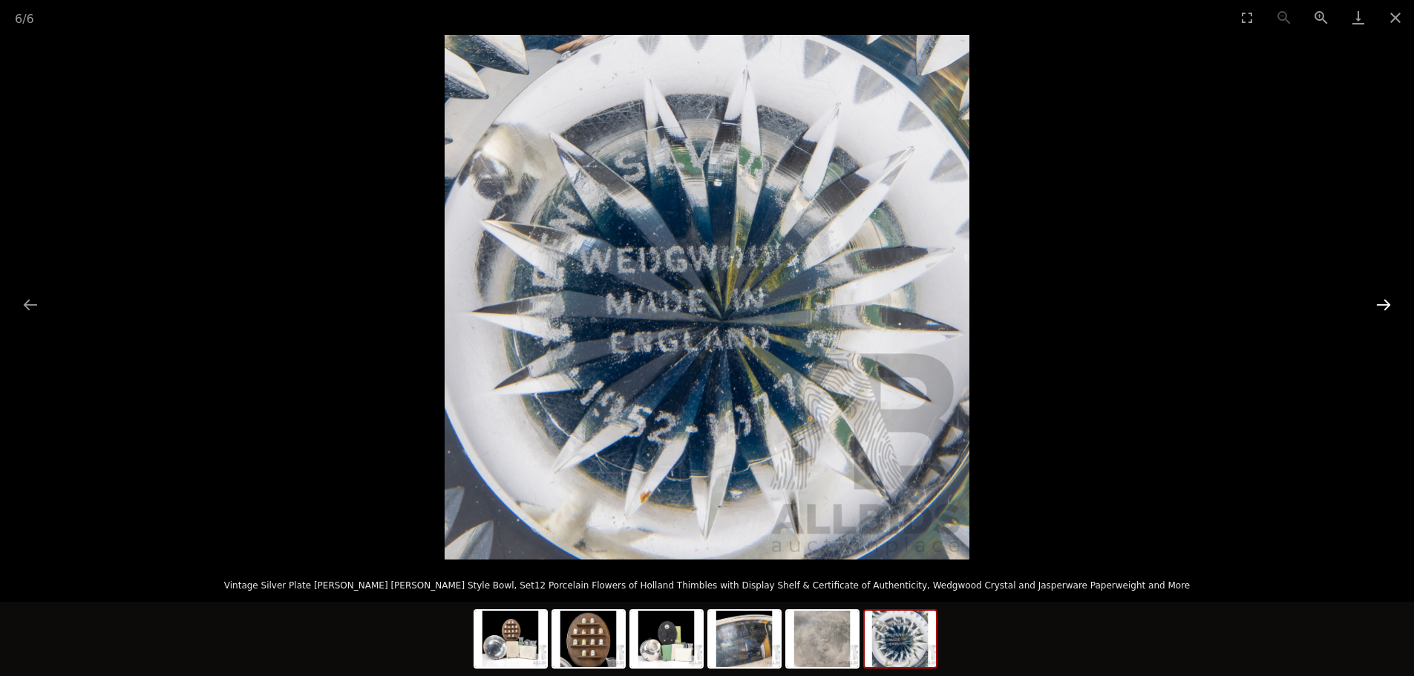
click at [1382, 304] on button "Next slide" at bounding box center [1383, 304] width 31 height 29
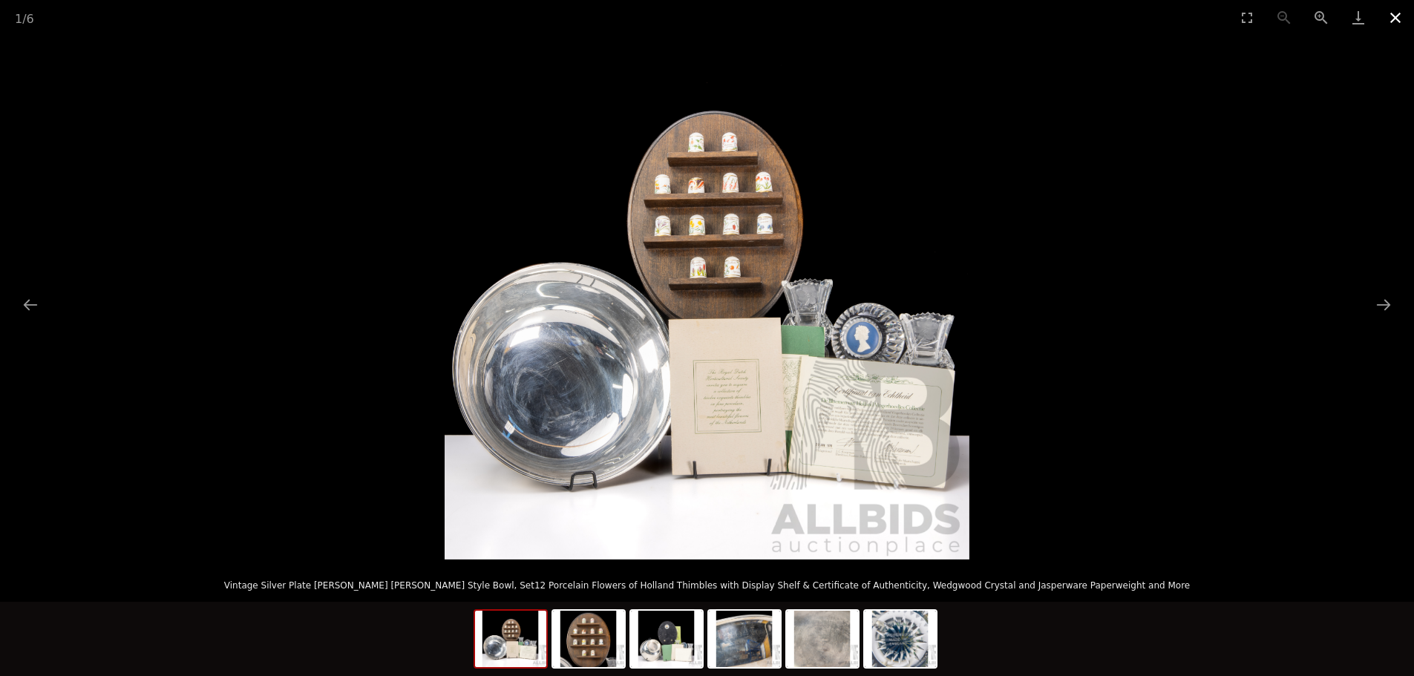
click at [1394, 17] on button "Close gallery" at bounding box center [1395, 17] width 37 height 35
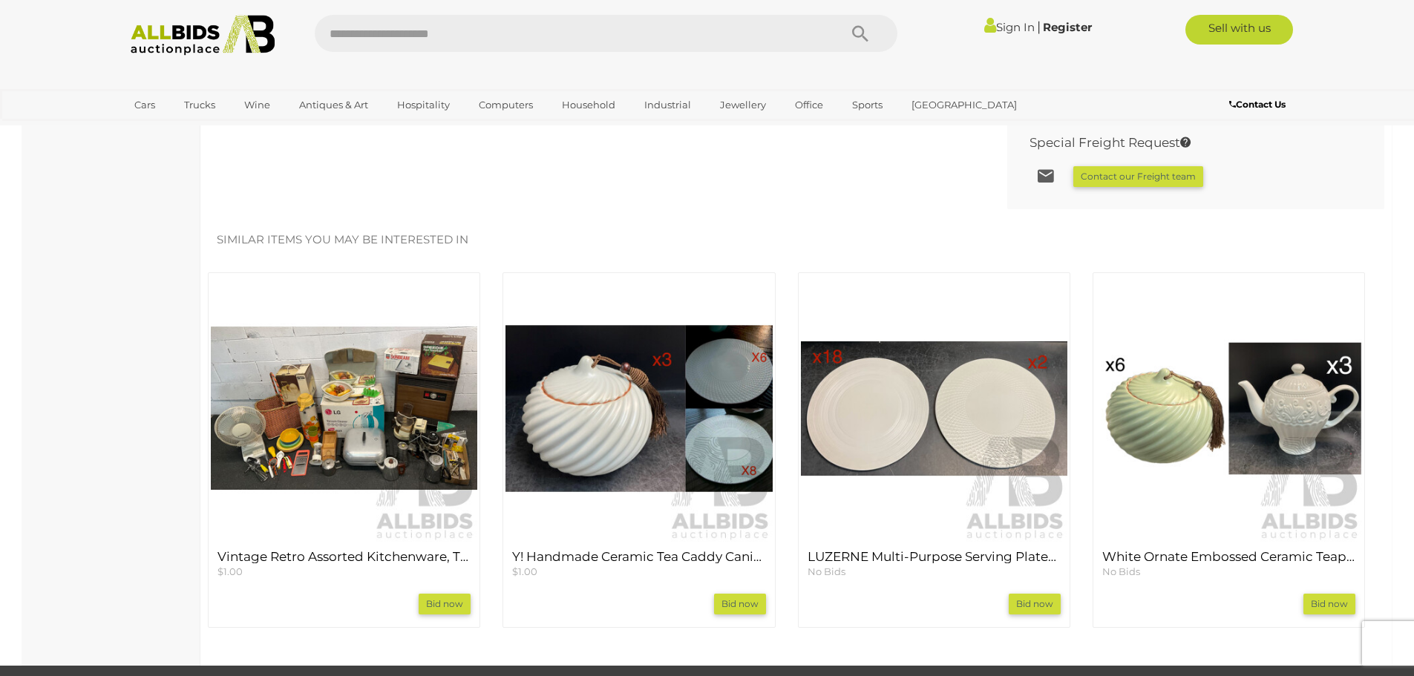
scroll to position [1188, 0]
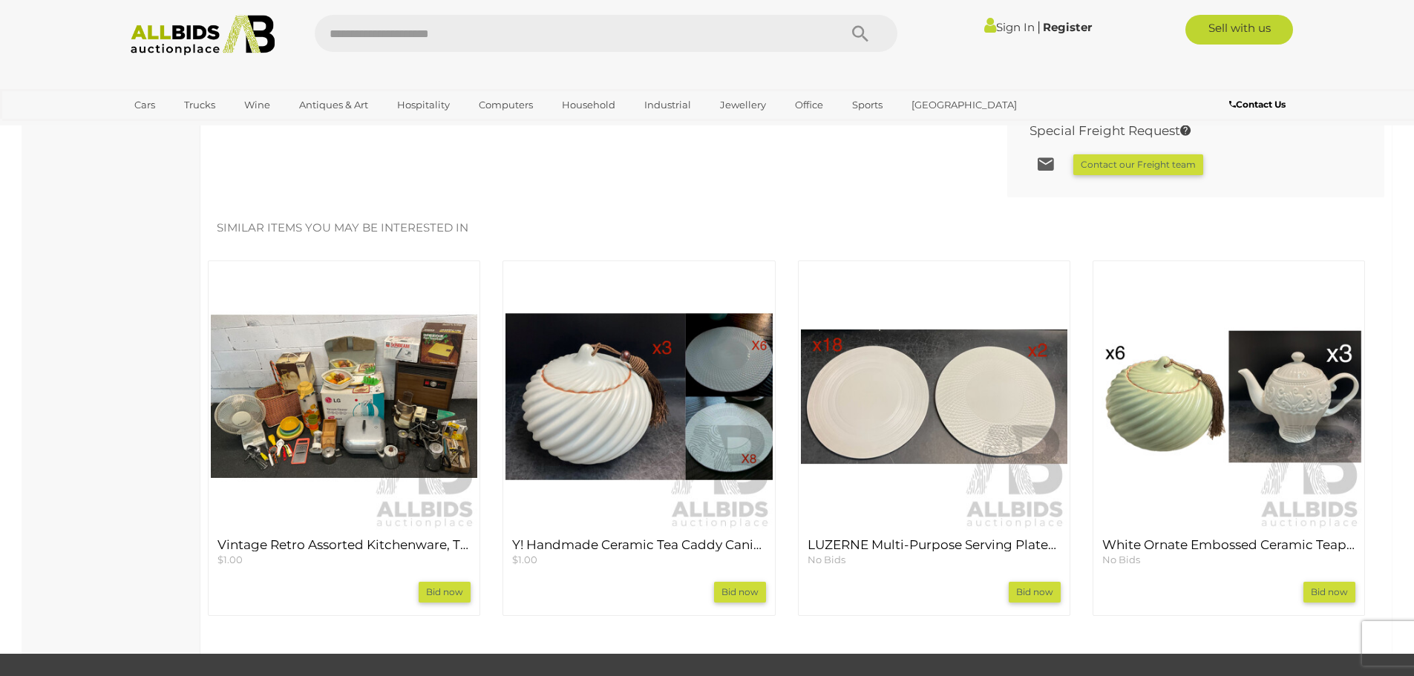
click at [1317, 406] on img at bounding box center [1229, 396] width 266 height 266
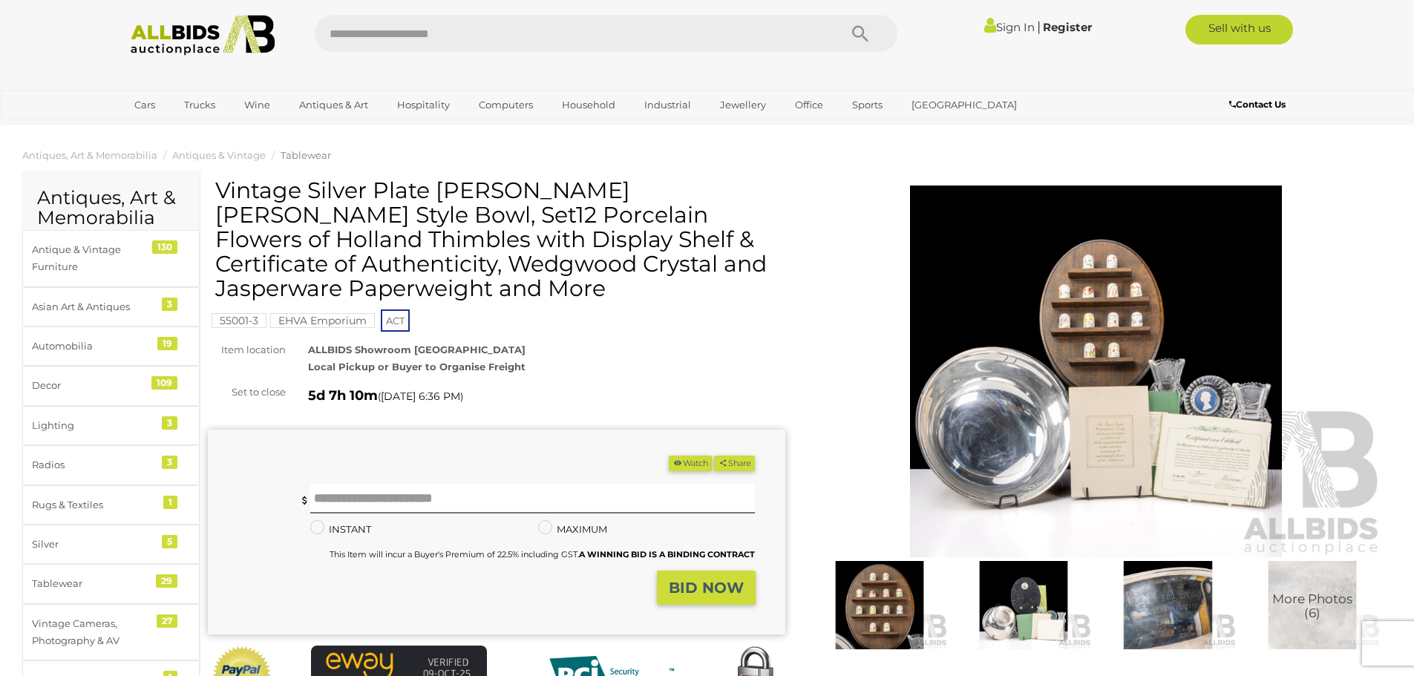
scroll to position [1188, 0]
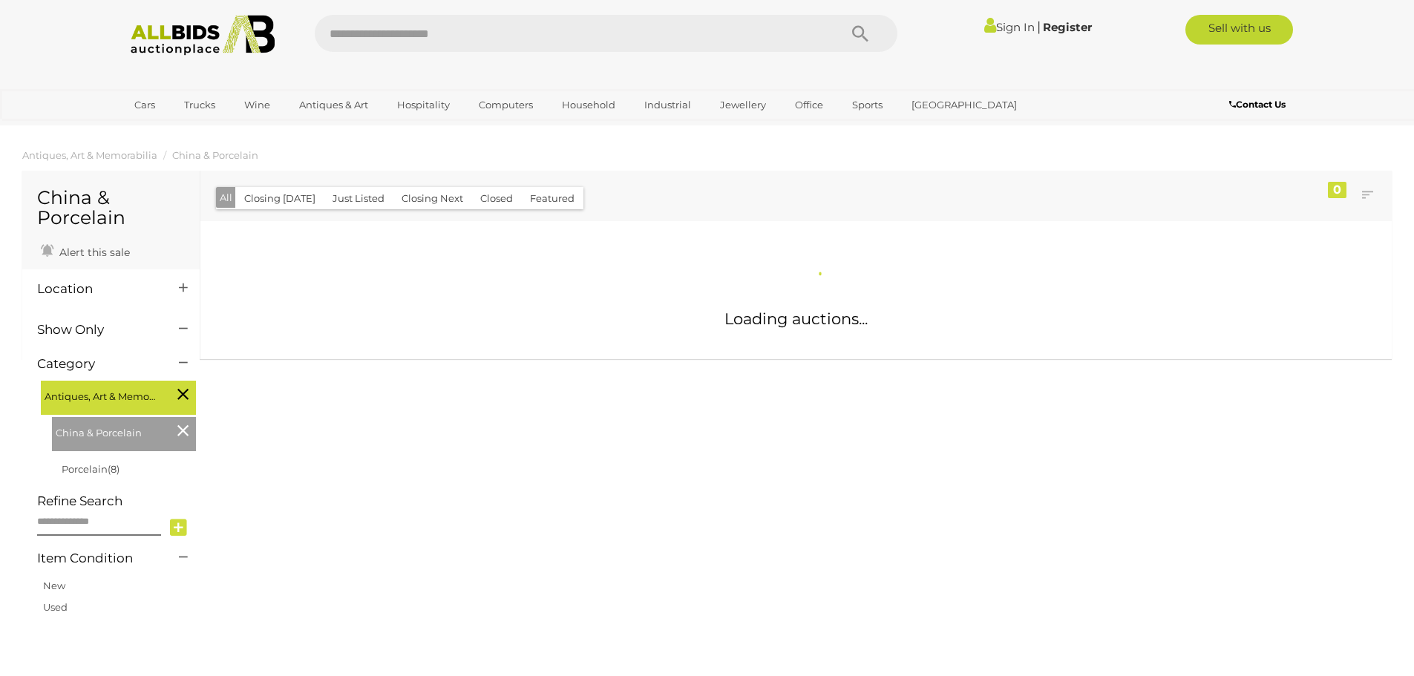
scroll to position [224, 0]
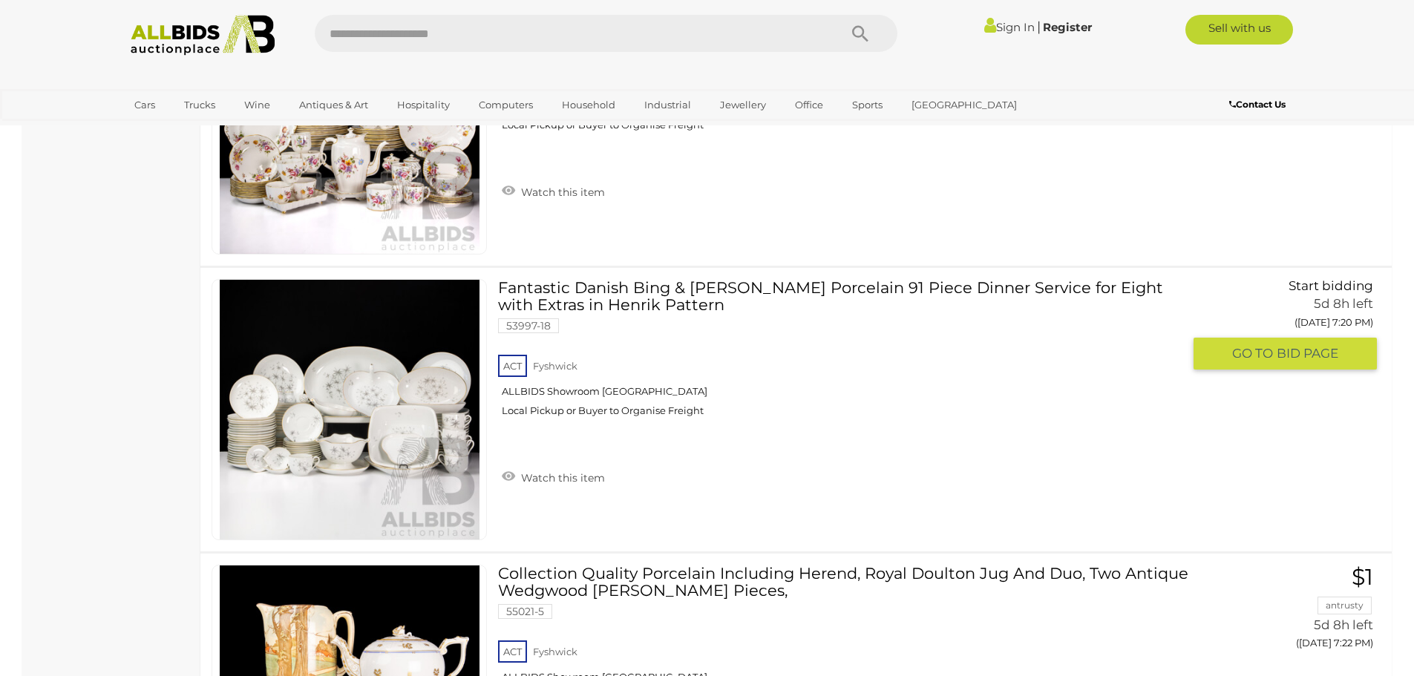
scroll to position [2748, 0]
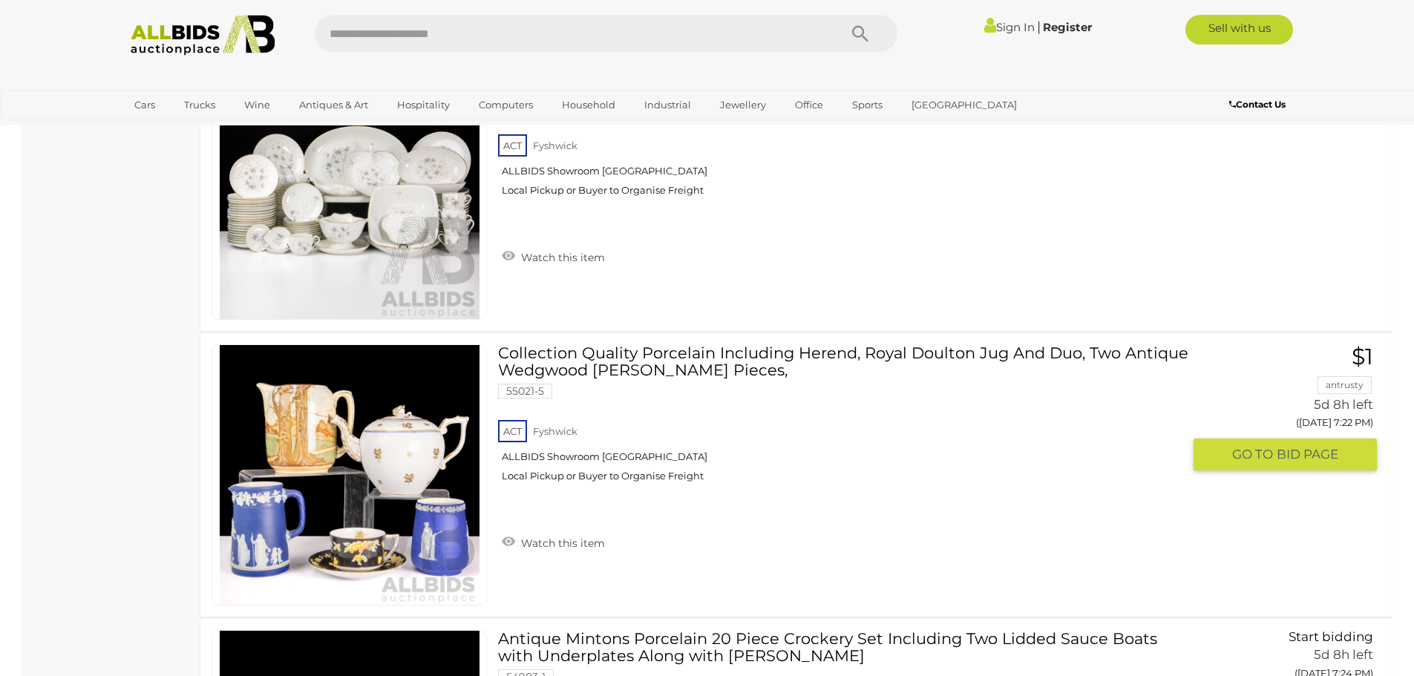
click at [1240, 451] on span "GO TO" at bounding box center [1254, 454] width 45 height 17
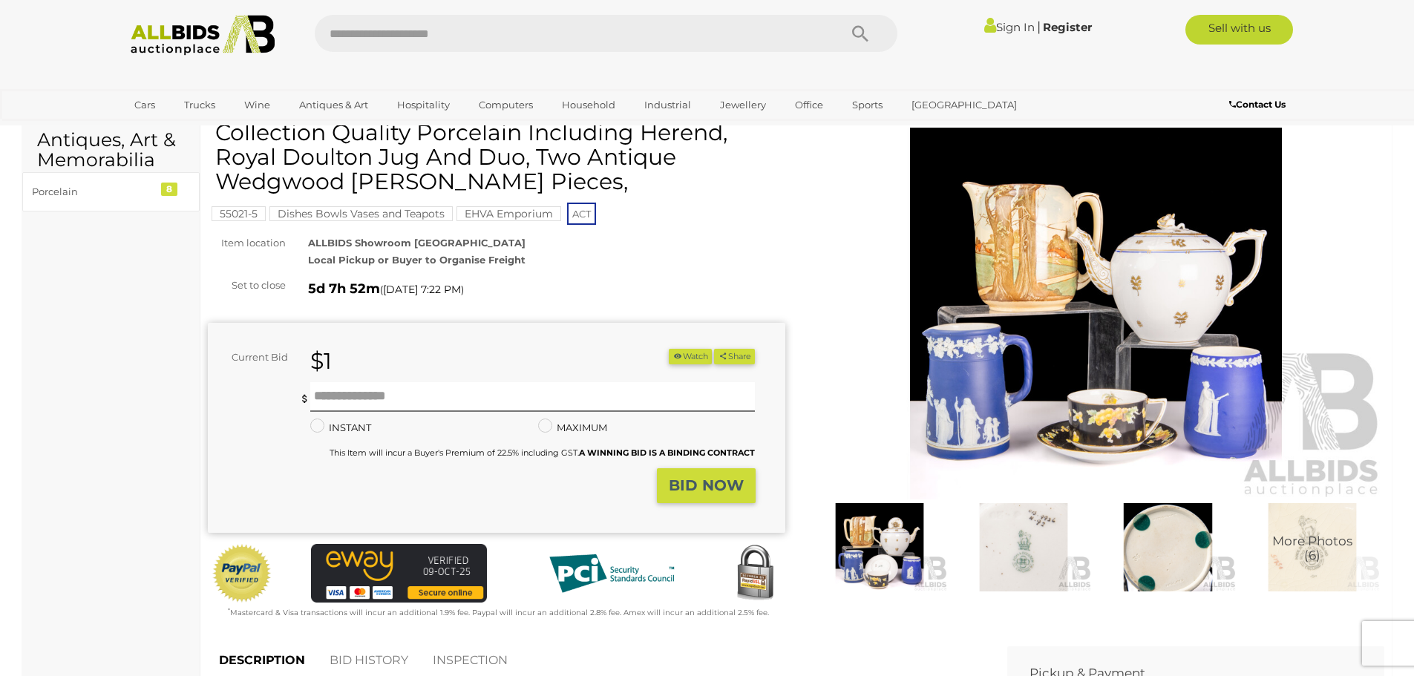
scroll to position [223, 0]
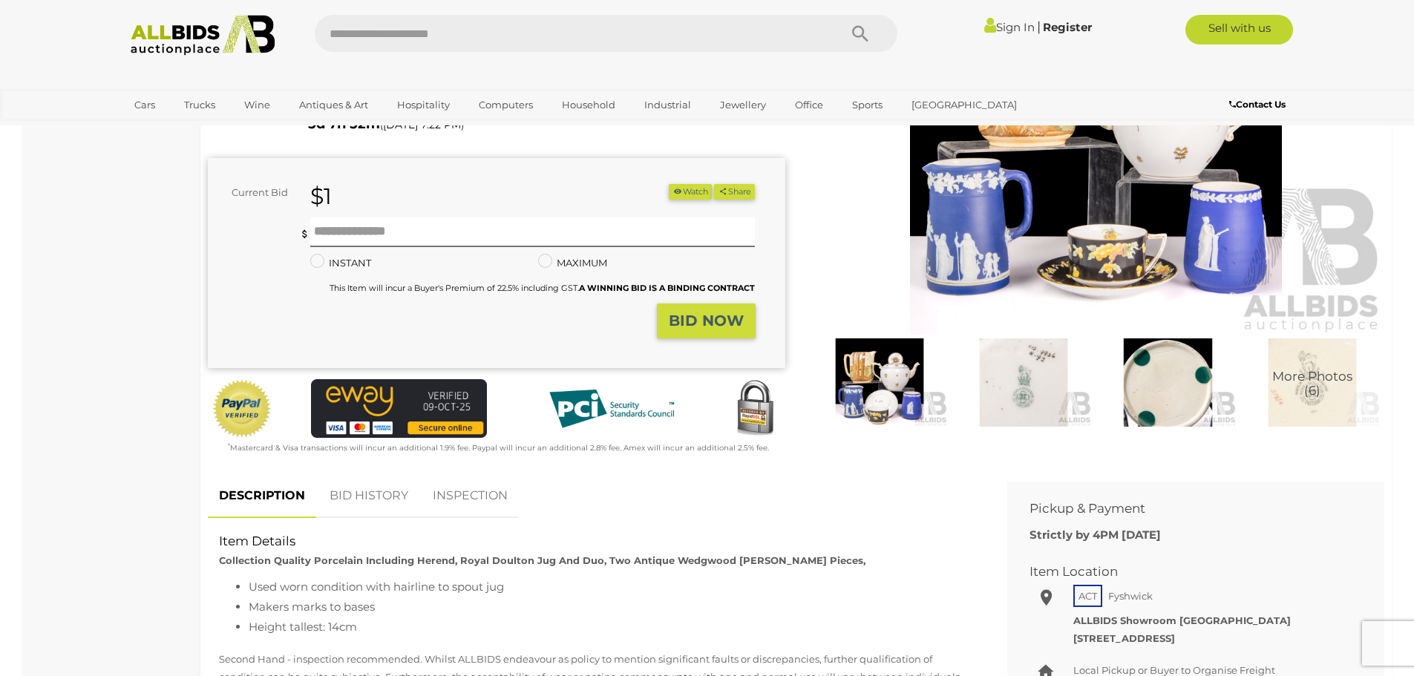
click at [1074, 206] on img at bounding box center [1096, 149] width 577 height 372
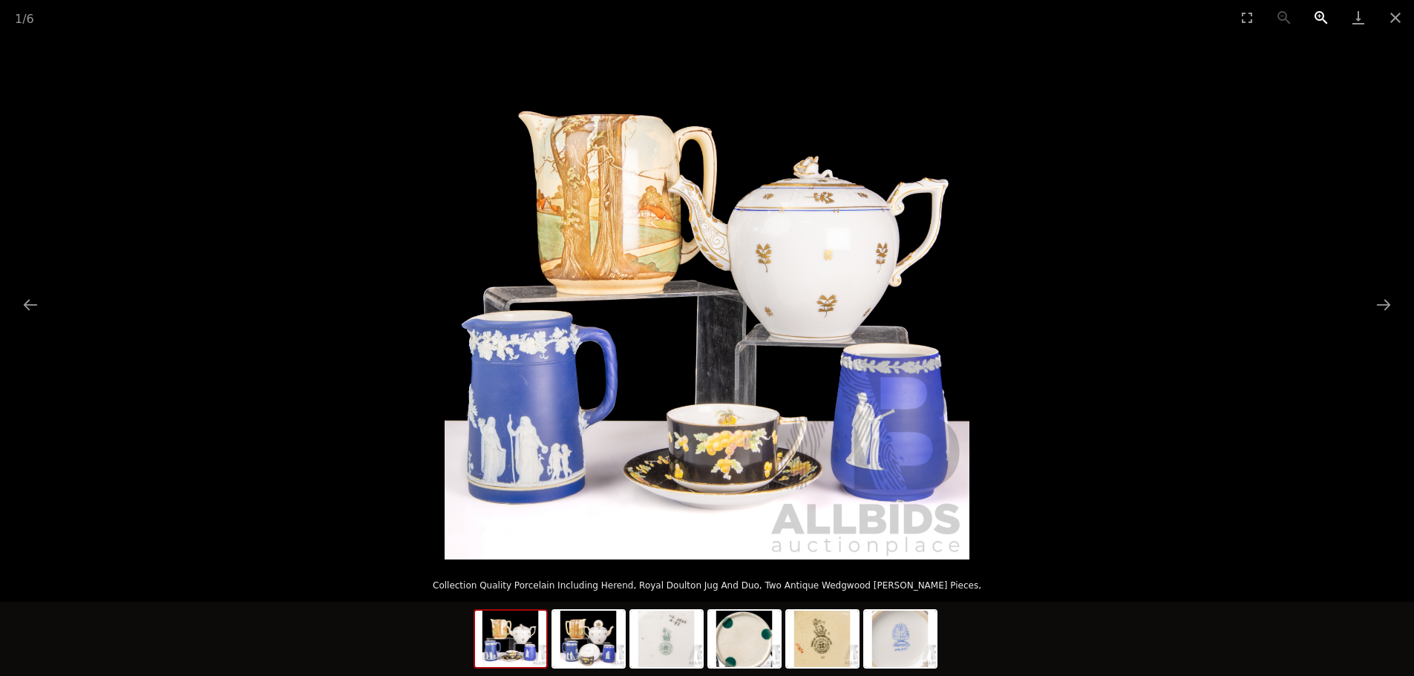
click at [1317, 10] on button "Zoom in" at bounding box center [1321, 17] width 37 height 35
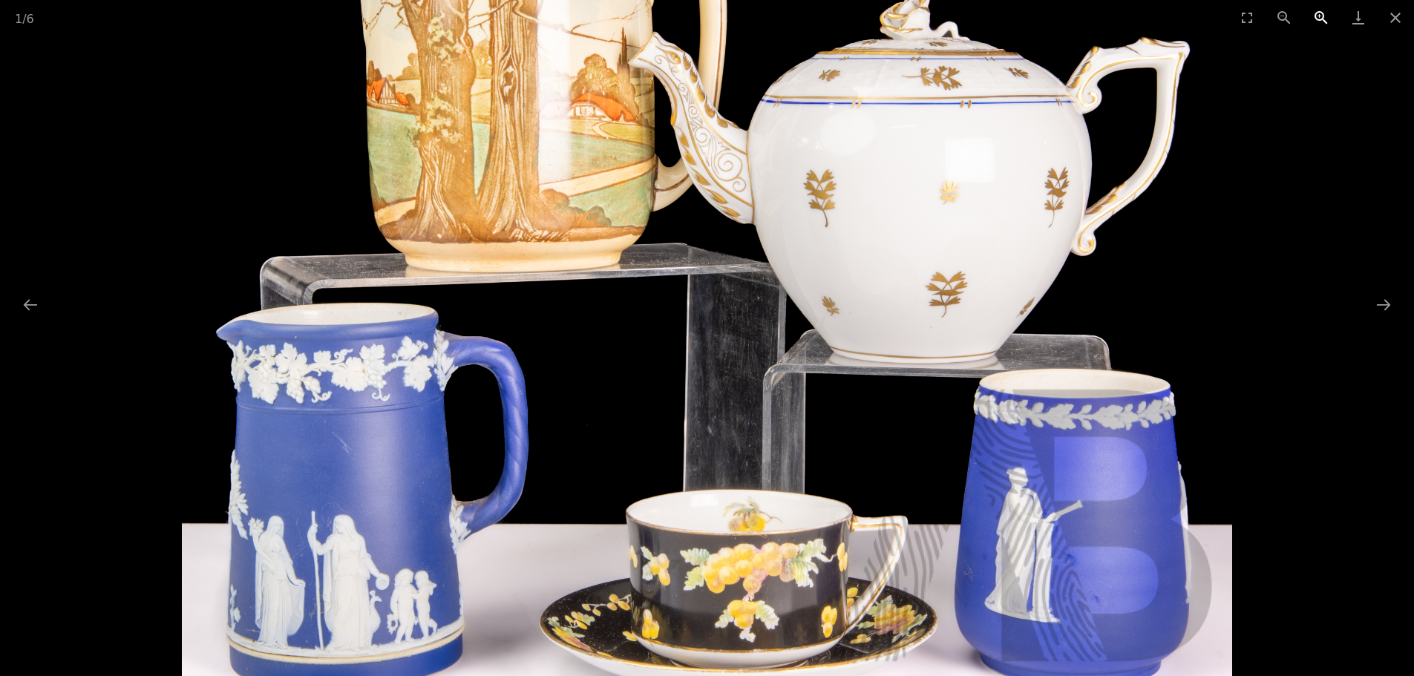
click at [1317, 10] on button "Zoom in" at bounding box center [1321, 17] width 37 height 35
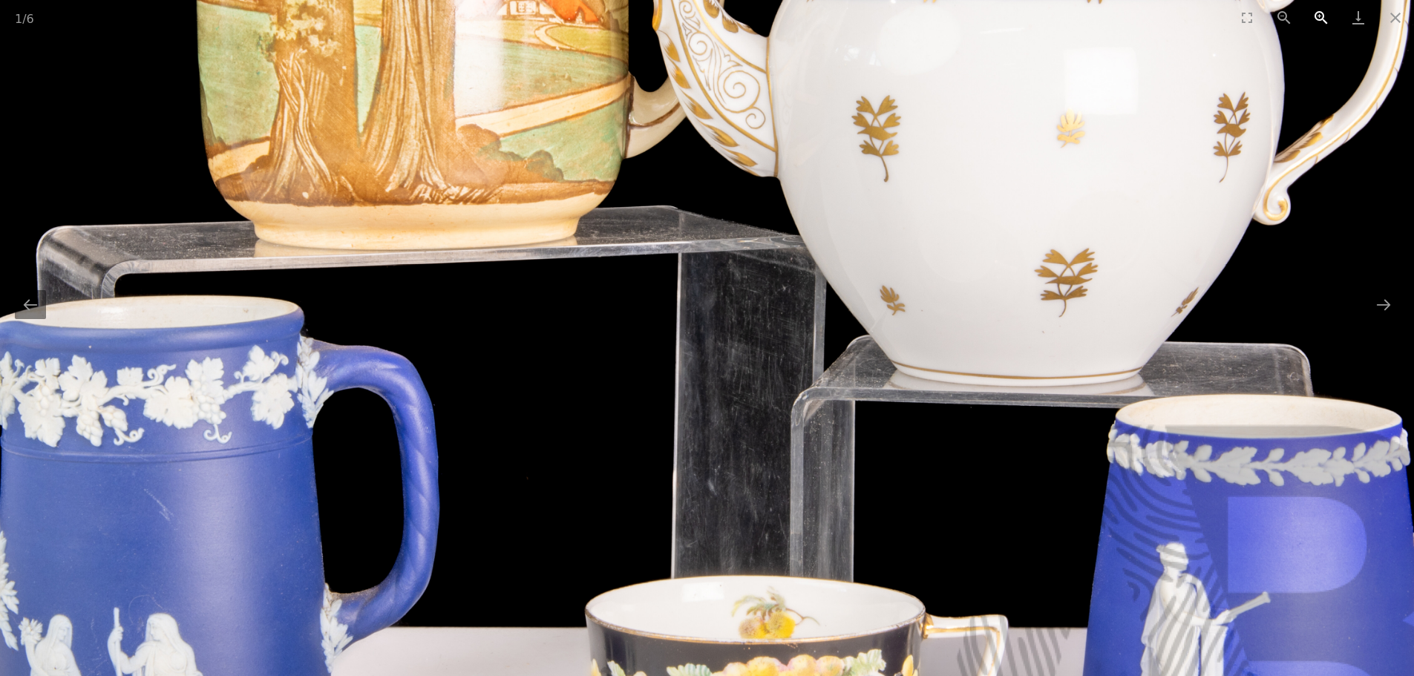
click at [1317, 10] on button "Zoom in" at bounding box center [1321, 17] width 37 height 35
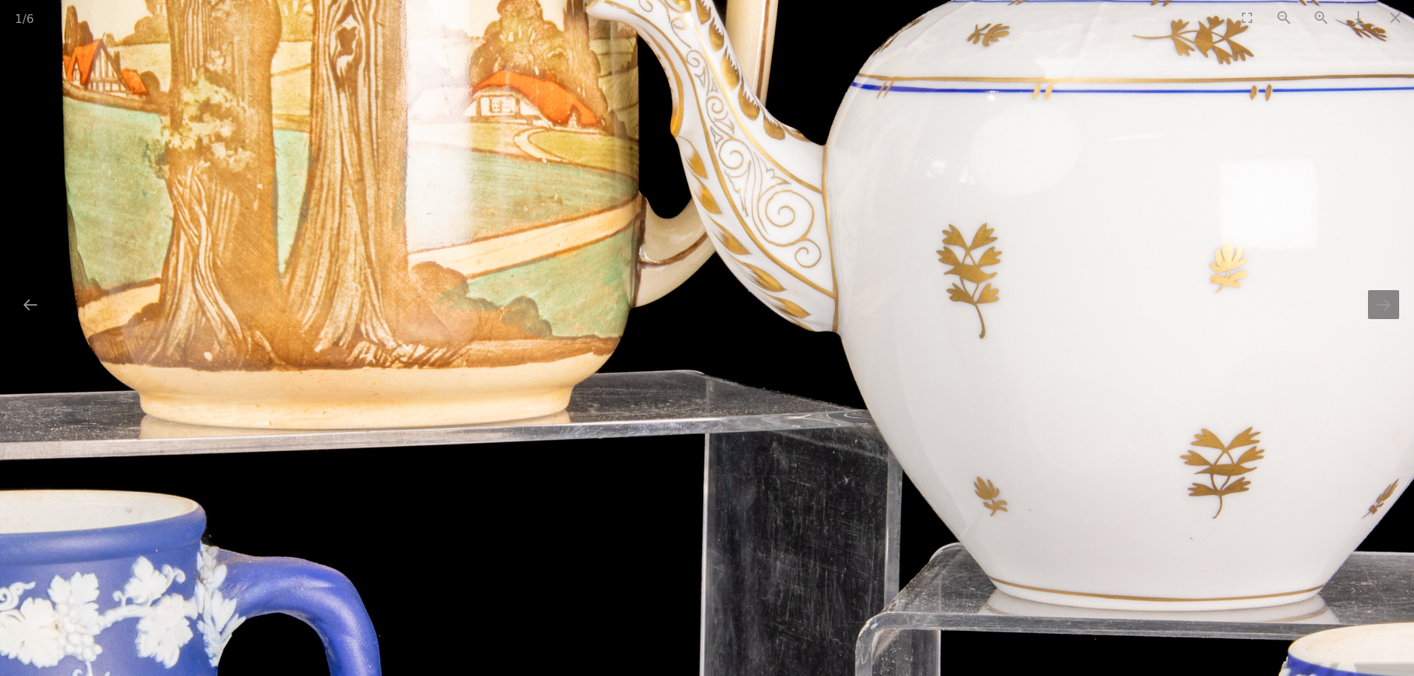
drag, startPoint x: 153, startPoint y: 398, endPoint x: 204, endPoint y: 615, distance: 223.4
click at [193, 615] on img at bounding box center [743, 437] width 2099 height 2099
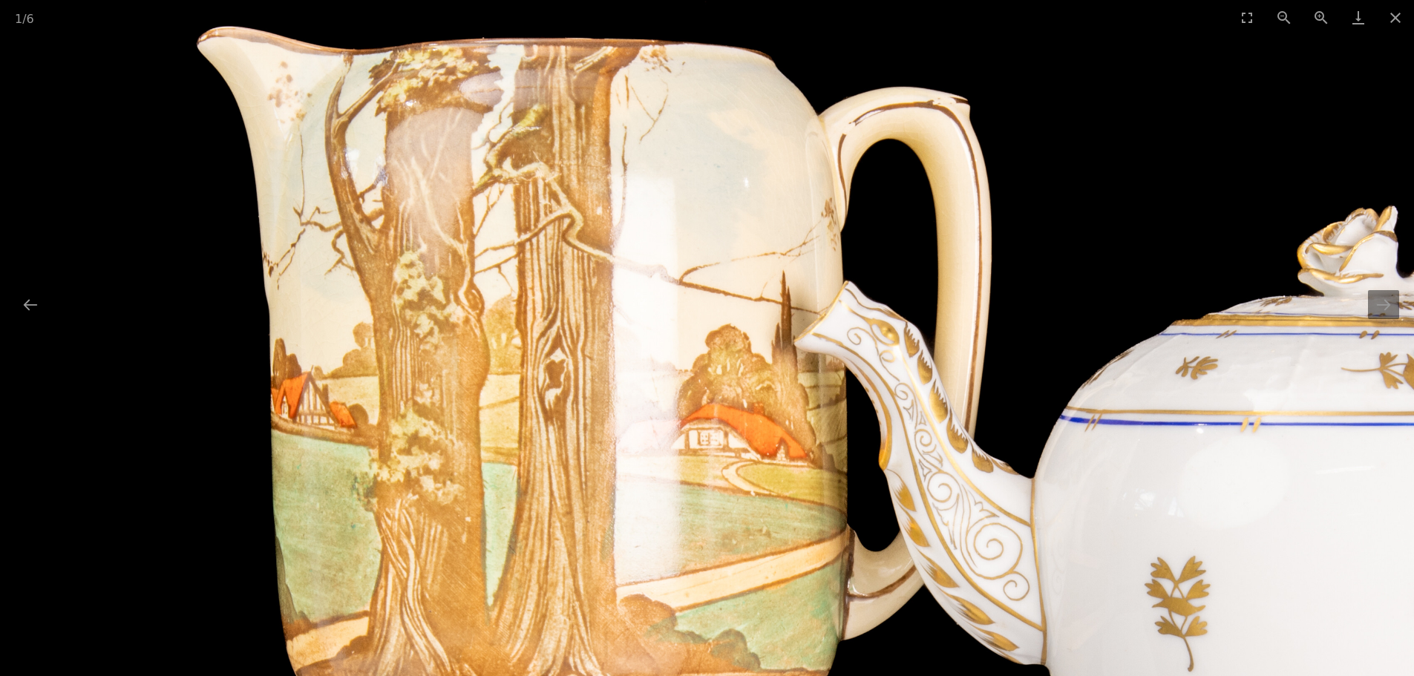
drag, startPoint x: 692, startPoint y: 186, endPoint x: 891, endPoint y: 408, distance: 299.1
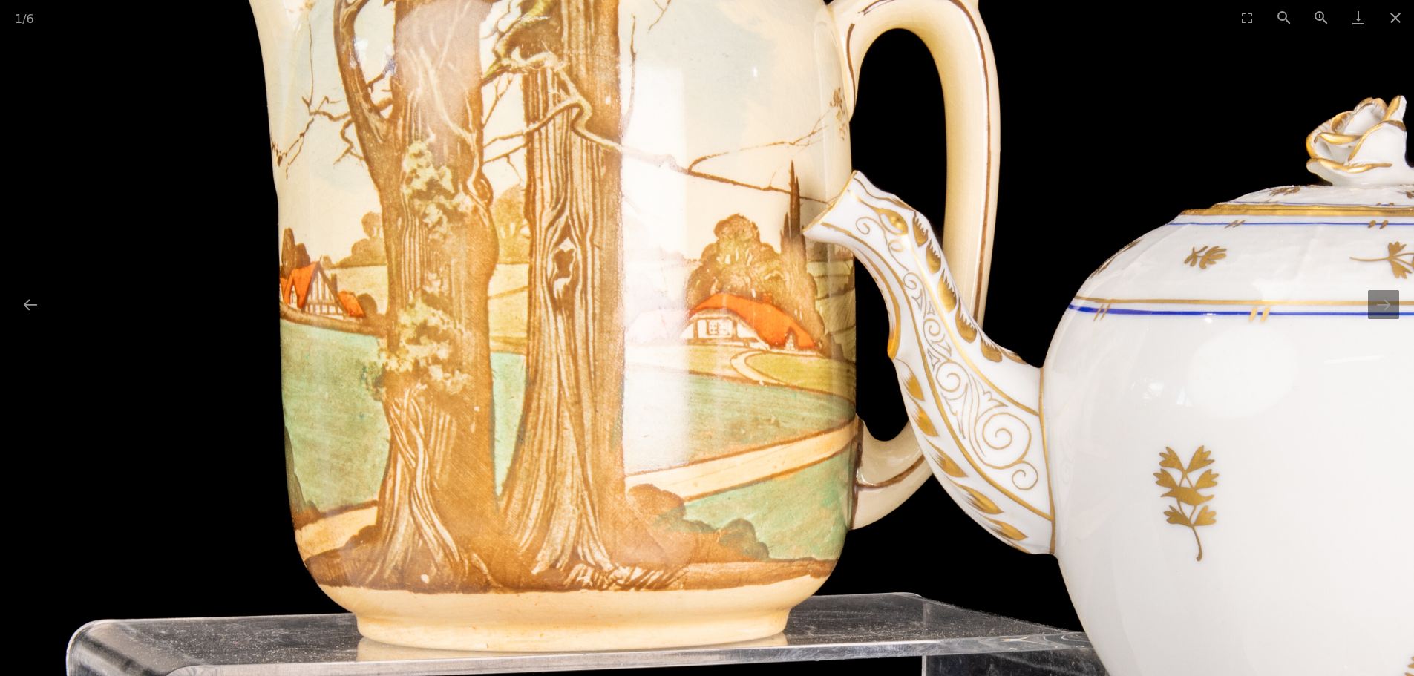
drag, startPoint x: 655, startPoint y: 506, endPoint x: 631, endPoint y: 197, distance: 310.5
click at [631, 247] on img at bounding box center [960, 660] width 2099 height 2099
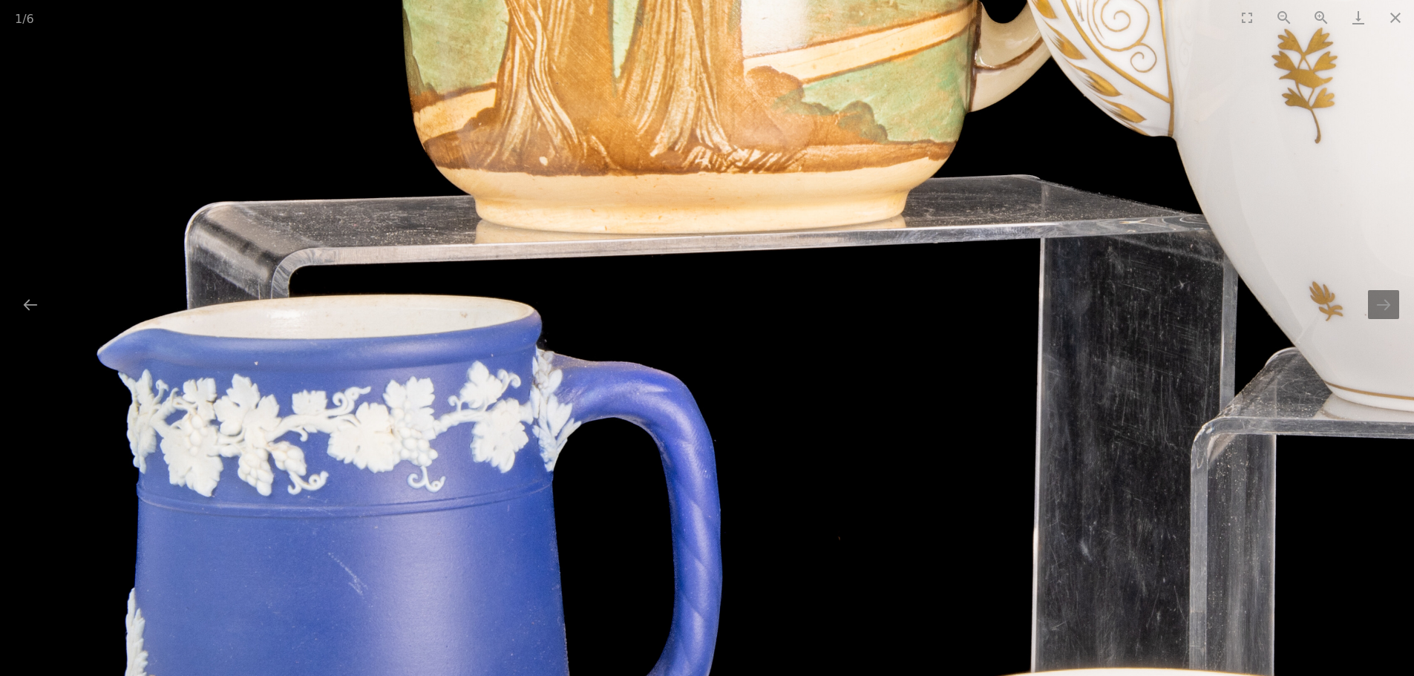
drag, startPoint x: 585, startPoint y: 253, endPoint x: 878, endPoint y: 152, distance: 310.1
click at [880, 150] on img at bounding box center [1078, 242] width 2099 height 2099
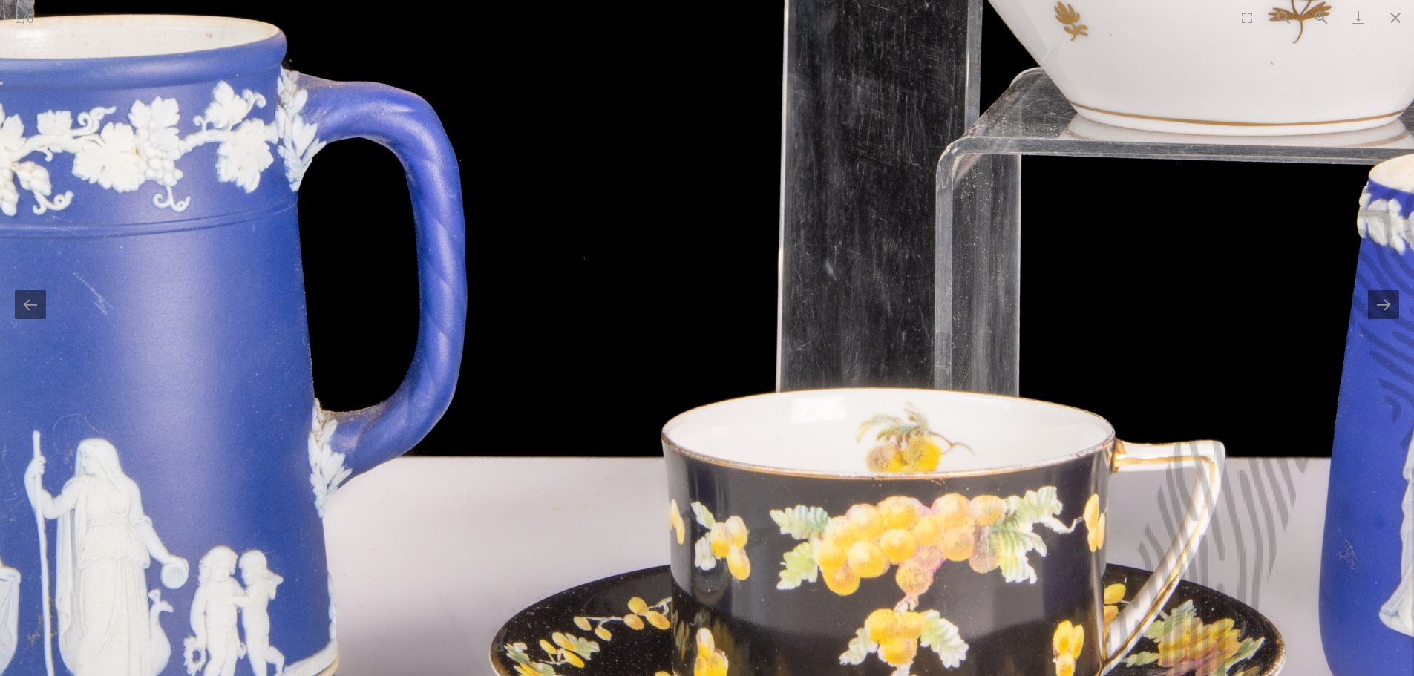
drag, startPoint x: 788, startPoint y: 497, endPoint x: 595, endPoint y: 158, distance: 390.6
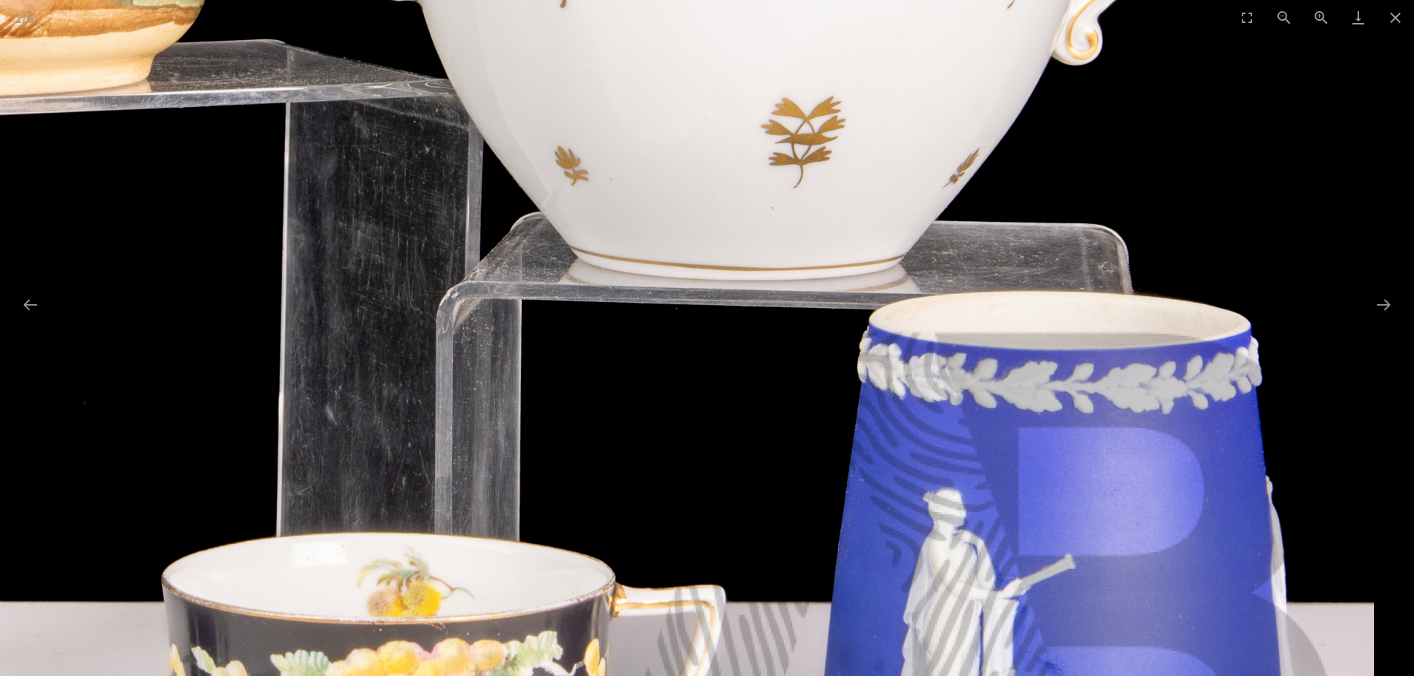
drag, startPoint x: 914, startPoint y: 359, endPoint x: 457, endPoint y: 666, distance: 550.3
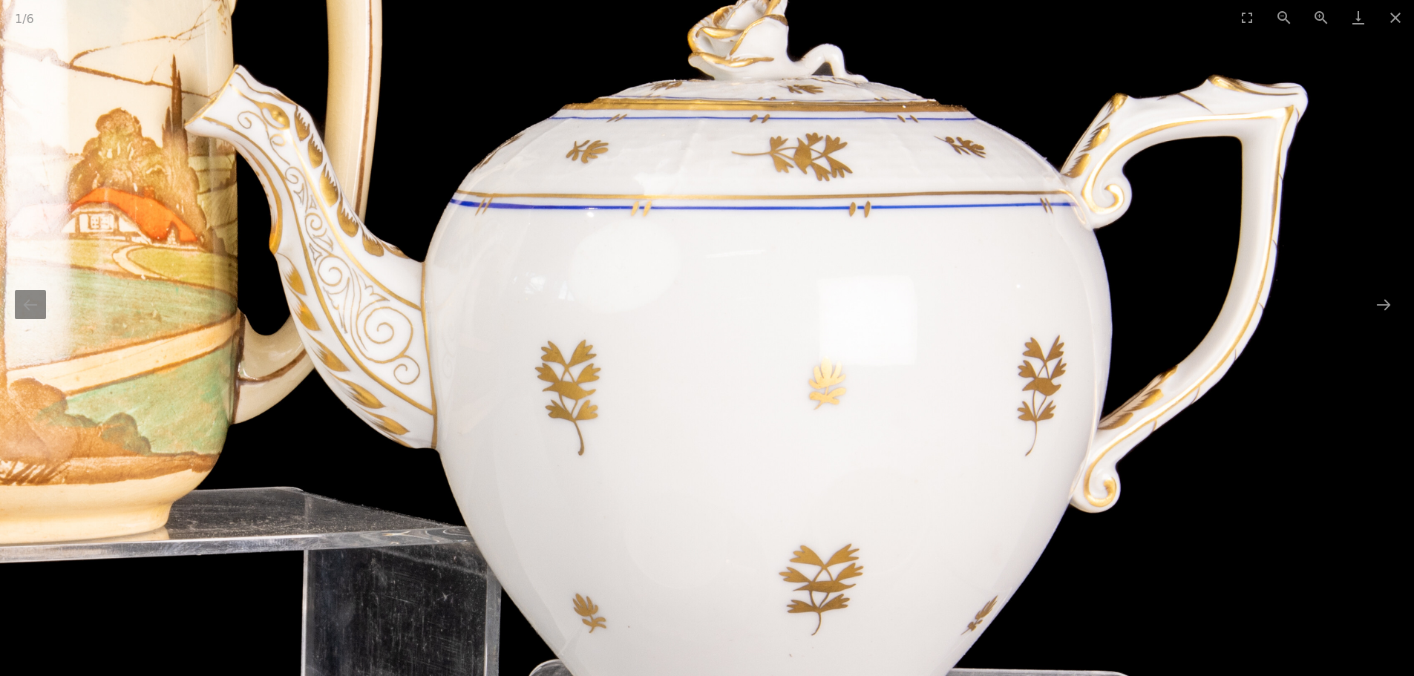
drag, startPoint x: 983, startPoint y: 212, endPoint x: 916, endPoint y: 492, distance: 288.6
click at [894, 500] on img at bounding box center [342, 554] width 2099 height 2099
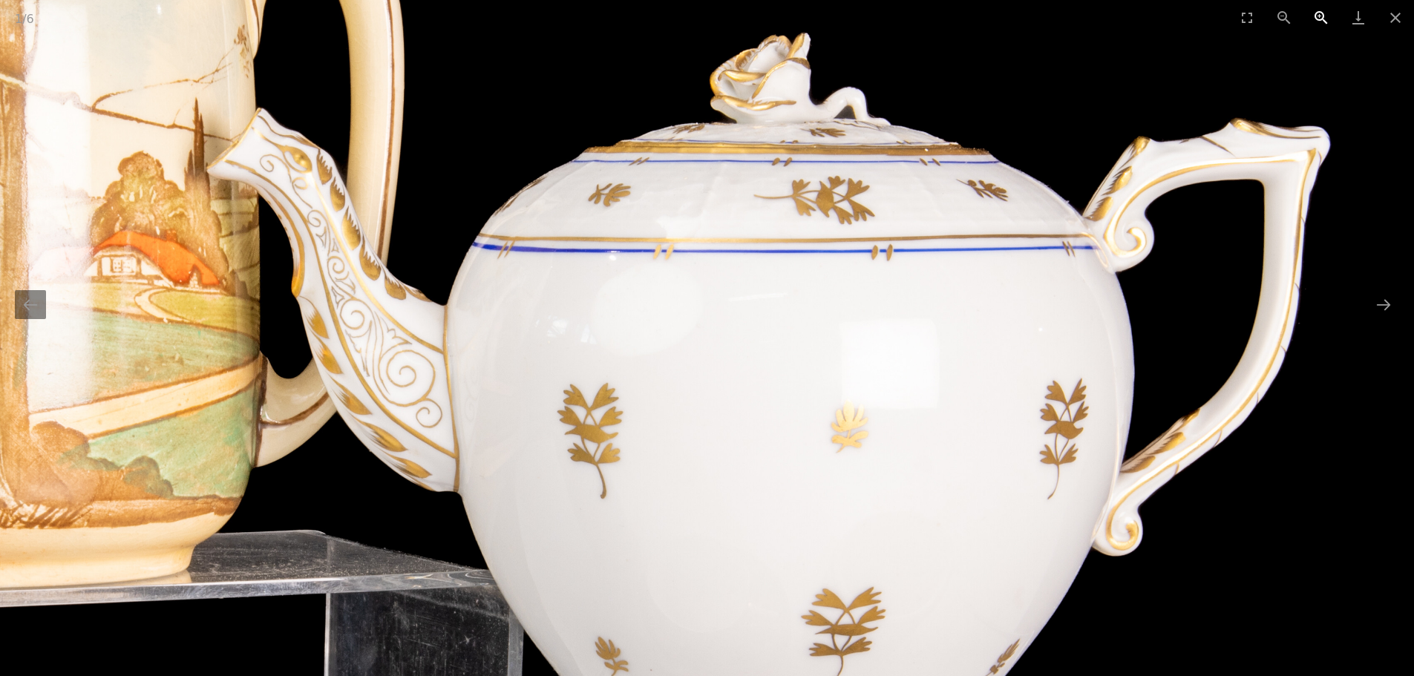
click at [1323, 21] on button "Zoom in" at bounding box center [1321, 17] width 37 height 35
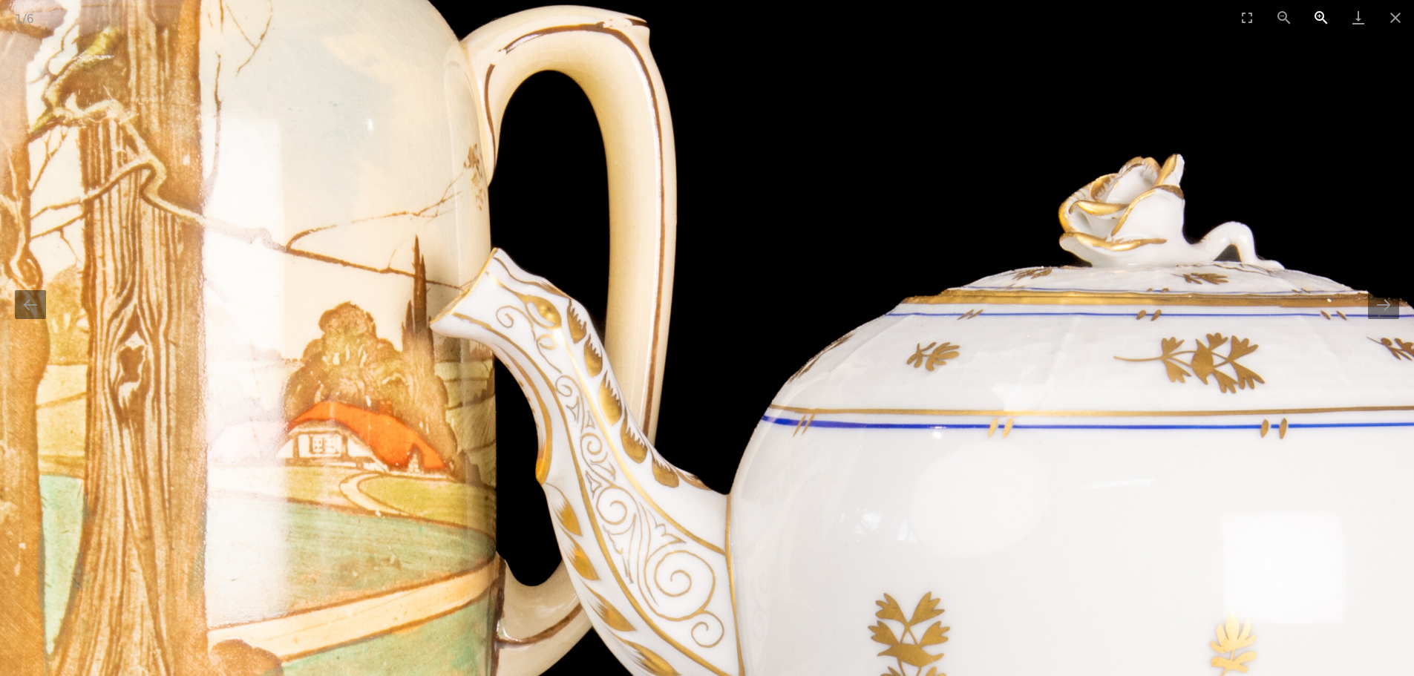
click at [1323, 21] on button "Zoom in" at bounding box center [1321, 17] width 37 height 35
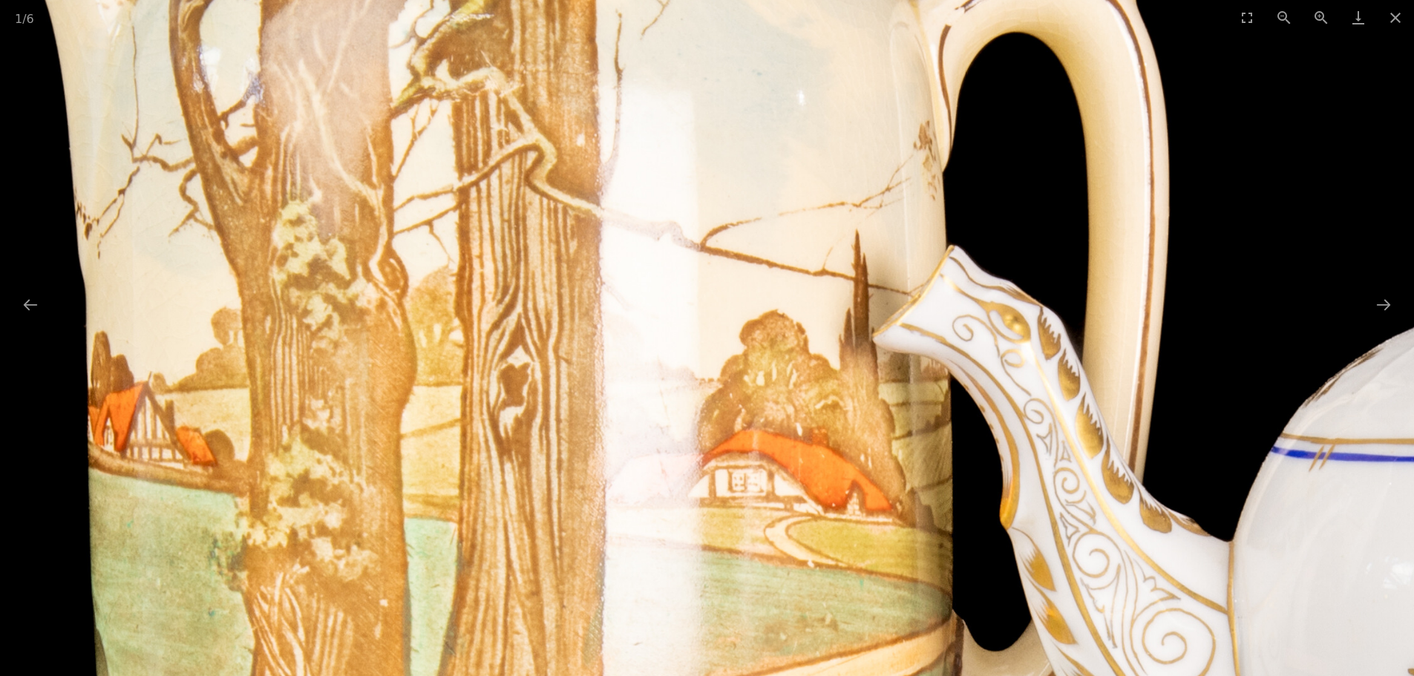
drag, startPoint x: 750, startPoint y: 395, endPoint x: 1277, endPoint y: 376, distance: 527.3
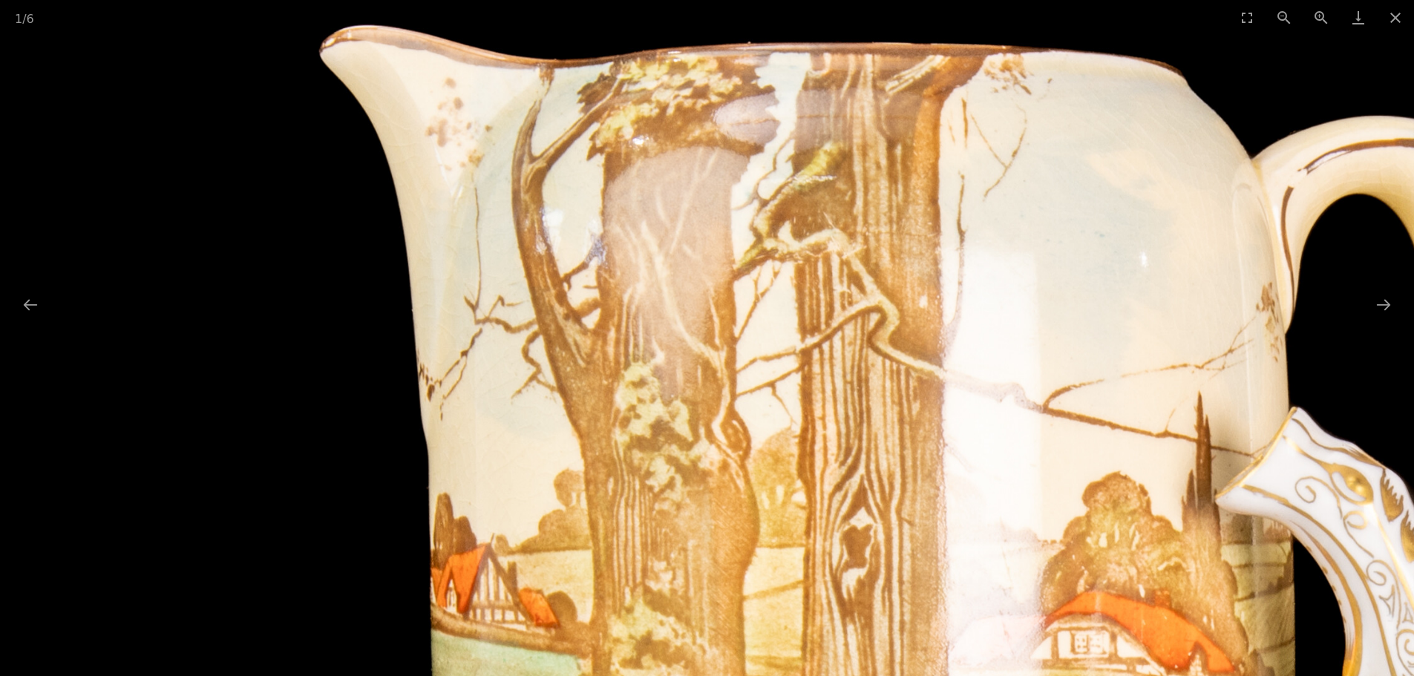
drag, startPoint x: 393, startPoint y: 207, endPoint x: 662, endPoint y: 370, distance: 314.4
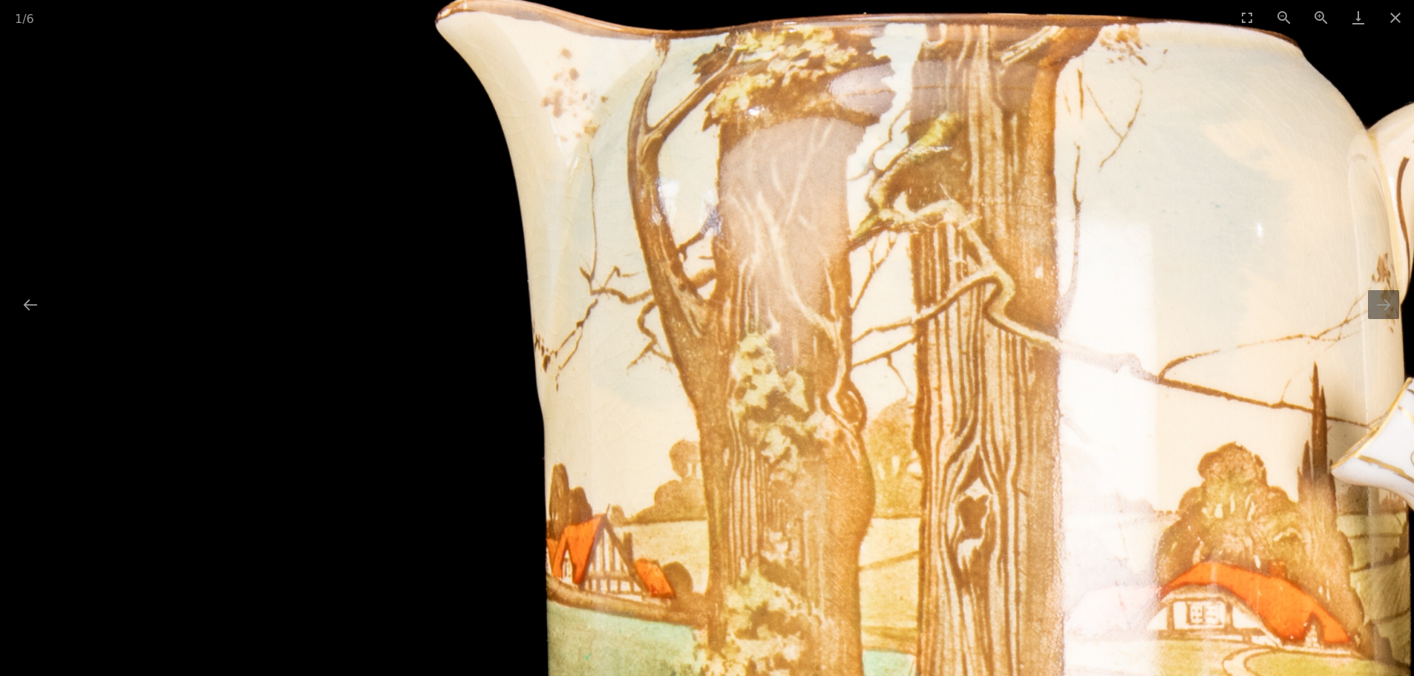
drag, startPoint x: 603, startPoint y: 236, endPoint x: 656, endPoint y: 148, distance: 102.9
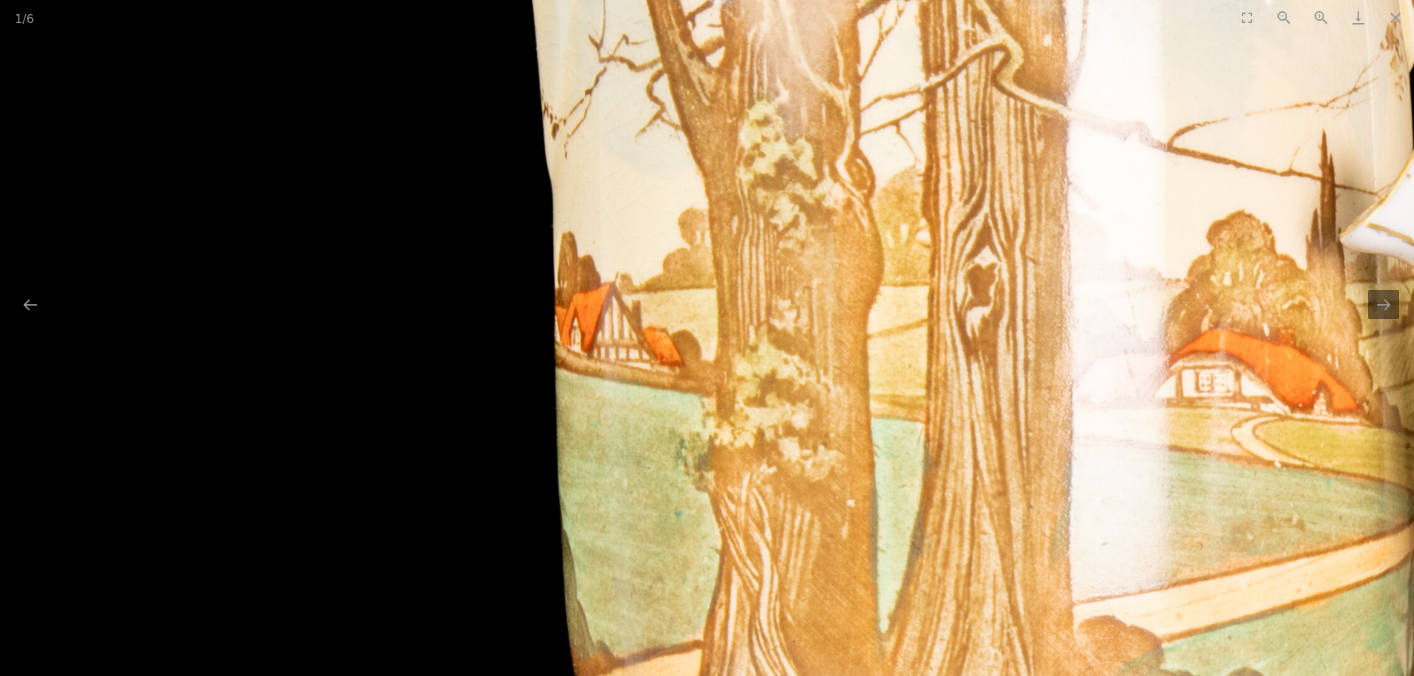
drag, startPoint x: 628, startPoint y: 321, endPoint x: 669, endPoint y: 10, distance: 312.9
click at [664, 30] on div "1 / 6 Collection Quality Porcelain Including Herend, Royal Doulton Jug And Duo,…" at bounding box center [707, 338] width 1414 height 676
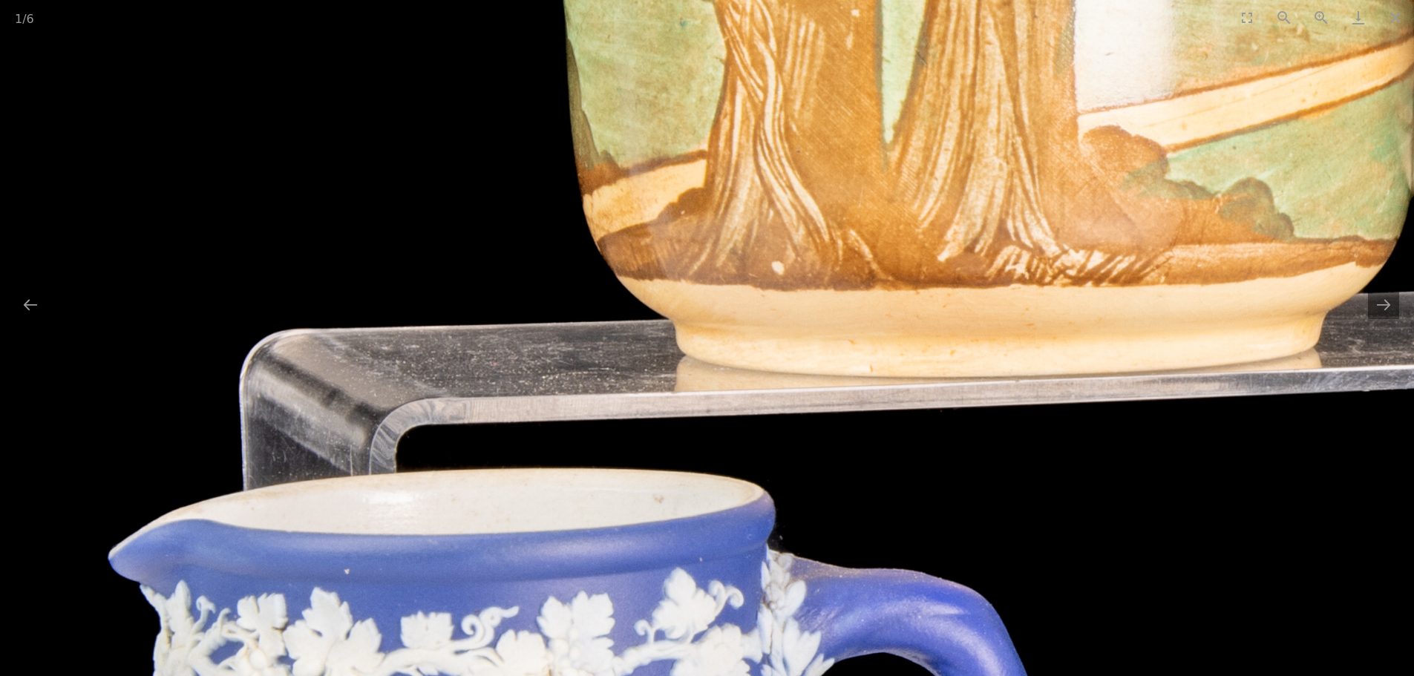
drag, startPoint x: 724, startPoint y: 266, endPoint x: 770, endPoint y: 113, distance: 160.6
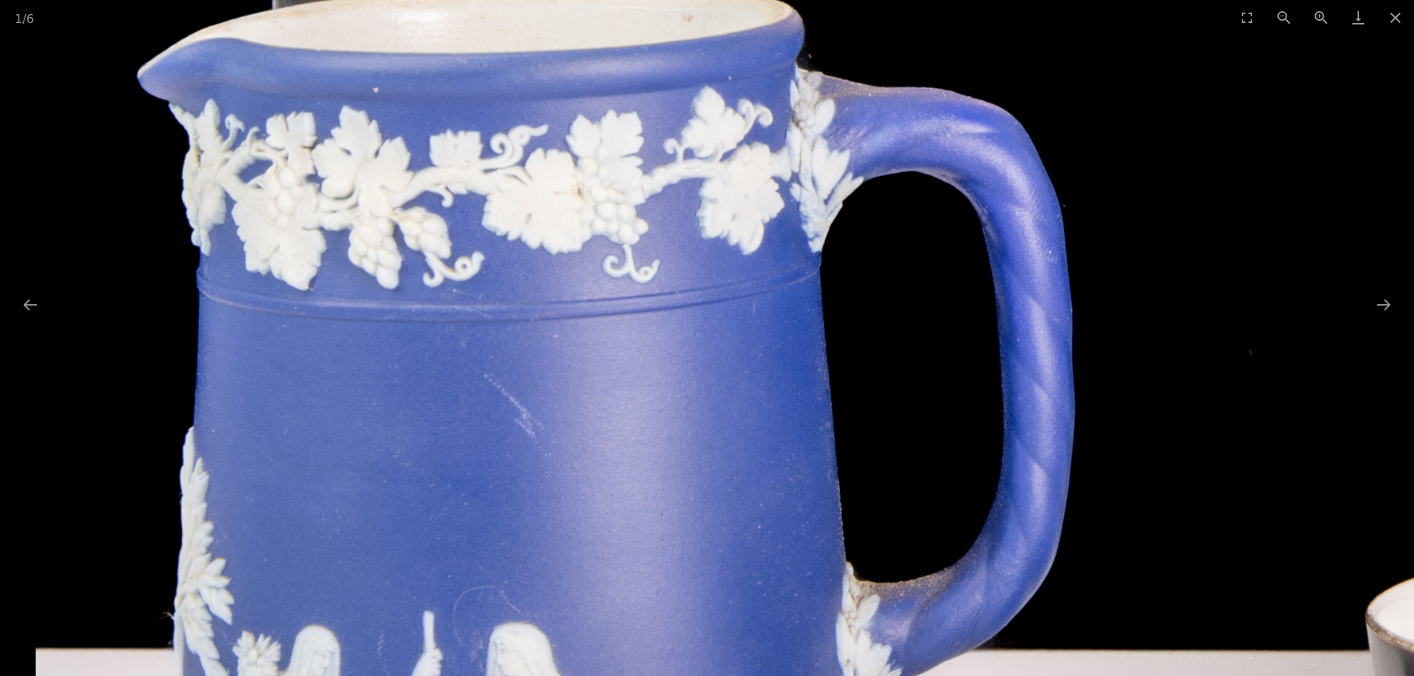
drag, startPoint x: 487, startPoint y: 210, endPoint x: 703, endPoint y: 303, distance: 235.1
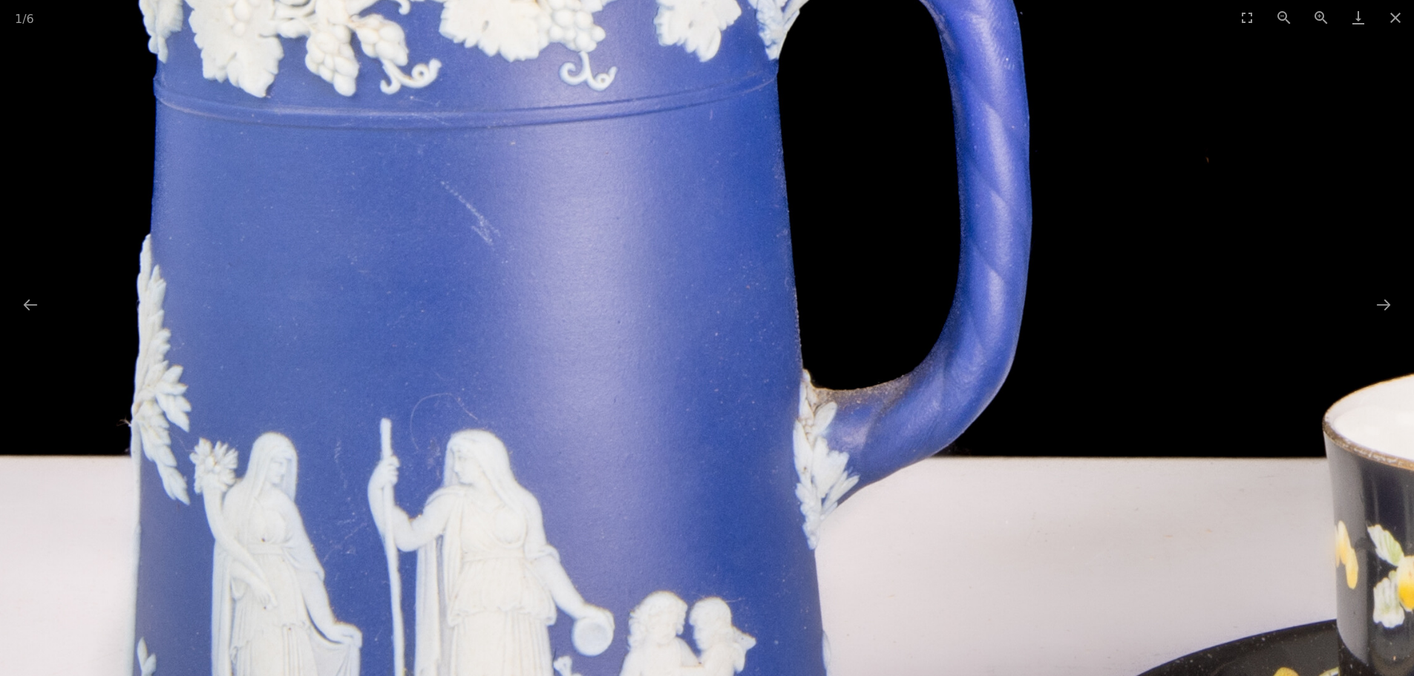
drag, startPoint x: 766, startPoint y: 553, endPoint x: 762, endPoint y: 271, distance: 282.1
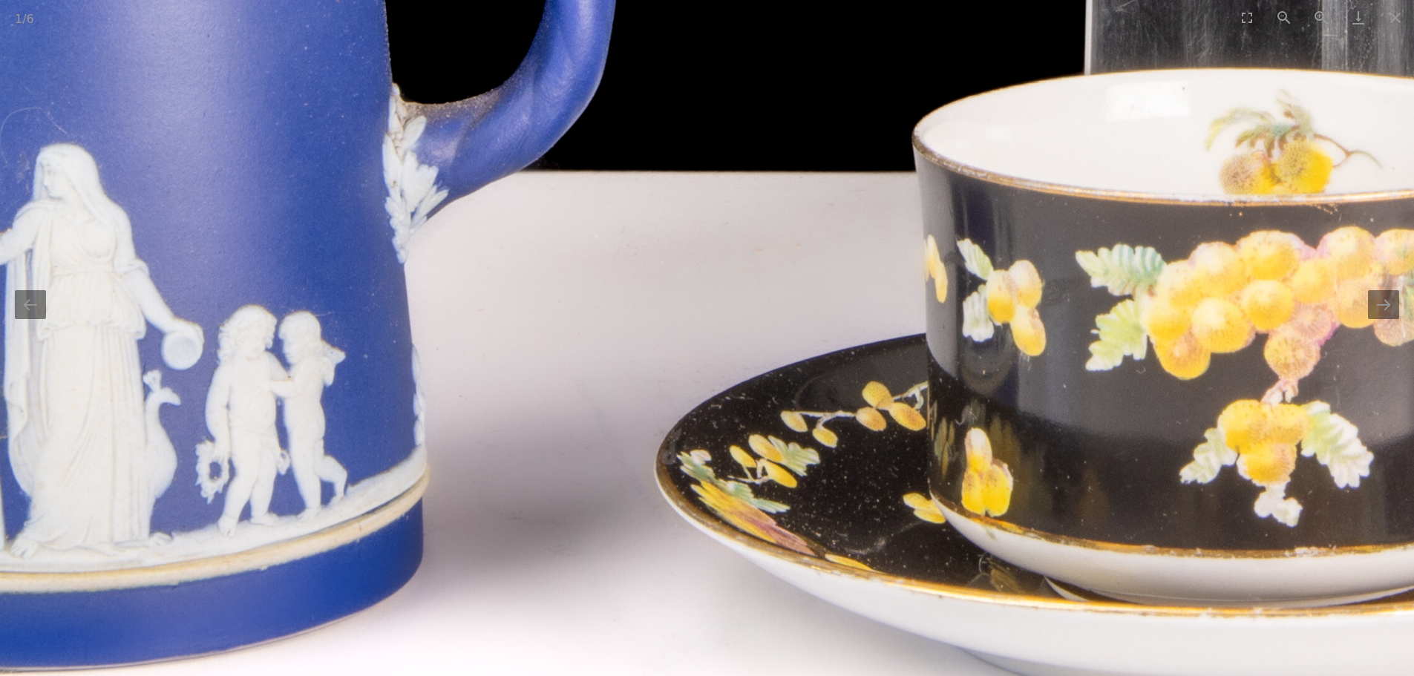
drag, startPoint x: 906, startPoint y: 358, endPoint x: 340, endPoint y: 327, distance: 567.2
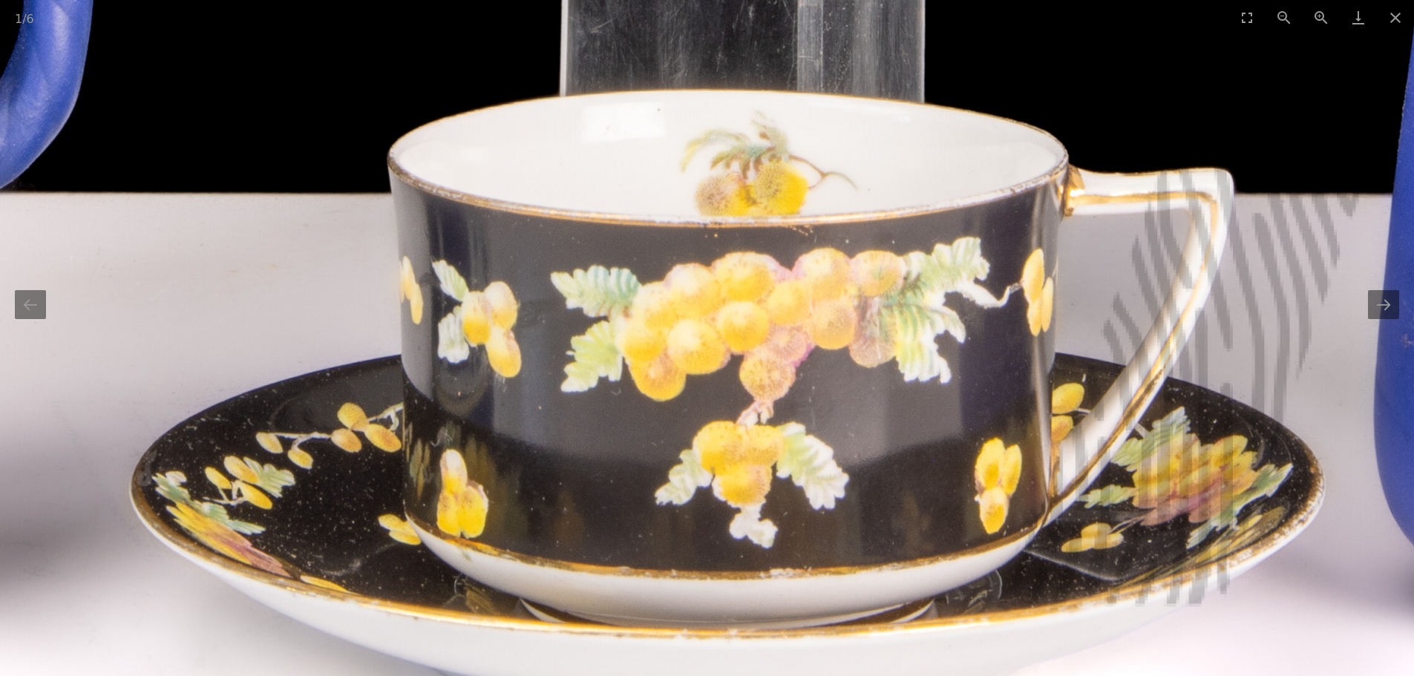
drag, startPoint x: 815, startPoint y: 308, endPoint x: 445, endPoint y: 333, distance: 371.2
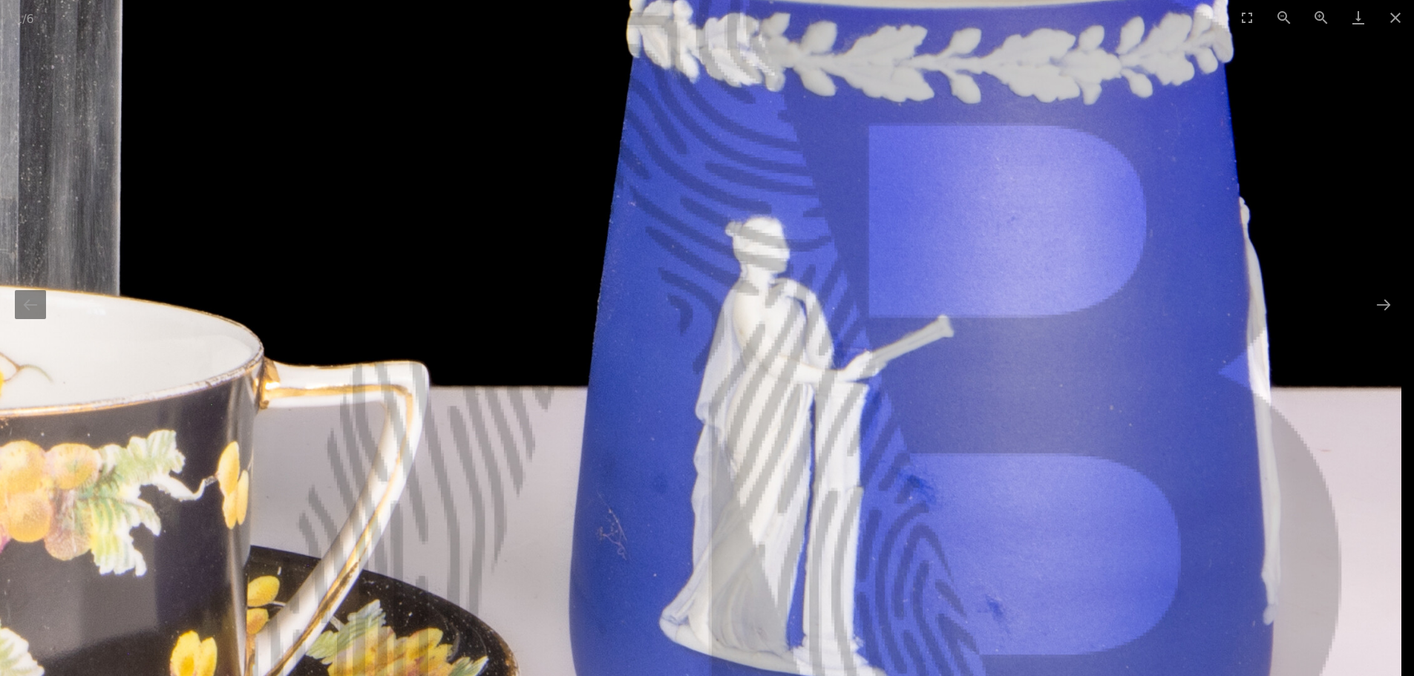
drag, startPoint x: 1061, startPoint y: 144, endPoint x: 988, endPoint y: 46, distance: 122.5
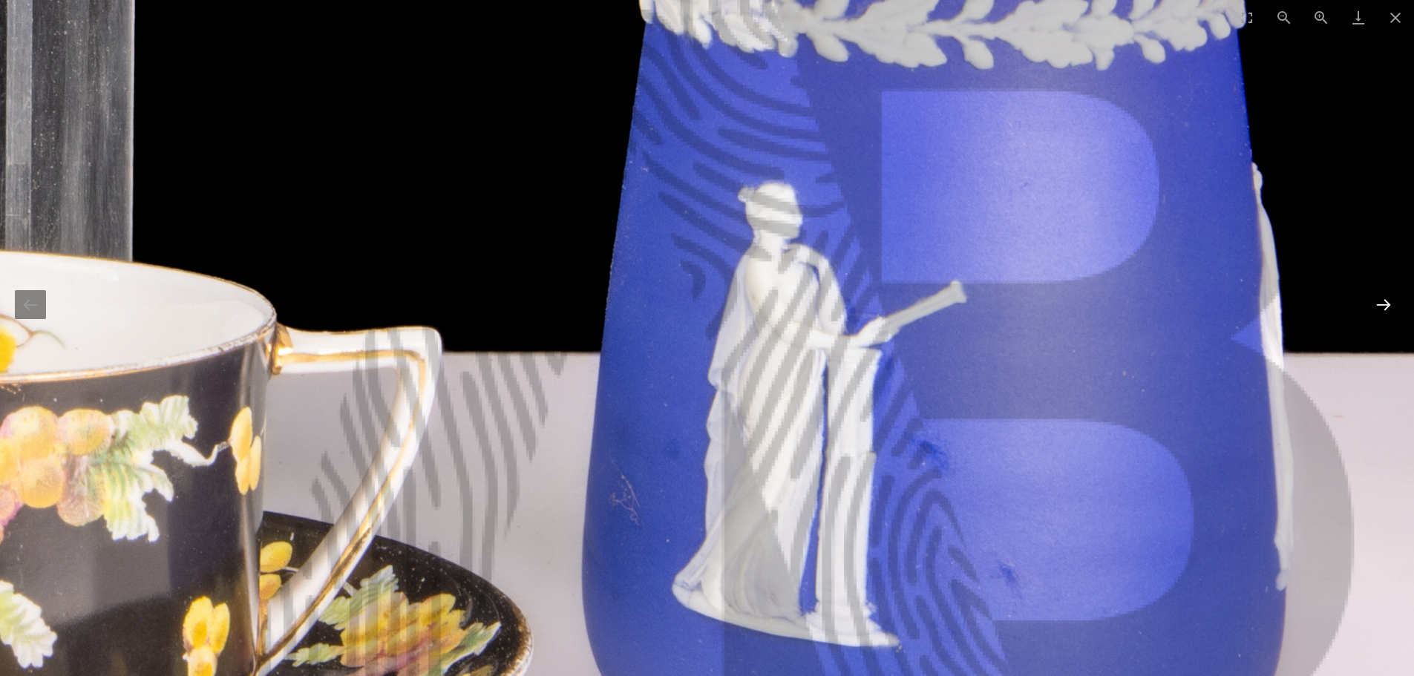
click at [1389, 298] on button "Next slide" at bounding box center [1383, 304] width 31 height 29
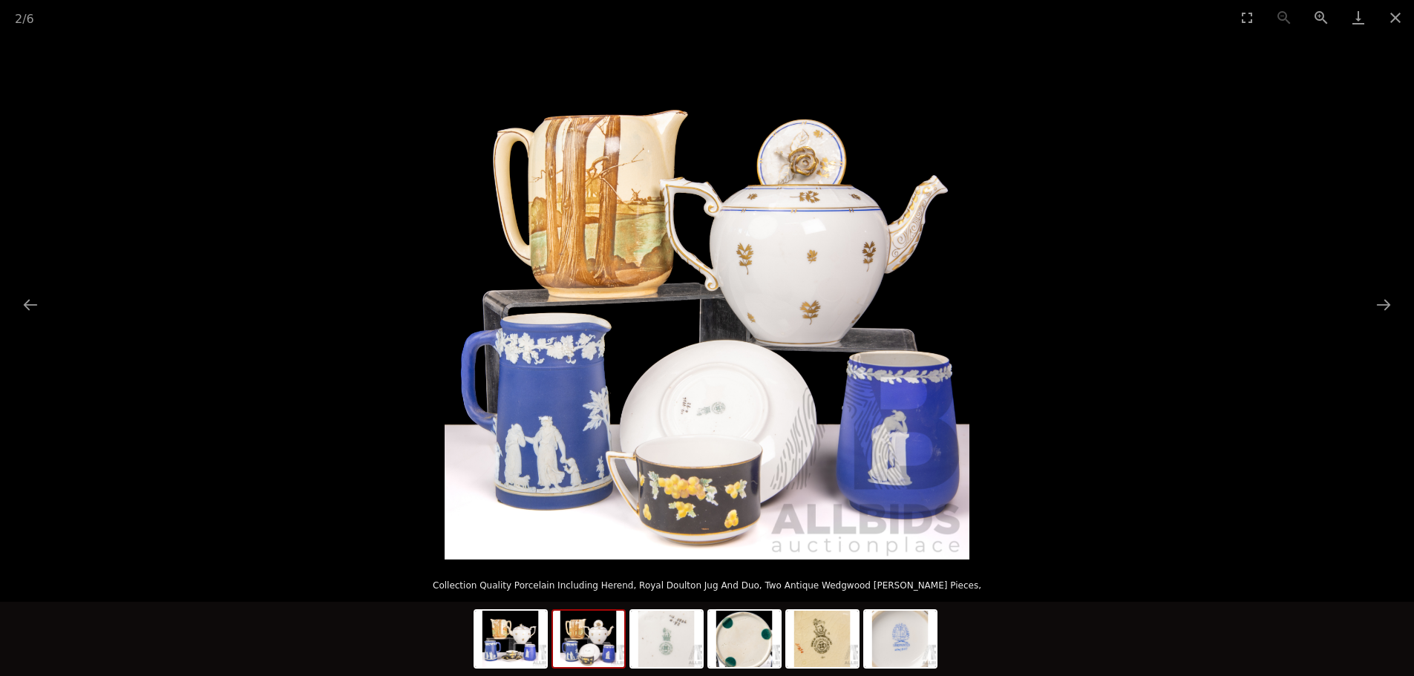
click at [638, 174] on img at bounding box center [707, 297] width 525 height 525
click at [1315, 9] on button "Zoom in" at bounding box center [1321, 17] width 37 height 35
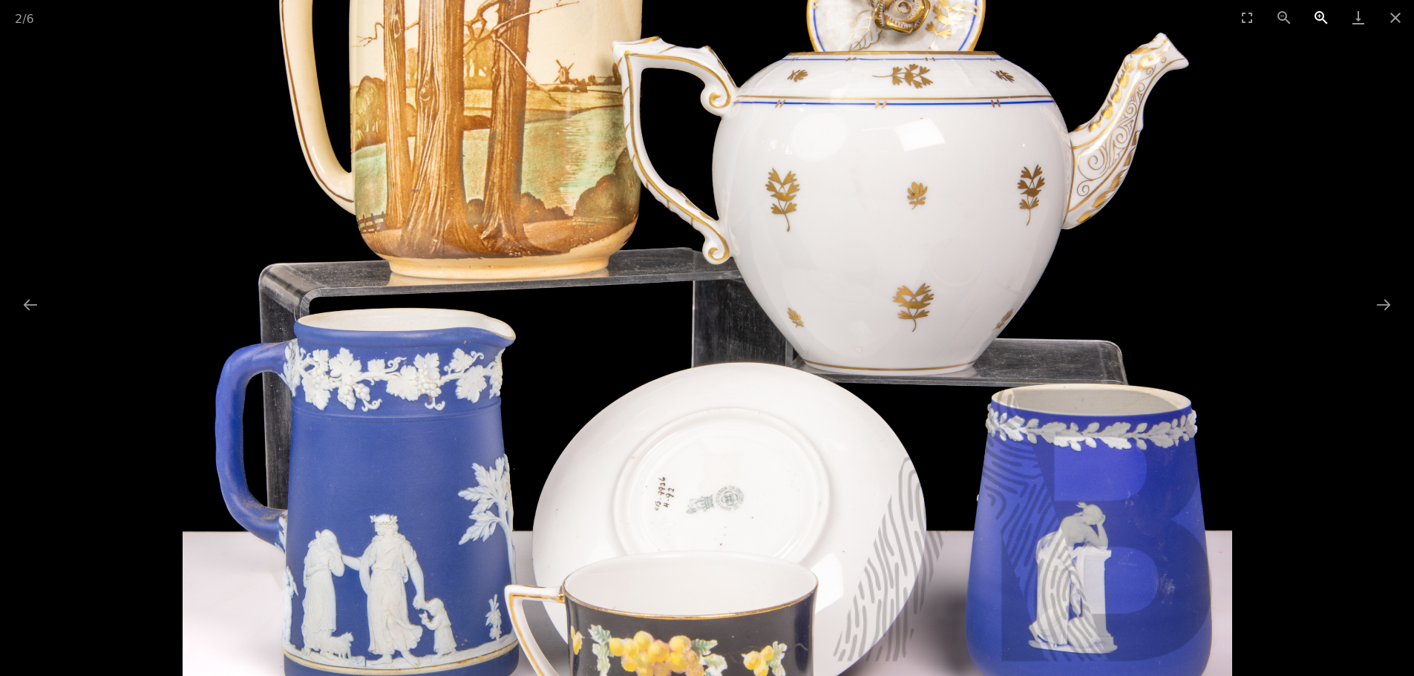
click at [1315, 9] on button "Zoom in" at bounding box center [1321, 17] width 37 height 35
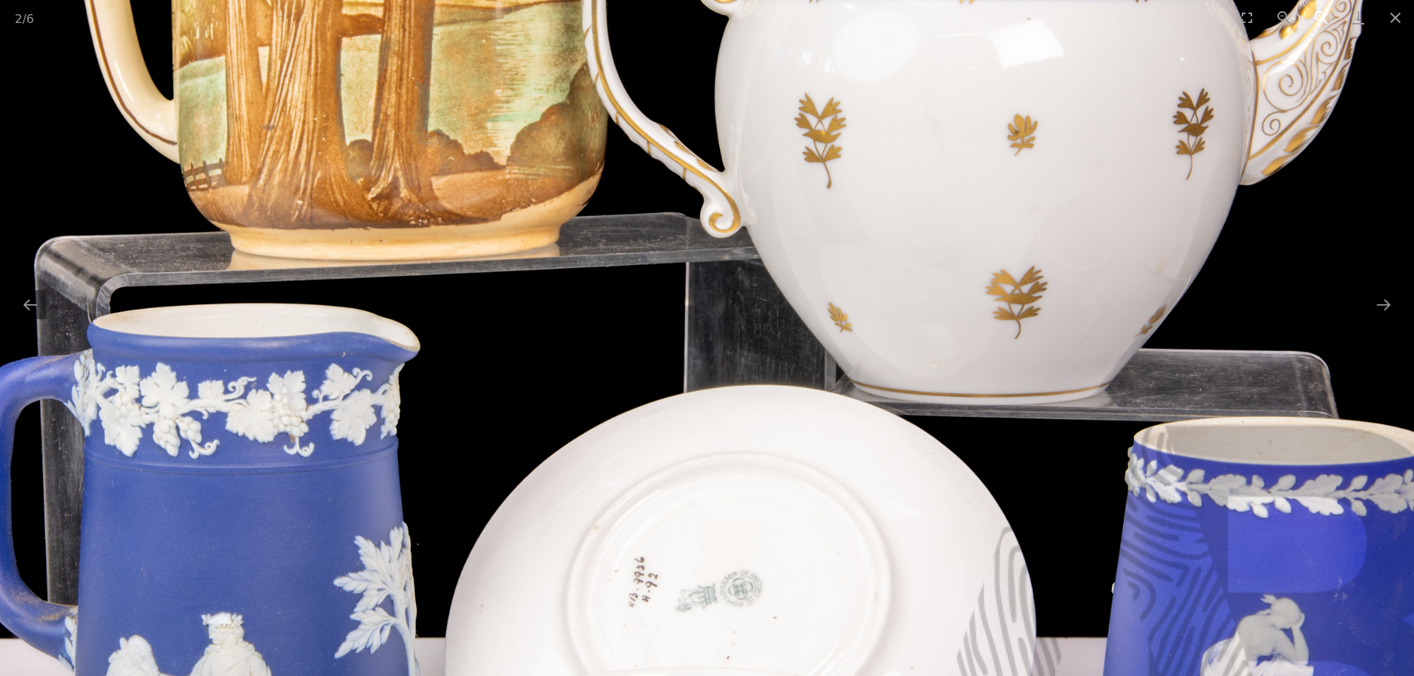
click at [1315, 12] on button "Zoom in" at bounding box center [1321, 17] width 37 height 35
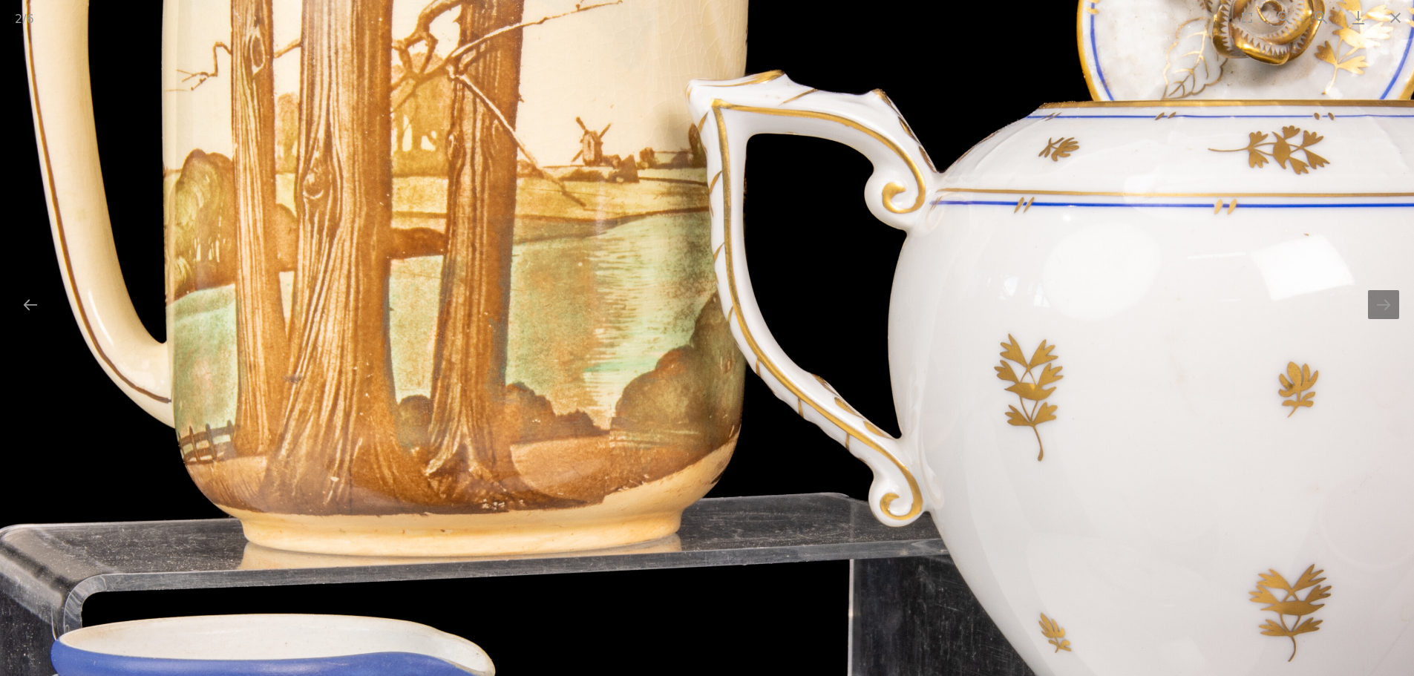
drag, startPoint x: 439, startPoint y: 106, endPoint x: 605, endPoint y: 397, distance: 334.7
click at [605, 397] on img at bounding box center [878, 551] width 2099 height 2099
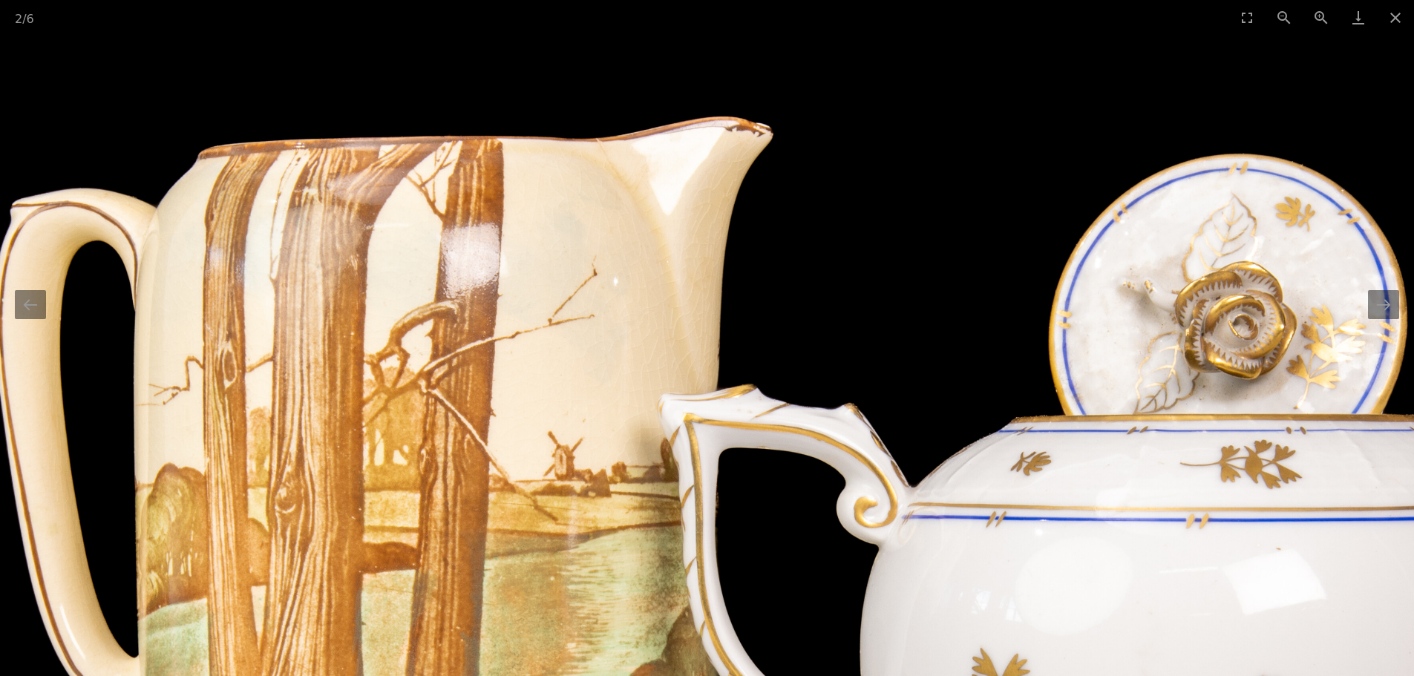
drag, startPoint x: 646, startPoint y: 215, endPoint x: 569, endPoint y: 314, distance: 126.4
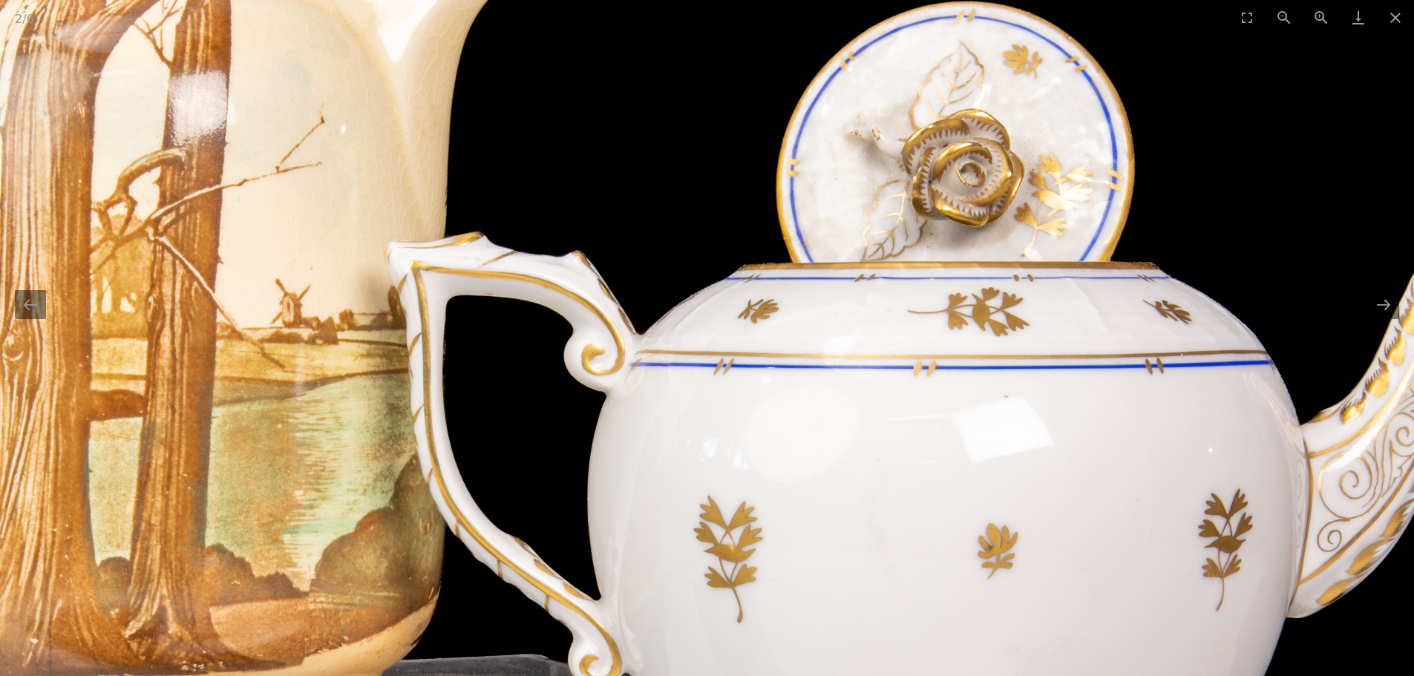
drag, startPoint x: 1118, startPoint y: 543, endPoint x: 782, endPoint y: 364, distance: 380.9
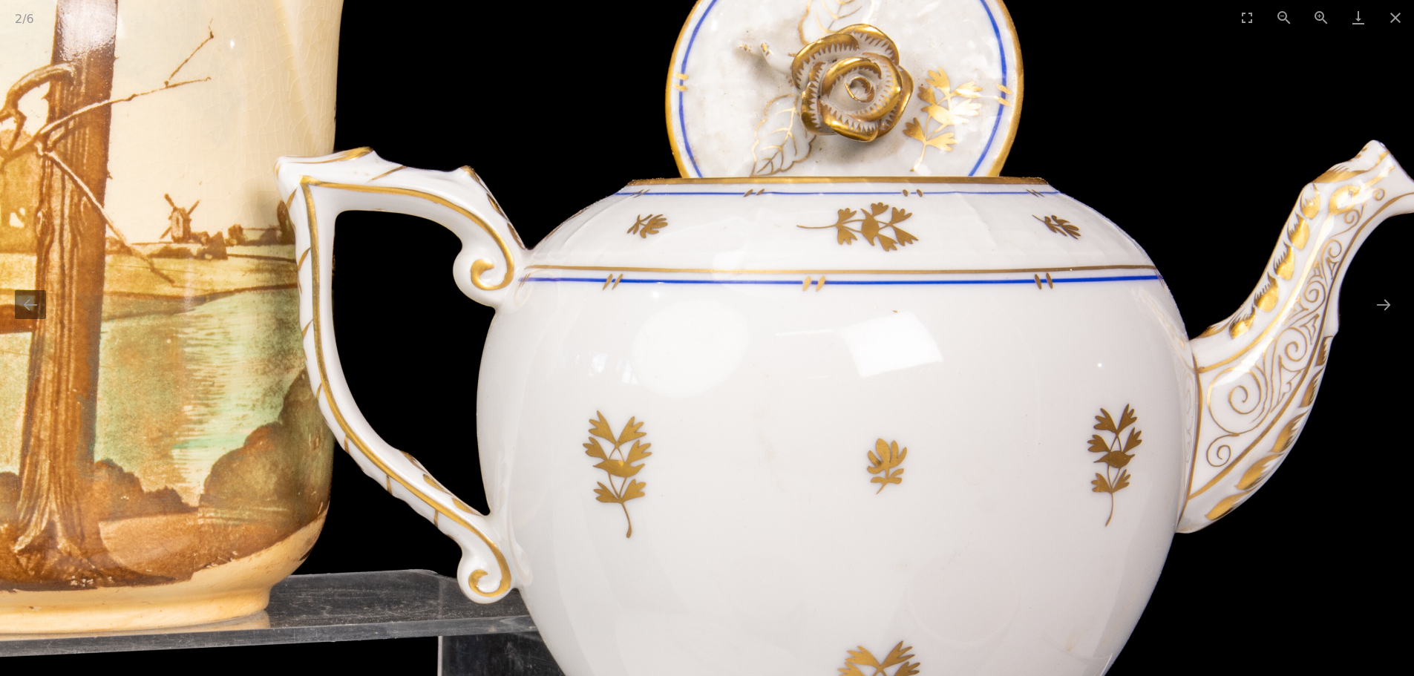
drag, startPoint x: 747, startPoint y: 531, endPoint x: 868, endPoint y: 137, distance: 411.6
click at [845, 222] on img at bounding box center [466, 628] width 2099 height 2099
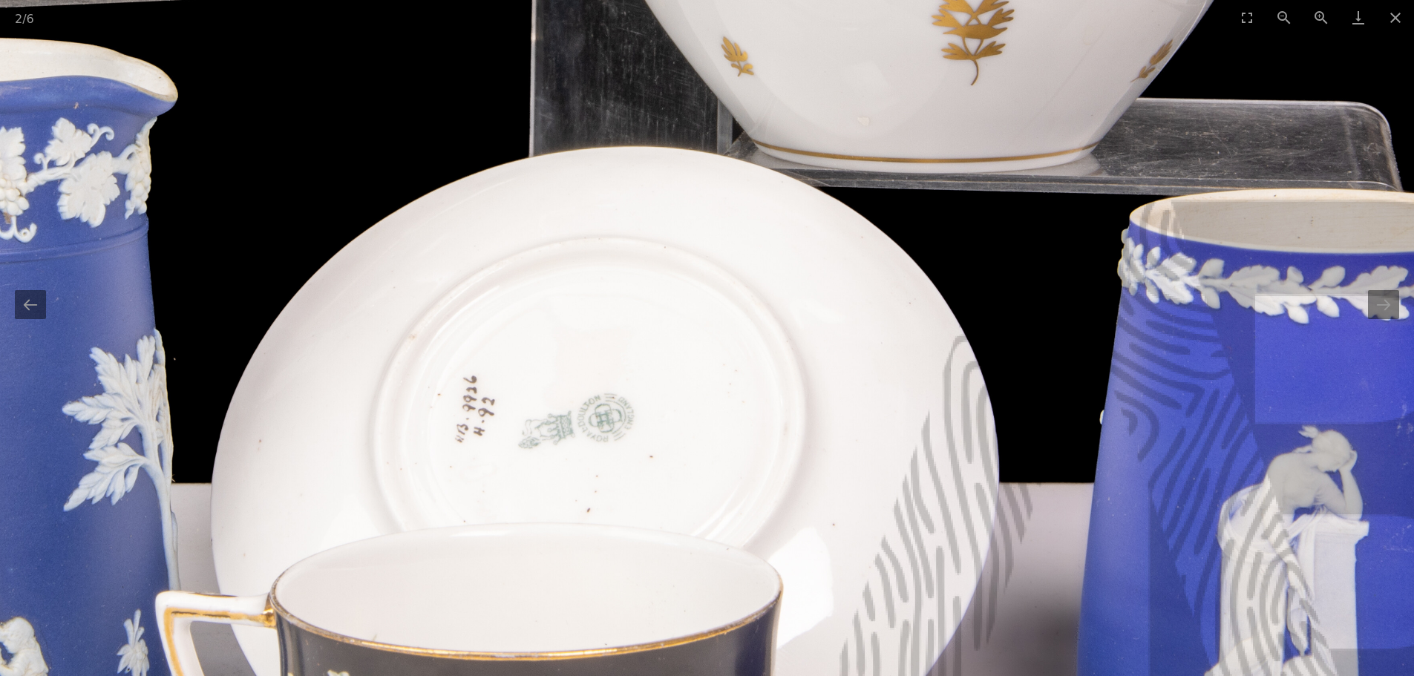
drag, startPoint x: 686, startPoint y: 476, endPoint x: 678, endPoint y: 292, distance: 184.3
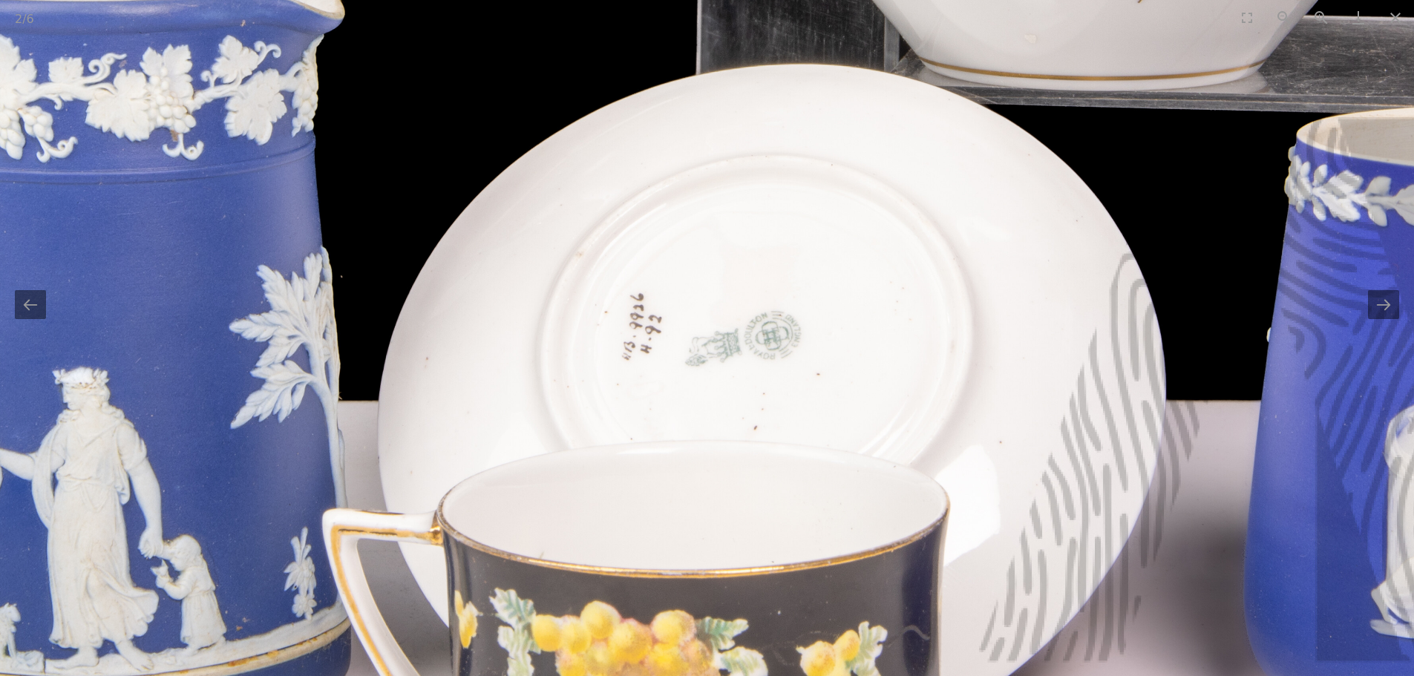
drag, startPoint x: 688, startPoint y: 387, endPoint x: 518, endPoint y: 328, distance: 179.8
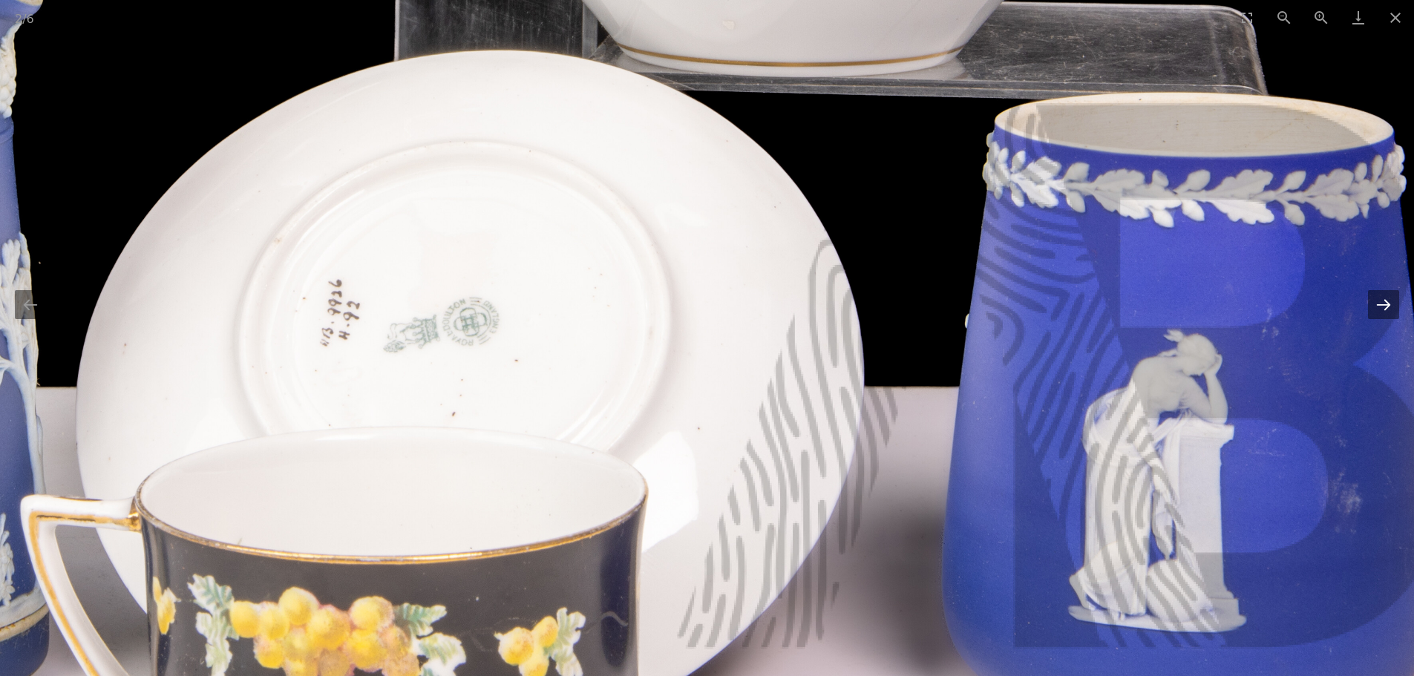
click at [1392, 294] on button "Next slide" at bounding box center [1383, 304] width 31 height 29
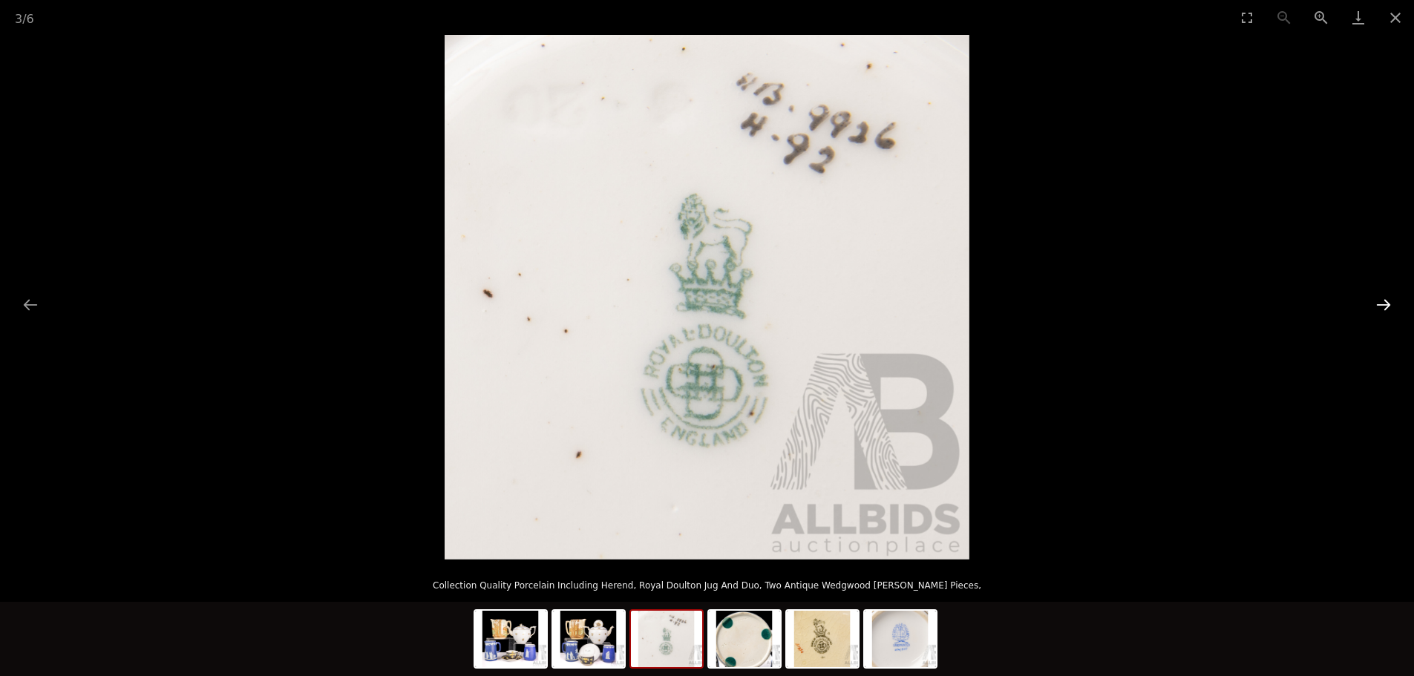
click at [1377, 303] on button "Next slide" at bounding box center [1383, 304] width 31 height 29
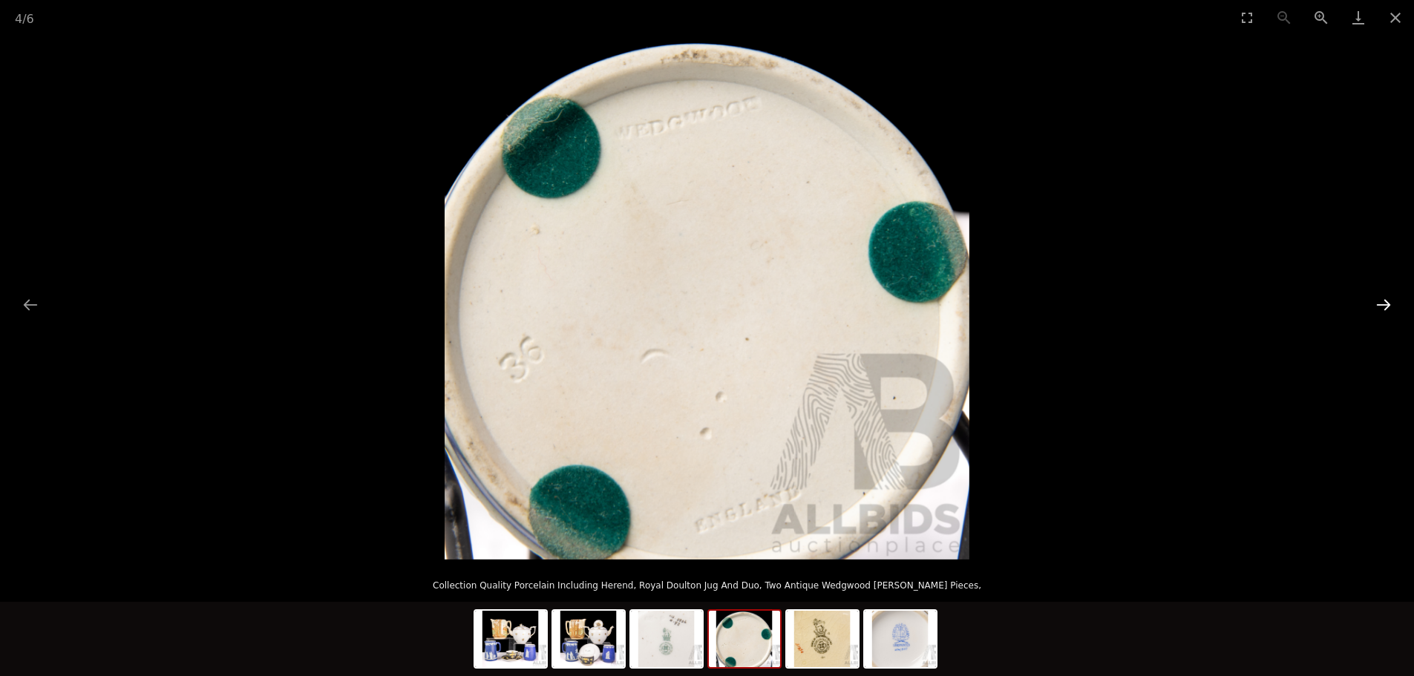
click at [1384, 303] on button "Next slide" at bounding box center [1383, 304] width 31 height 29
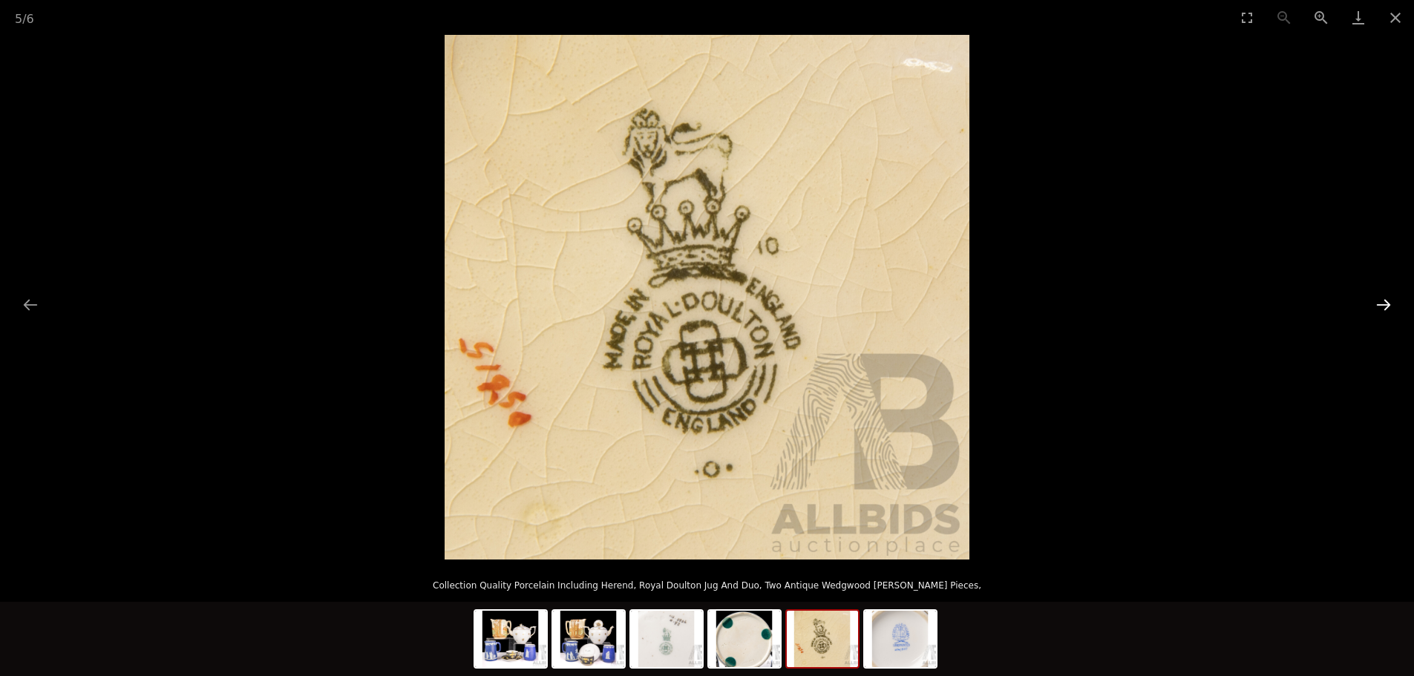
click at [1384, 303] on button "Next slide" at bounding box center [1383, 304] width 31 height 29
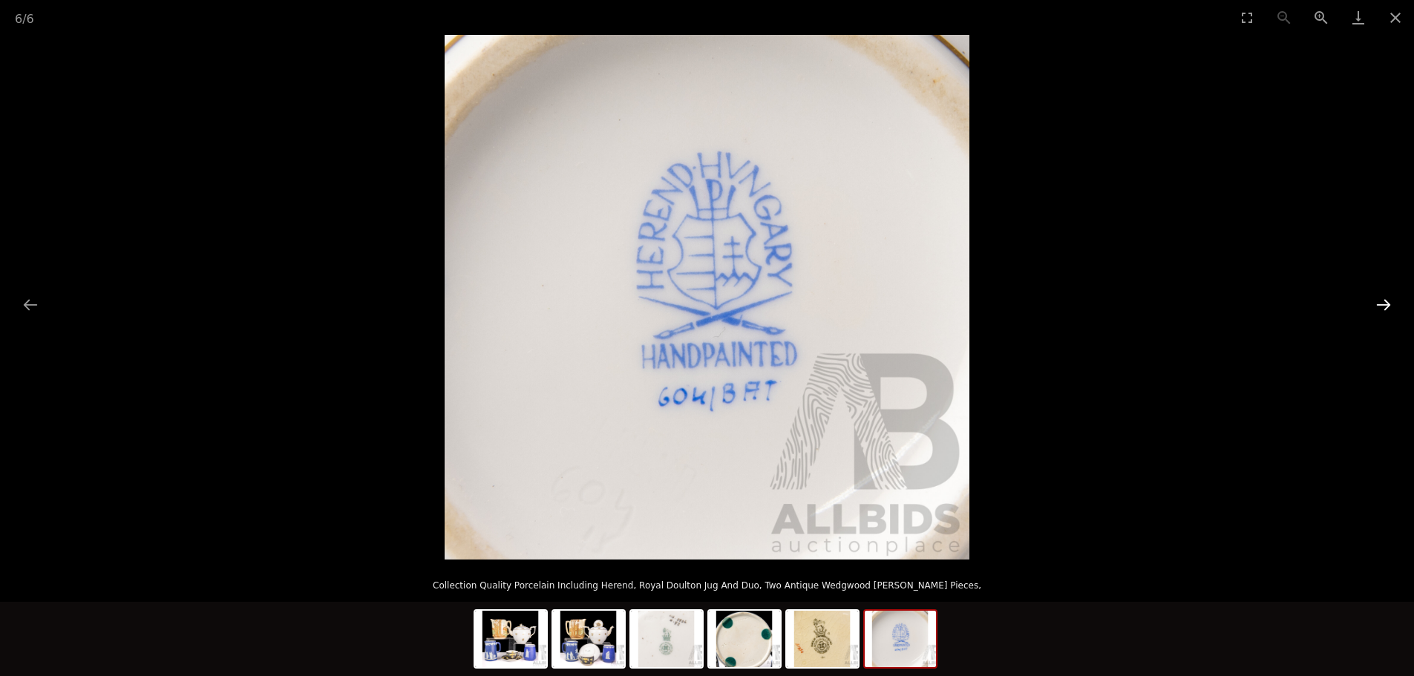
click at [1384, 303] on button "Next slide" at bounding box center [1383, 304] width 31 height 29
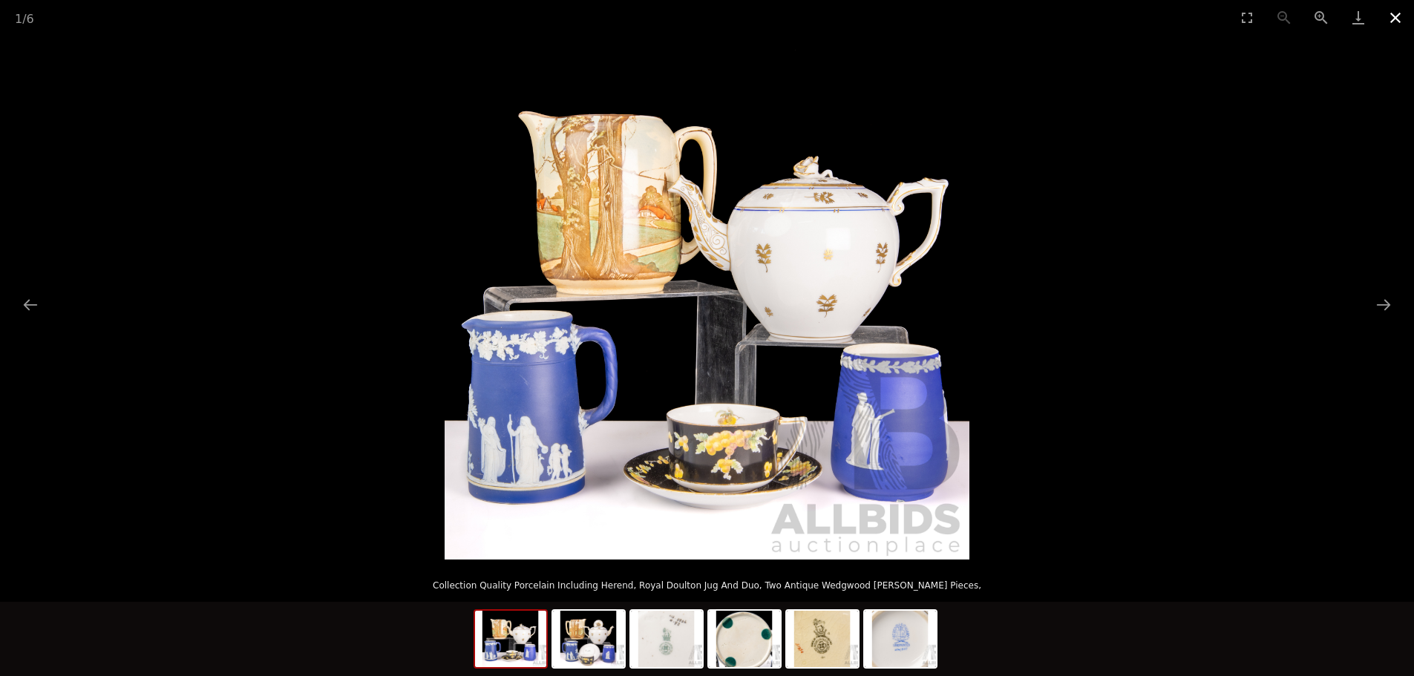
click at [1395, 10] on button "Close gallery" at bounding box center [1395, 17] width 37 height 35
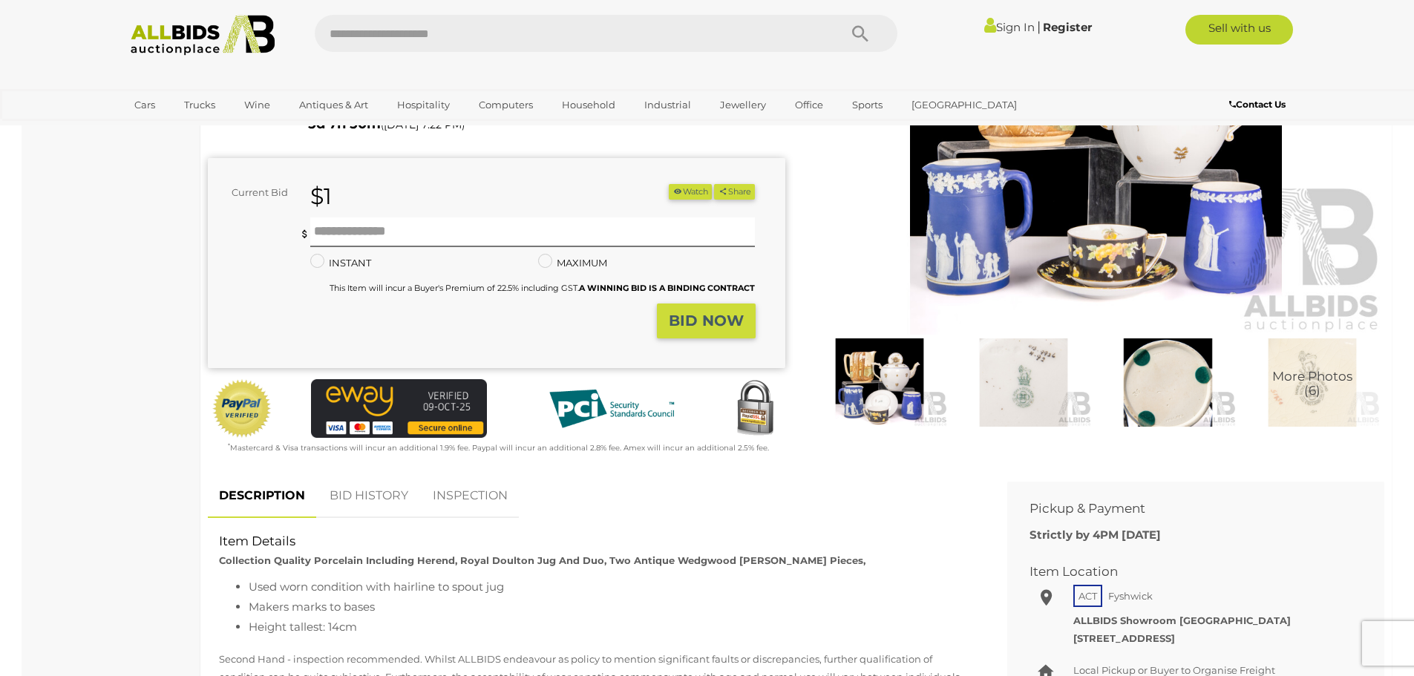
click at [1312, 390] on span "More Photos (6)" at bounding box center [1312, 383] width 80 height 27
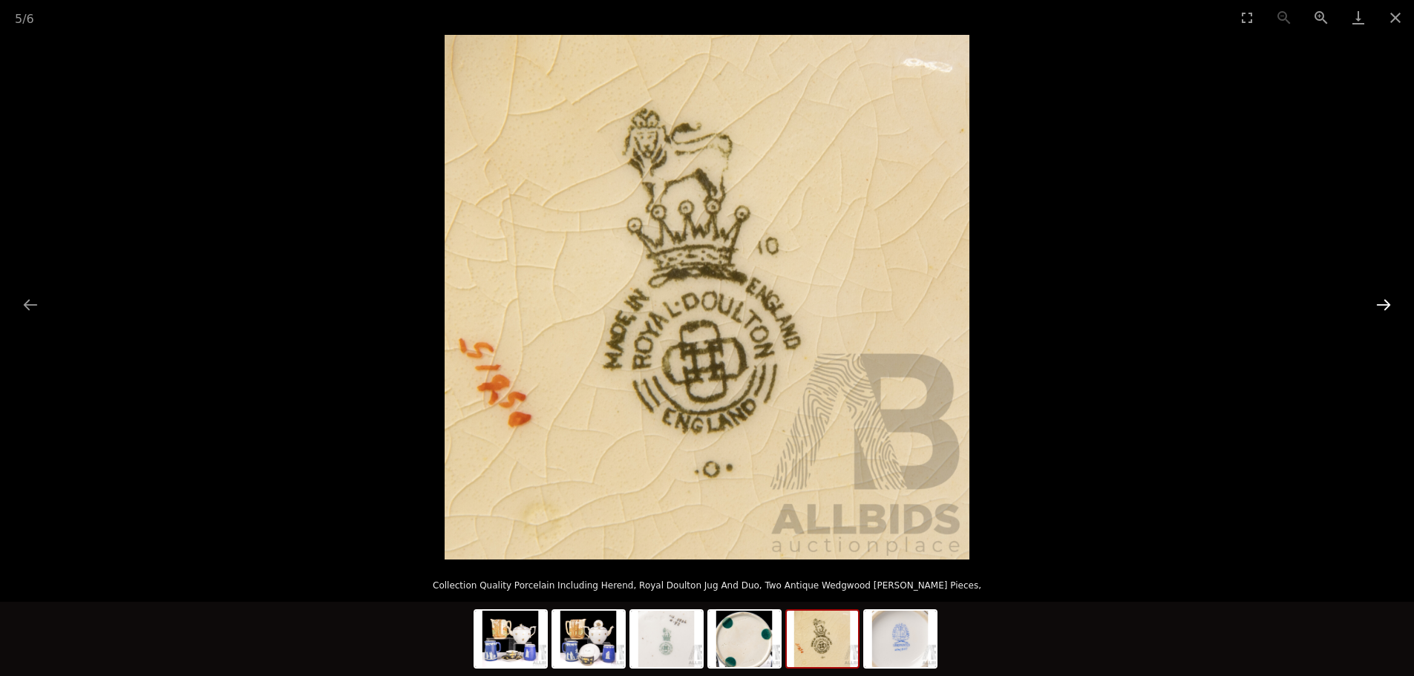
click at [1382, 302] on button "Next slide" at bounding box center [1383, 304] width 31 height 29
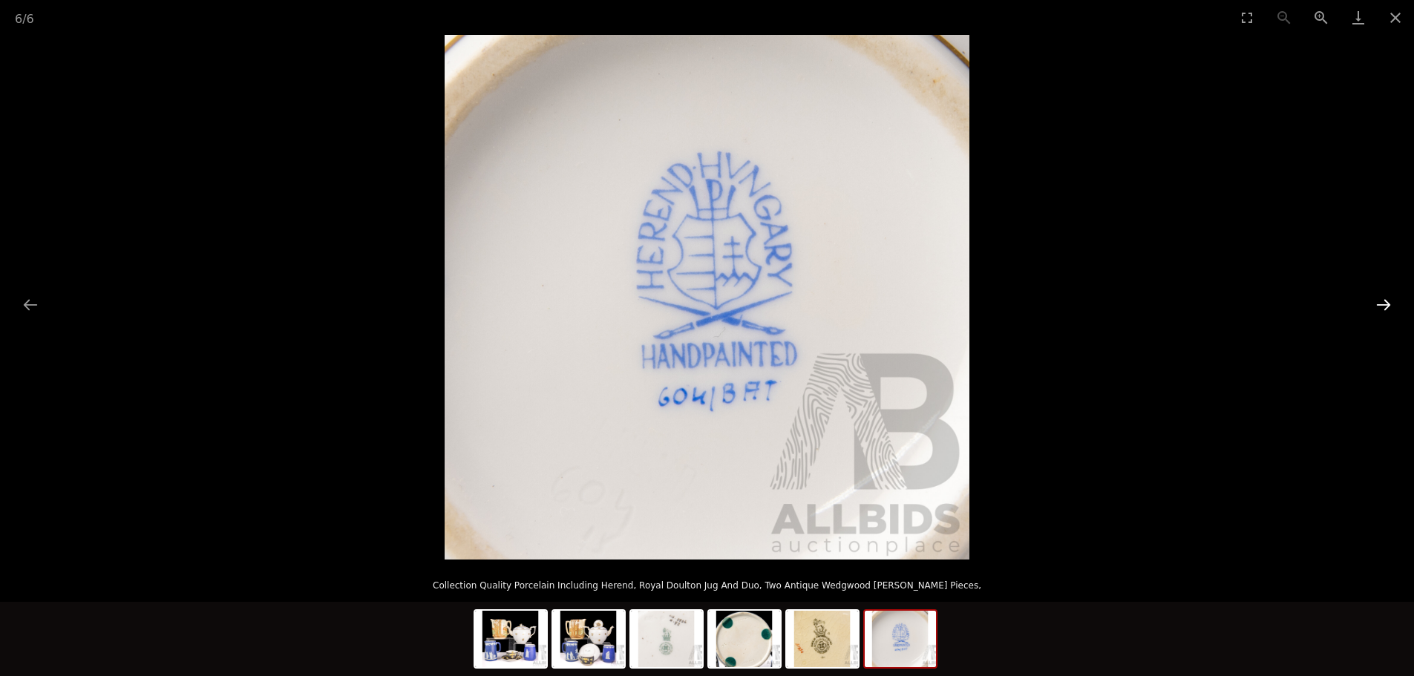
click at [1382, 302] on button "Next slide" at bounding box center [1383, 304] width 31 height 29
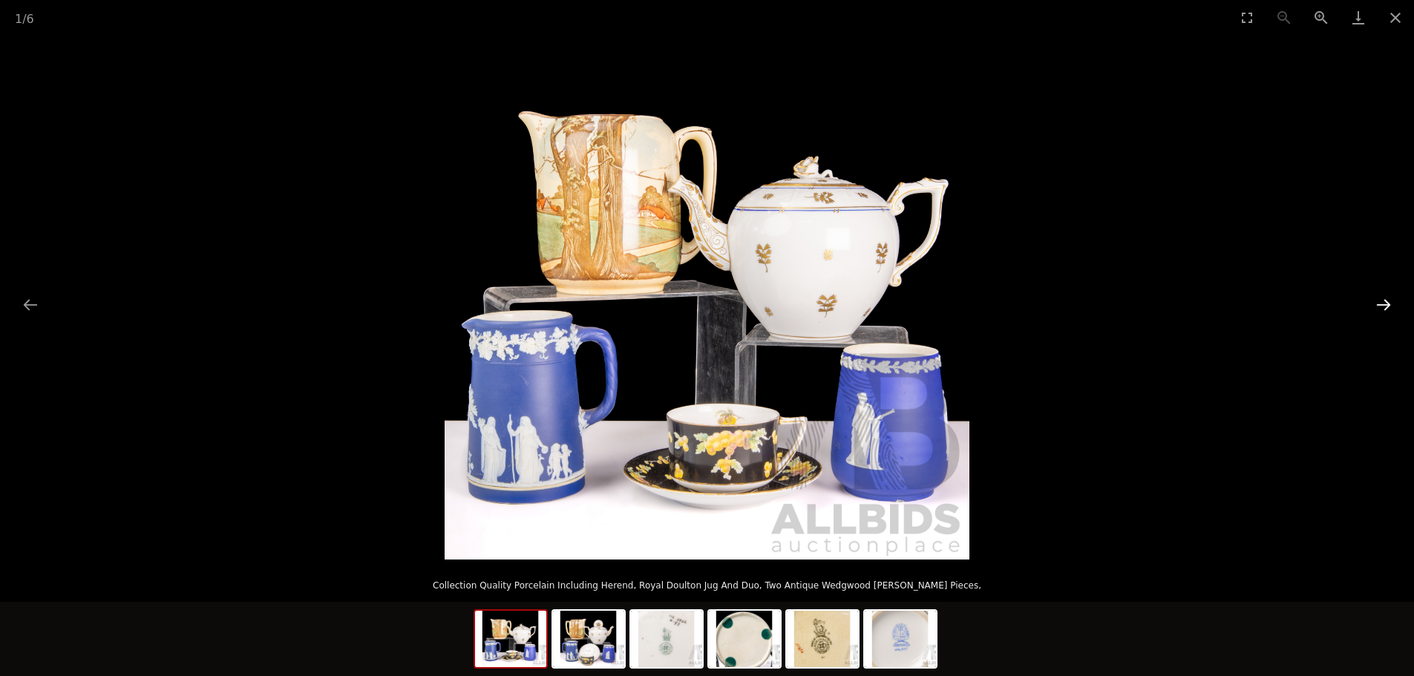
click at [1382, 302] on button "Next slide" at bounding box center [1383, 304] width 31 height 29
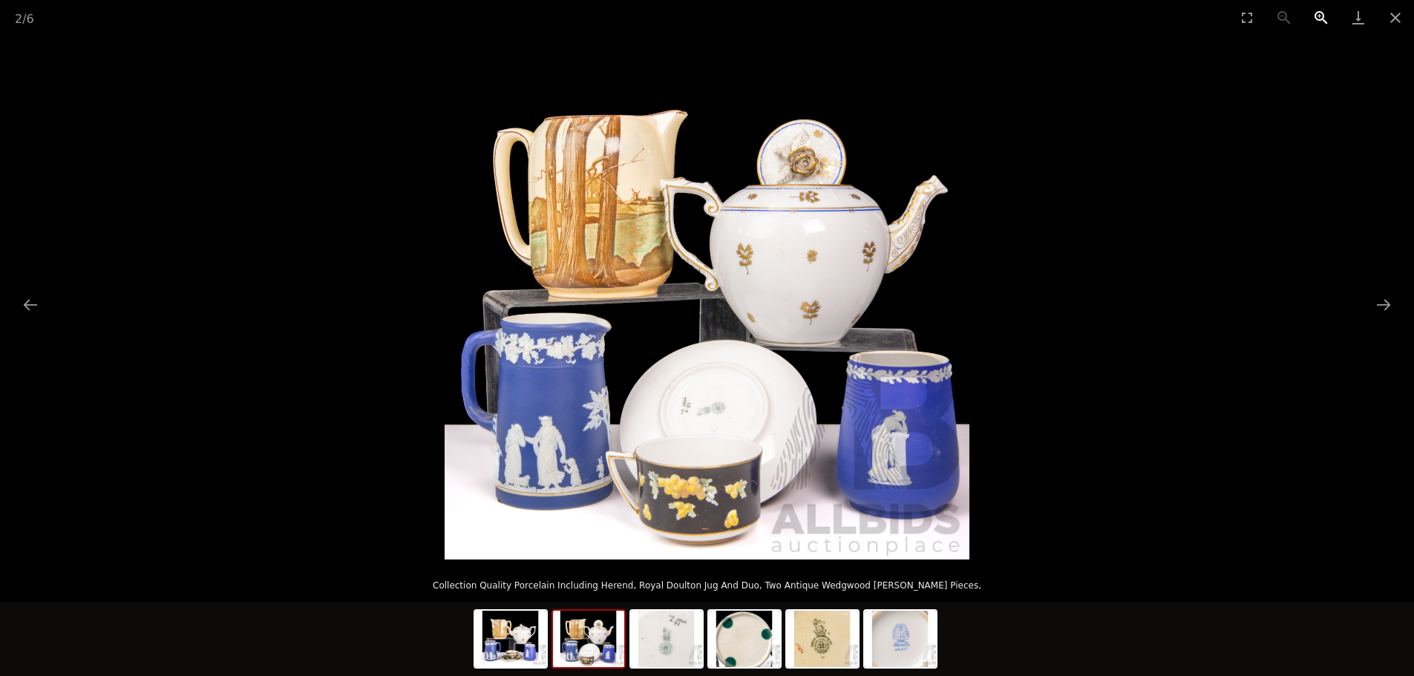
click at [1324, 15] on button "Zoom in" at bounding box center [1321, 17] width 37 height 35
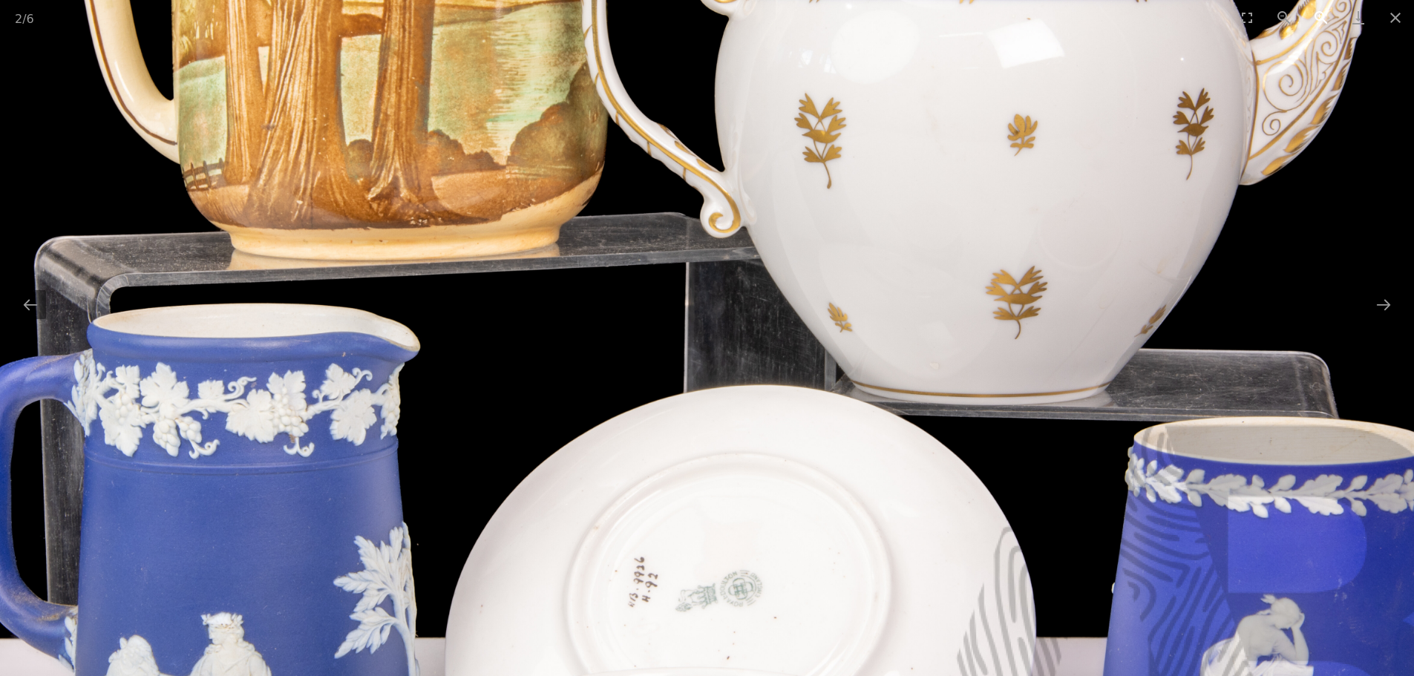
click at [1324, 15] on button "Zoom in" at bounding box center [1321, 17] width 37 height 35
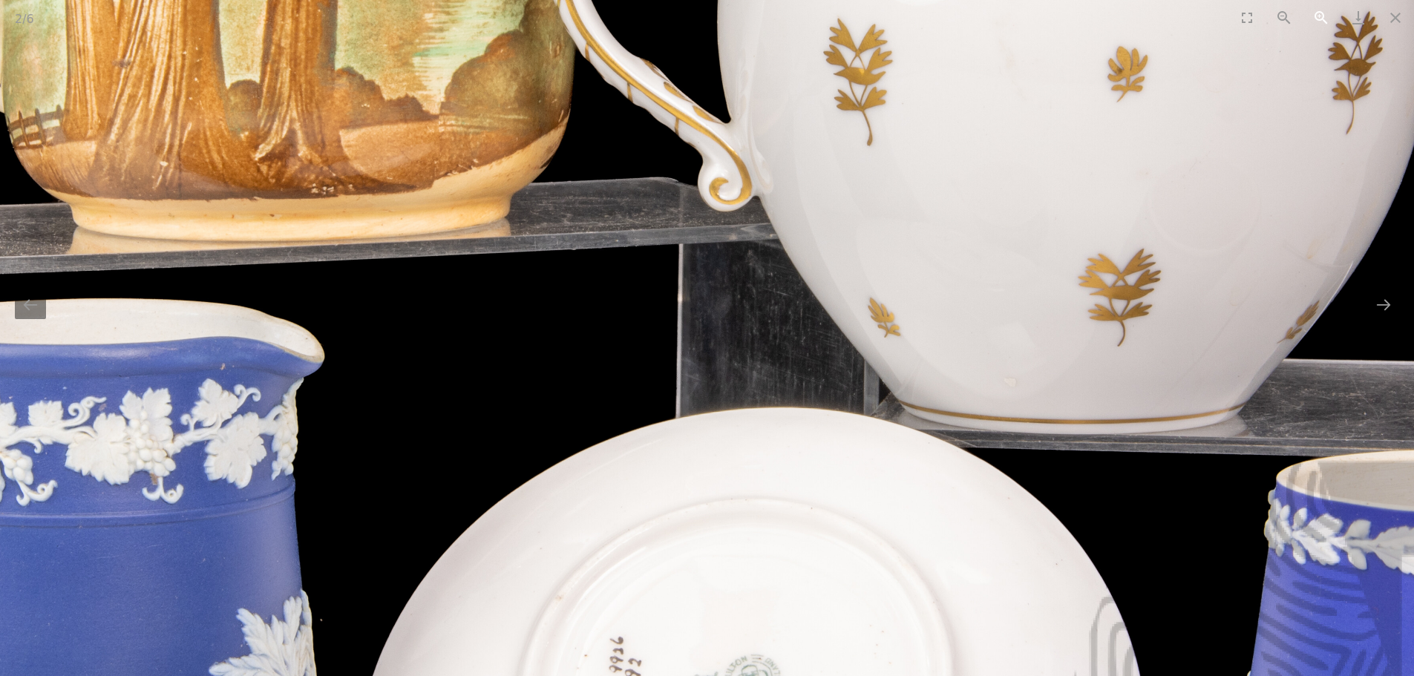
click at [1322, 17] on button "Zoom in" at bounding box center [1321, 17] width 37 height 35
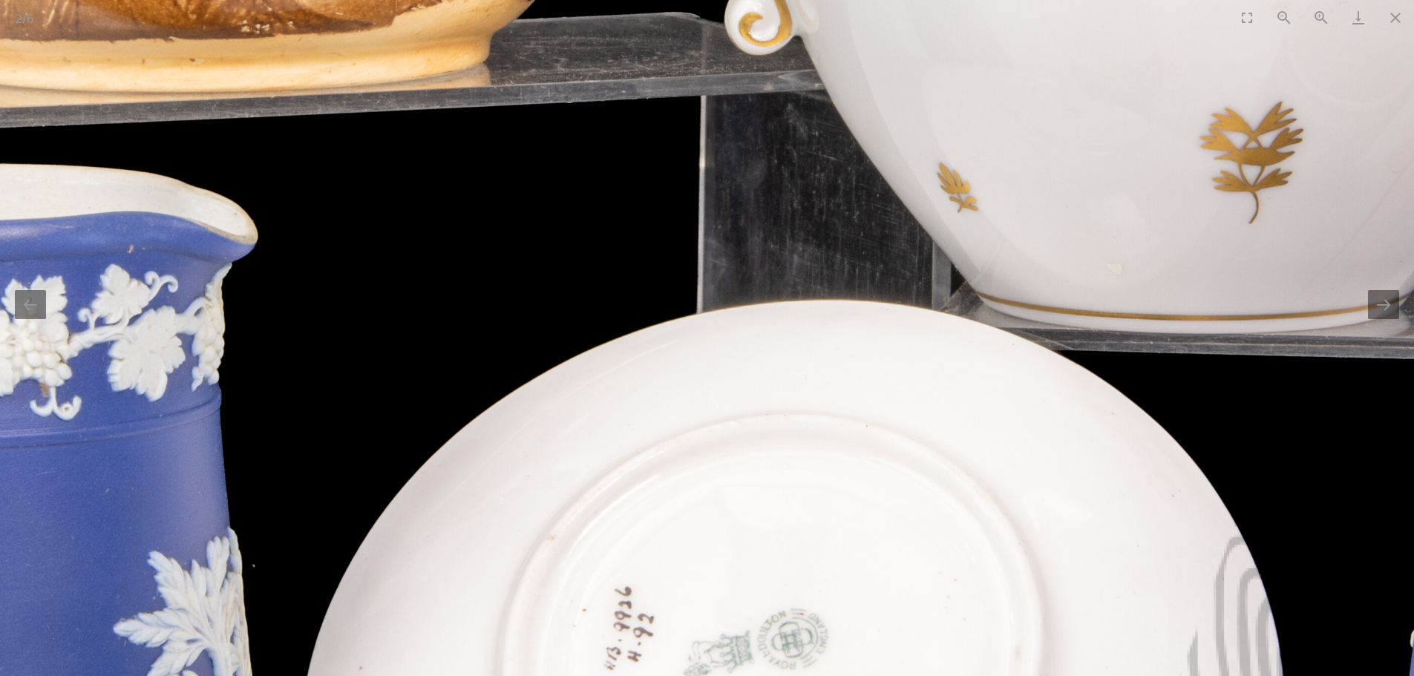
drag, startPoint x: 909, startPoint y: 519, endPoint x: 955, endPoint y: 249, distance: 273.3
click at [955, 250] on img at bounding box center [736, 86] width 2624 height 2624
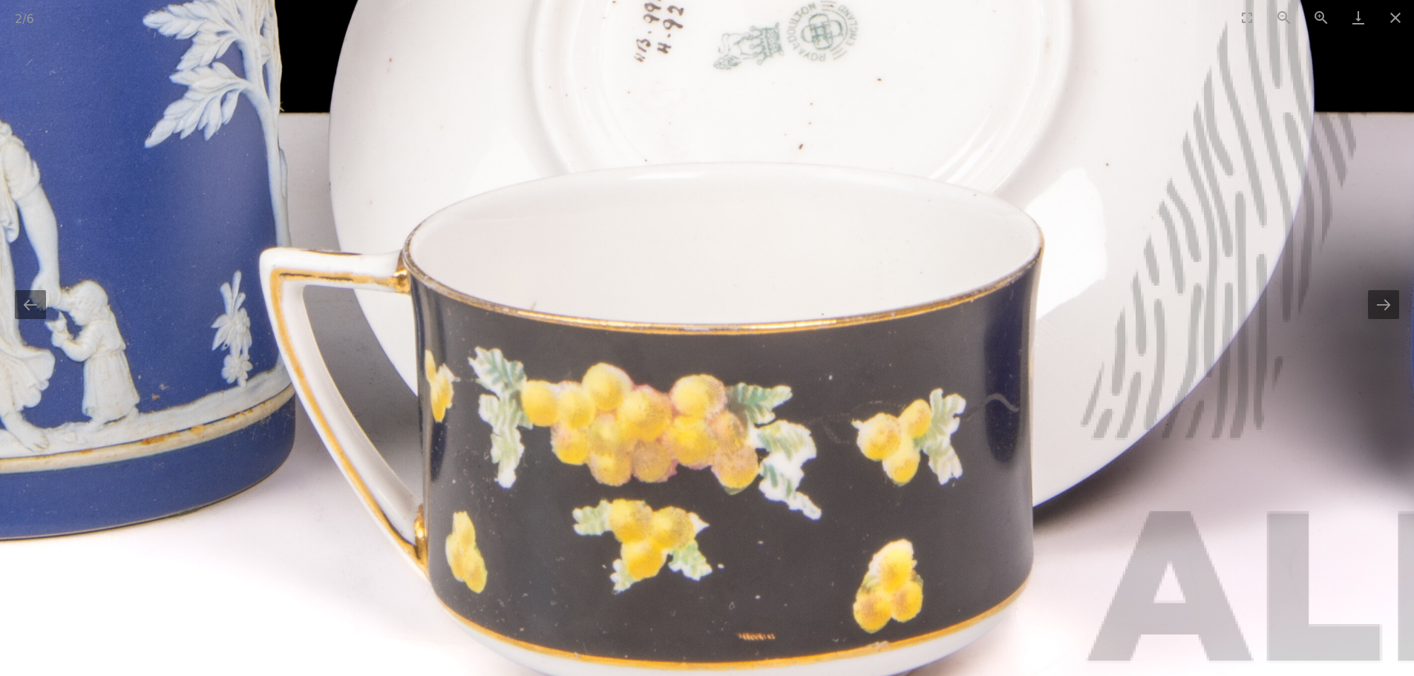
drag, startPoint x: 1096, startPoint y: 533, endPoint x: 1104, endPoint y: 242, distance: 291.1
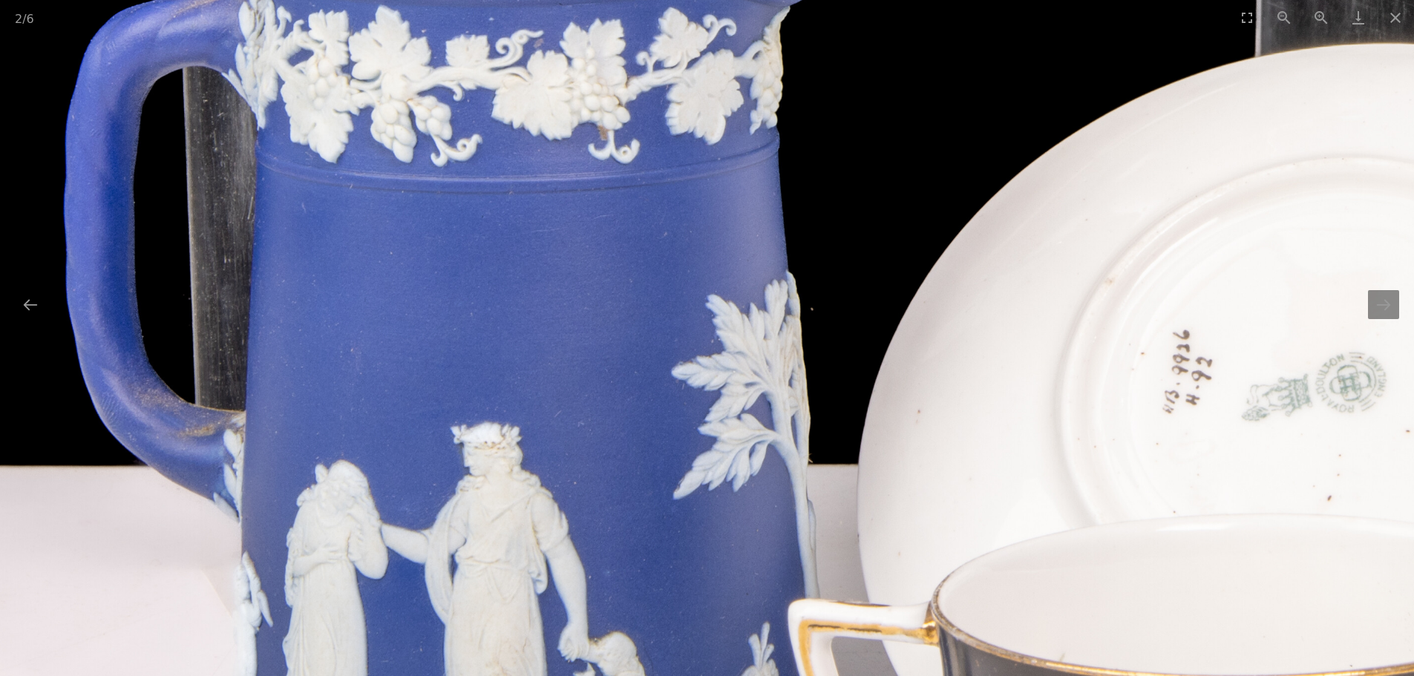
drag, startPoint x: 472, startPoint y: 332, endPoint x: 952, endPoint y: 612, distance: 556.2
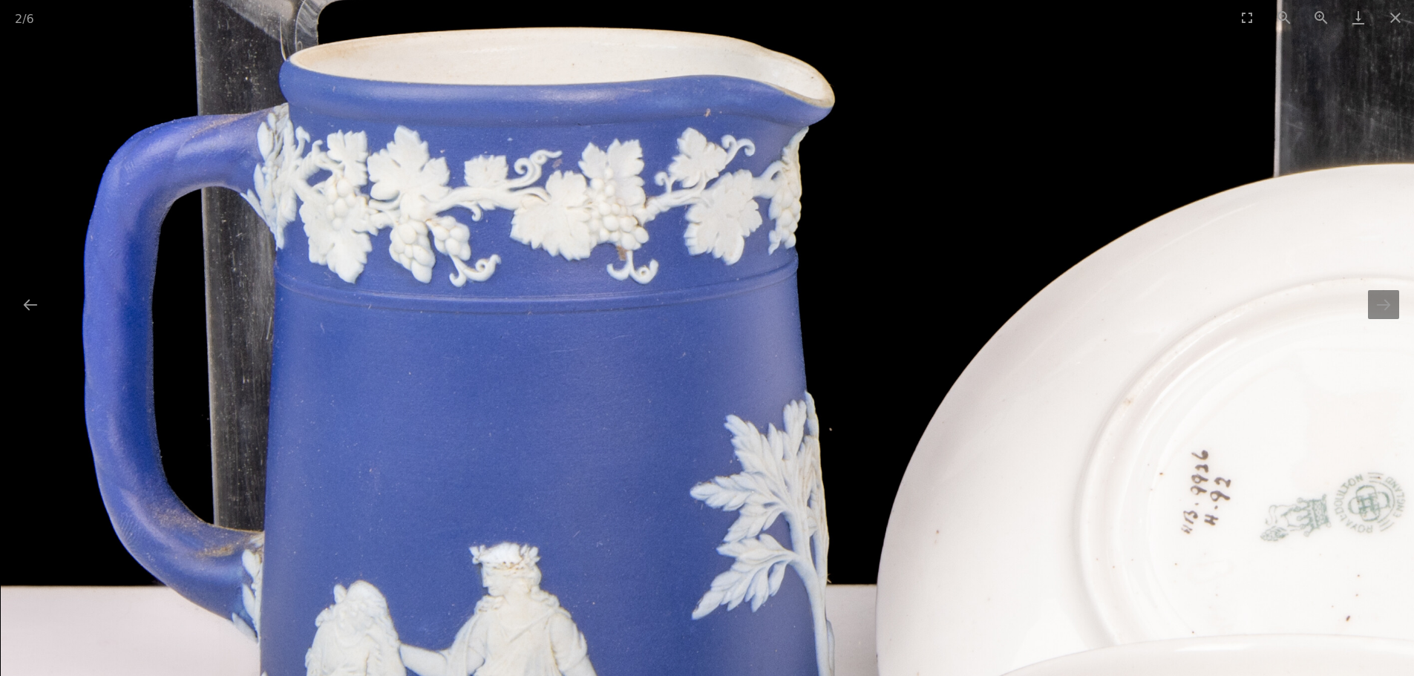
drag, startPoint x: 657, startPoint y: 80, endPoint x: 668, endPoint y: 5, distance: 75.8
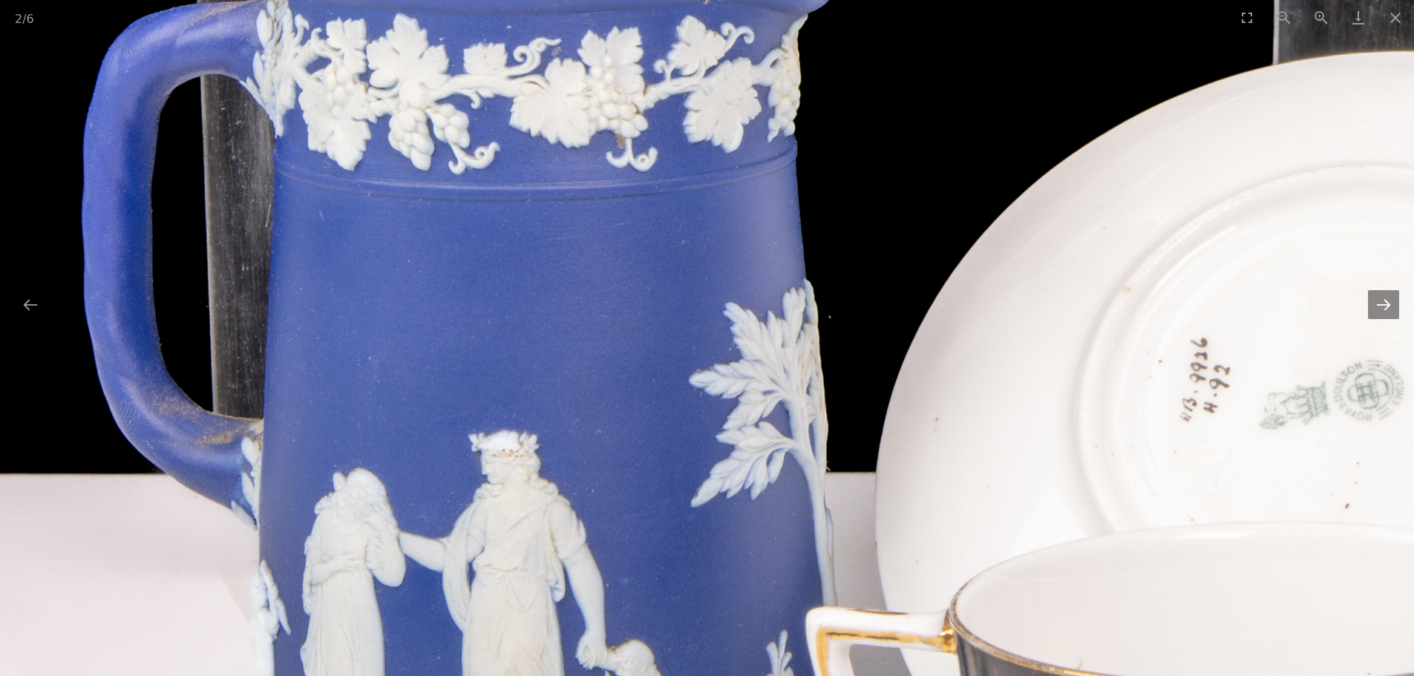
click at [1383, 302] on button "Next slide" at bounding box center [1383, 304] width 31 height 29
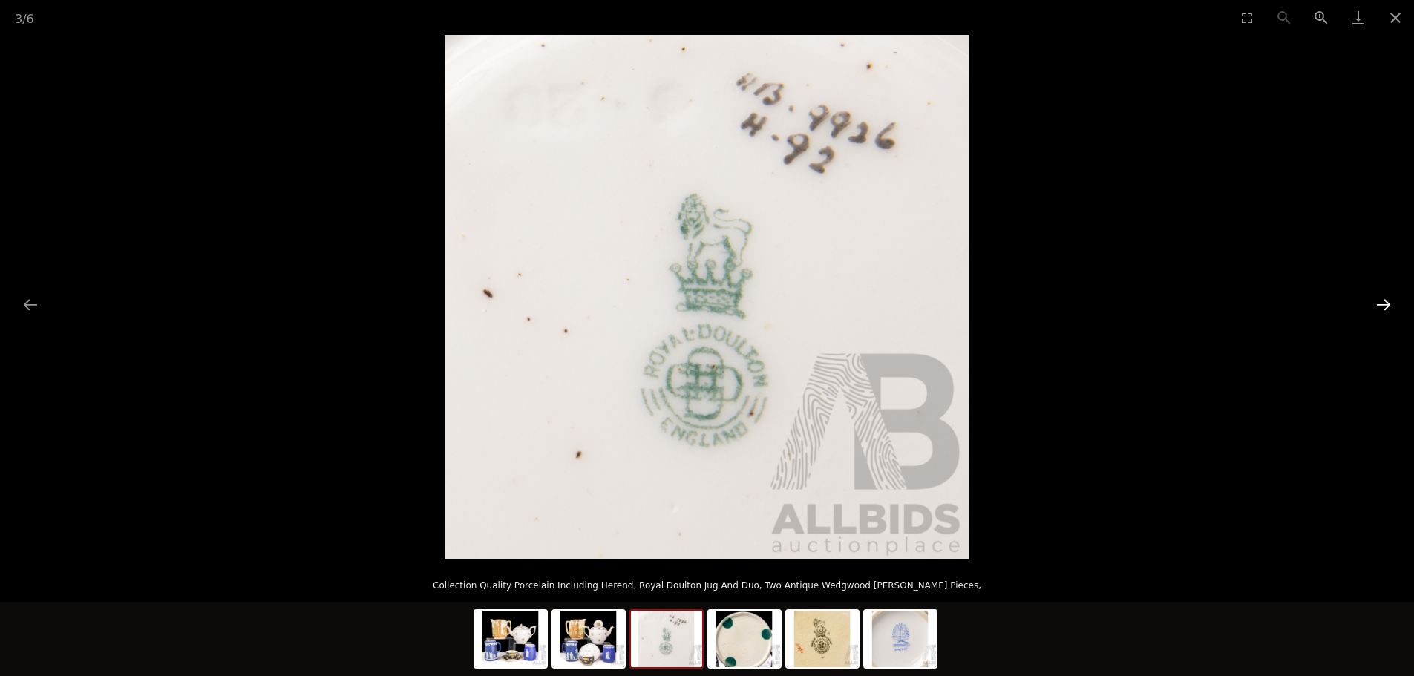
click at [1383, 302] on button "Next slide" at bounding box center [1383, 304] width 31 height 29
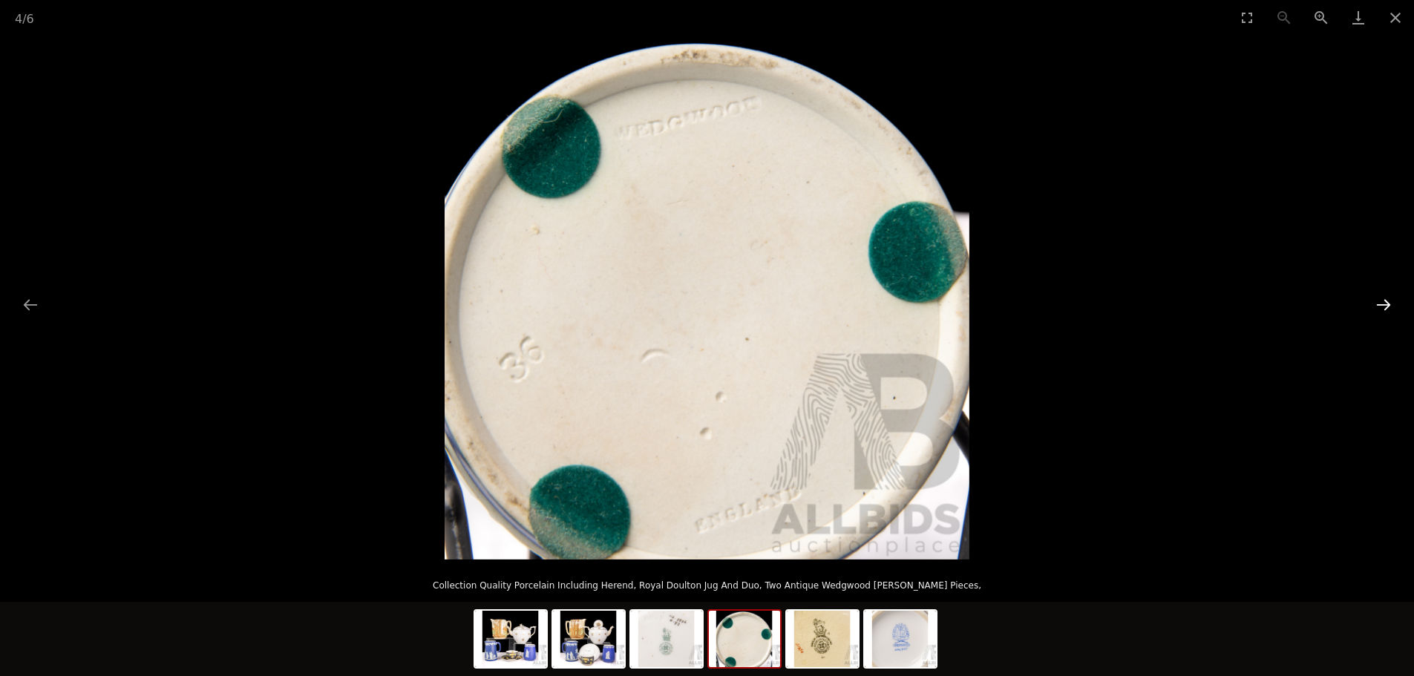
click at [1383, 302] on button "Next slide" at bounding box center [1383, 304] width 31 height 29
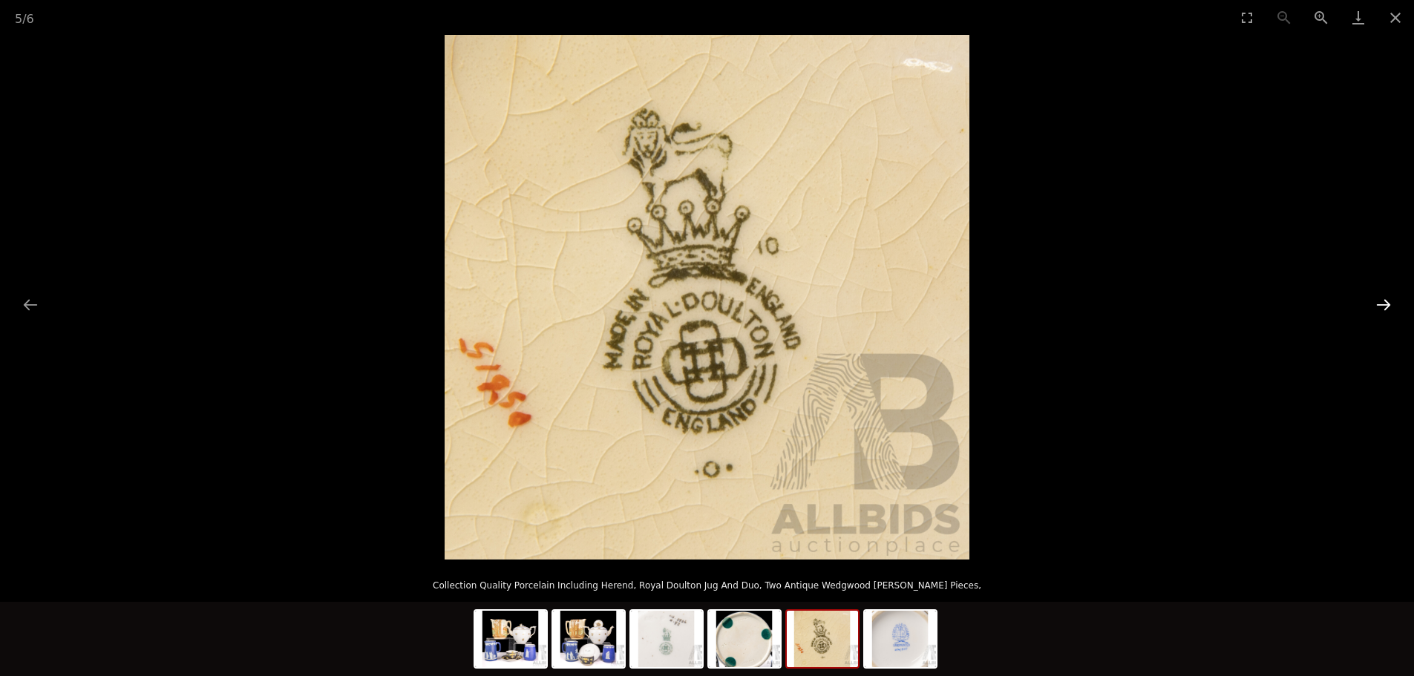
click at [1383, 302] on button "Next slide" at bounding box center [1383, 304] width 31 height 29
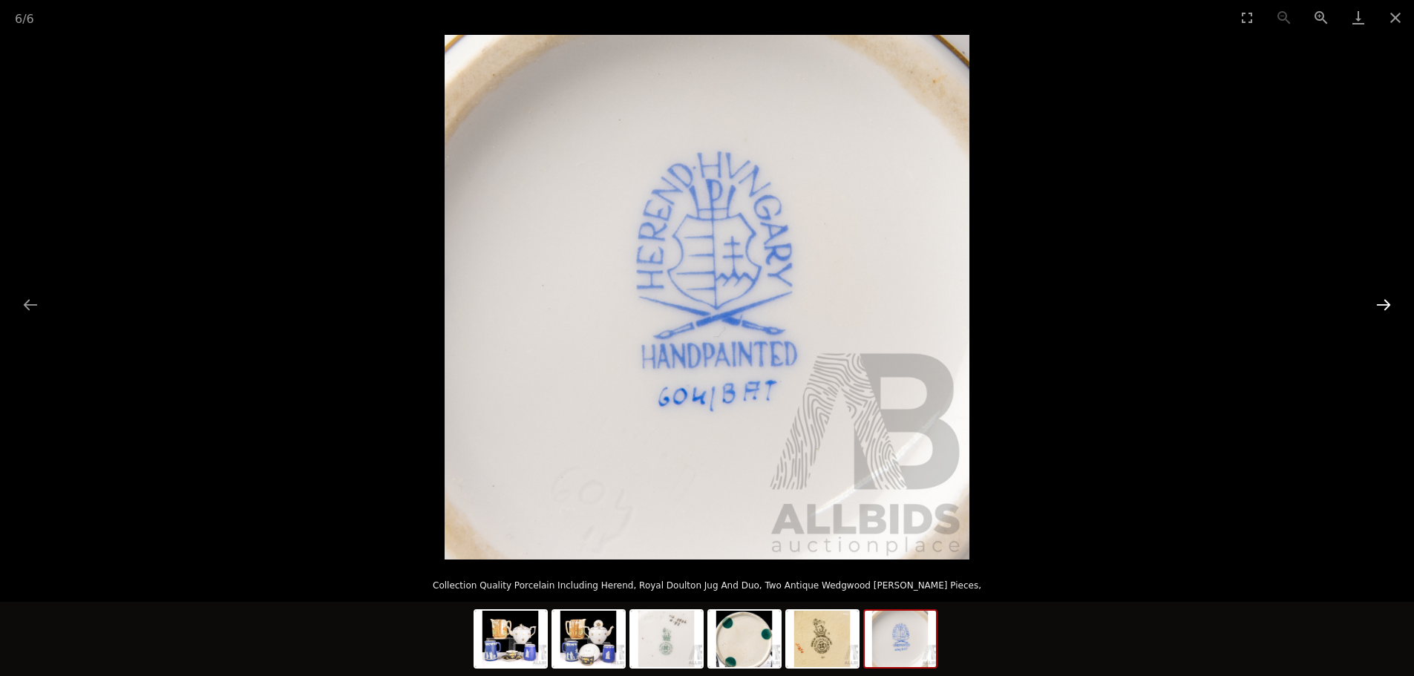
click at [1383, 302] on button "Next slide" at bounding box center [1383, 304] width 31 height 29
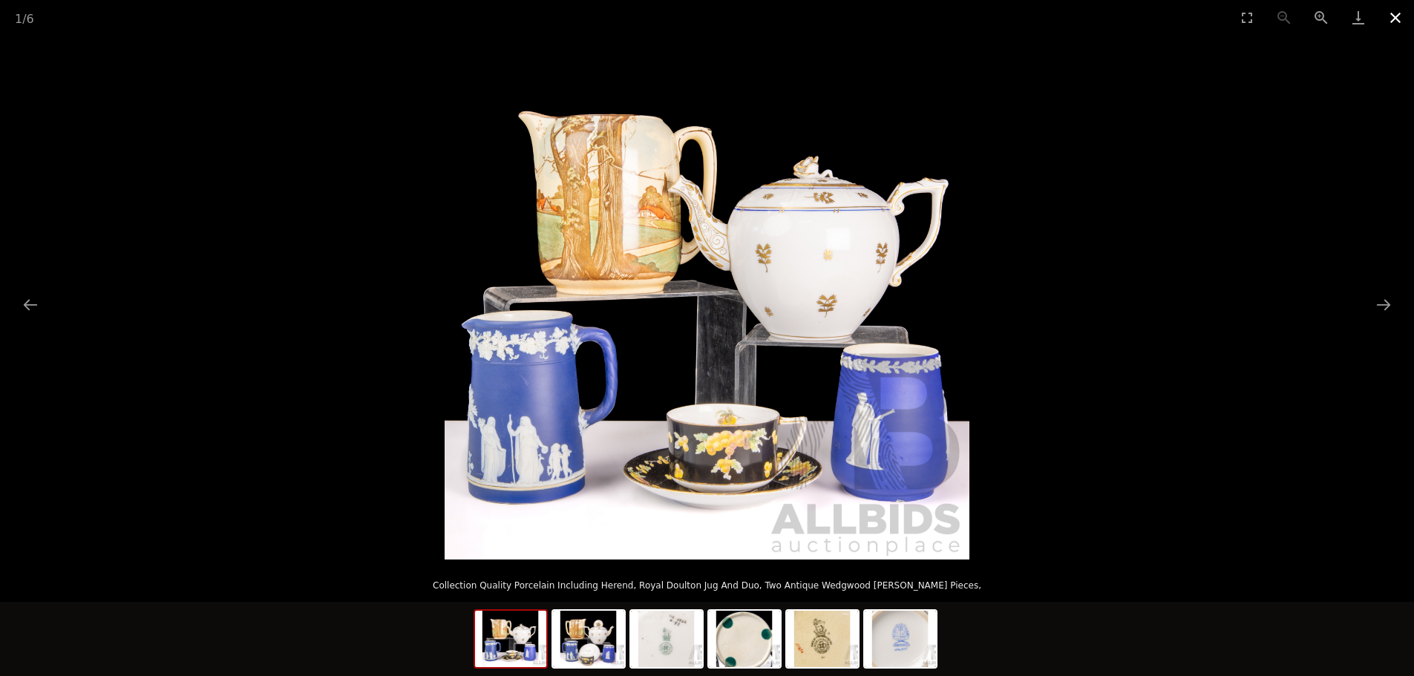
click at [1393, 12] on button "Close gallery" at bounding box center [1395, 17] width 37 height 35
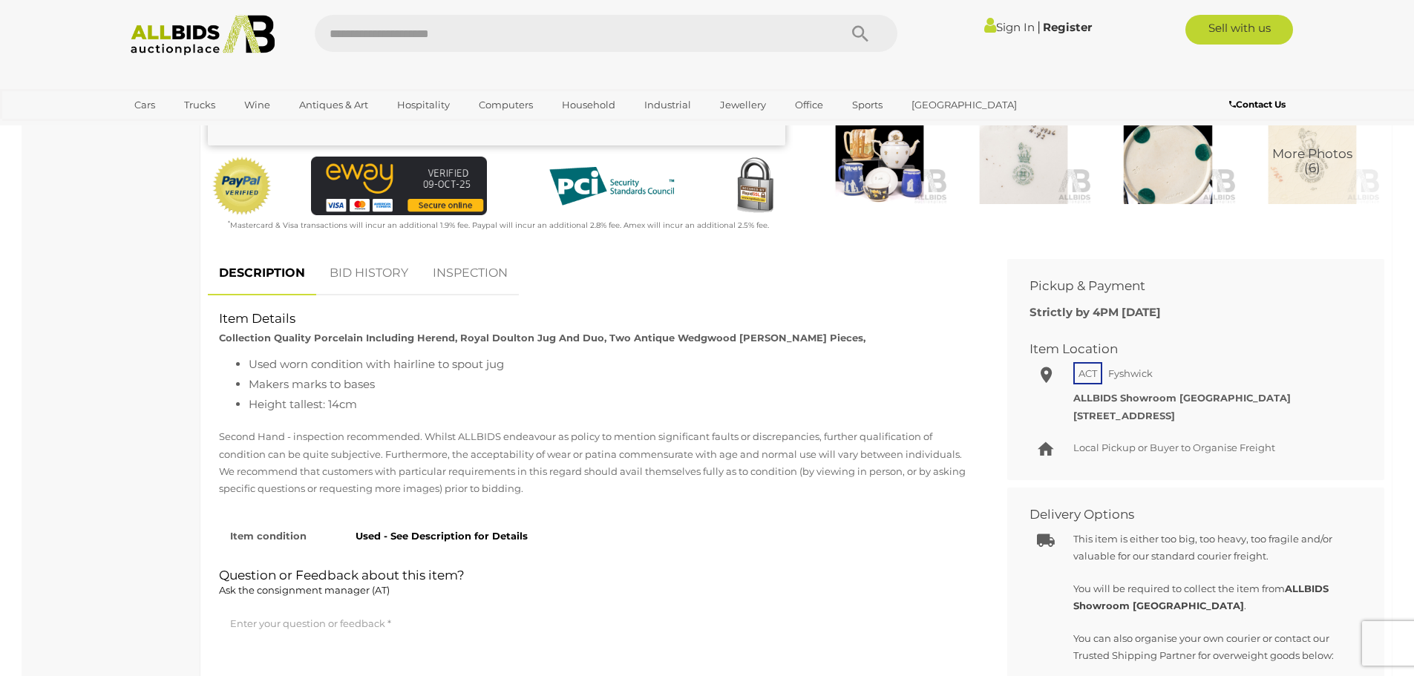
scroll to position [223, 0]
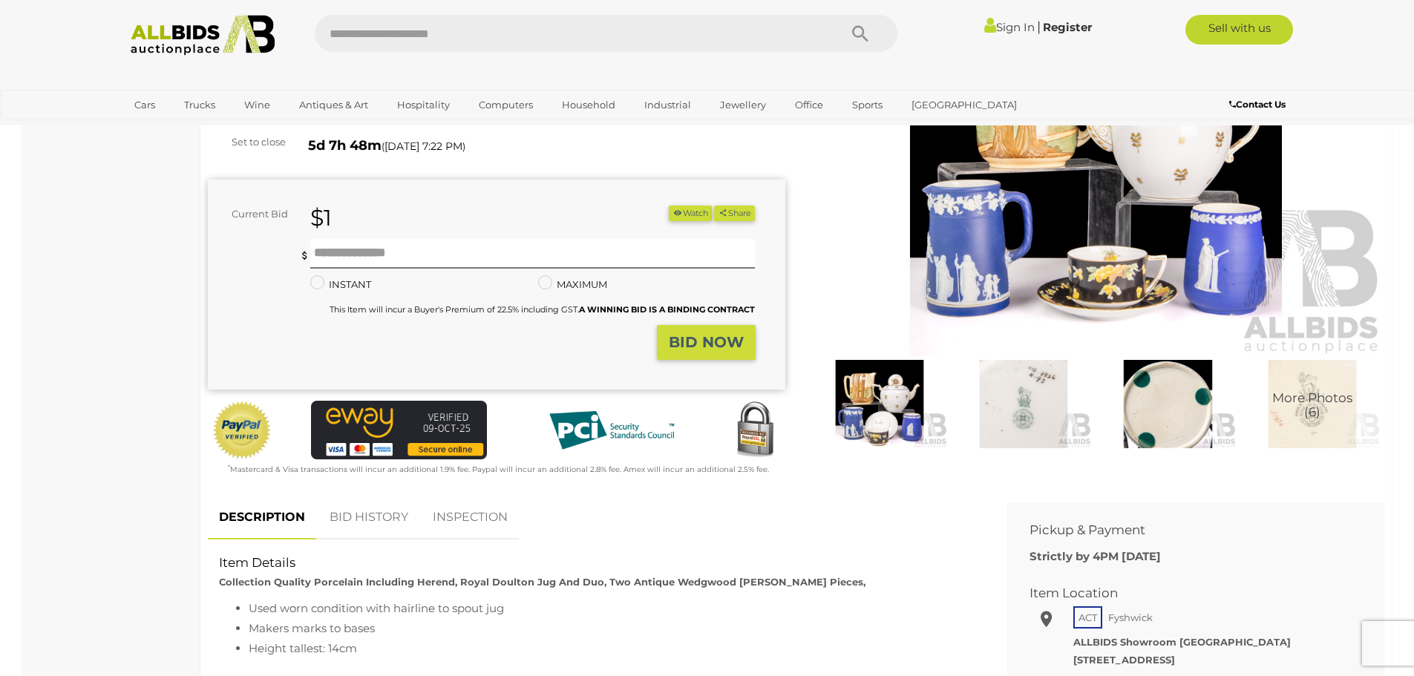
scroll to position [223, 0]
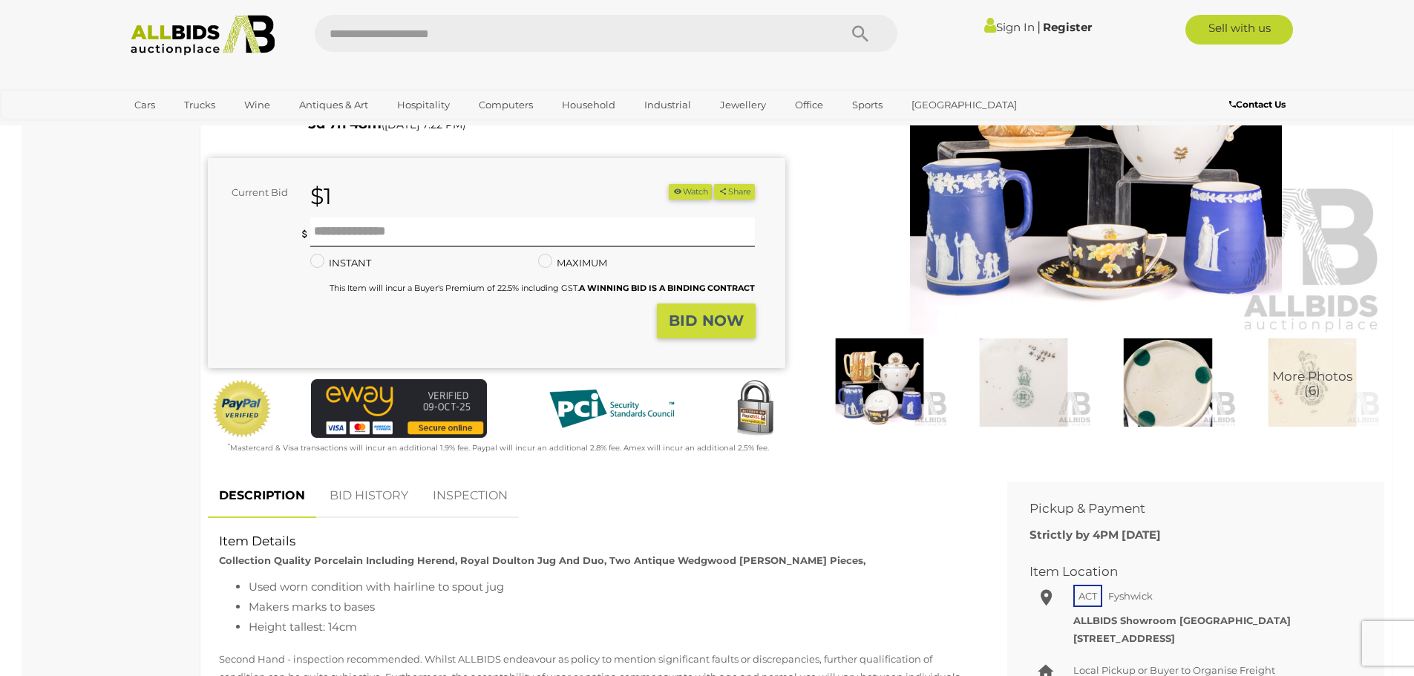
click at [331, 501] on link "BID HISTORY" at bounding box center [368, 496] width 101 height 44
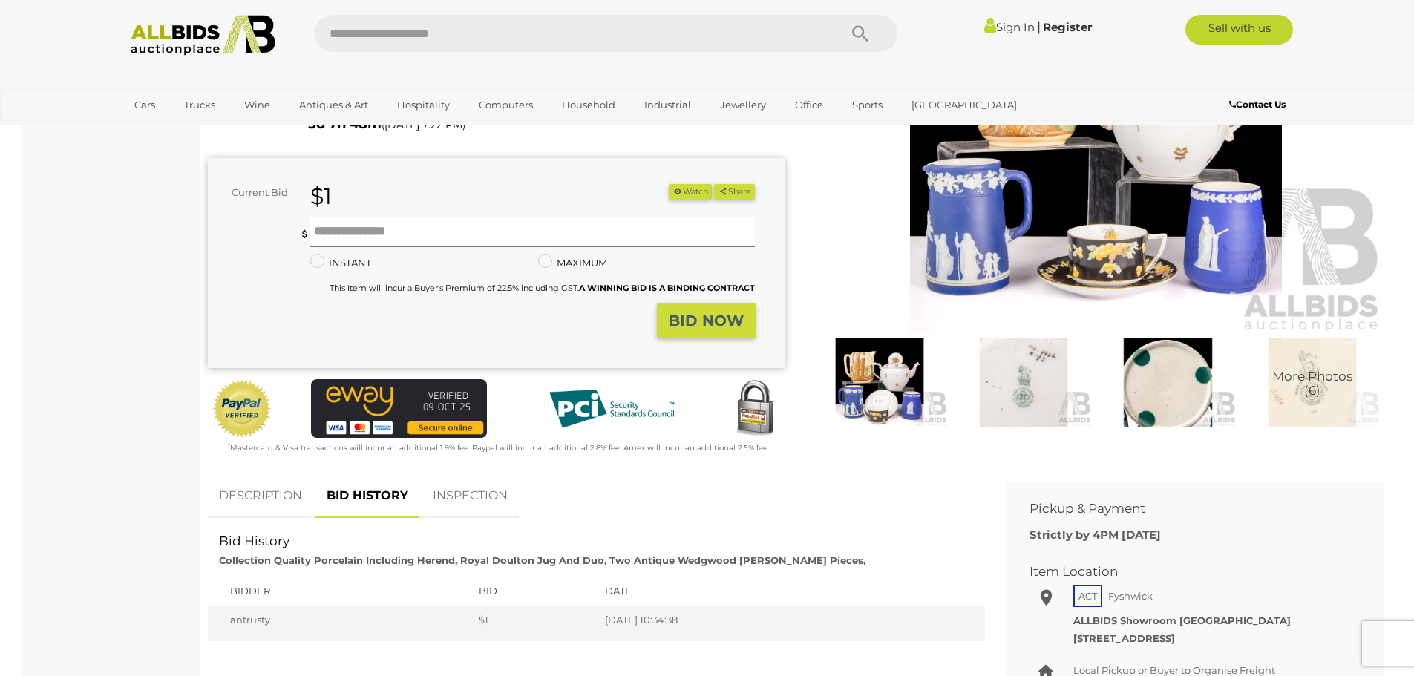
click at [284, 494] on link "DESCRIPTION" at bounding box center [260, 496] width 105 height 44
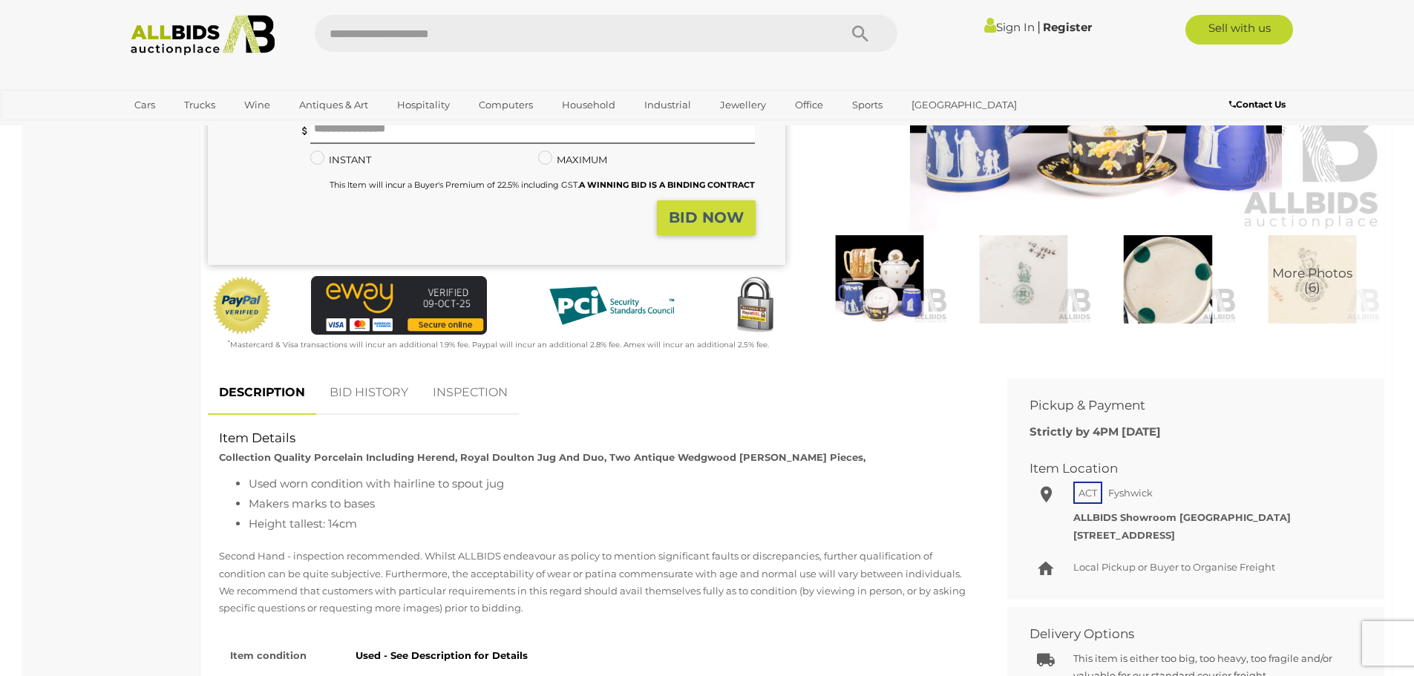
scroll to position [445, 0]
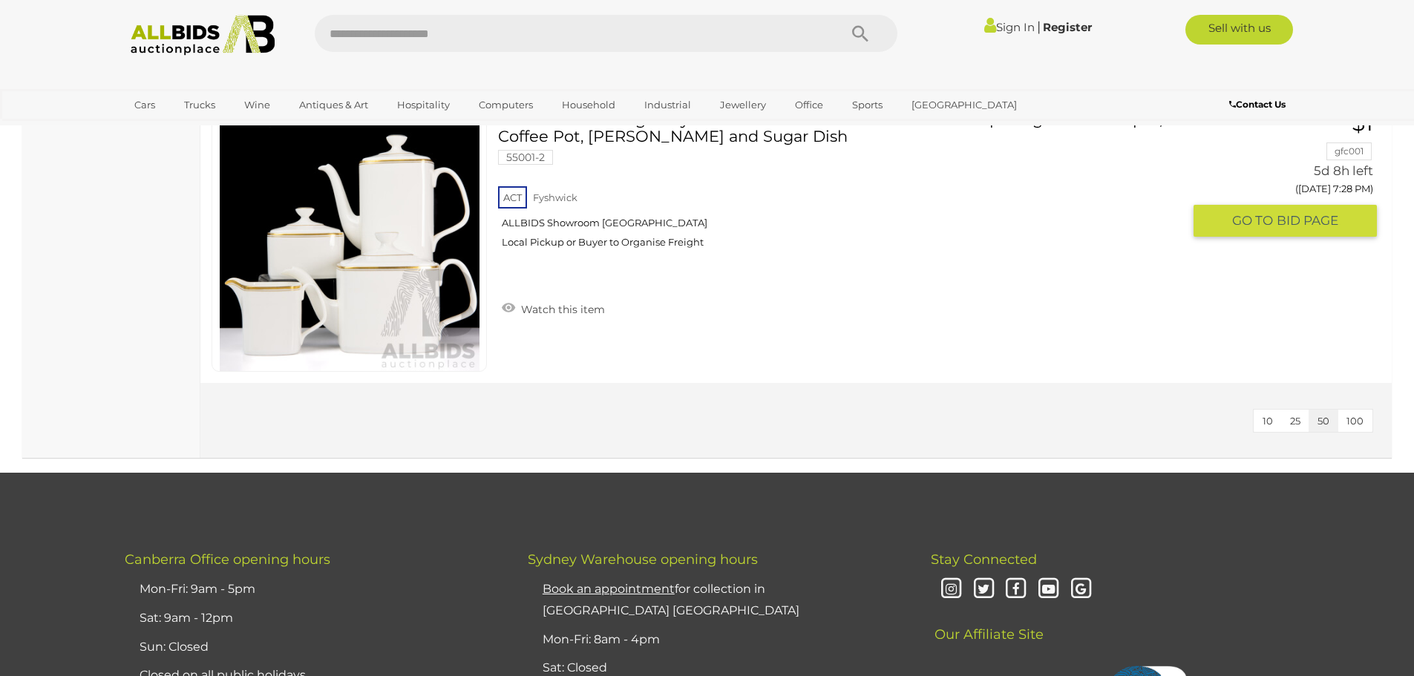
scroll to position [3597, 0]
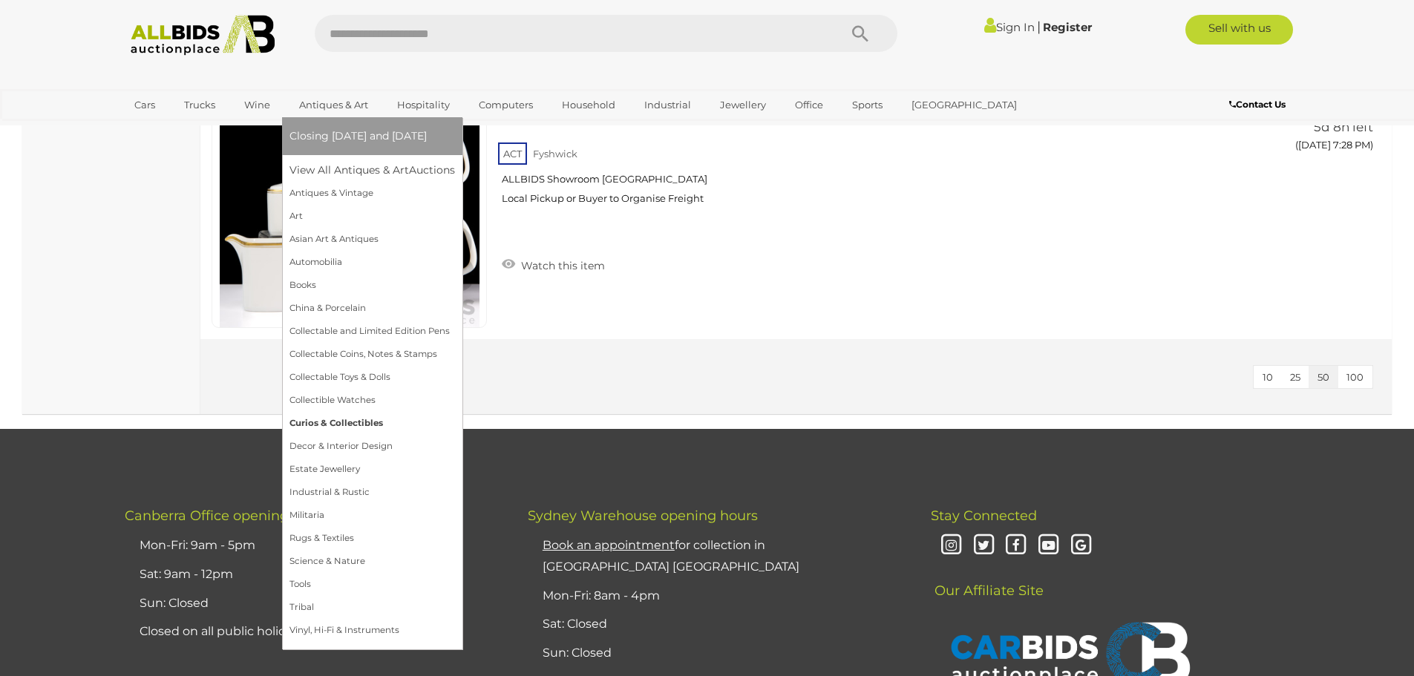
click at [336, 422] on link "Curios & Collectibles" at bounding box center [372, 423] width 166 height 23
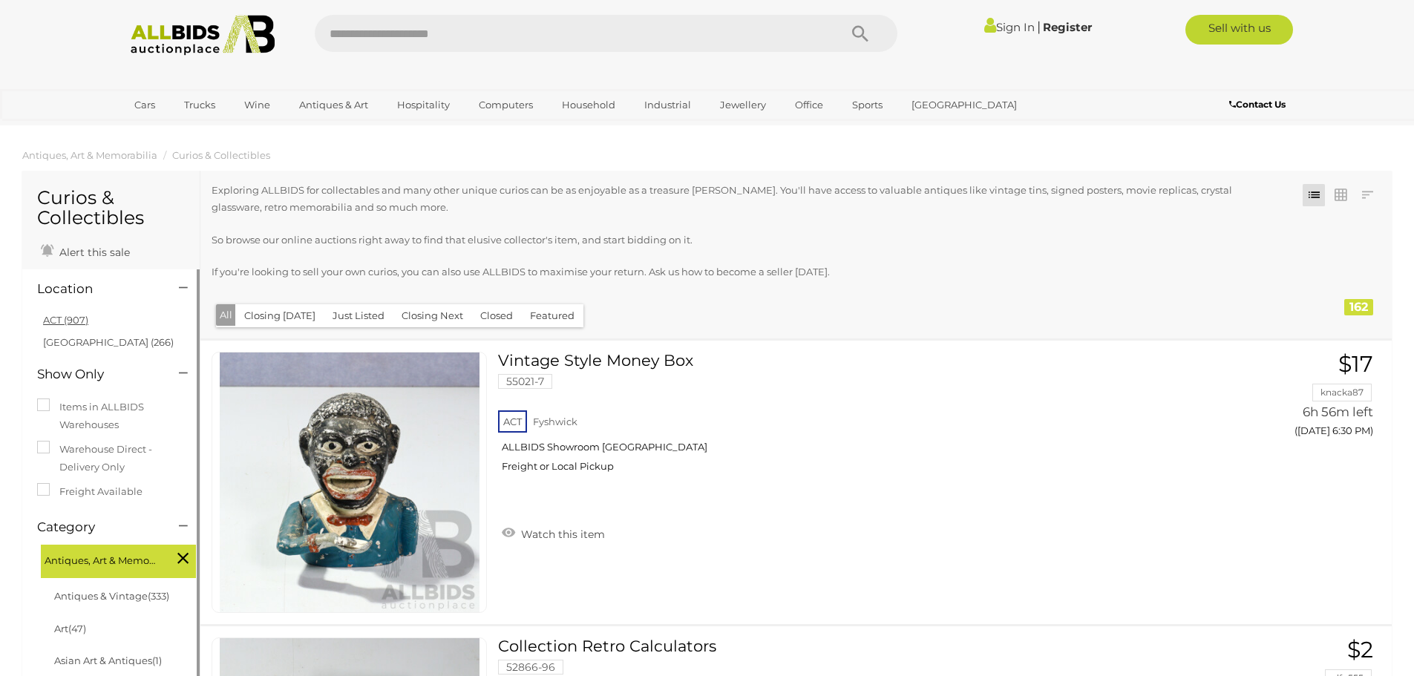
click at [56, 316] on link "ACT (907)" at bounding box center [65, 320] width 45 height 12
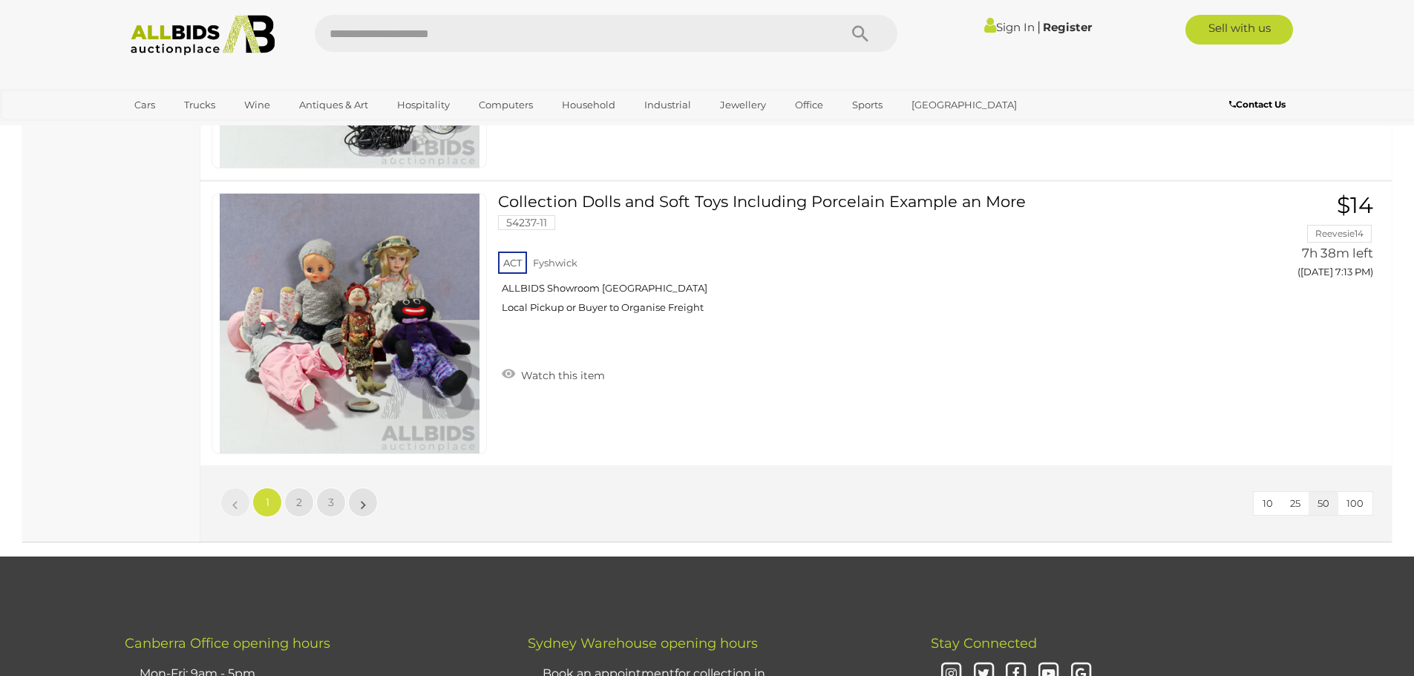
scroll to position [14177, 0]
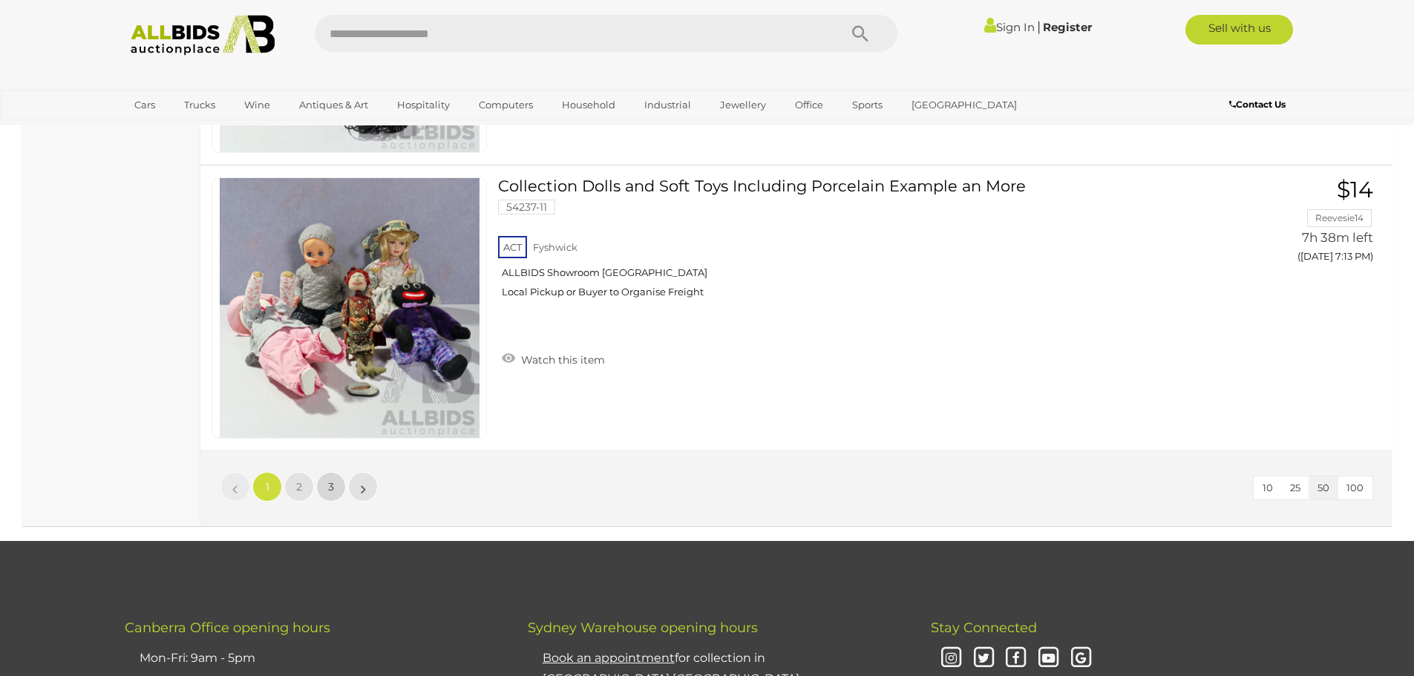
click at [333, 488] on span "3" at bounding box center [331, 486] width 6 height 13
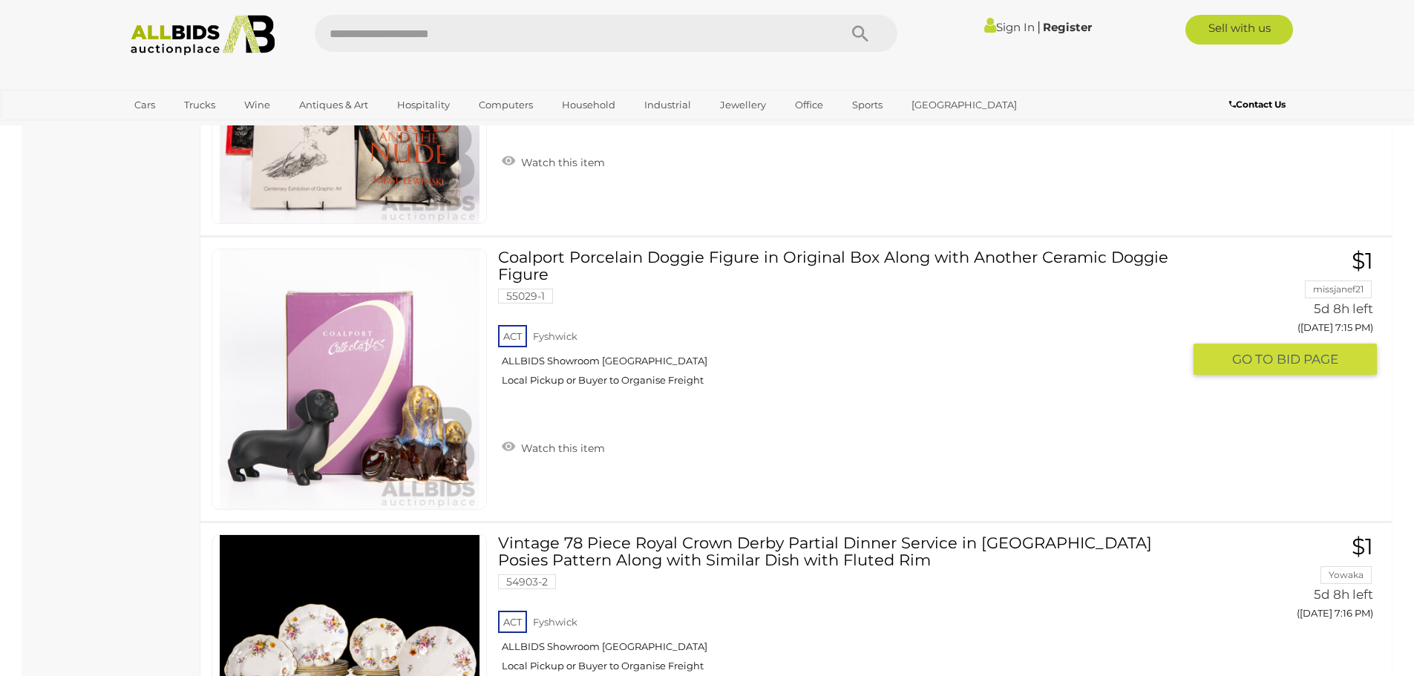
scroll to position [8079, 0]
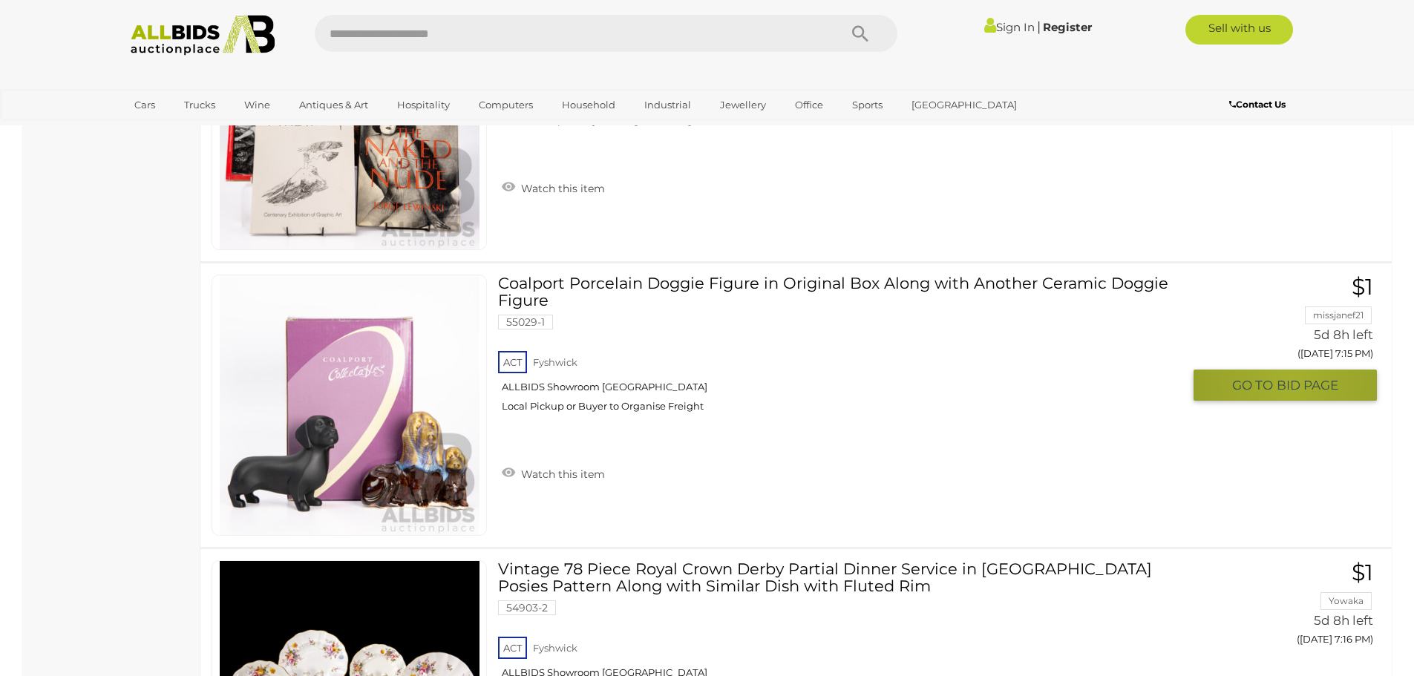
click at [1292, 379] on span "BID PAGE" at bounding box center [1308, 385] width 62 height 17
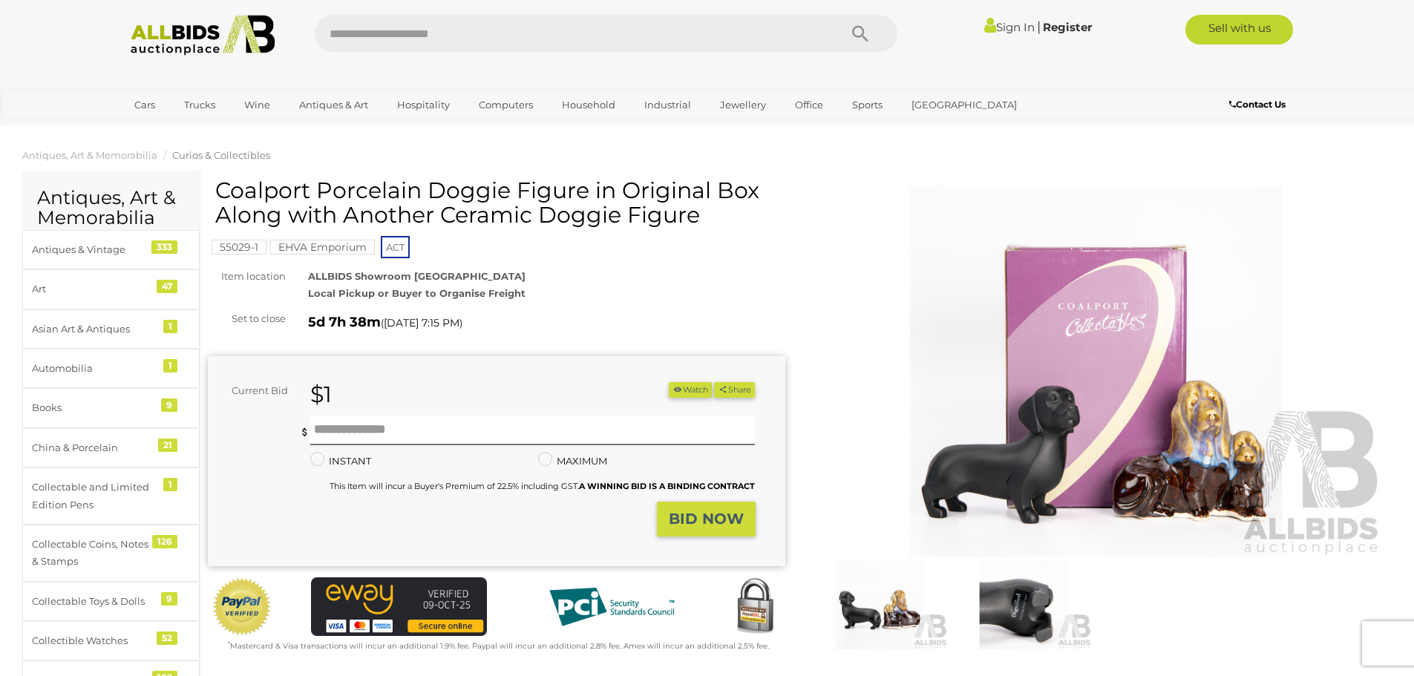
click at [1073, 367] on img at bounding box center [1096, 372] width 577 height 372
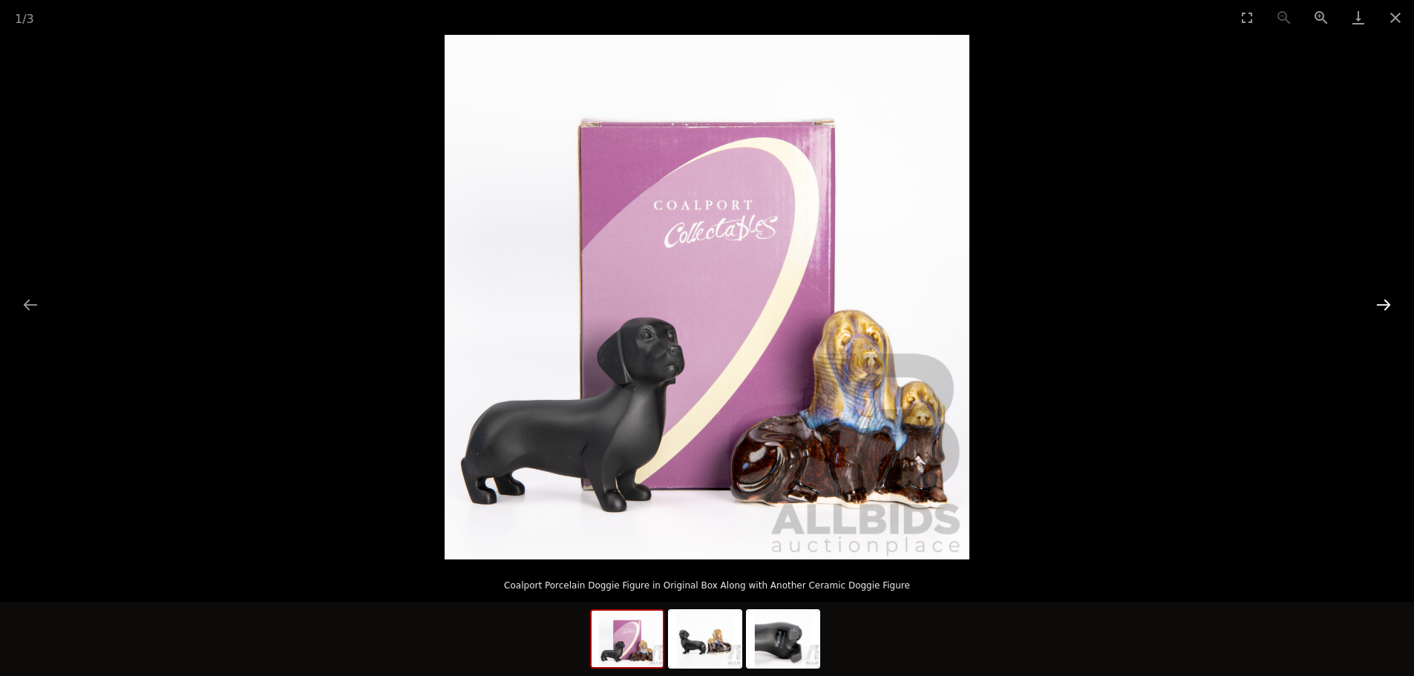
click at [1379, 304] on button "Next slide" at bounding box center [1383, 304] width 31 height 29
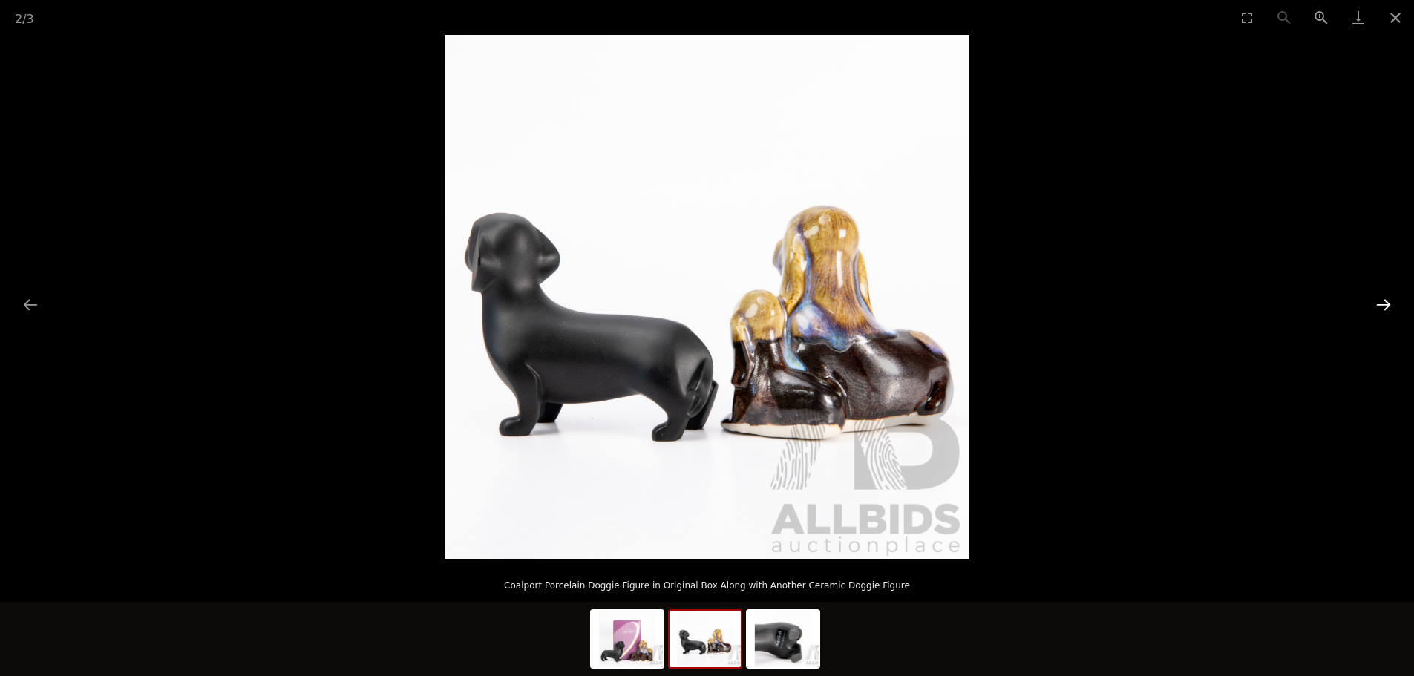
click at [1384, 304] on button "Next slide" at bounding box center [1383, 304] width 31 height 29
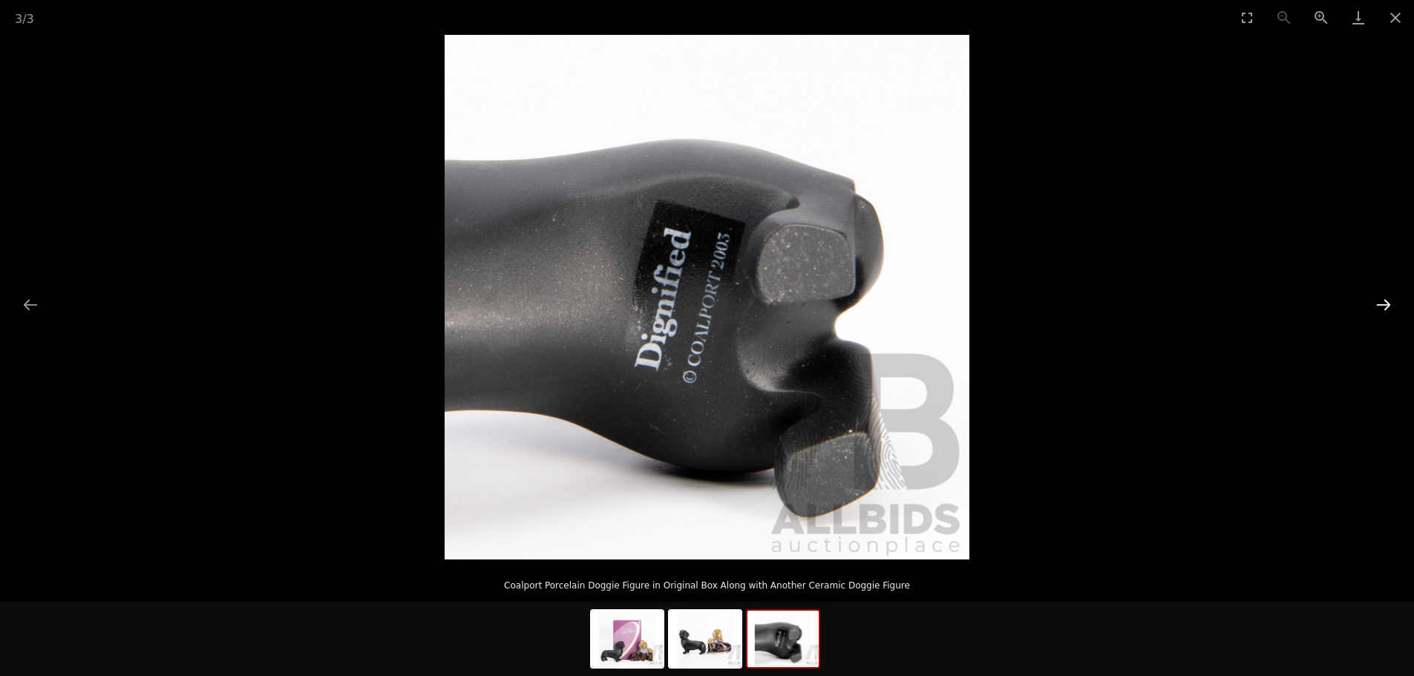
click at [1384, 304] on button "Next slide" at bounding box center [1383, 304] width 31 height 29
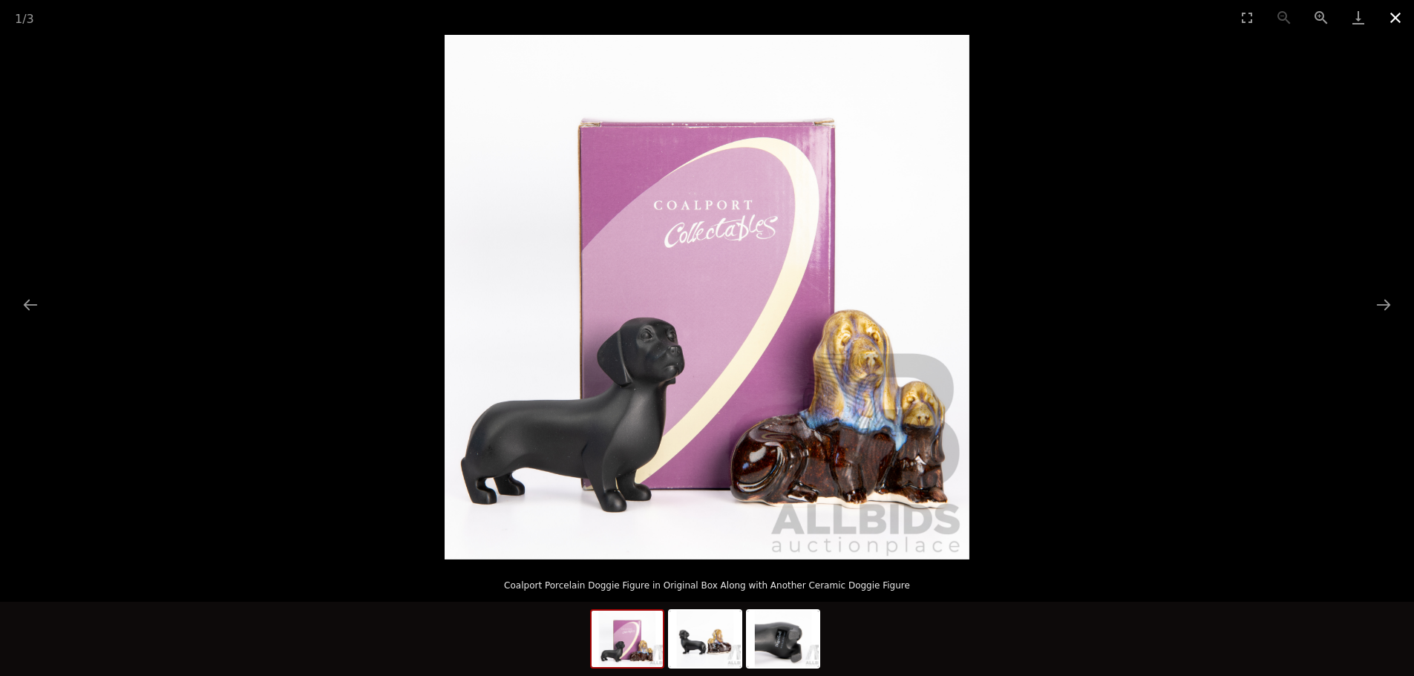
click at [1398, 16] on button "Close gallery" at bounding box center [1395, 17] width 37 height 35
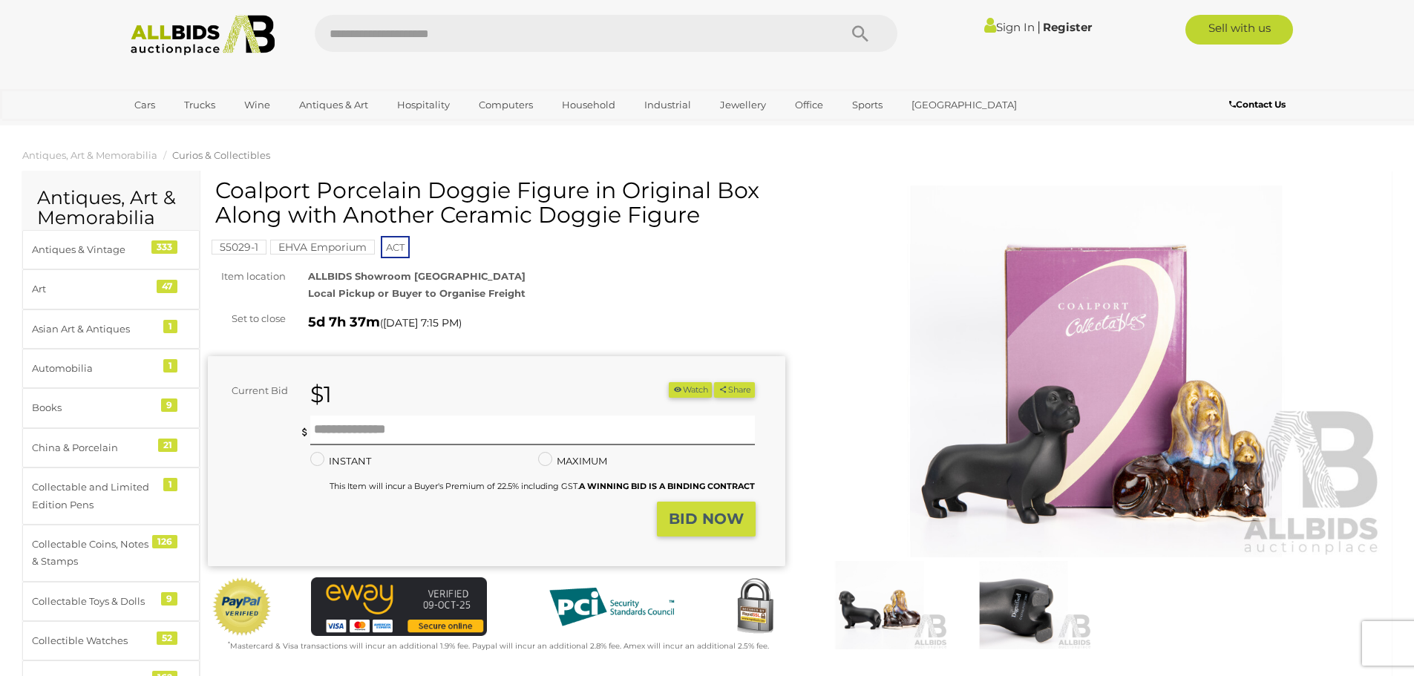
click at [993, 27] on link "Sign In" at bounding box center [1009, 27] width 50 height 14
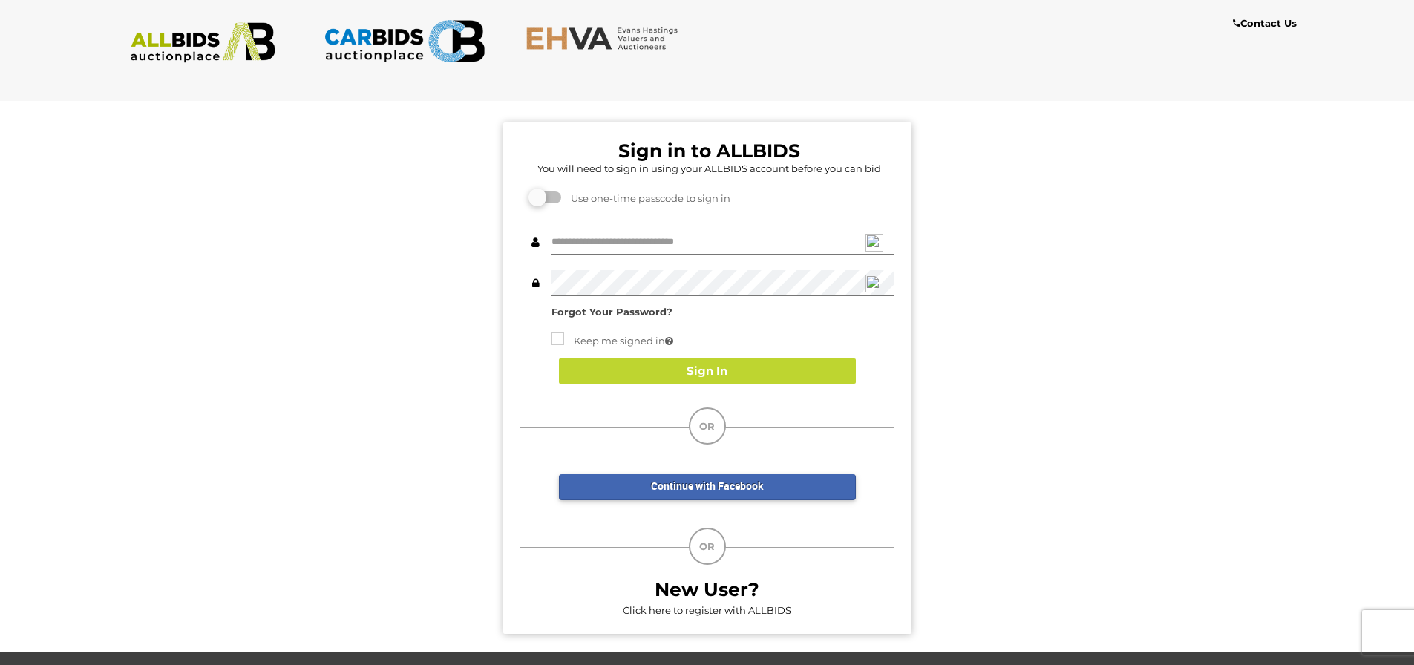
click at [623, 229] on div "Sign in to ALLBIDS You will need to sign in using your ALLBIDS account before y…" at bounding box center [707, 377] width 408 height 511
click at [560, 246] on input "text" at bounding box center [722, 242] width 343 height 26
type input "**********"
click at [653, 361] on button "Sign In" at bounding box center [707, 372] width 297 height 26
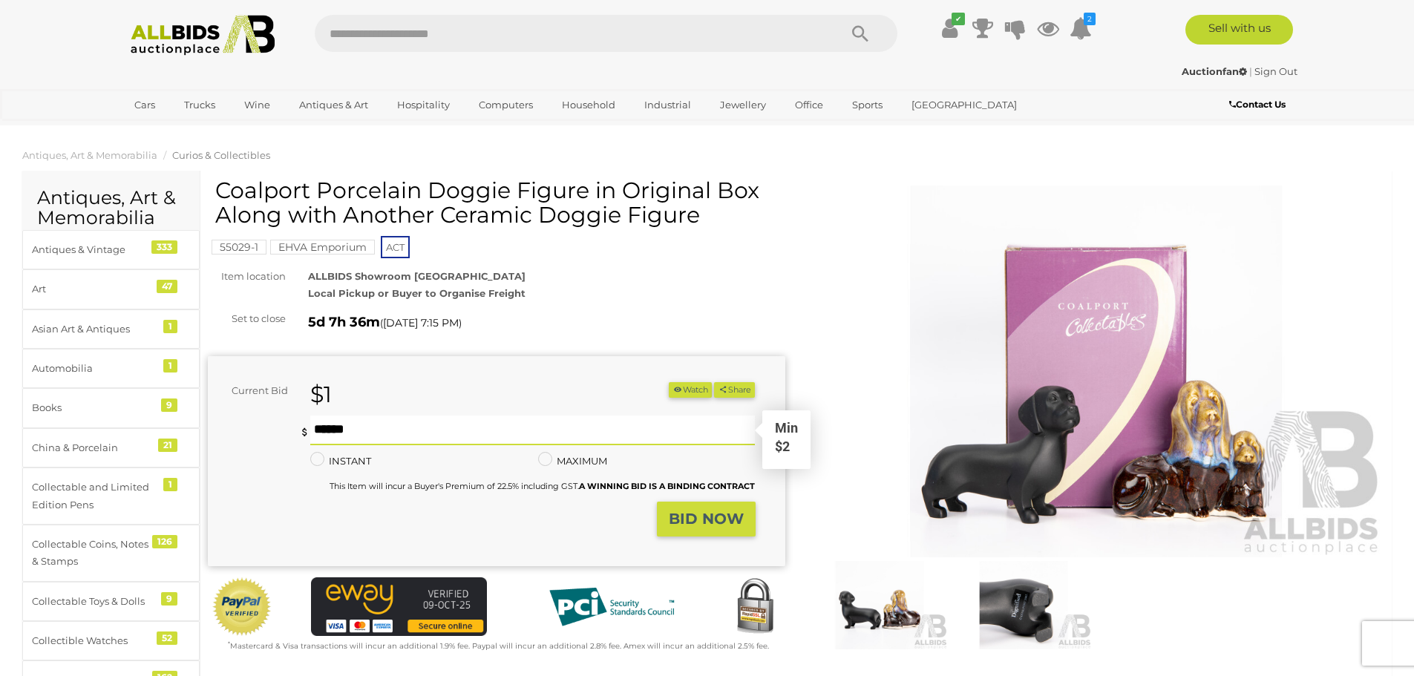
click at [314, 420] on input "text" at bounding box center [532, 431] width 445 height 30
type input "*"
click at [703, 514] on strong "BID NOW" at bounding box center [706, 519] width 75 height 18
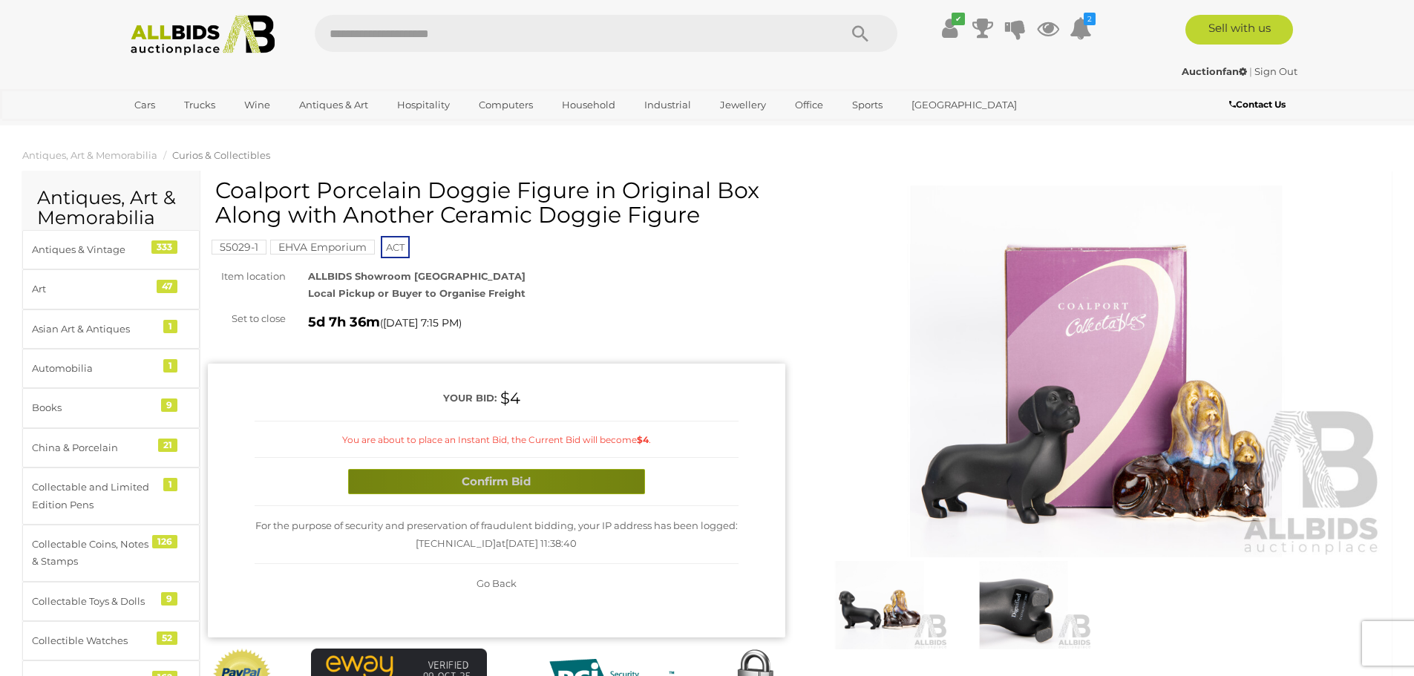
click at [488, 479] on button "Confirm Bid" at bounding box center [496, 482] width 297 height 26
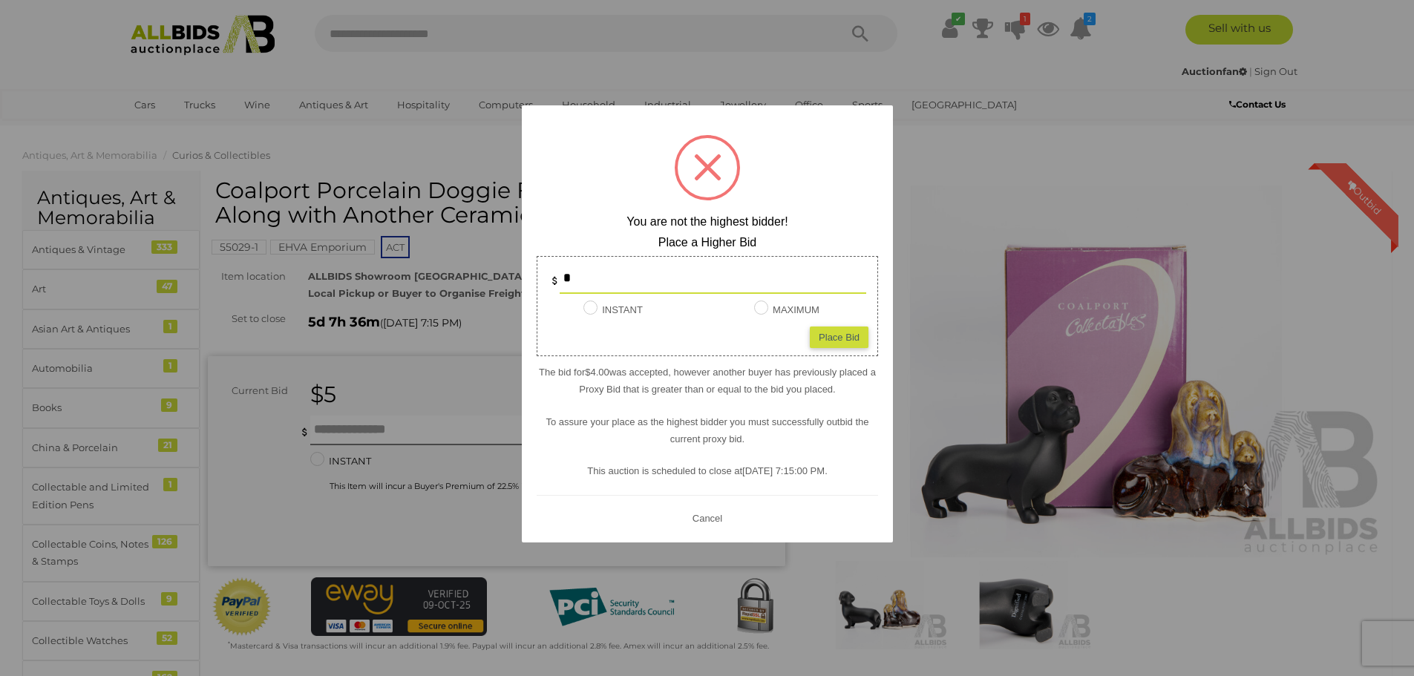
drag, startPoint x: 563, startPoint y: 280, endPoint x: 583, endPoint y: 280, distance: 19.3
click at [583, 280] on input "*" at bounding box center [713, 279] width 307 height 30
type input "*"
click at [836, 334] on div "Place Bid" at bounding box center [839, 337] width 59 height 22
type input "*"
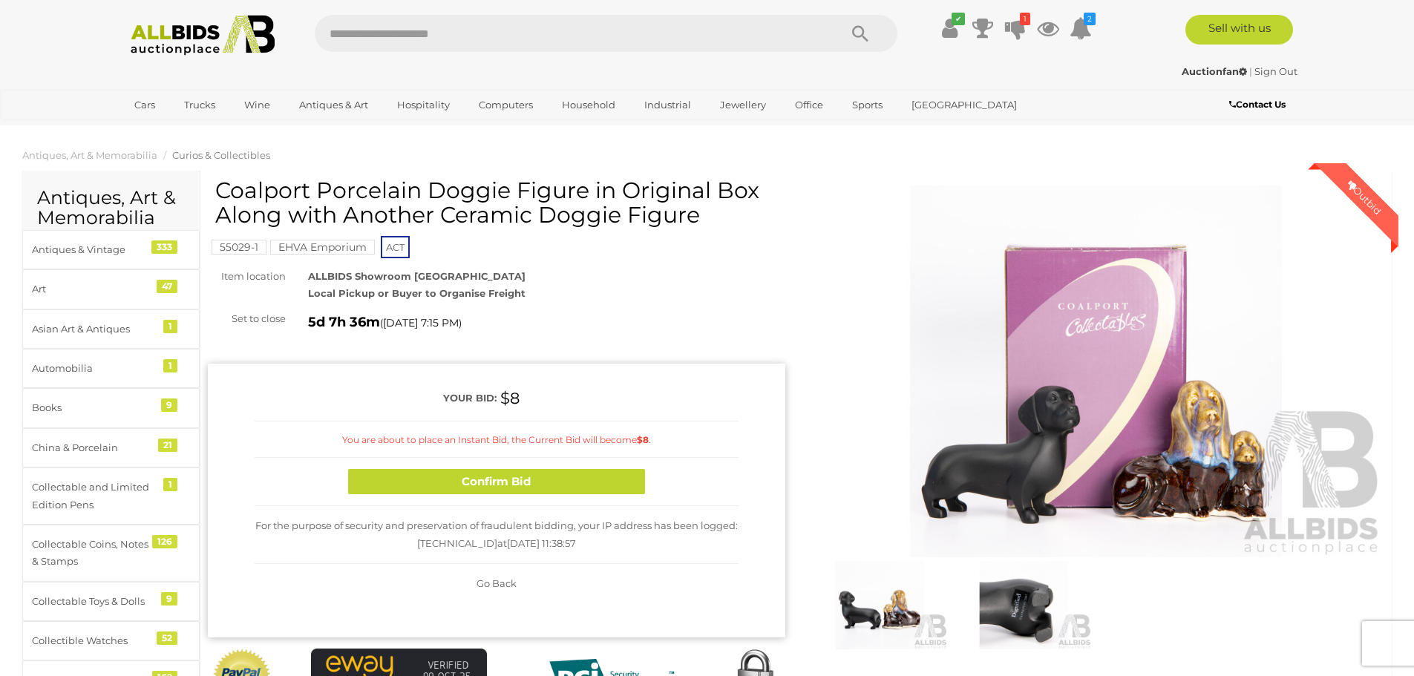
click at [516, 475] on button "Confirm Bid" at bounding box center [496, 482] width 297 height 26
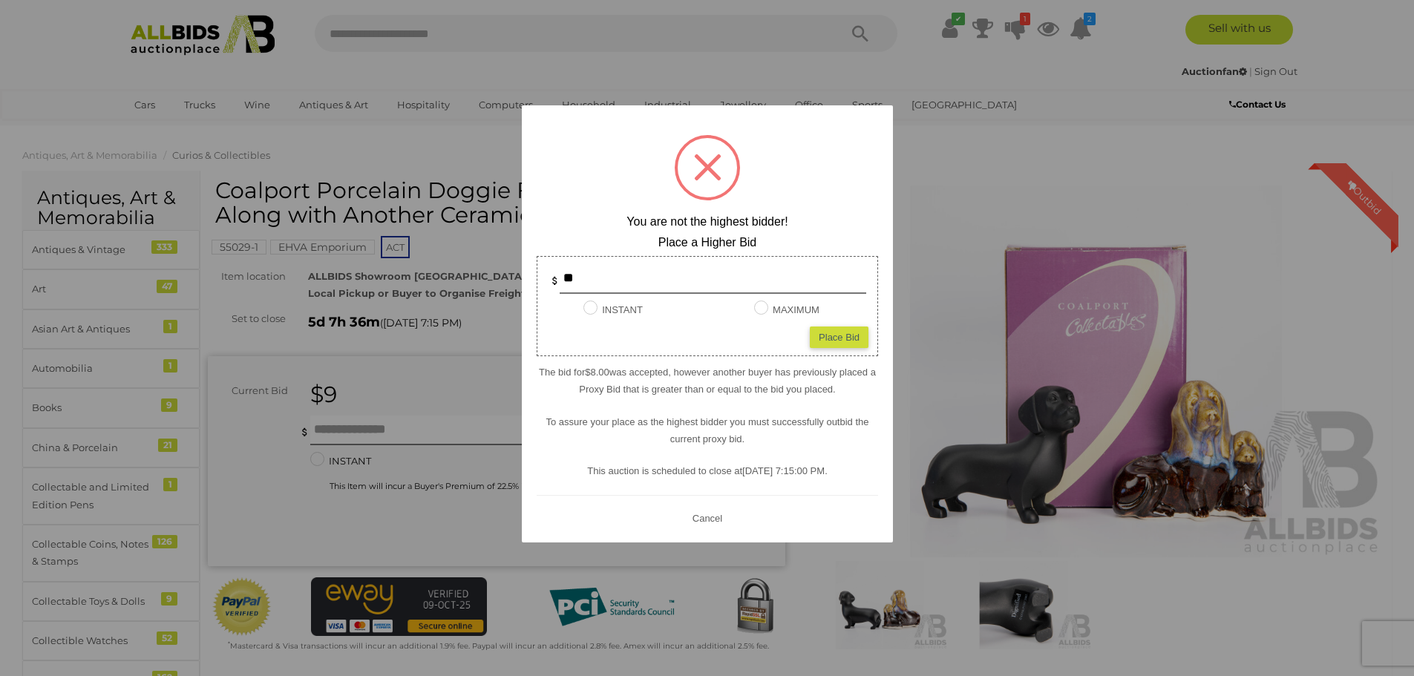
click at [712, 519] on button "Cancel" at bounding box center [706, 517] width 39 height 19
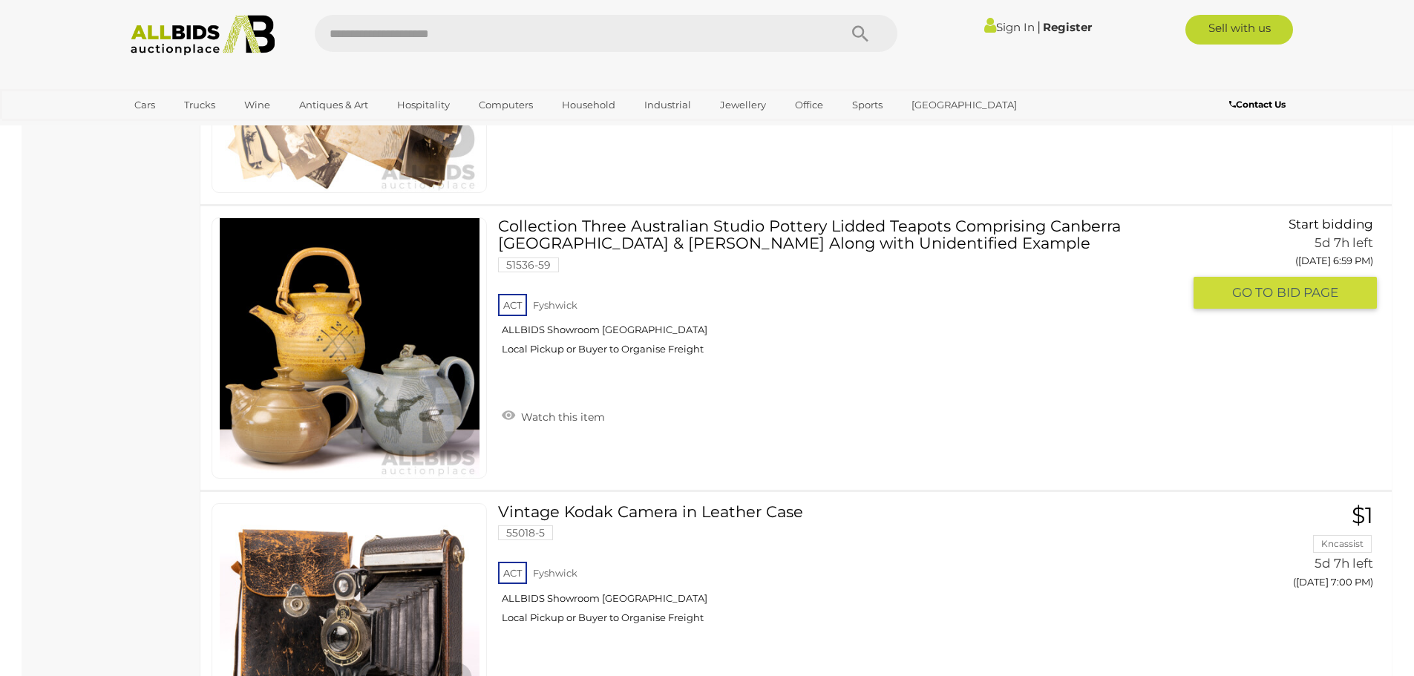
scroll to position [4983, 0]
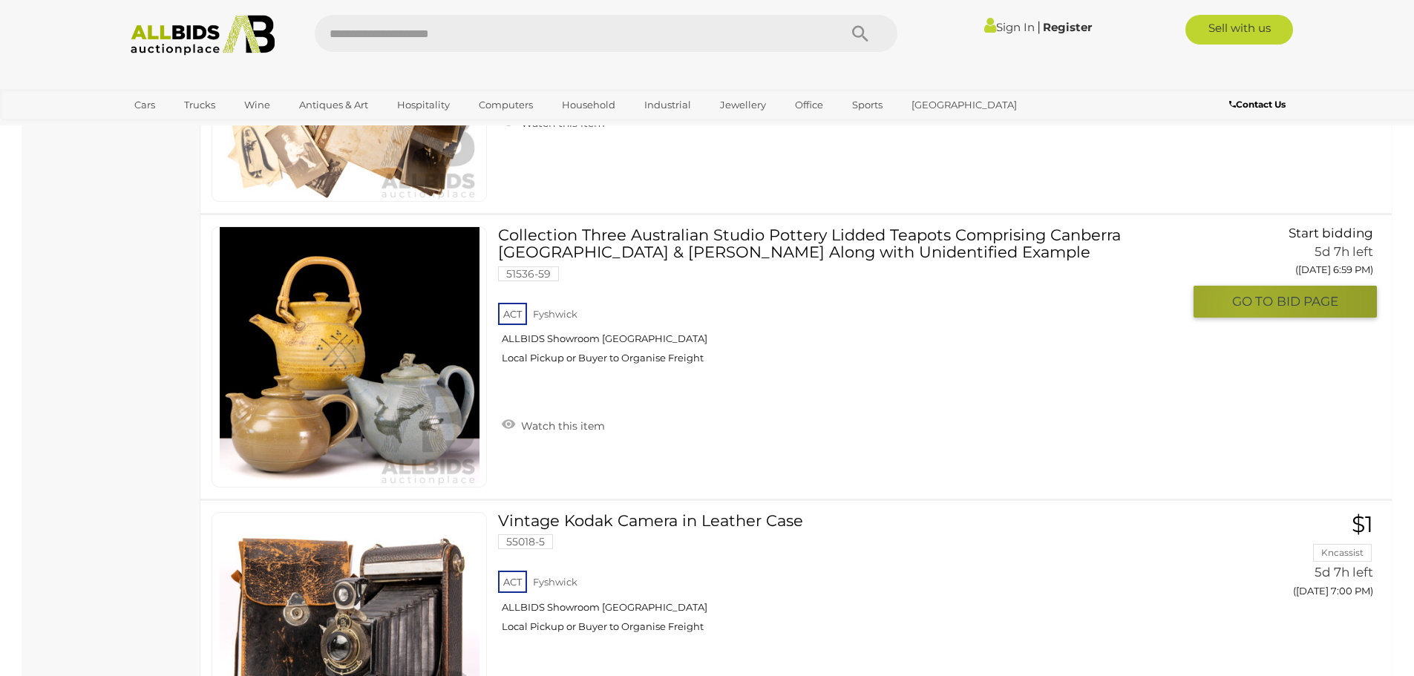
click at [1245, 307] on span "GO TO" at bounding box center [1254, 301] width 45 height 17
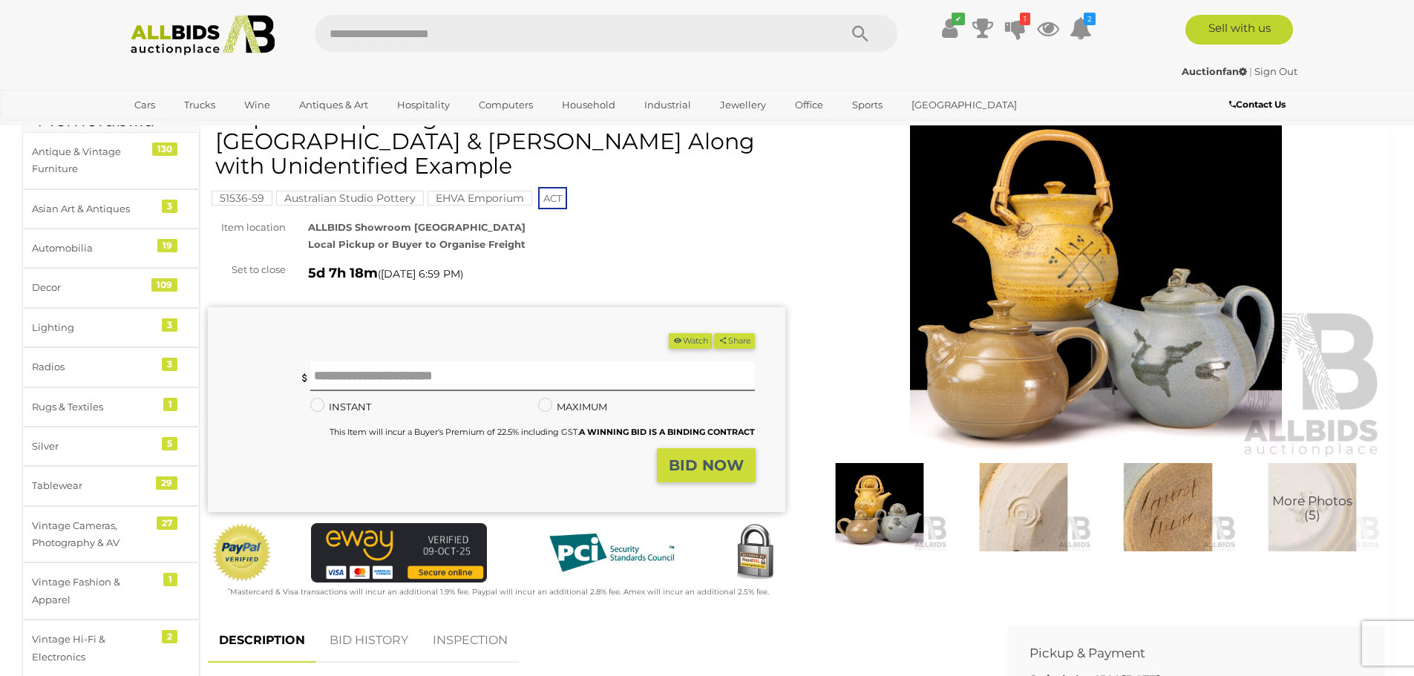
scroll to position [74, 0]
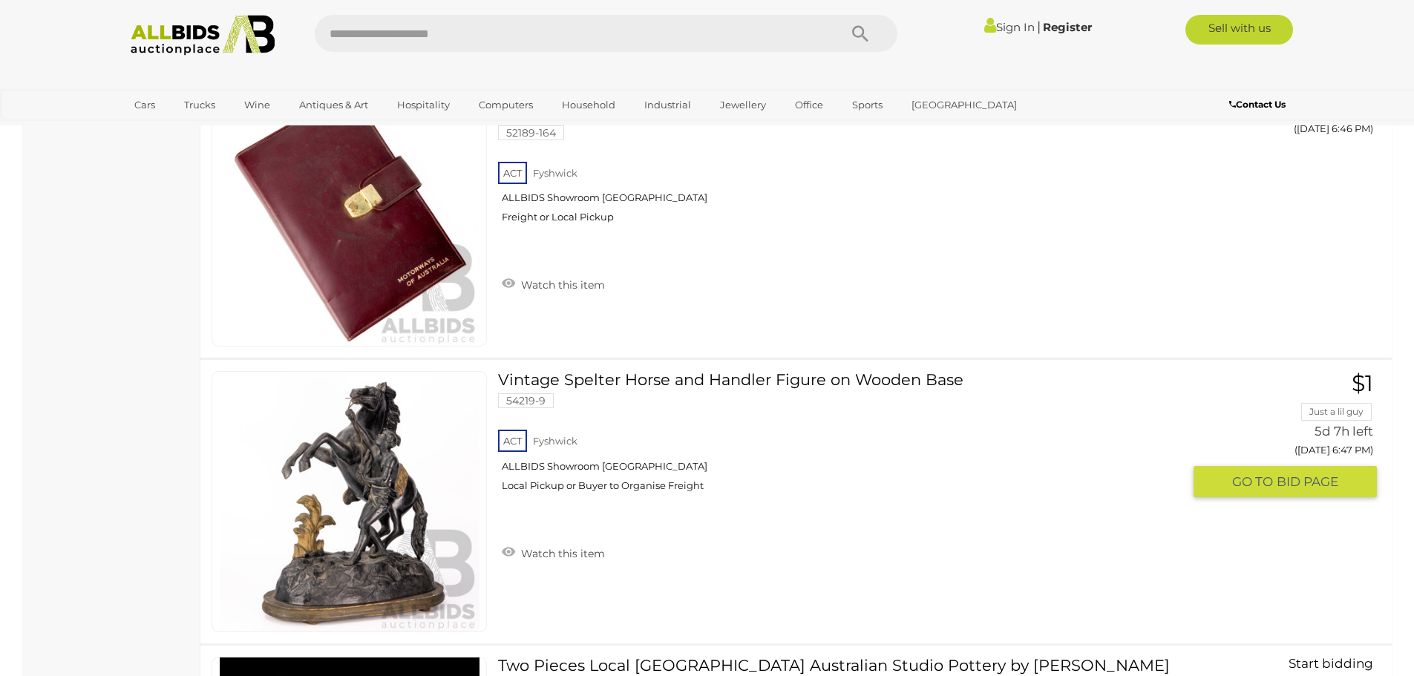
scroll to position [1261, 0]
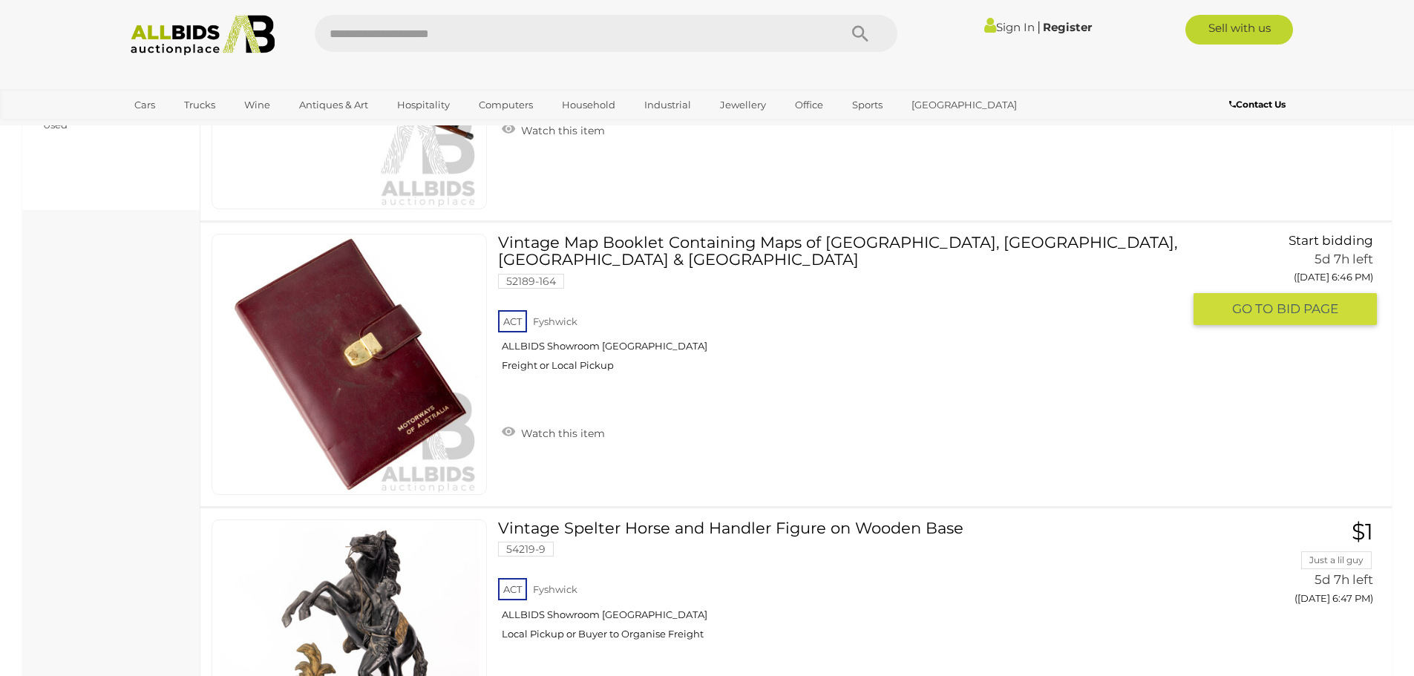
click at [1253, 313] on span "GO TO" at bounding box center [1254, 309] width 45 height 17
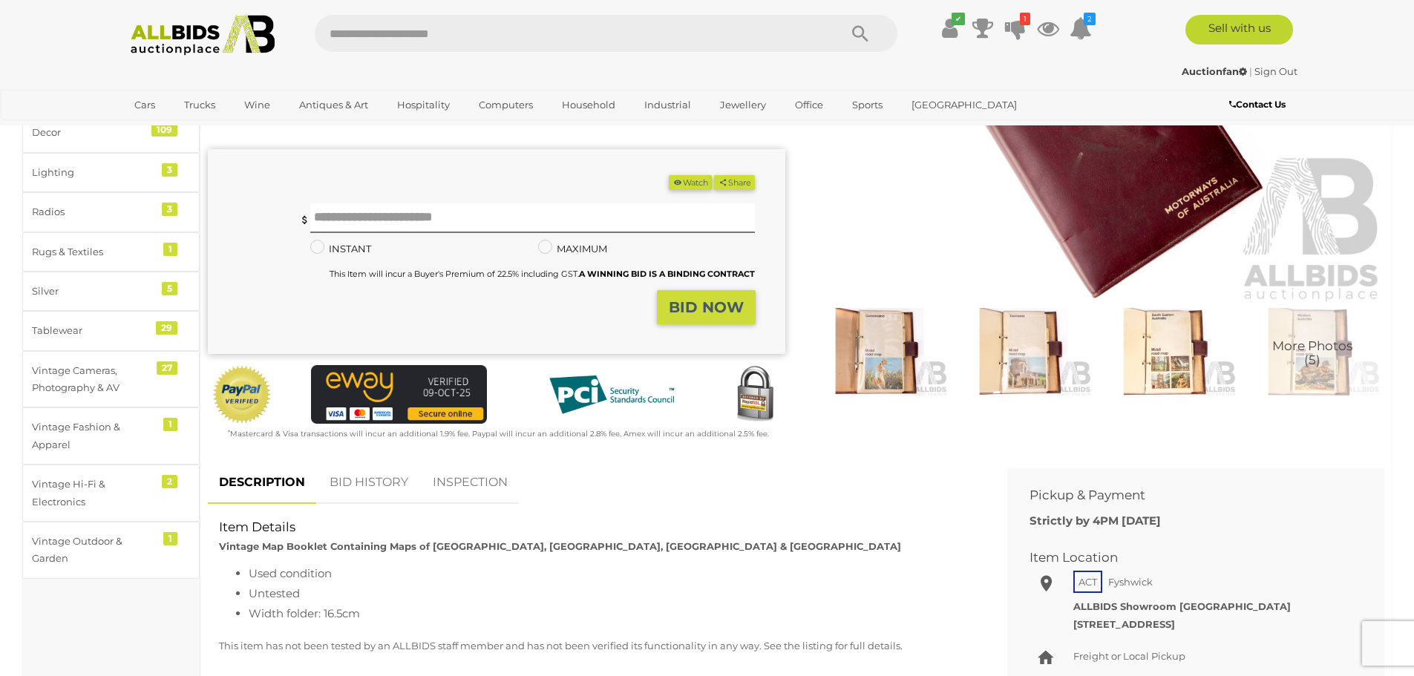
scroll to position [297, 0]
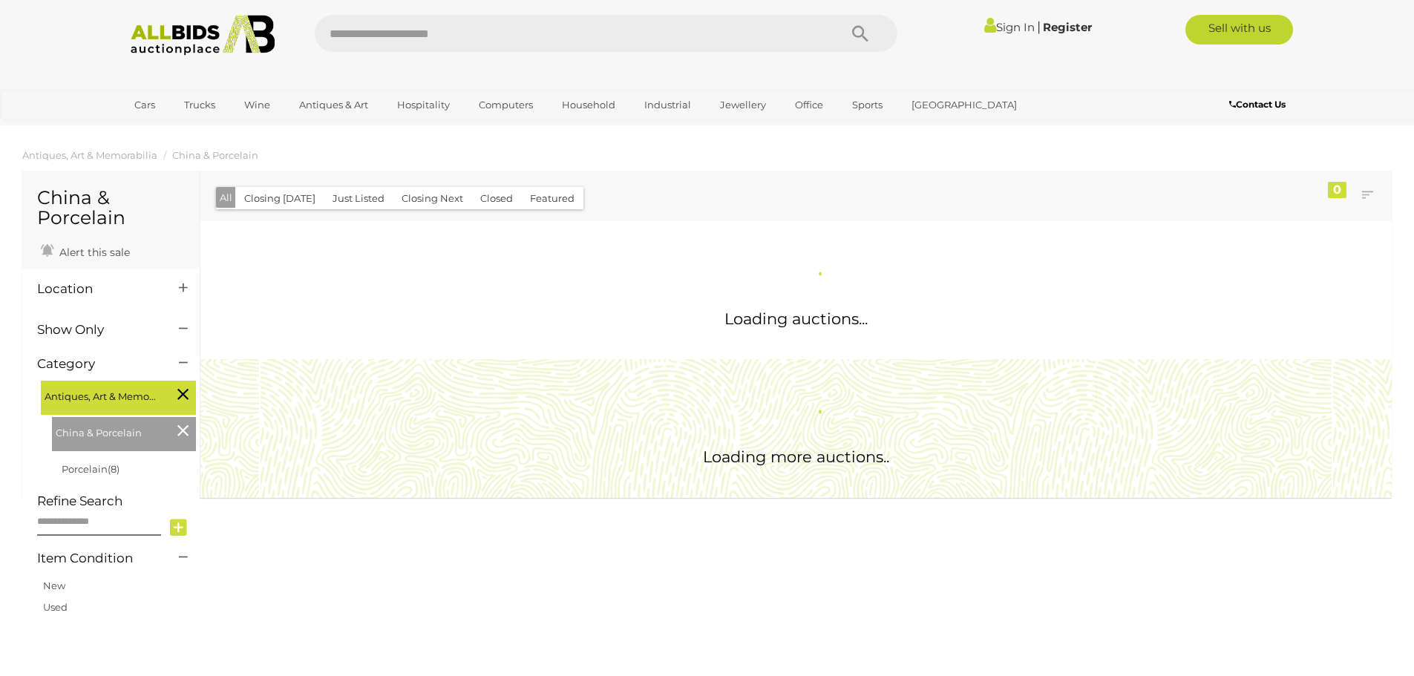
scroll to position [855, 0]
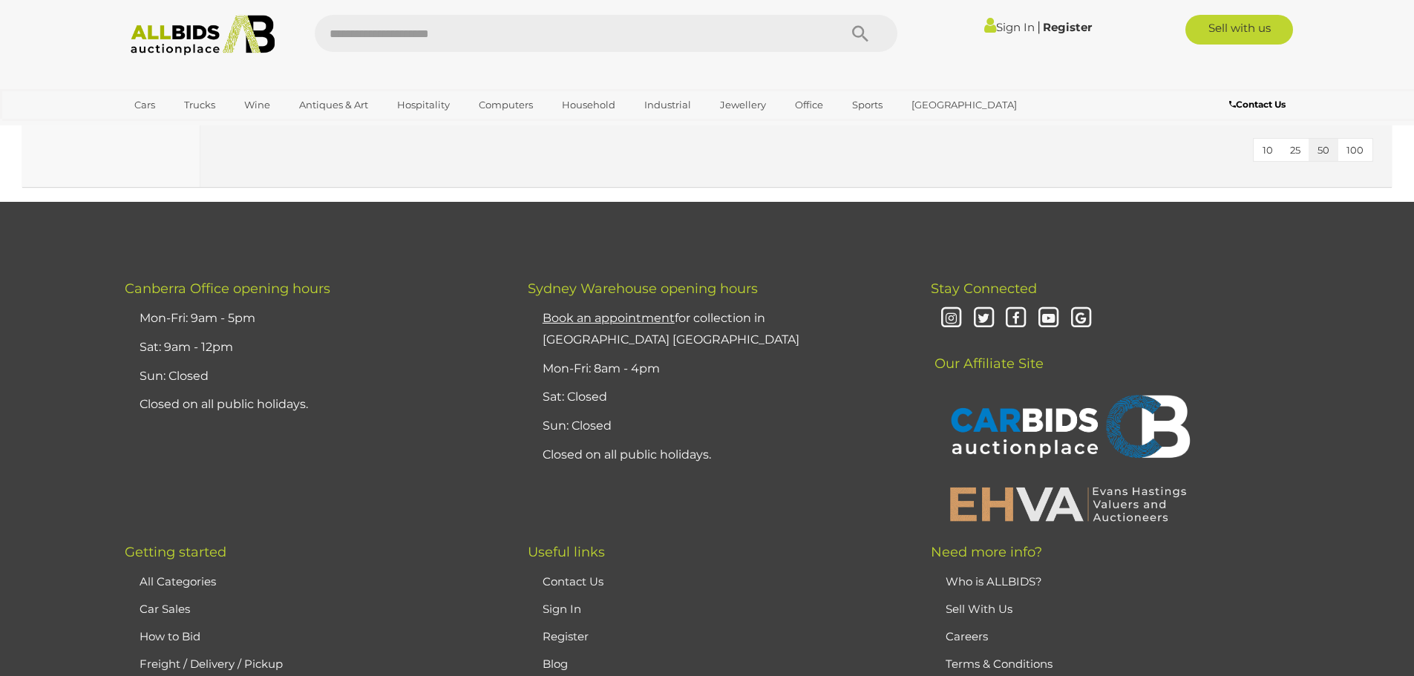
scroll to position [3379, 0]
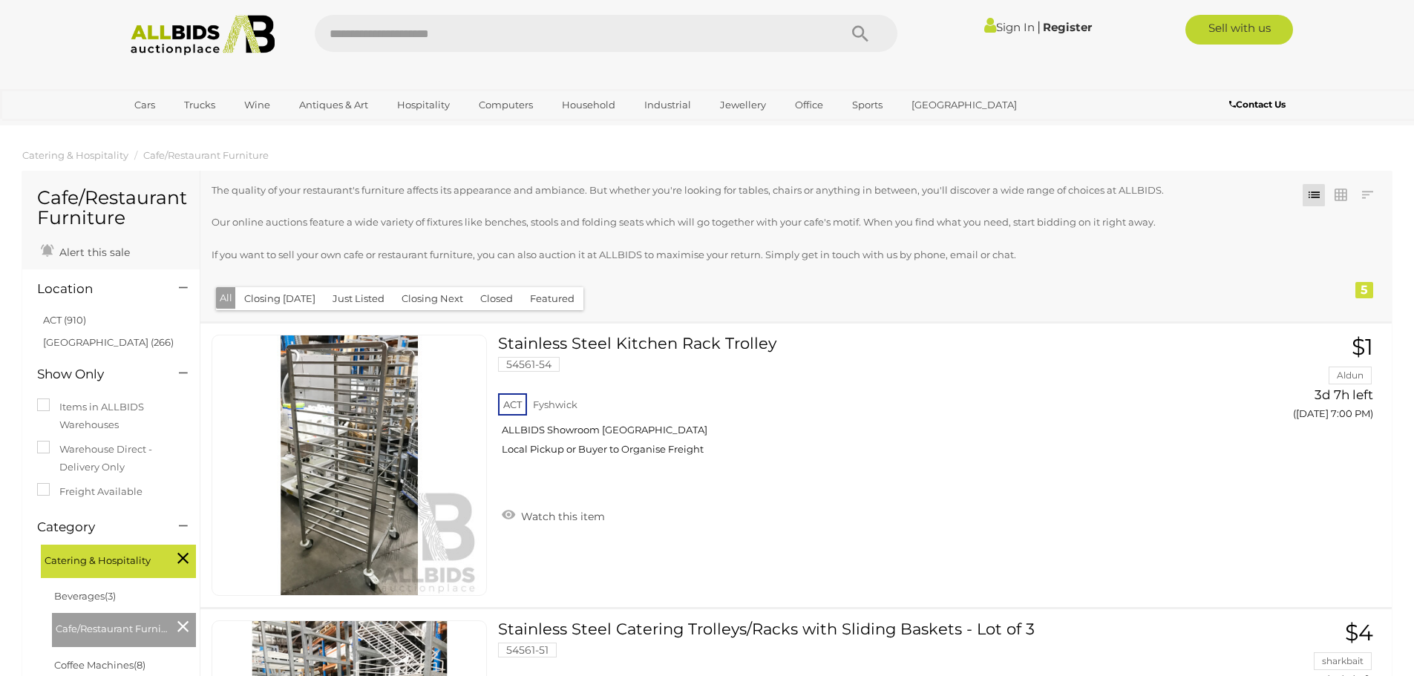
scroll to position [1188, 0]
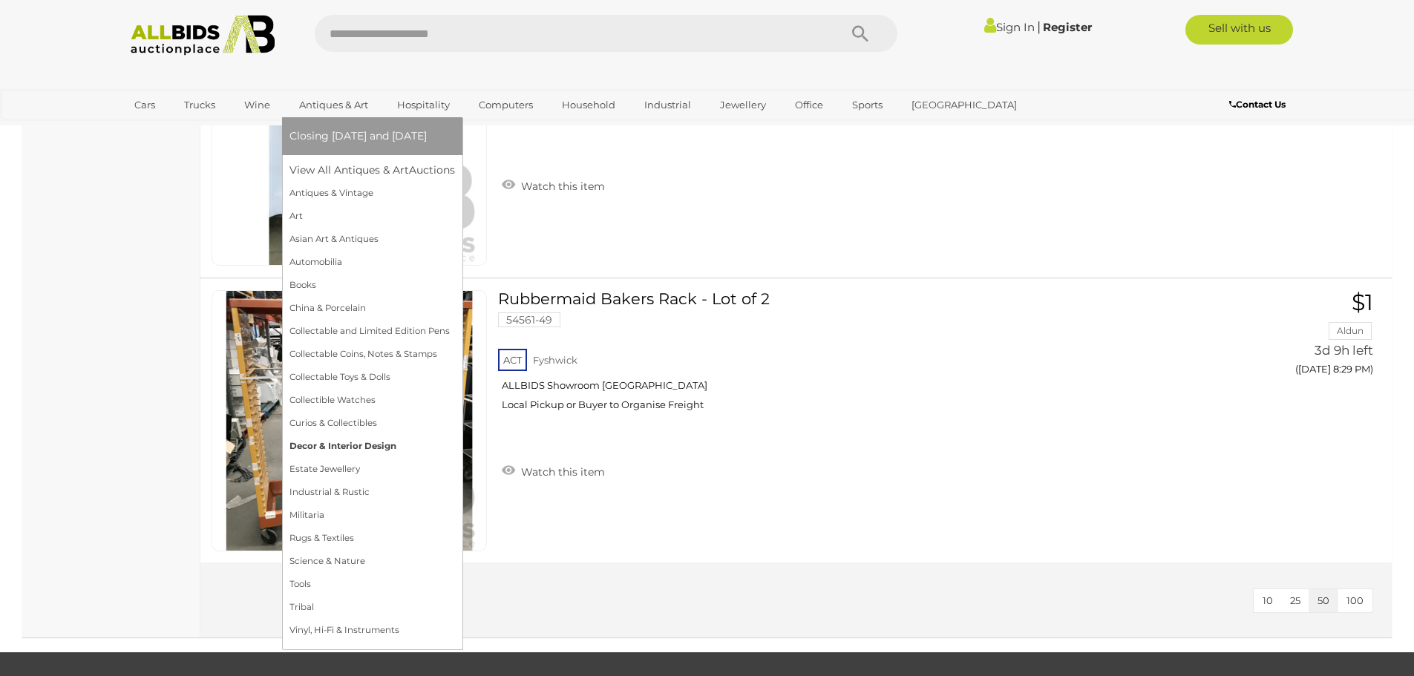
click at [330, 444] on link "Decor & Interior Design" at bounding box center [372, 446] width 166 height 23
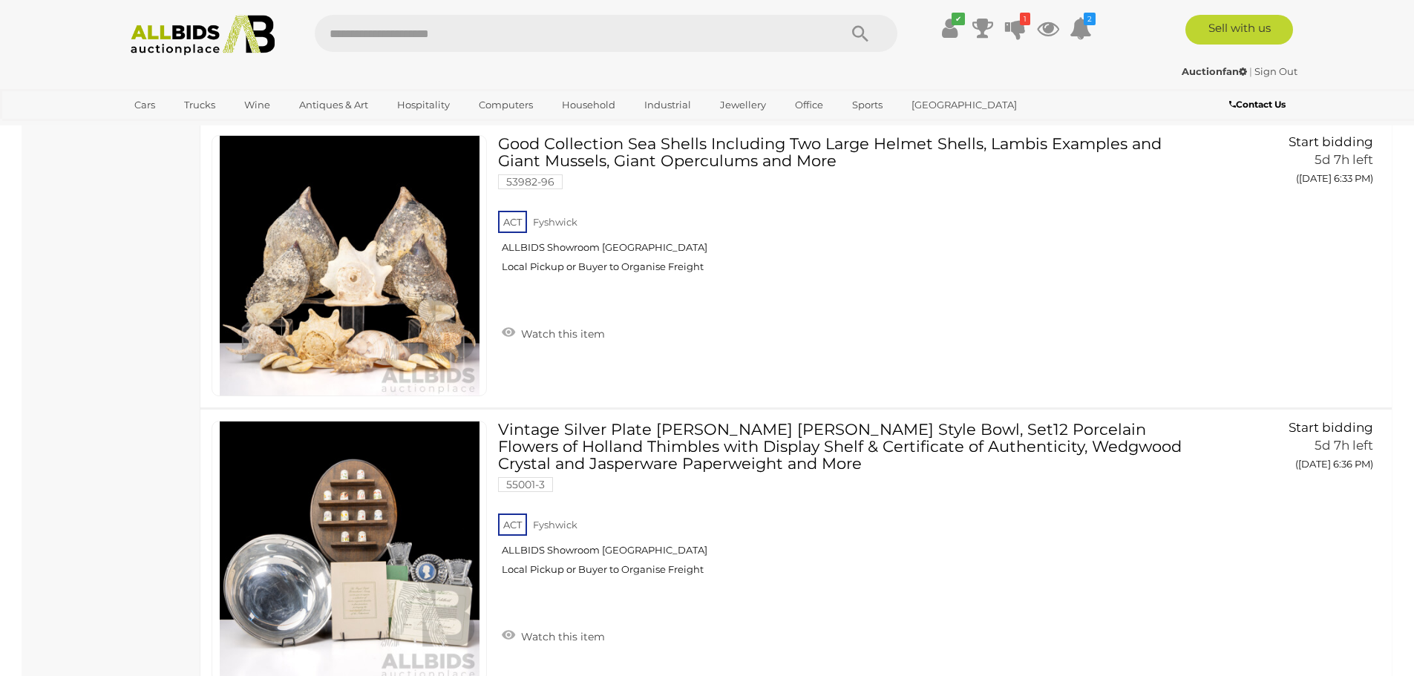
scroll to position [10970, 0]
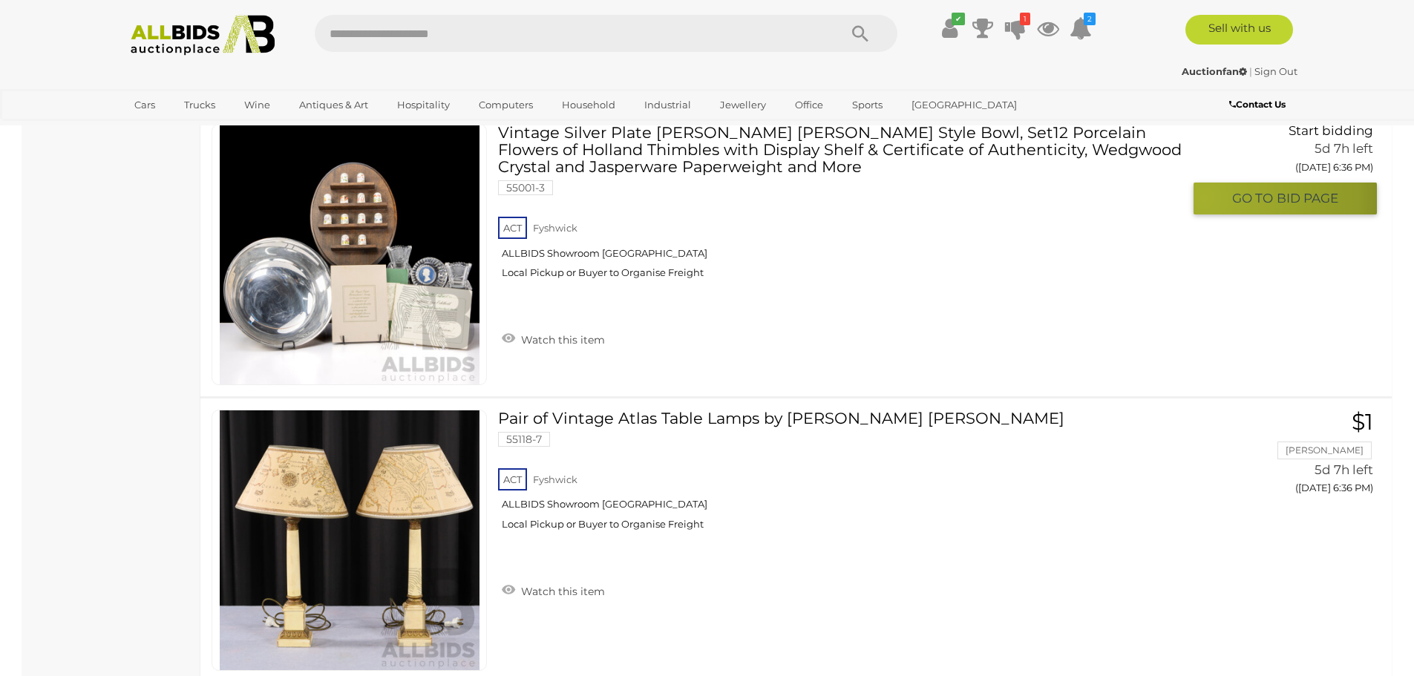
click at [1203, 198] on button "GO TO BID PAGE" at bounding box center [1285, 199] width 183 height 32
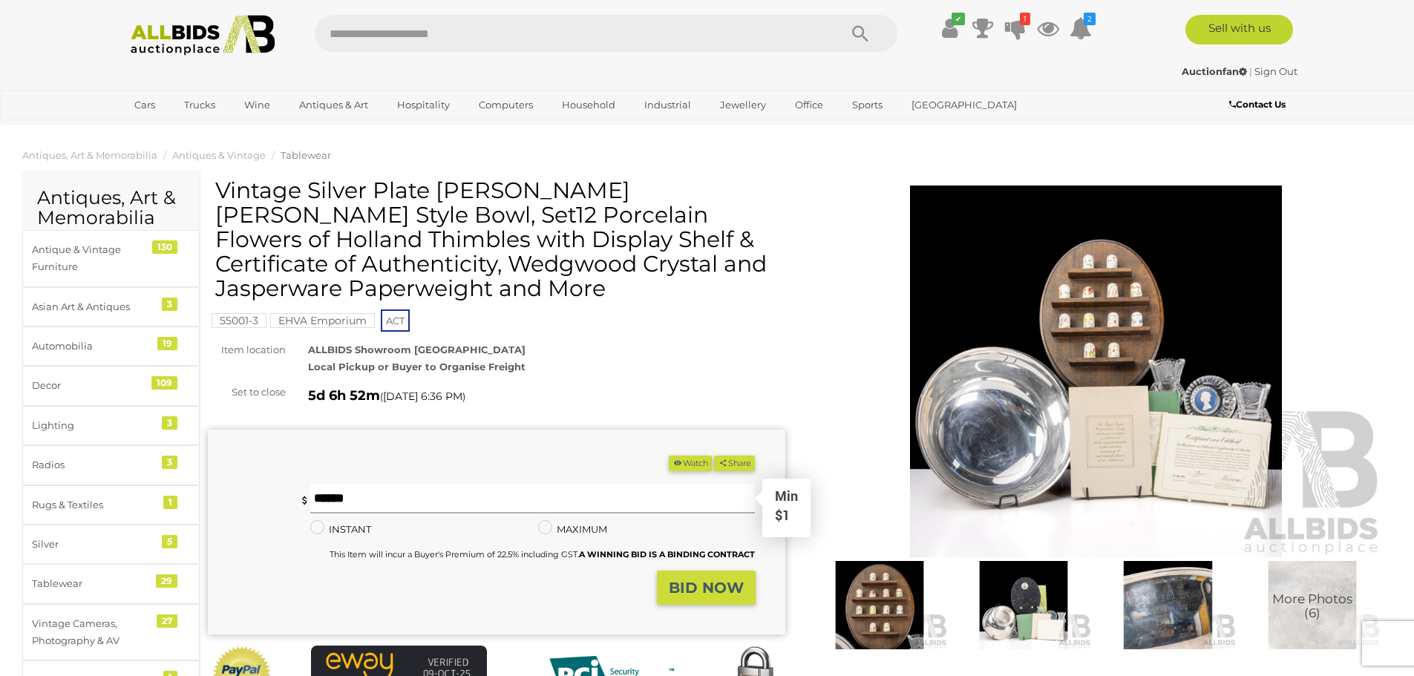
click at [327, 496] on input "text" at bounding box center [532, 499] width 445 height 30
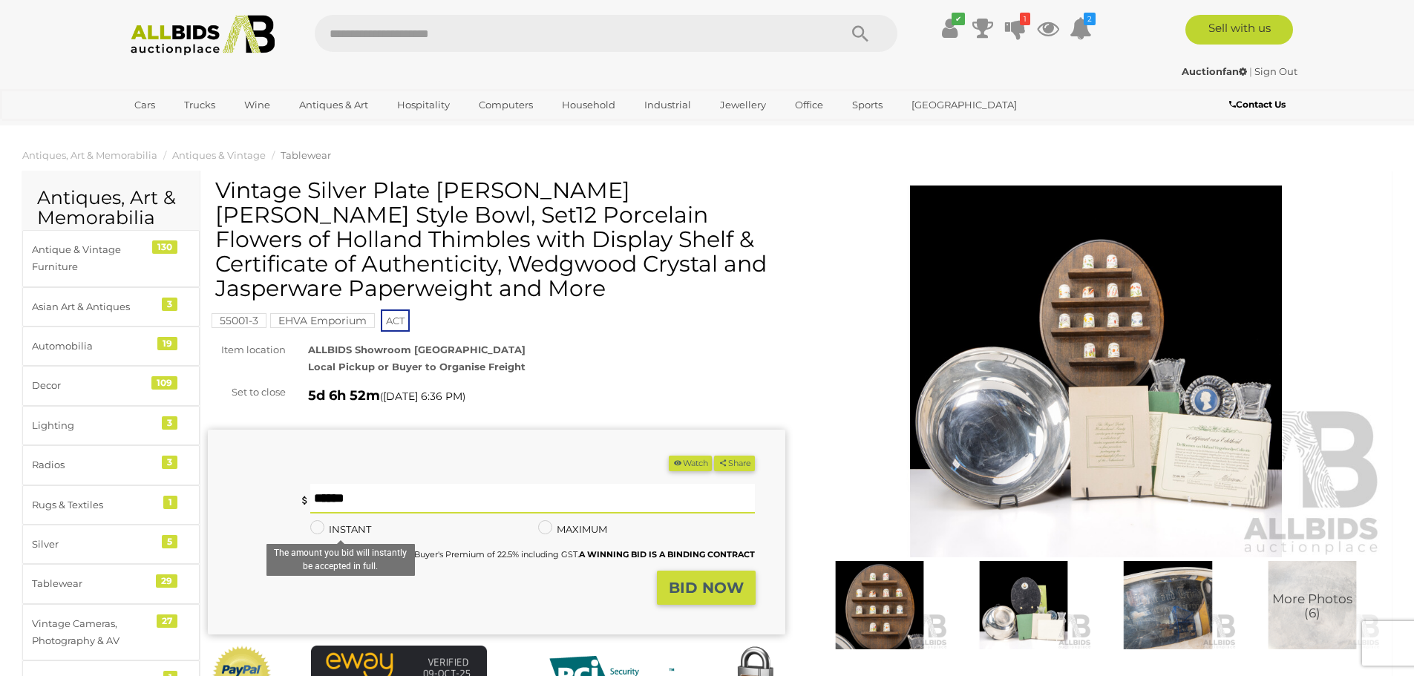
type input "*"
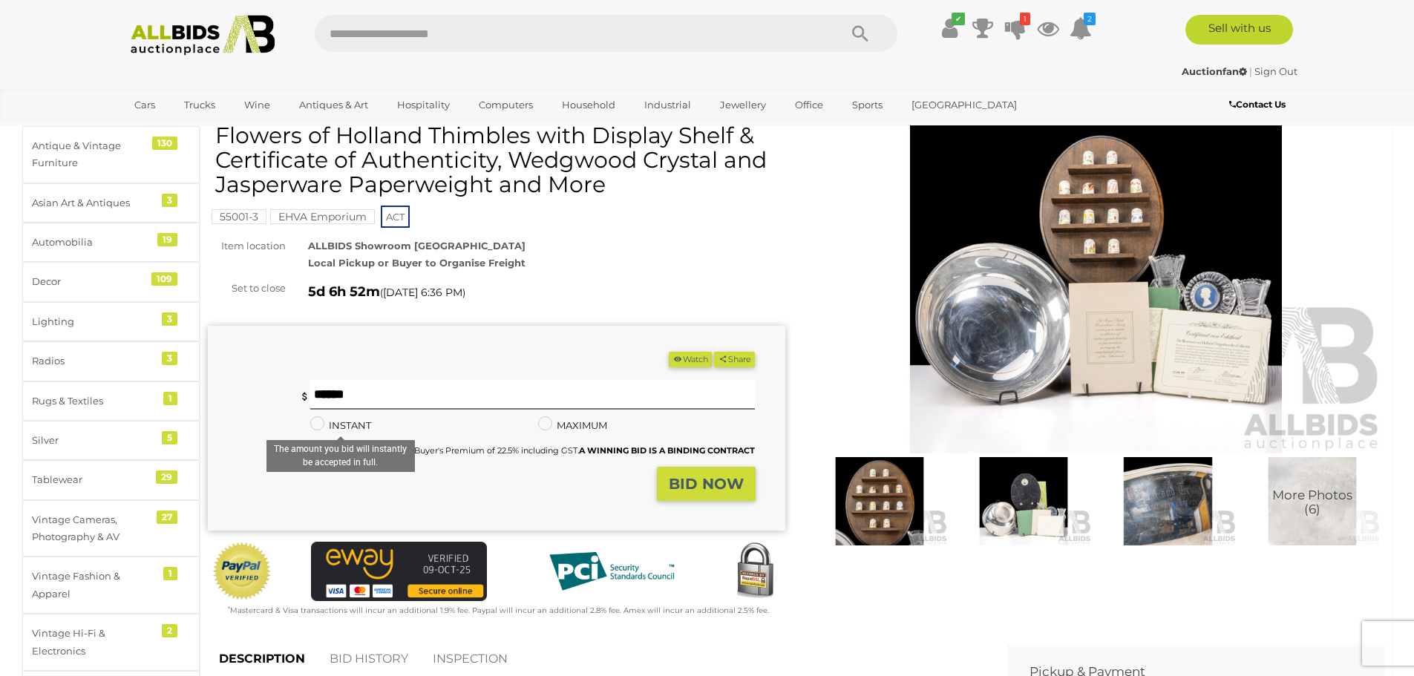
scroll to position [223, 0]
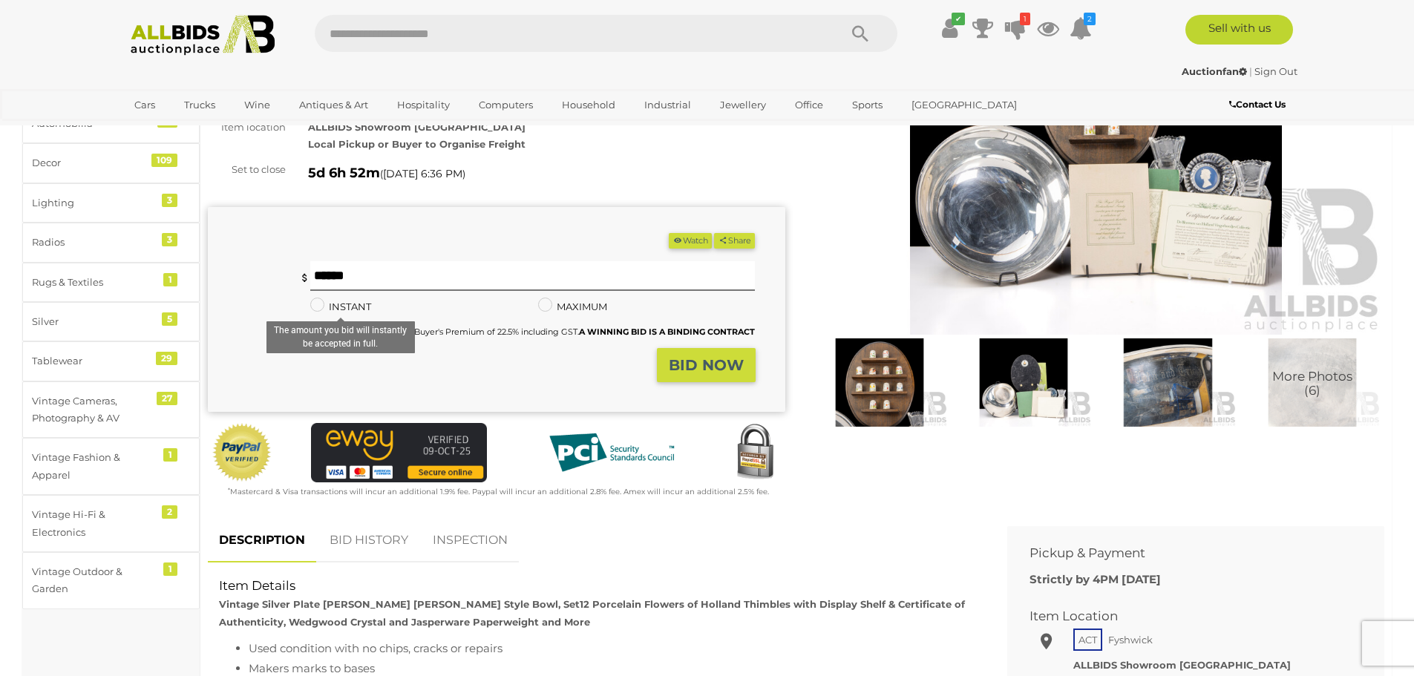
click at [727, 363] on strong "BID NOW" at bounding box center [706, 365] width 75 height 18
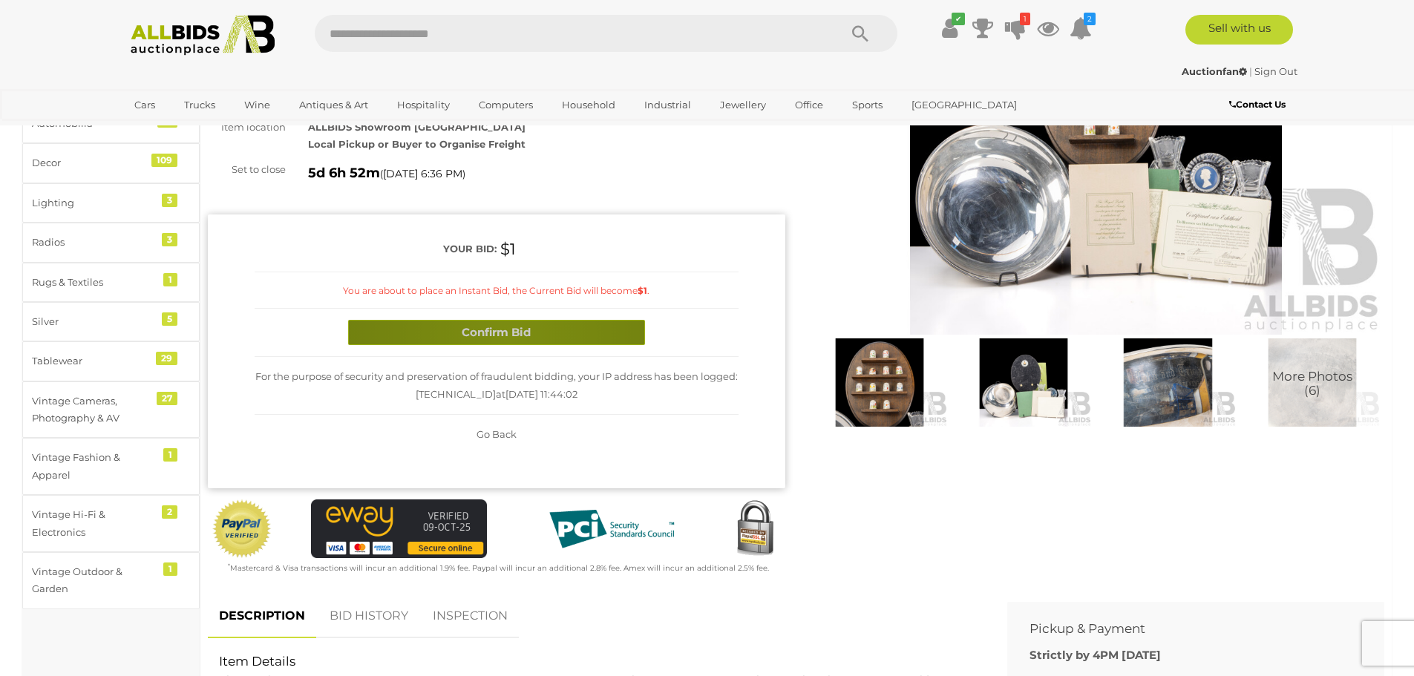
click at [508, 335] on button "Confirm Bid" at bounding box center [496, 333] width 297 height 26
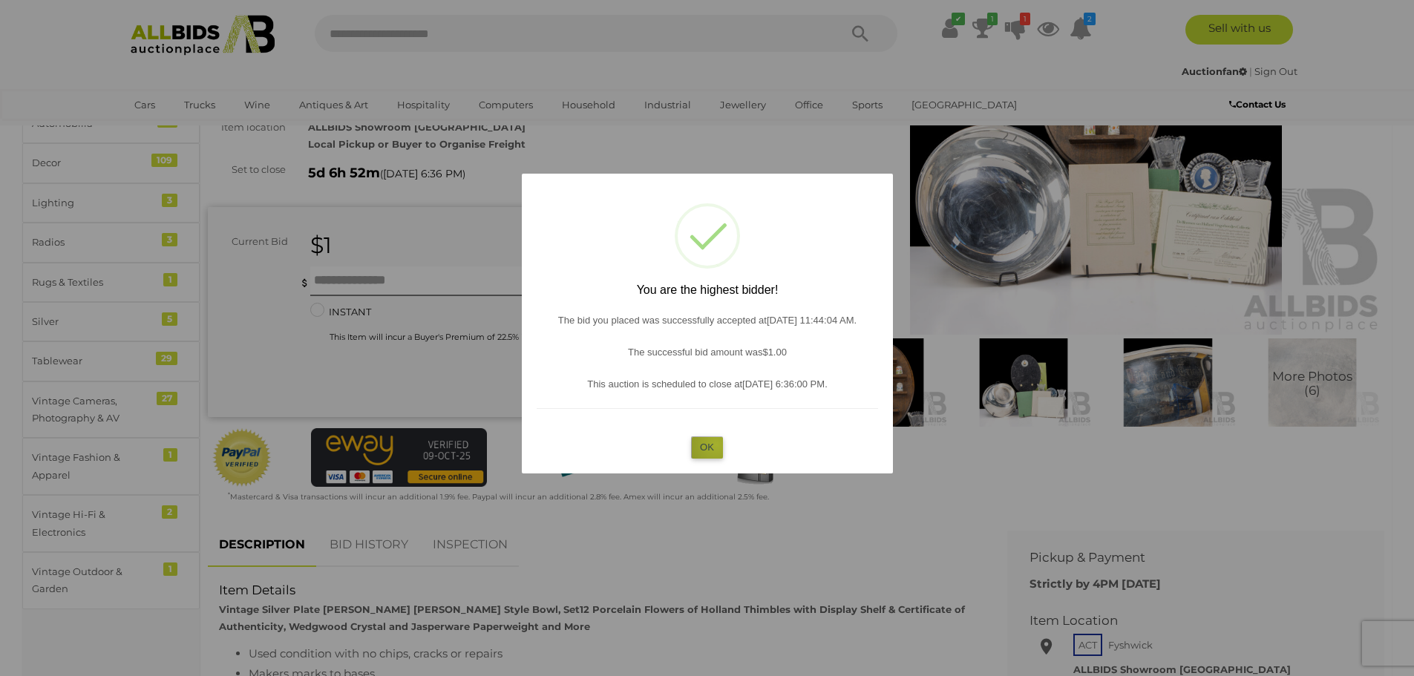
click at [716, 445] on button "OK" at bounding box center [707, 447] width 32 height 22
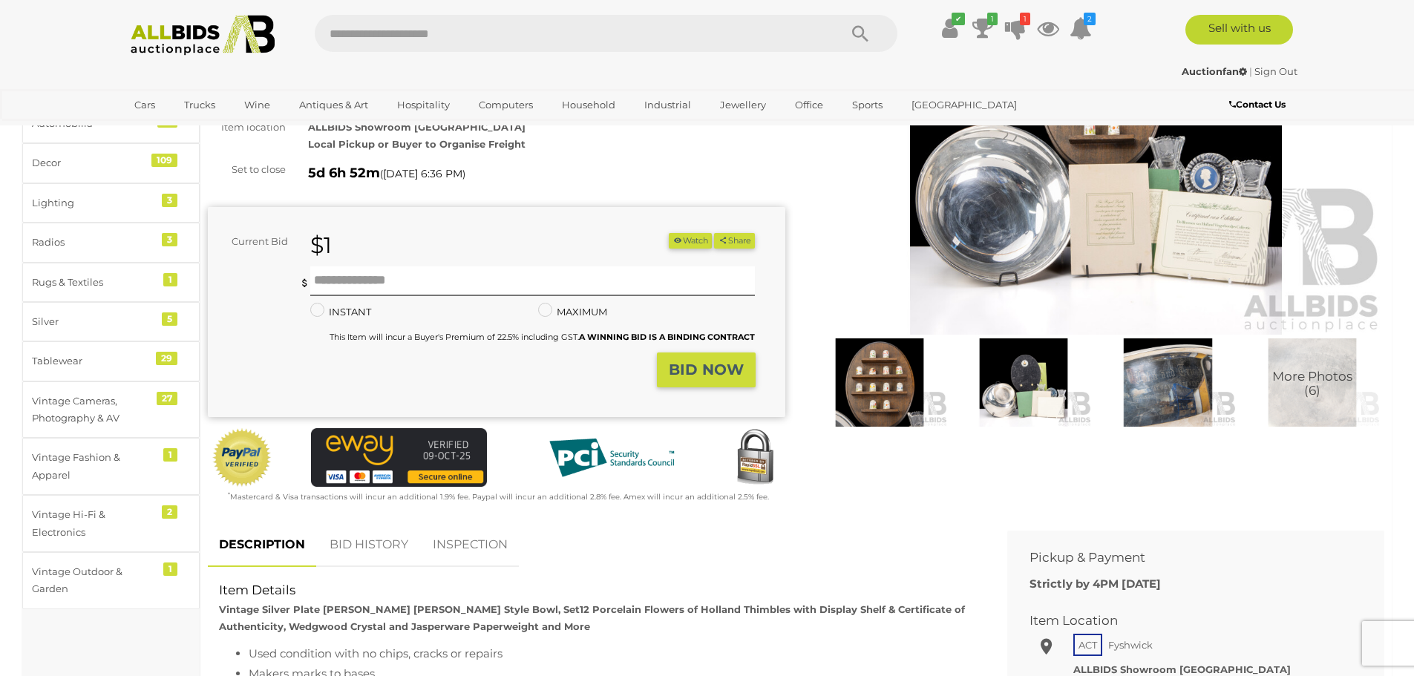
click at [682, 238] on button "Watch" at bounding box center [690, 241] width 43 height 16
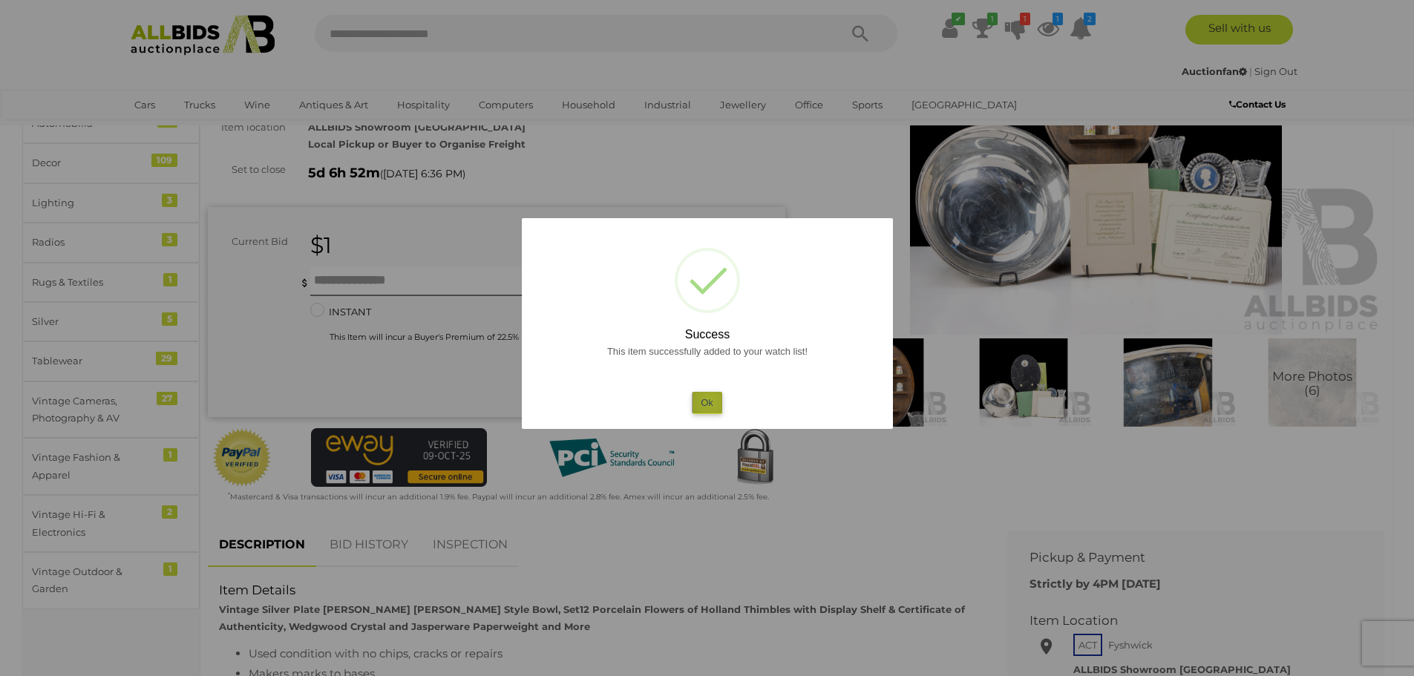
click at [710, 402] on button "Ok" at bounding box center [707, 403] width 30 height 22
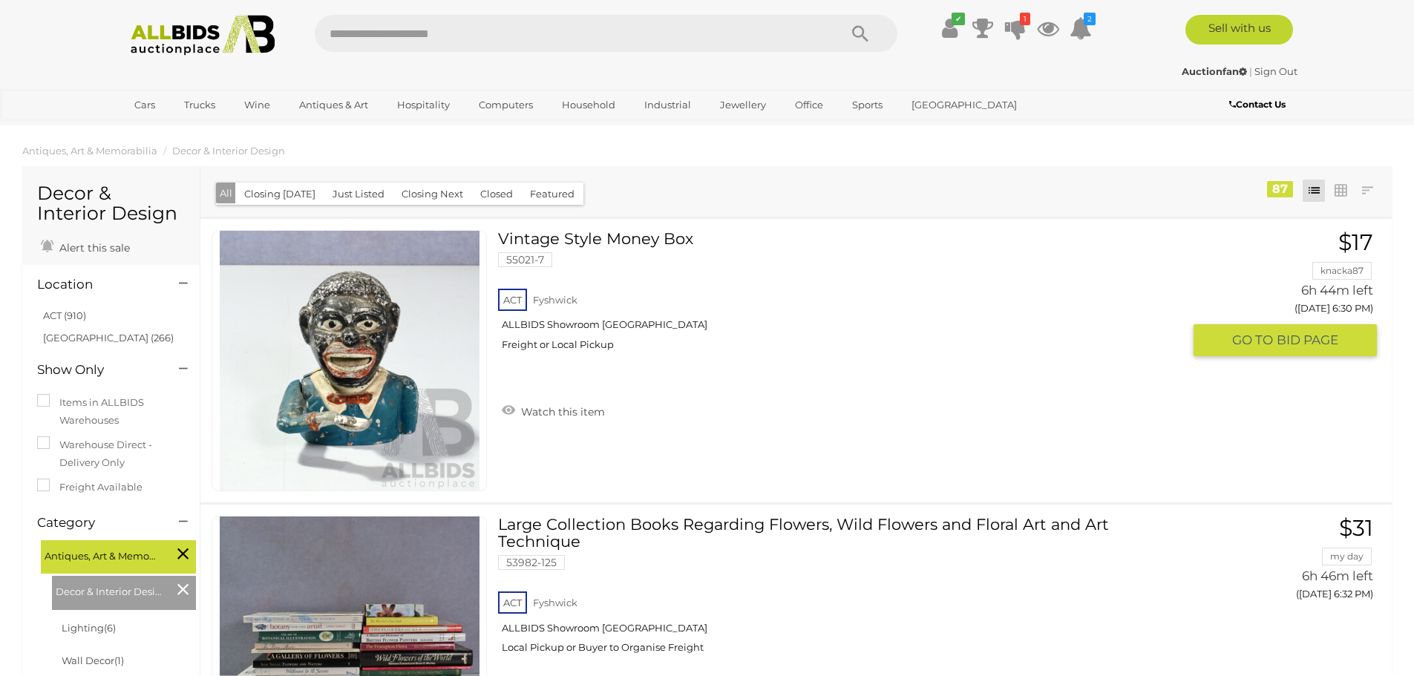
scroll to position [223, 0]
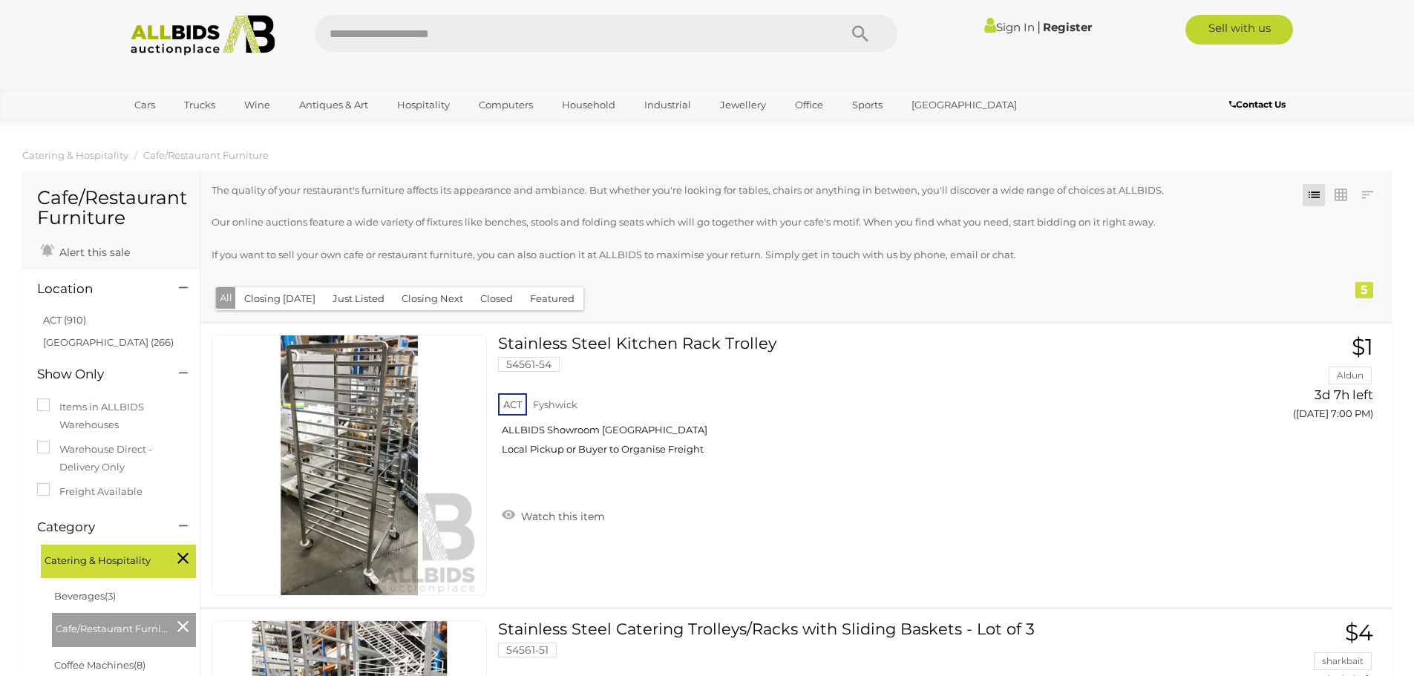
scroll to position [1069, 0]
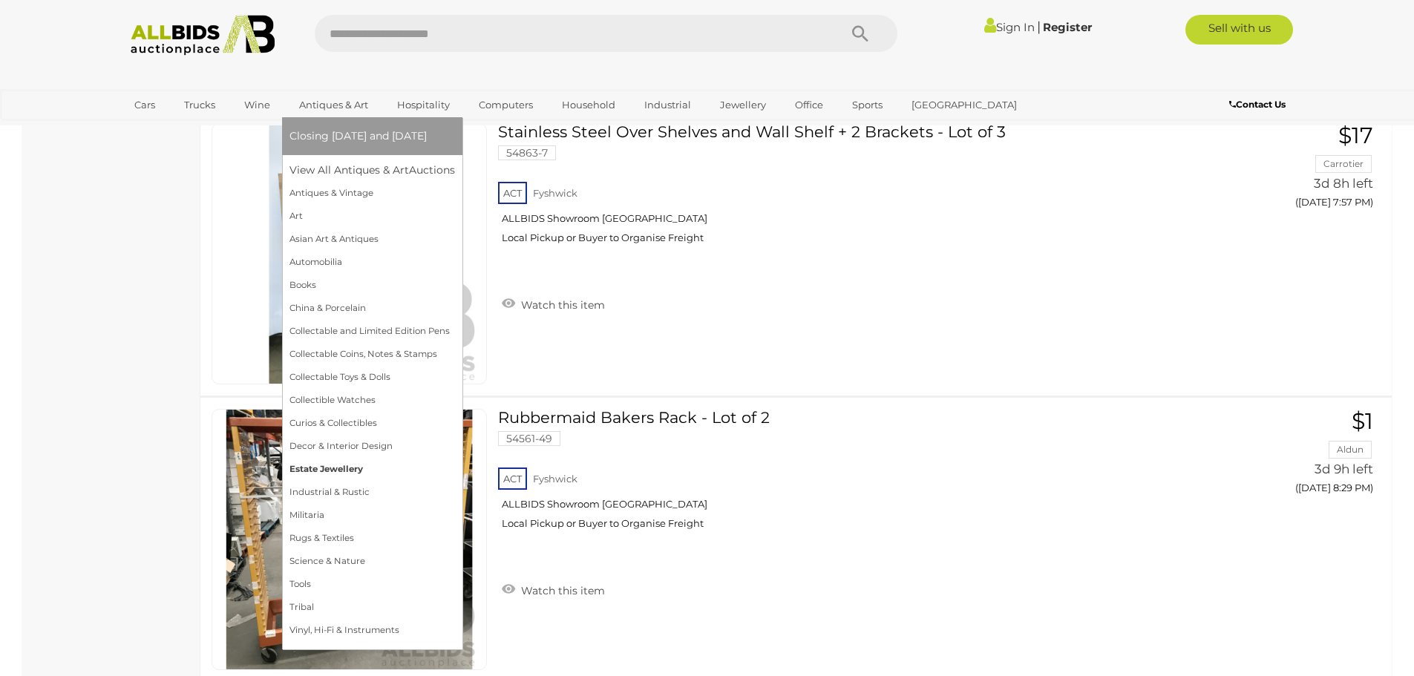
click at [307, 468] on link "Estate Jewellery" at bounding box center [372, 469] width 166 height 23
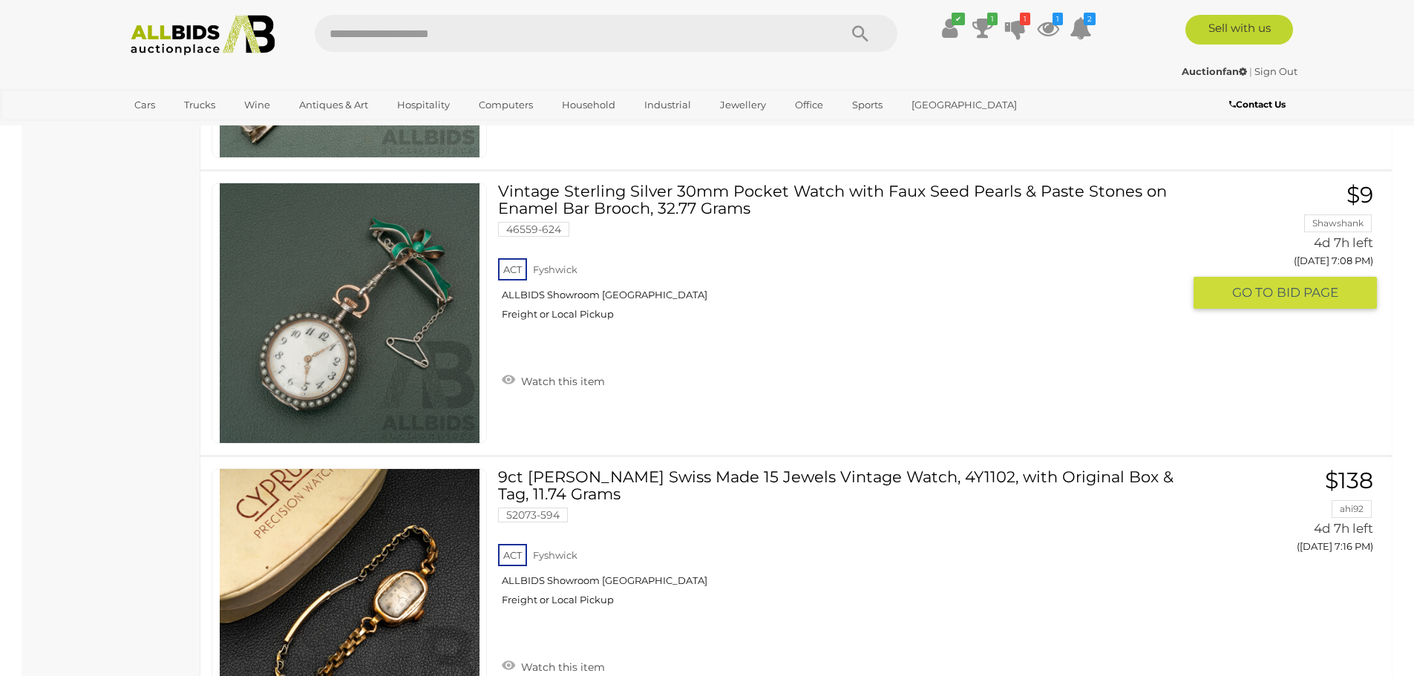
scroll to position [891, 0]
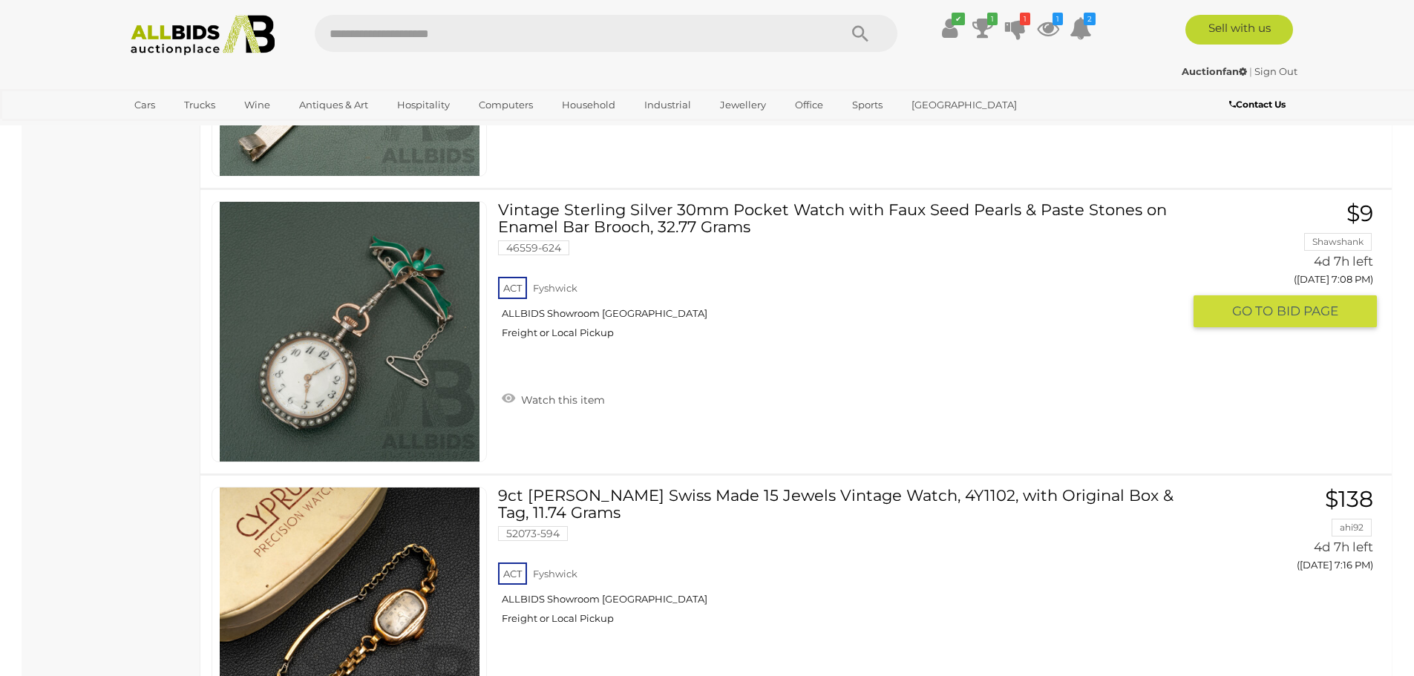
click at [1229, 312] on button "GO TO BID PAGE" at bounding box center [1285, 311] width 183 height 32
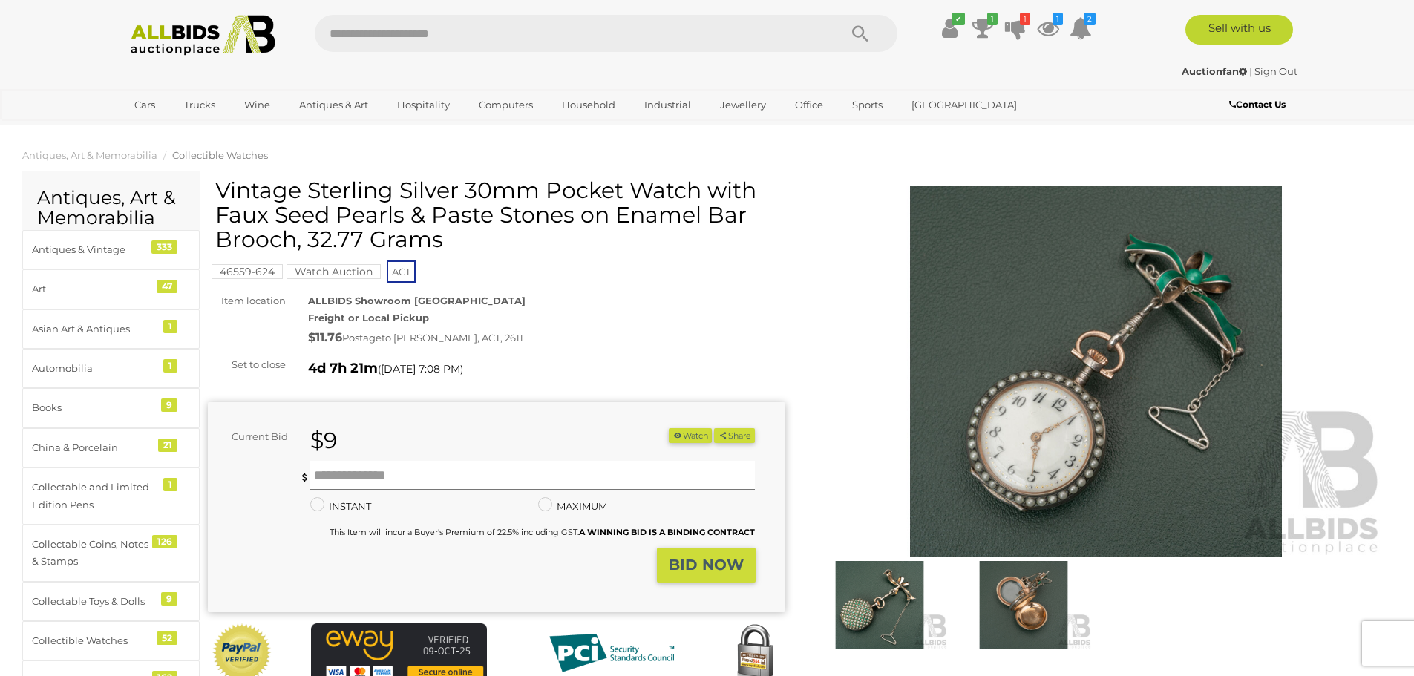
click at [883, 600] on img at bounding box center [879, 605] width 137 height 88
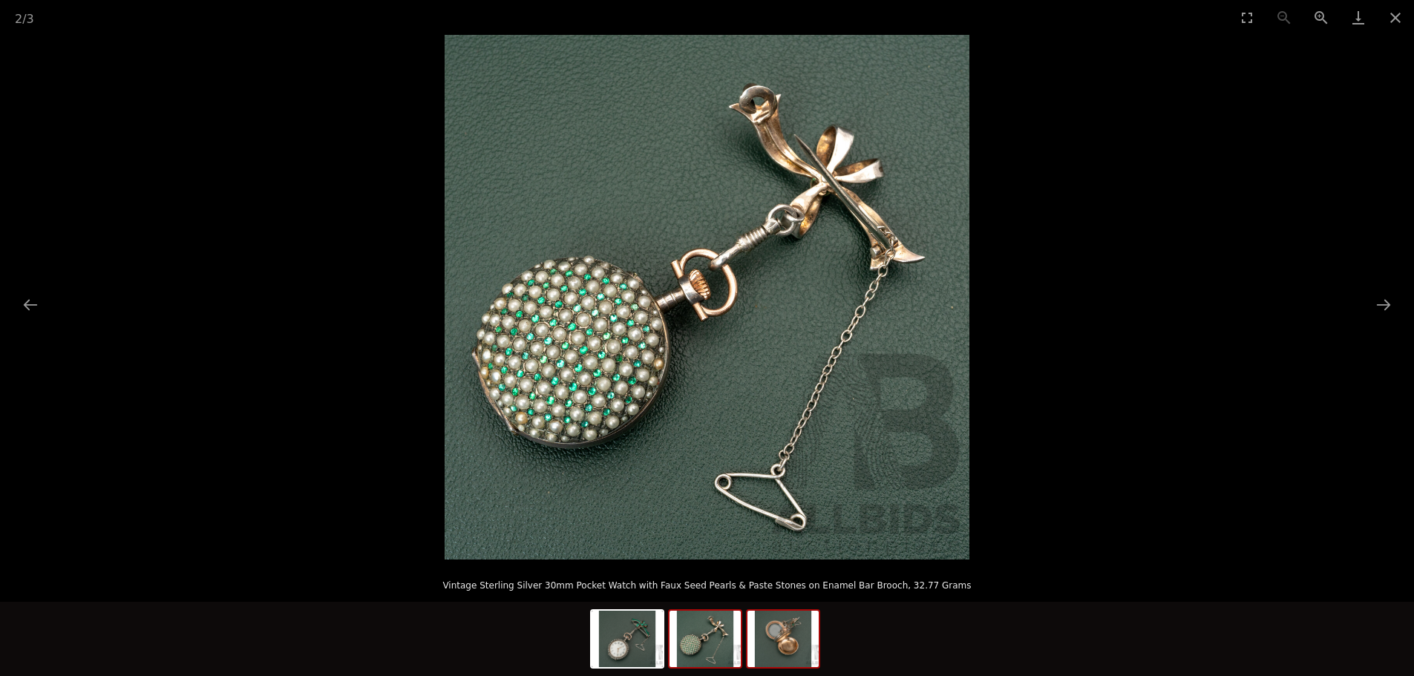
click at [782, 651] on img at bounding box center [782, 639] width 71 height 56
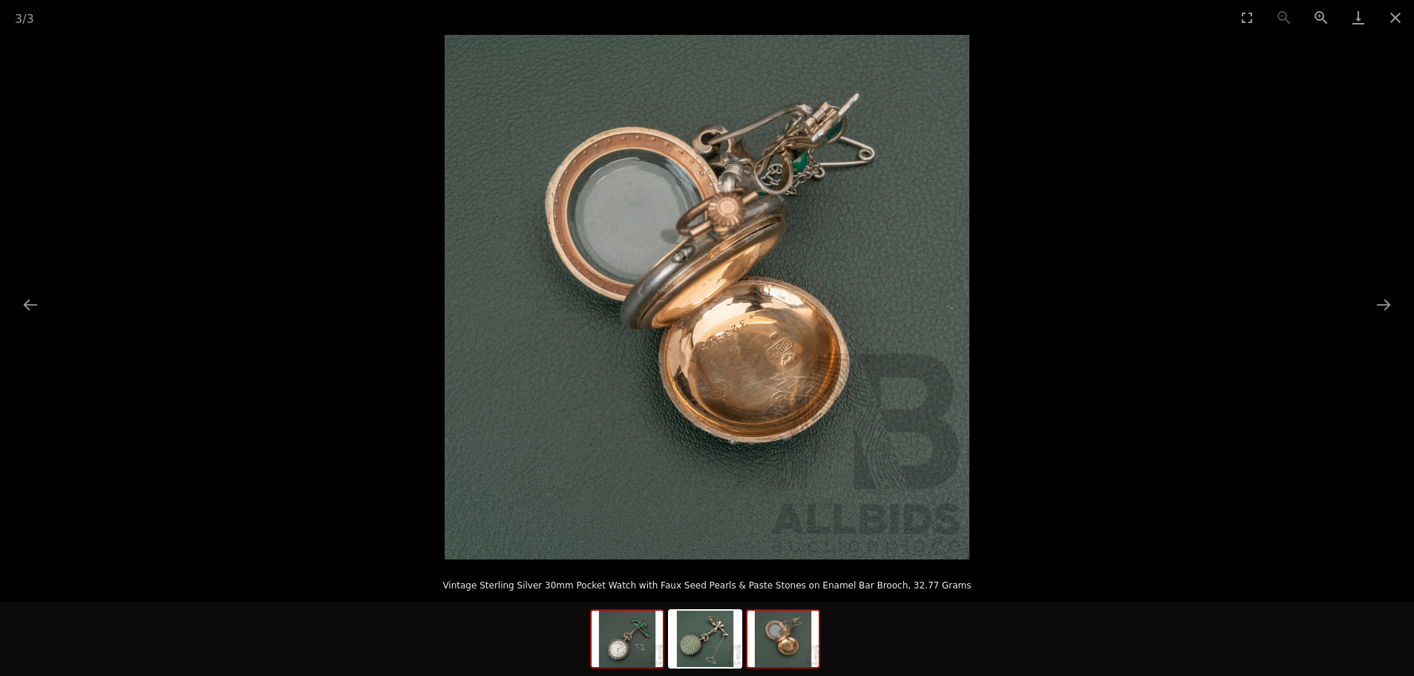
click at [626, 661] on img at bounding box center [627, 639] width 71 height 56
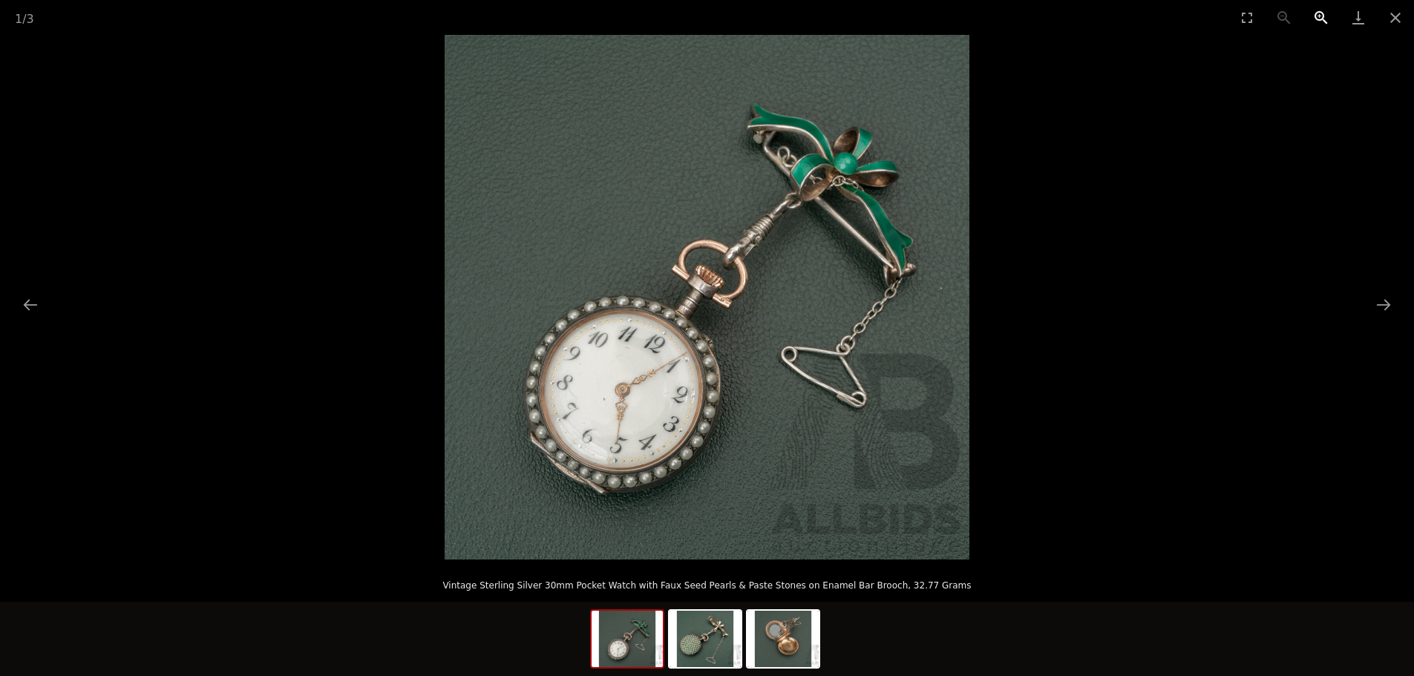
click at [1321, 17] on button "Zoom in" at bounding box center [1321, 17] width 37 height 35
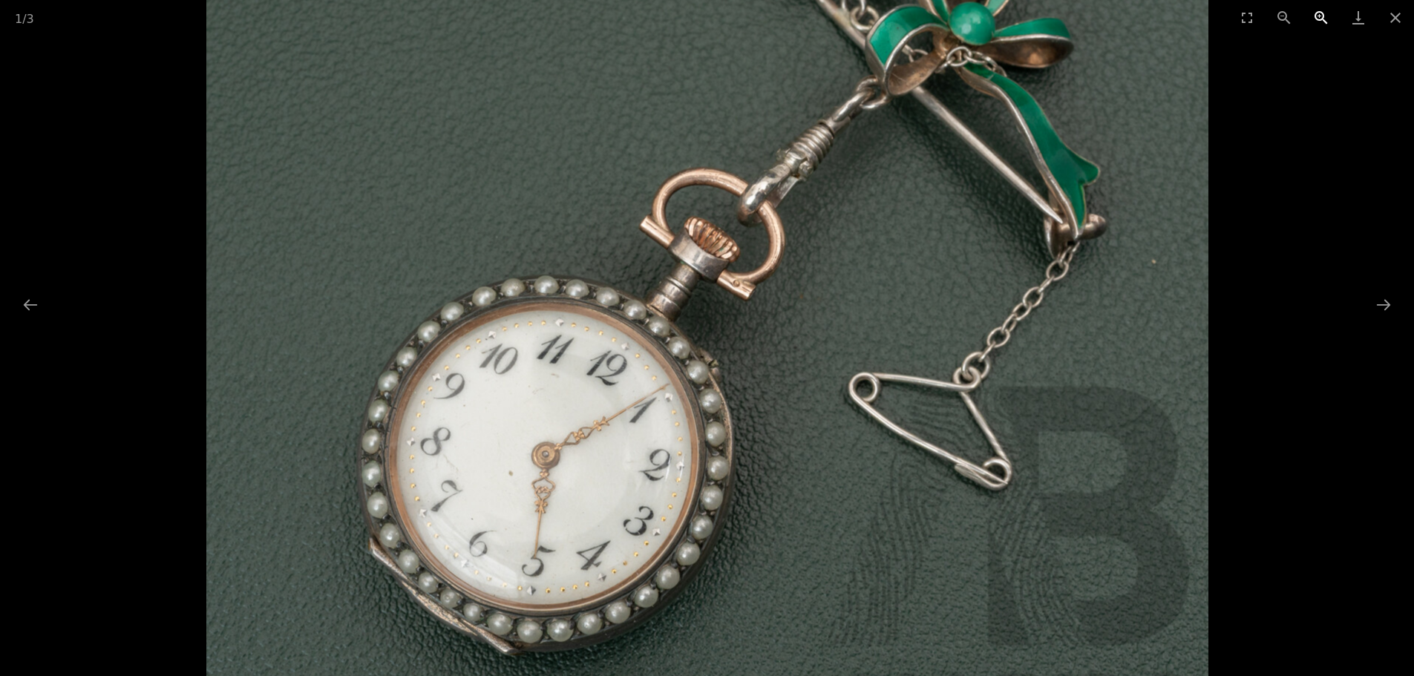
click at [1321, 17] on button "Zoom in" at bounding box center [1321, 17] width 37 height 35
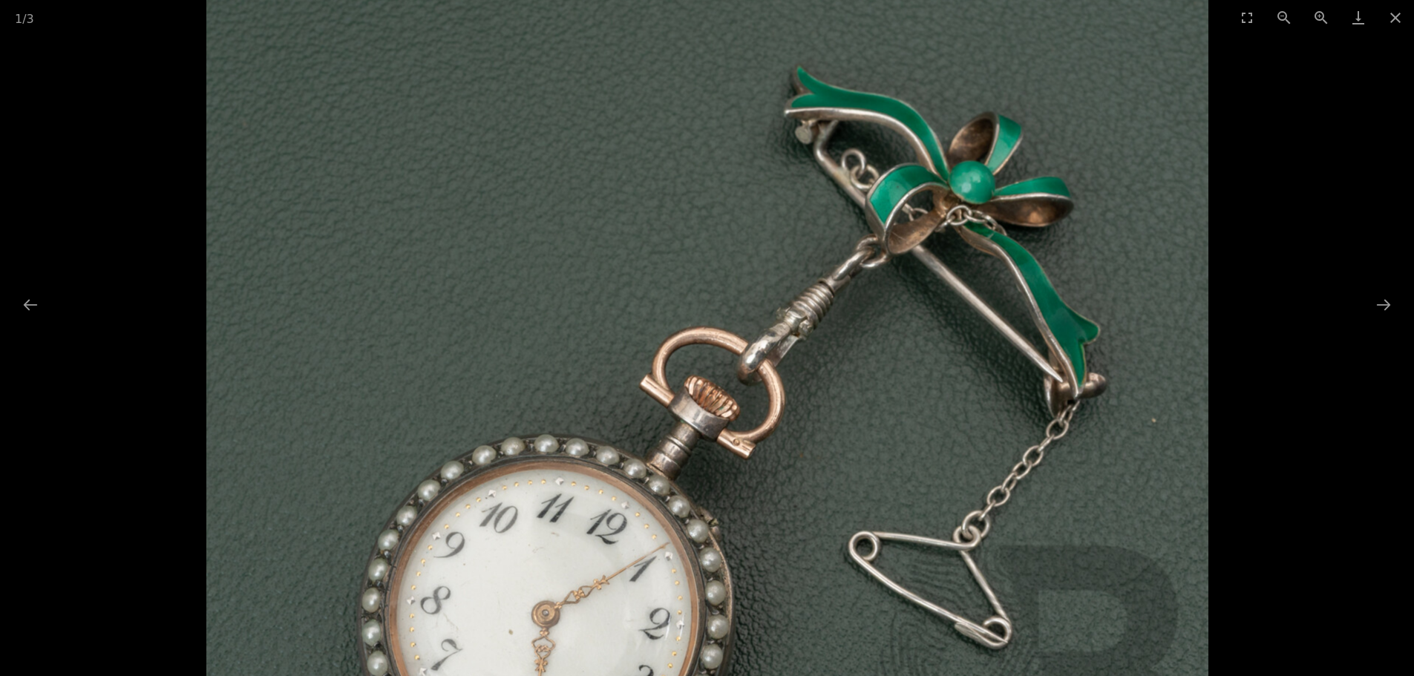
drag, startPoint x: 1024, startPoint y: 111, endPoint x: 919, endPoint y: 269, distance: 190.6
click at [919, 269] on img at bounding box center [707, 437] width 1002 height 1002
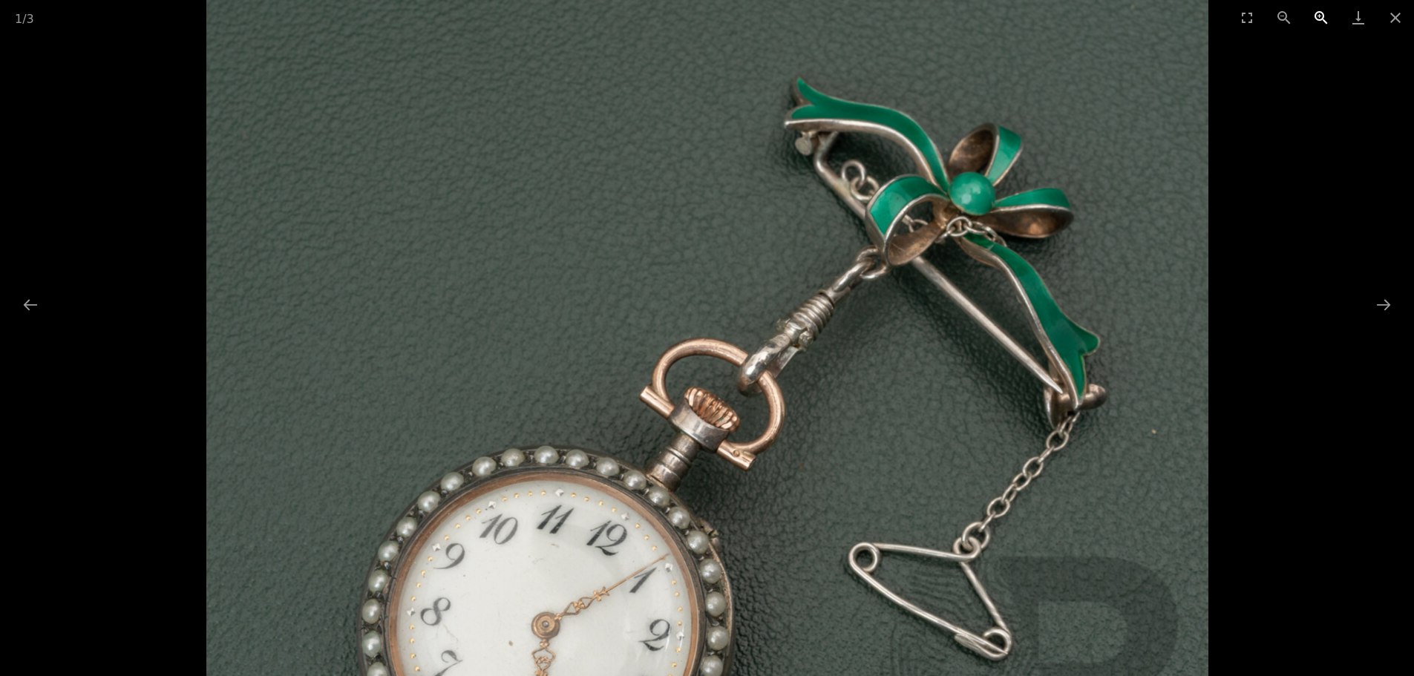
click at [1318, 10] on button "Zoom in" at bounding box center [1321, 17] width 37 height 35
click at [1280, 4] on button "Zoom out" at bounding box center [1284, 17] width 37 height 35
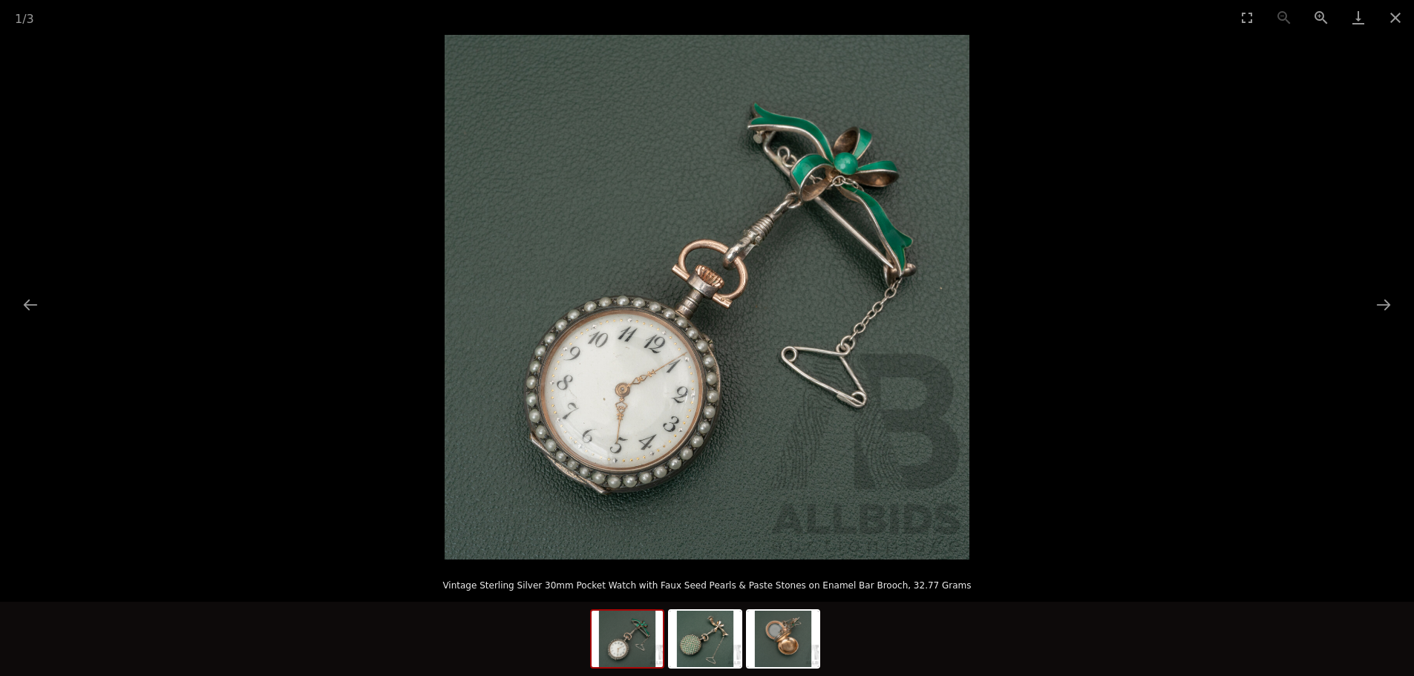
click at [1280, 9] on div "1 / 3" at bounding box center [707, 17] width 1414 height 35
click at [1392, 7] on button "Close gallery" at bounding box center [1395, 17] width 37 height 35
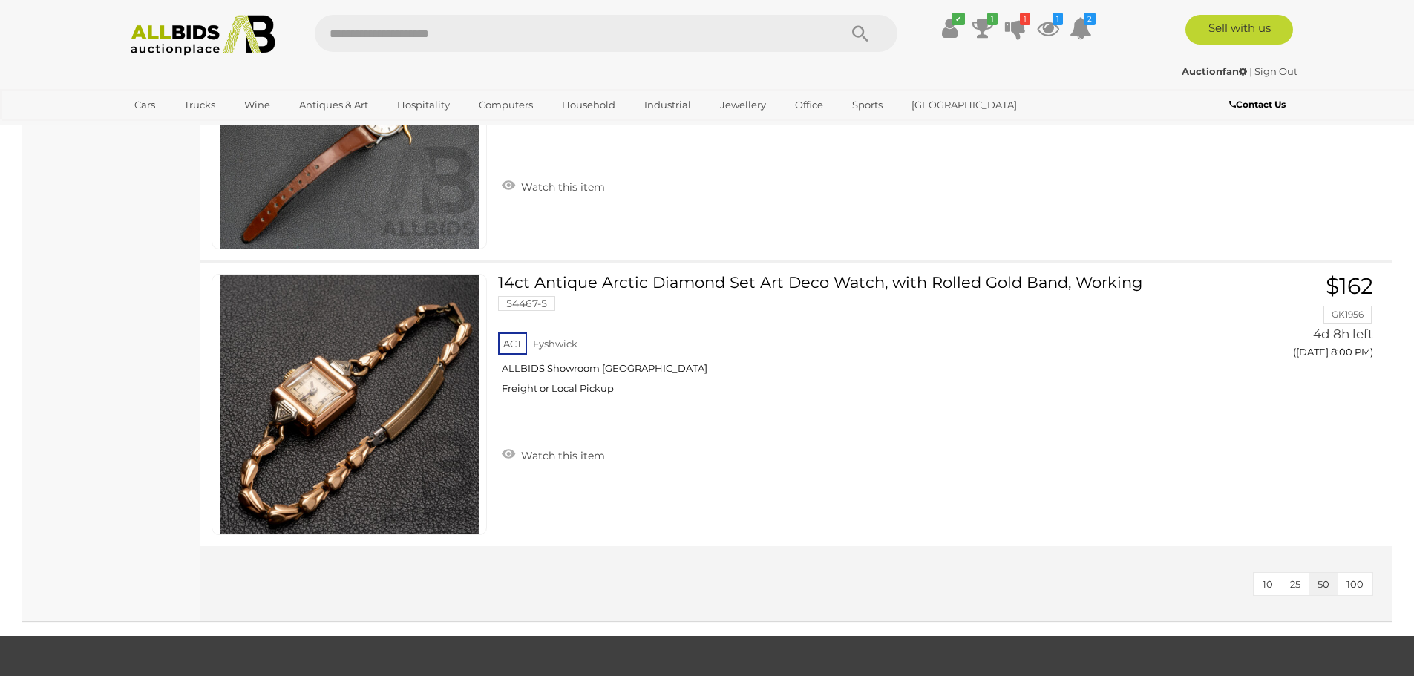
scroll to position [3168, 0]
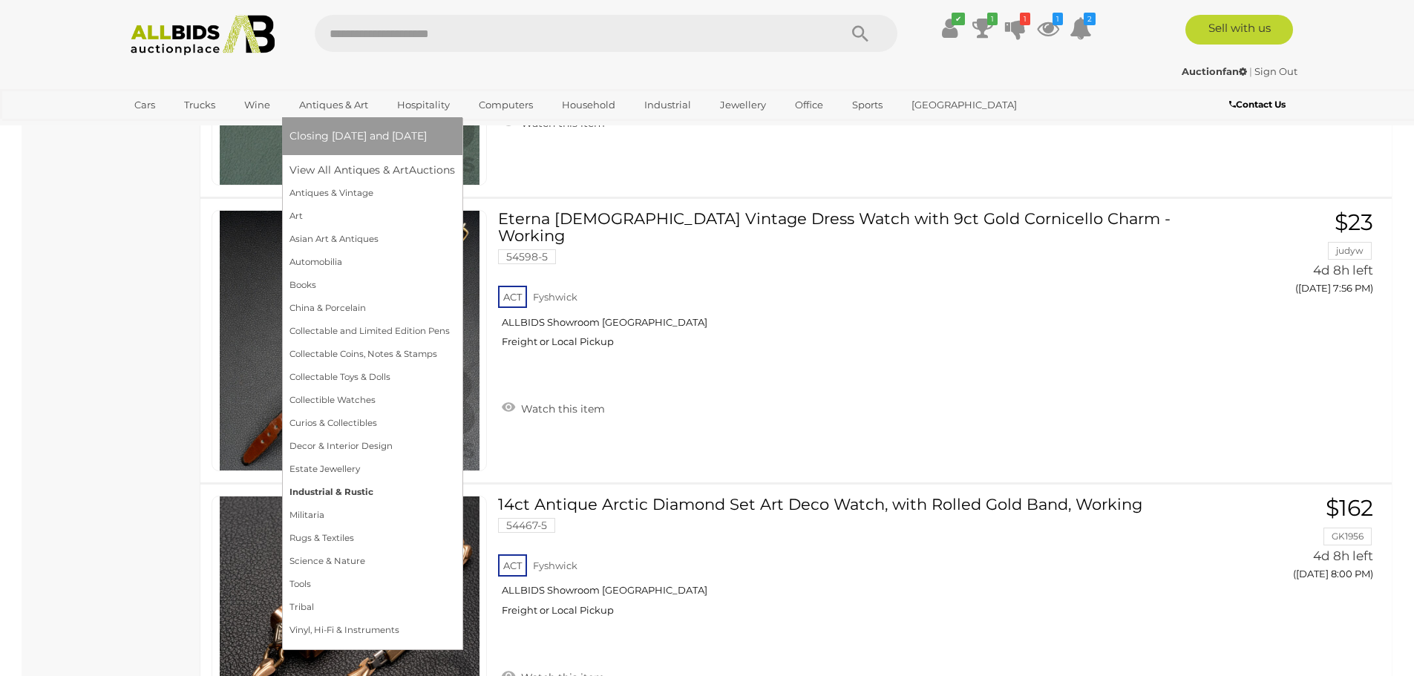
click at [338, 490] on link "Industrial & Rustic" at bounding box center [372, 492] width 166 height 23
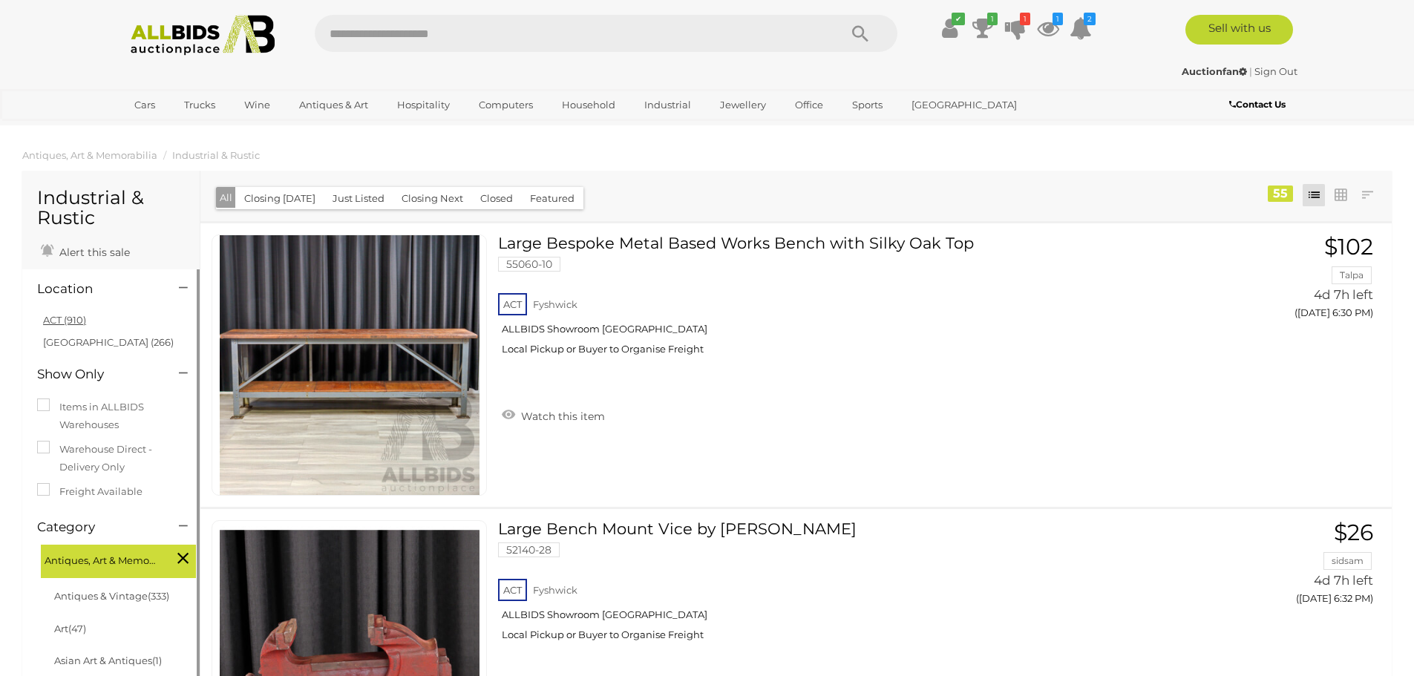
click at [49, 319] on link "ACT (910)" at bounding box center [64, 320] width 43 height 12
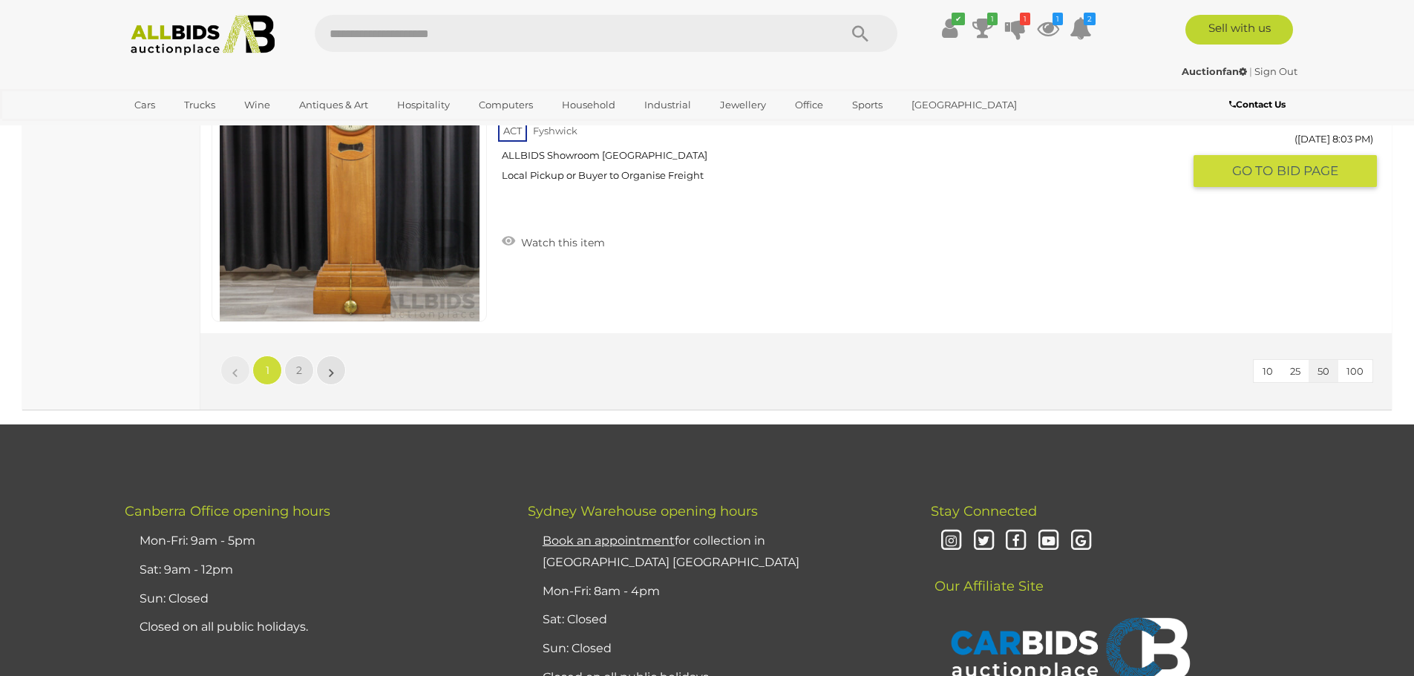
scroll to position [14177, 0]
click at [304, 376] on link "2" at bounding box center [299, 370] width 30 height 30
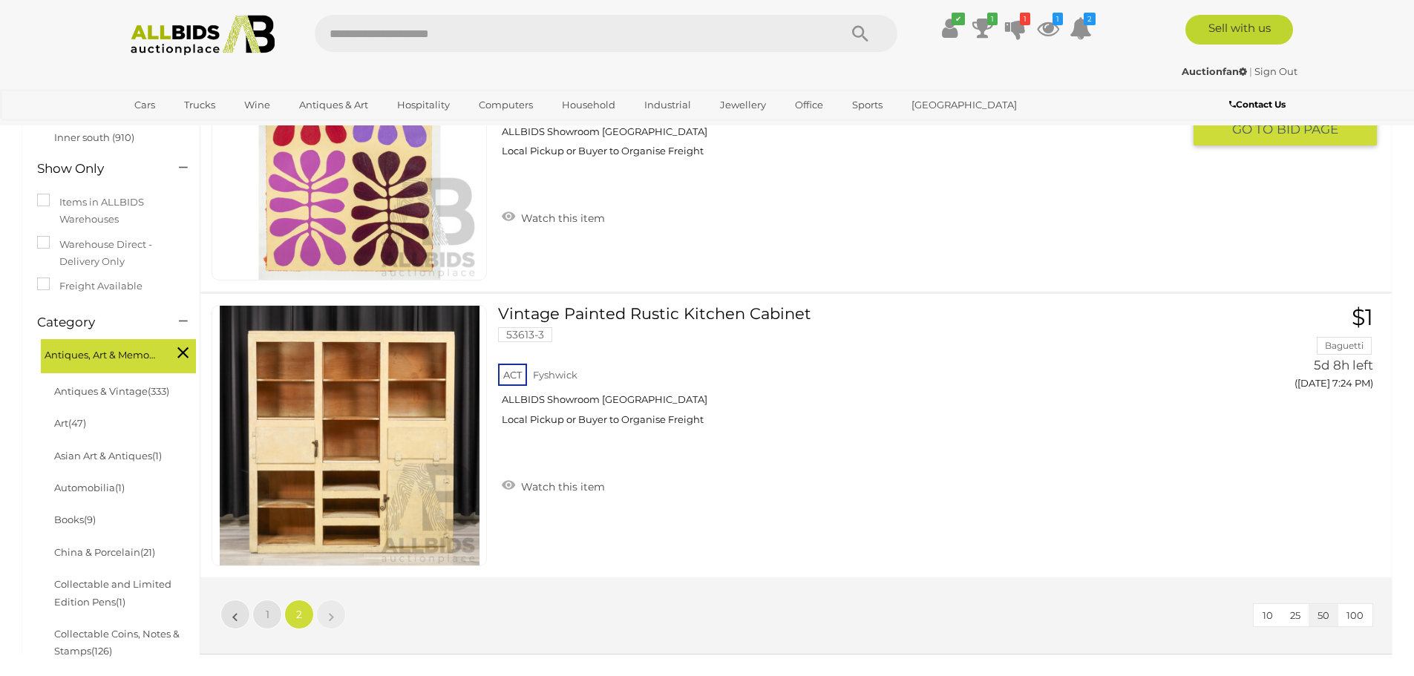
scroll to position [221, 0]
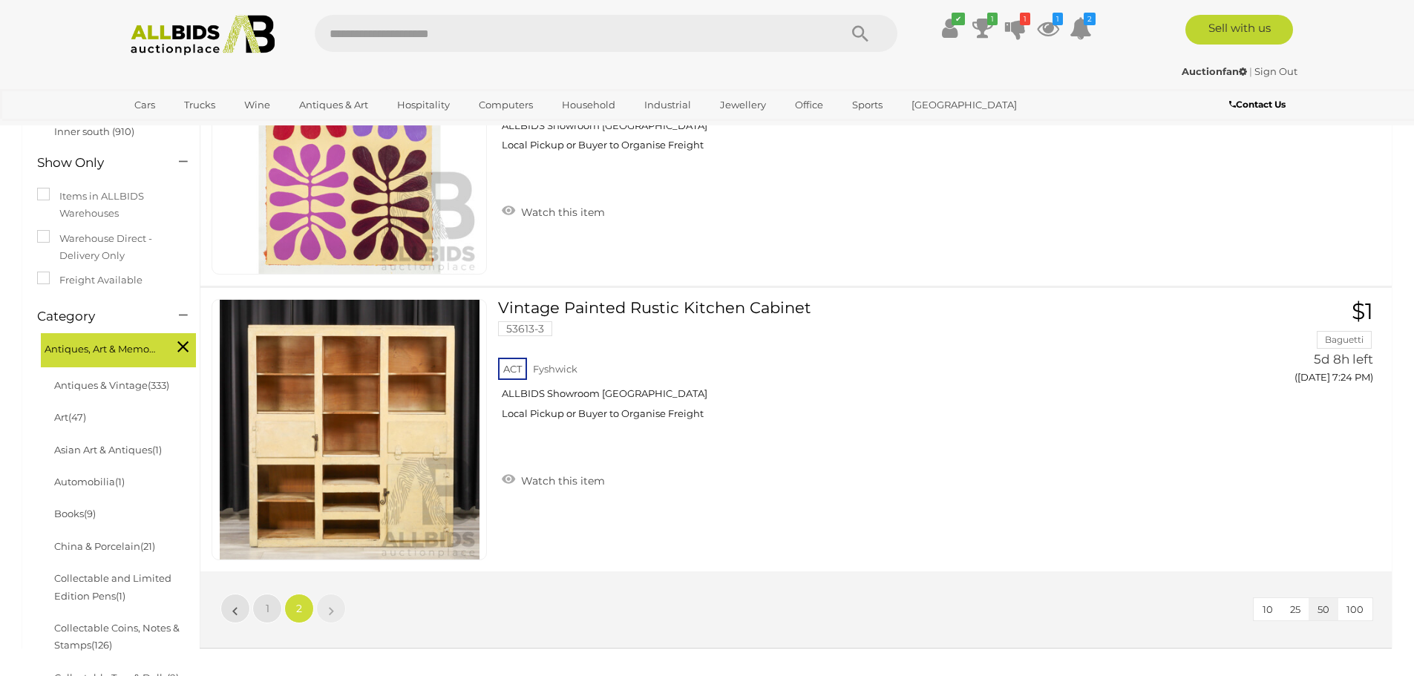
click at [1274, 68] on link "Sign Out" at bounding box center [1275, 71] width 43 height 12
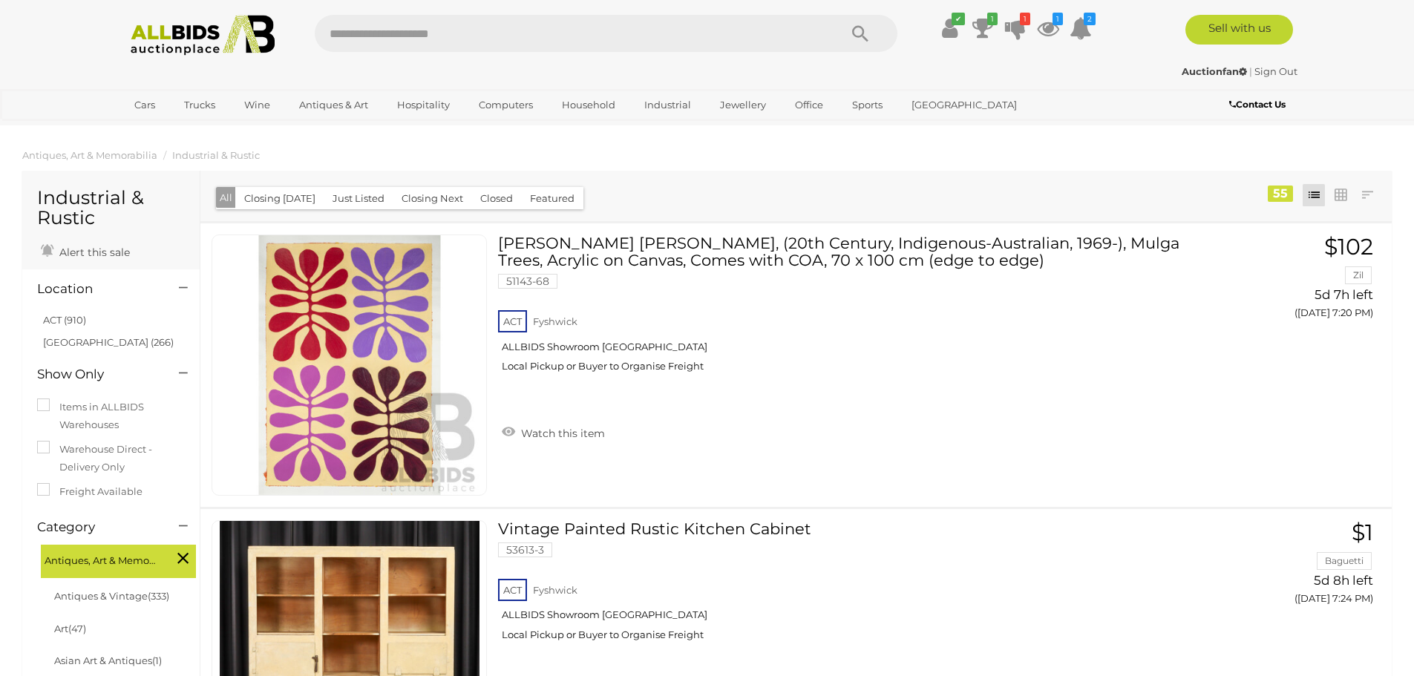
scroll to position [223, 0]
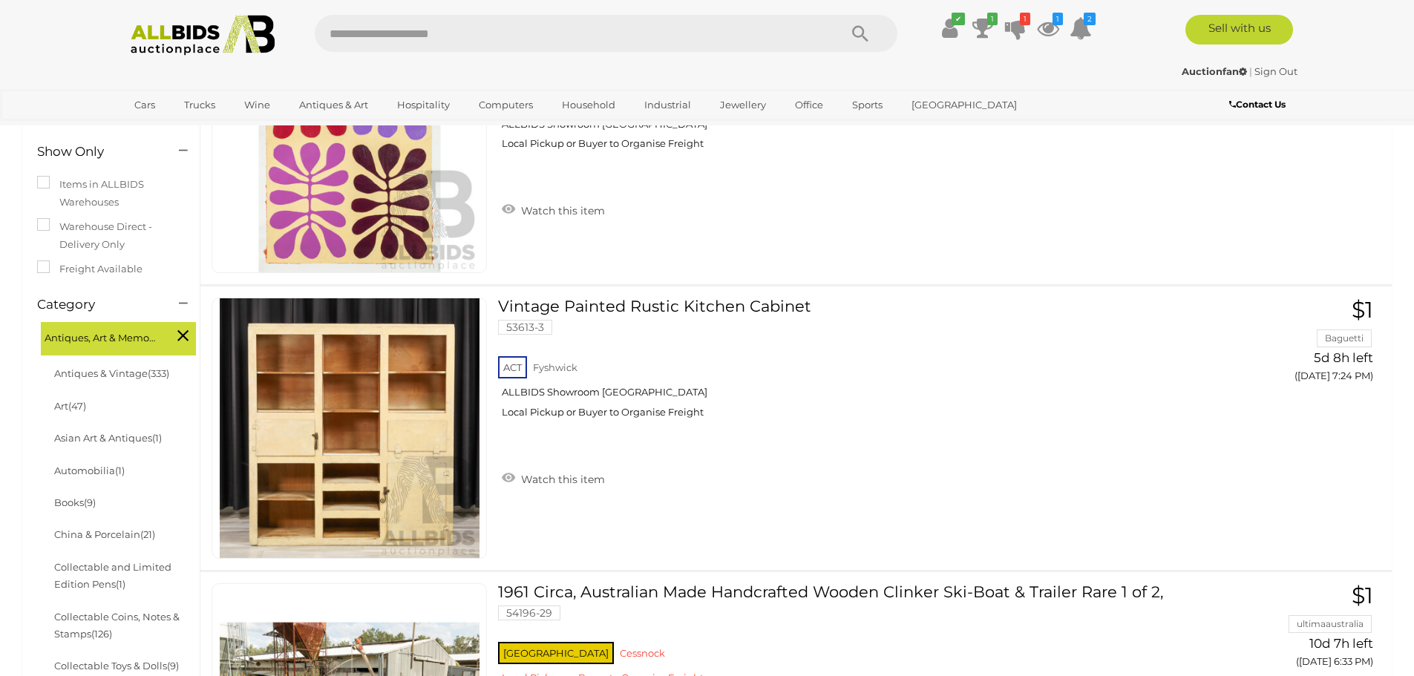
scroll to position [73, 0]
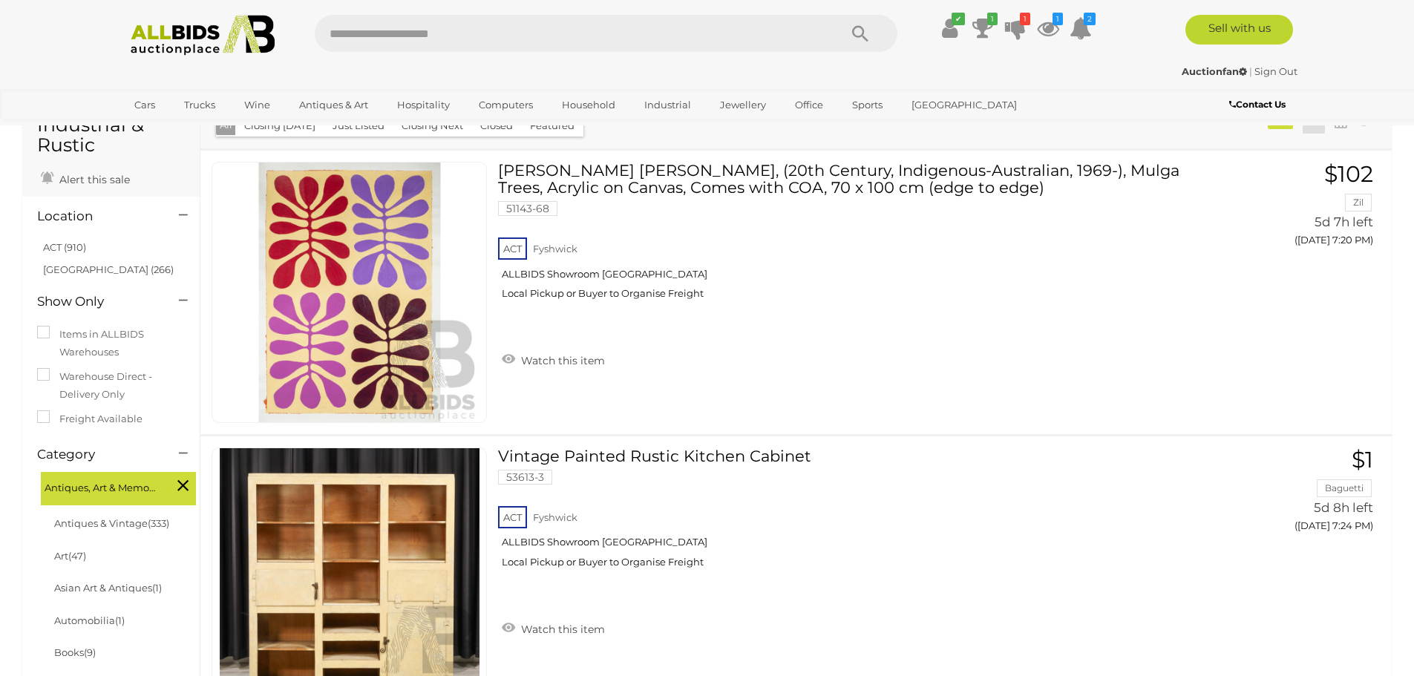
click at [1269, 73] on link "Sign Out" at bounding box center [1275, 71] width 43 height 12
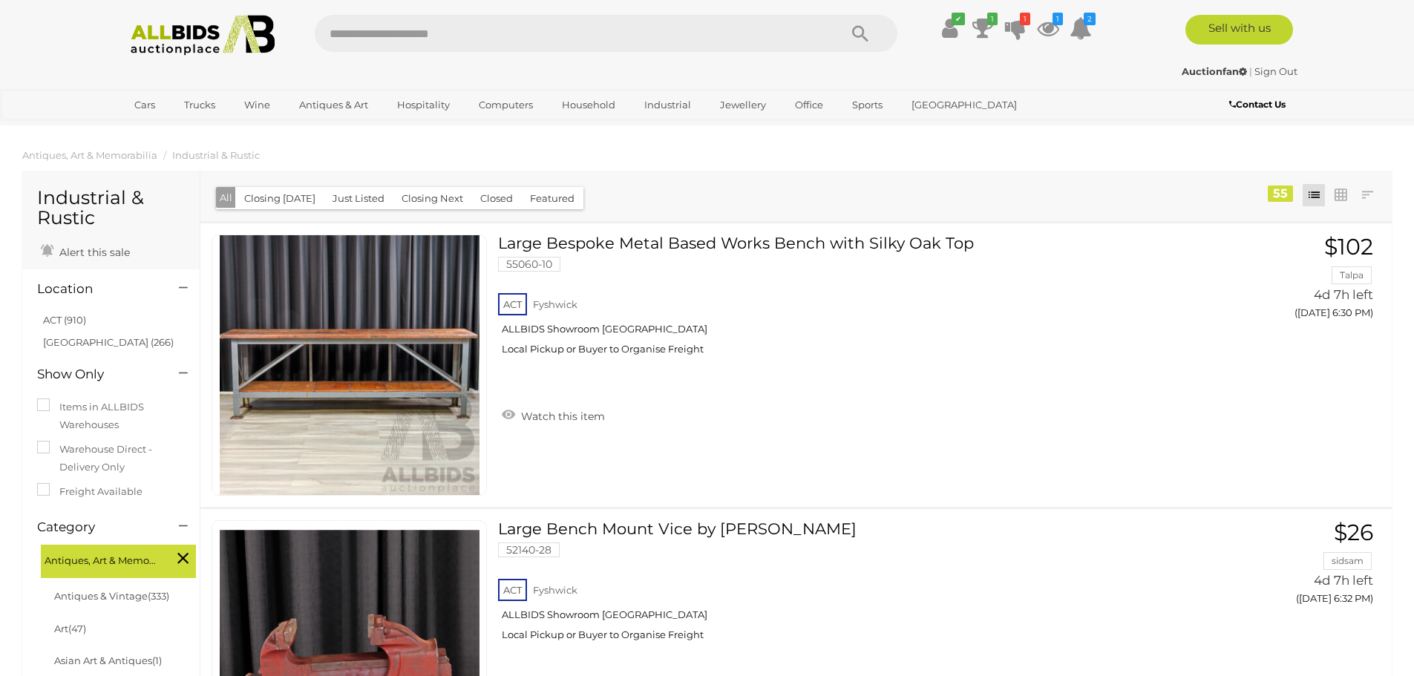
click at [1286, 66] on link "Sign Out" at bounding box center [1275, 71] width 43 height 12
click at [1266, 68] on link "Sign Out" at bounding box center [1275, 71] width 43 height 12
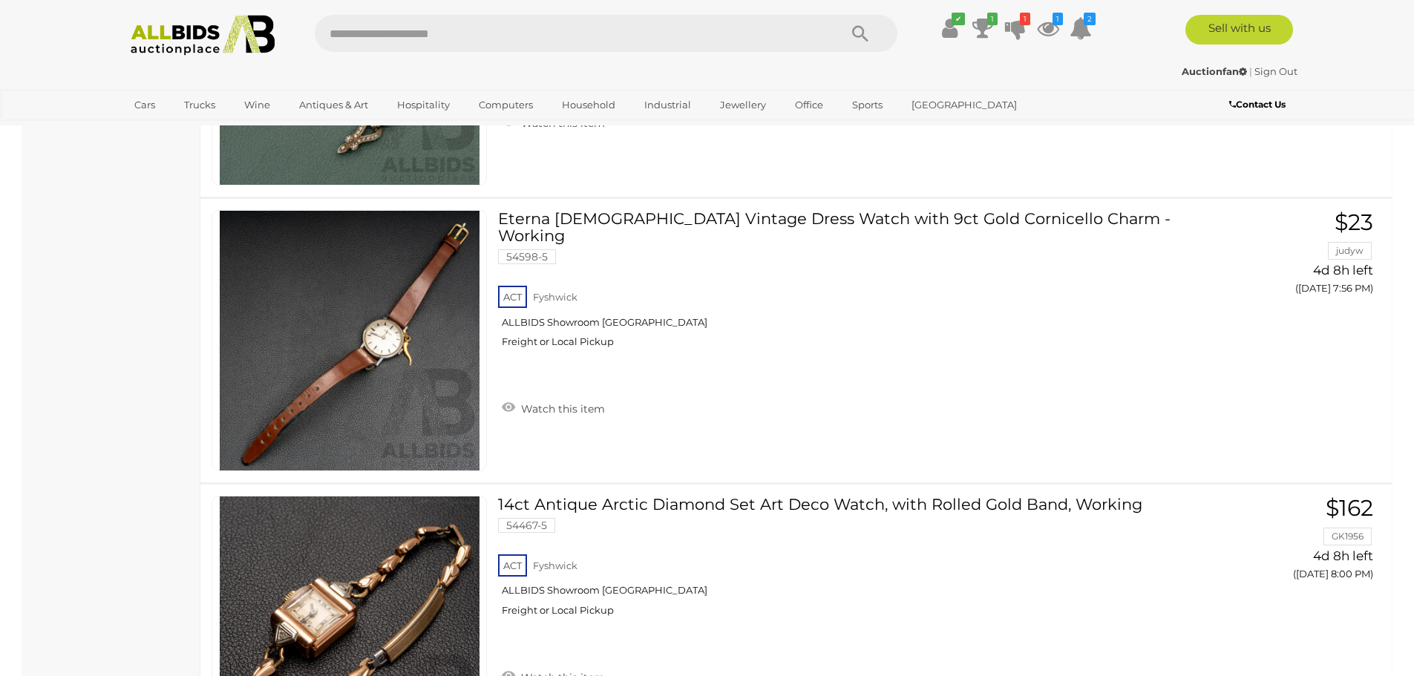
scroll to position [1003, 0]
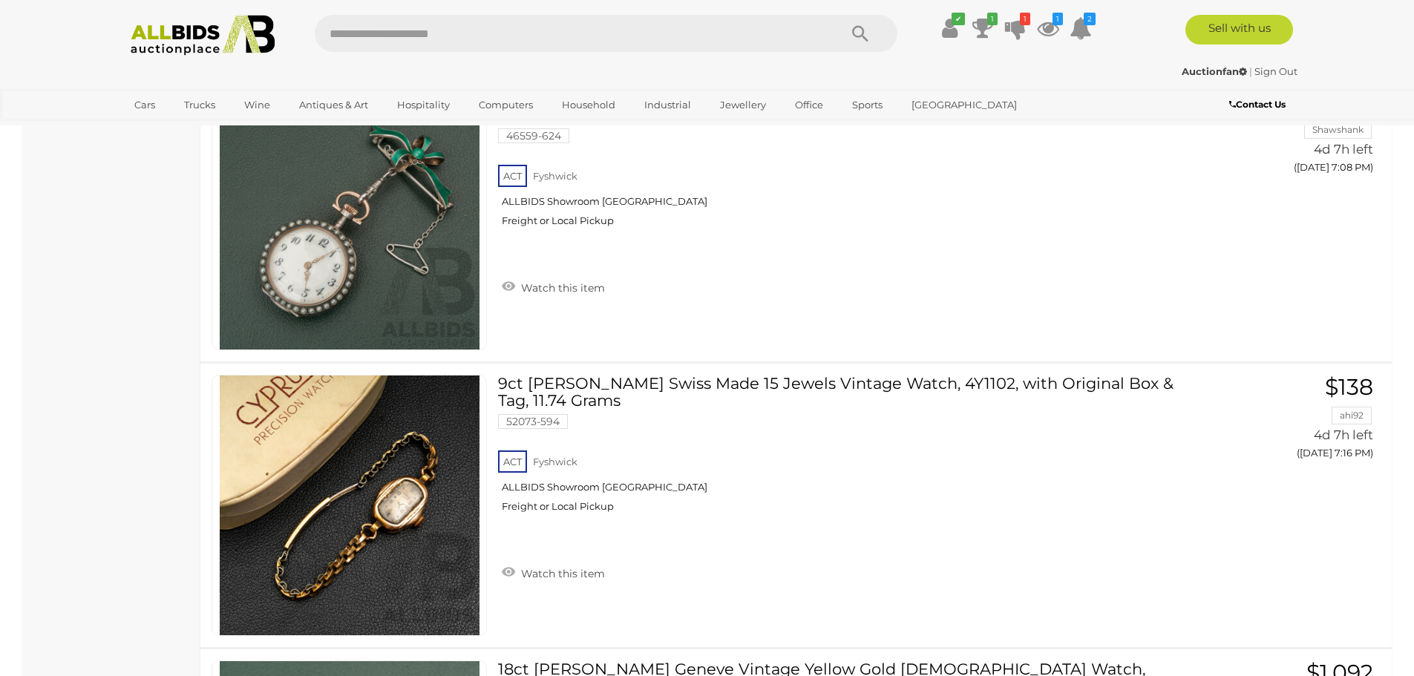
click at [1281, 64] on div "Auctionfan | Sign Out" at bounding box center [707, 71] width 1180 height 17
click at [1283, 71] on link "Sign Out" at bounding box center [1275, 71] width 43 height 12
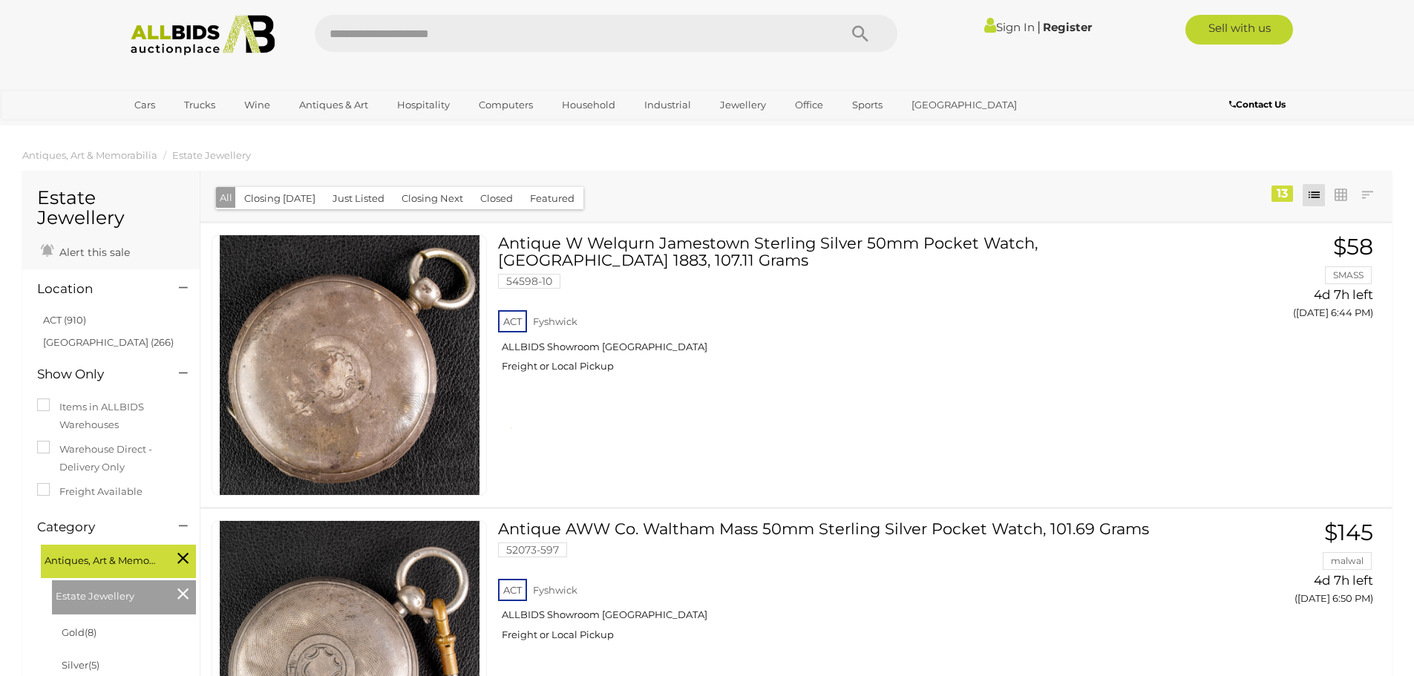
scroll to position [1003, 0]
